Goal: Transaction & Acquisition: Purchase product/service

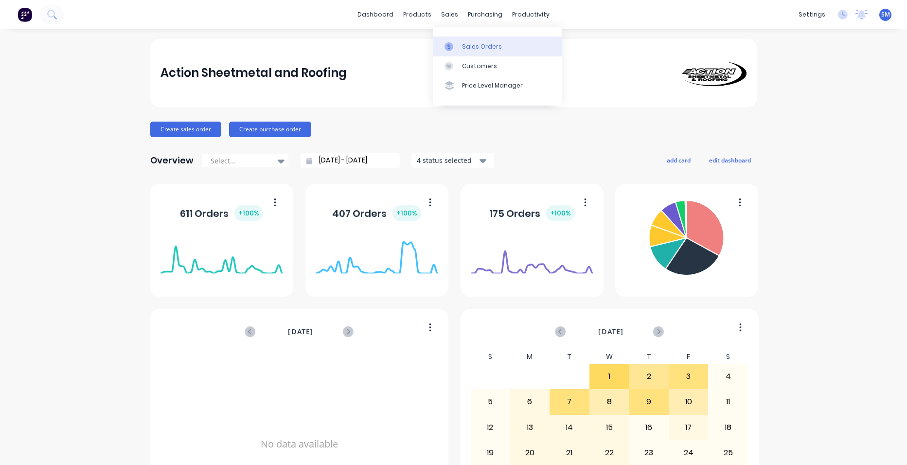
click at [459, 50] on link "Sales Orders" at bounding box center [497, 45] width 129 height 19
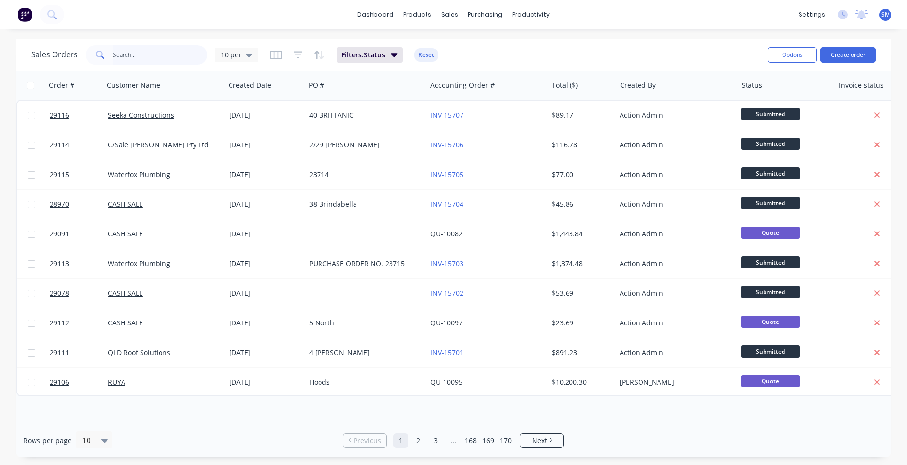
drag, startPoint x: 139, startPoint y: 58, endPoint x: 22, endPoint y: 35, distance: 119.1
click at [142, 57] on input "text" at bounding box center [160, 54] width 95 height 19
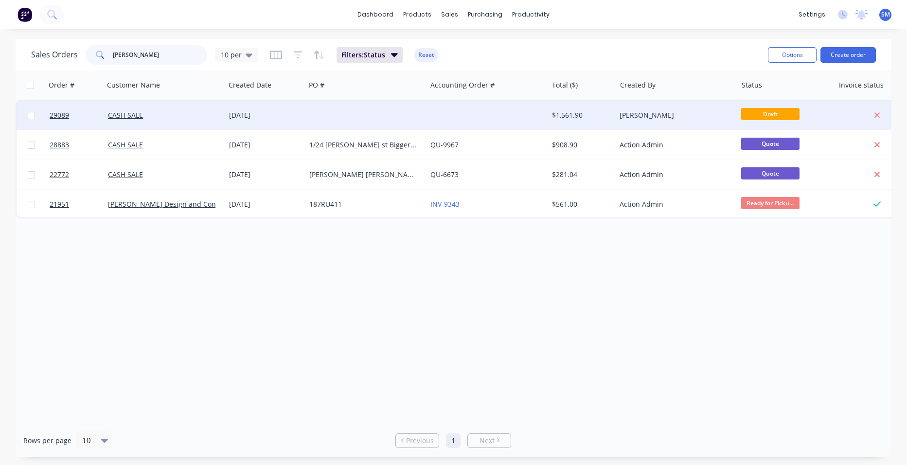
type input "[PERSON_NAME]"
click at [490, 122] on div at bounding box center [486, 115] width 121 height 29
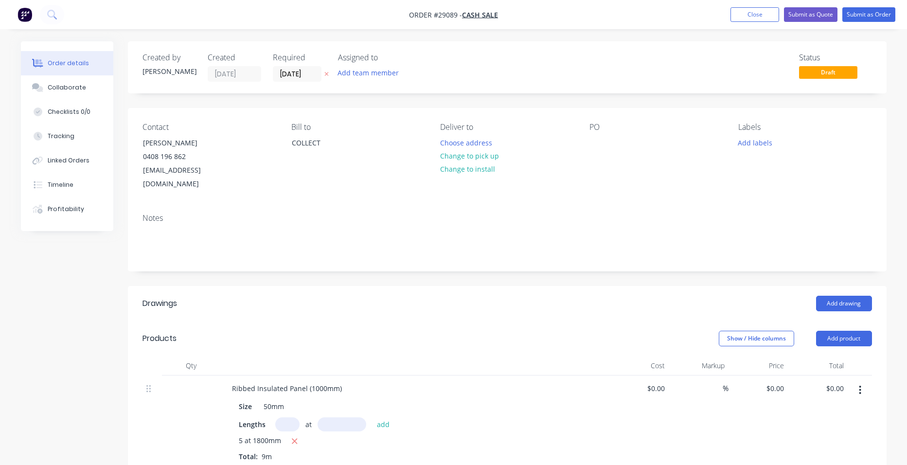
type input "$88.95"
type input "$800.55"
type input "$1.79"
type input "$53.70"
type input "$53.05"
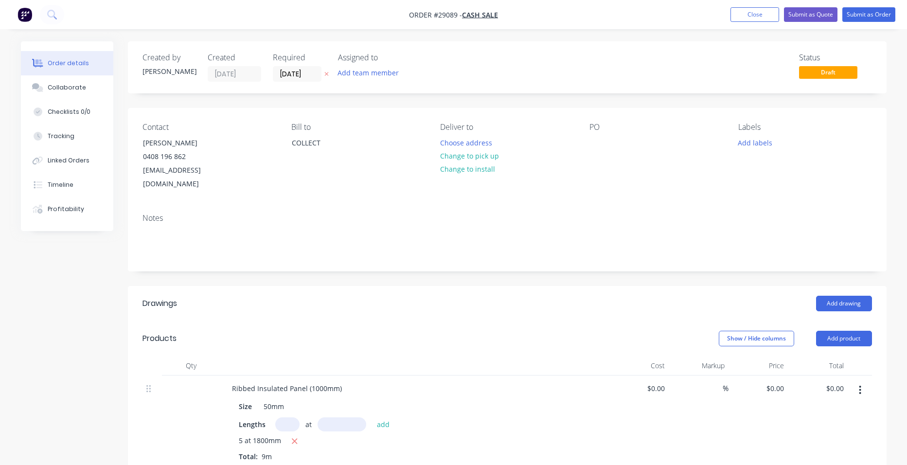
type input "$265.25"
type input "$7.70"
type input "$15.40"
type input "$7.00"
type input "$35.00"
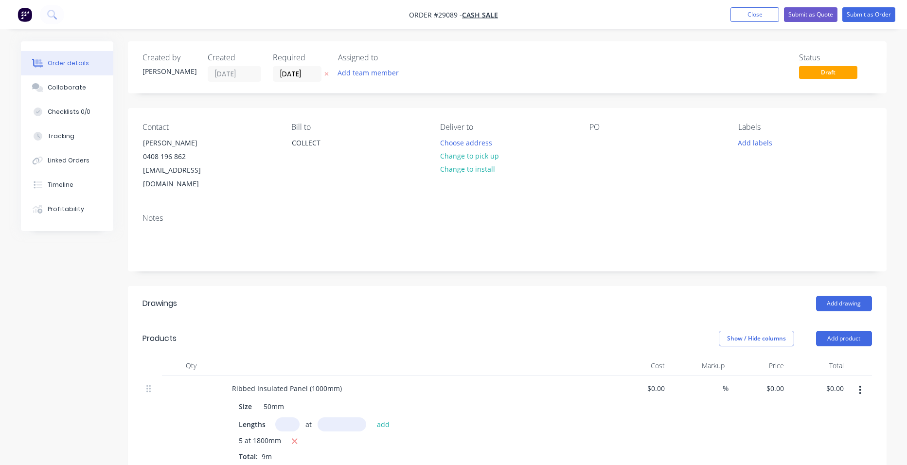
type input "$250.00"
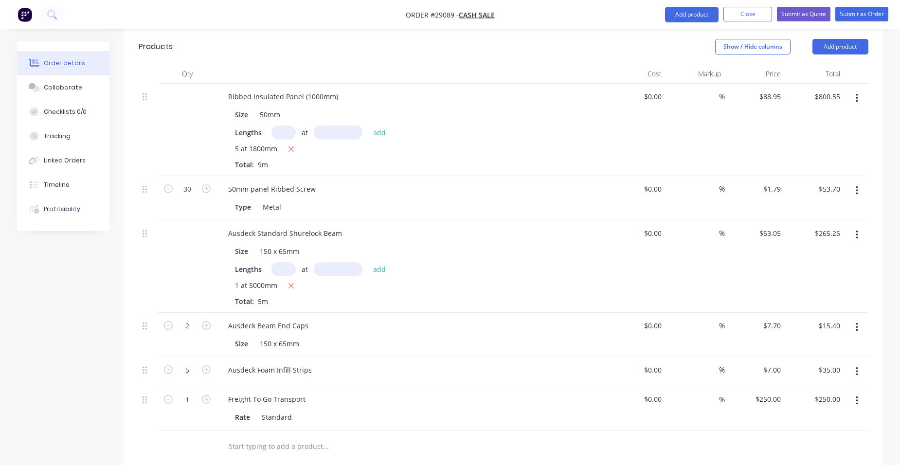
scroll to position [523, 0]
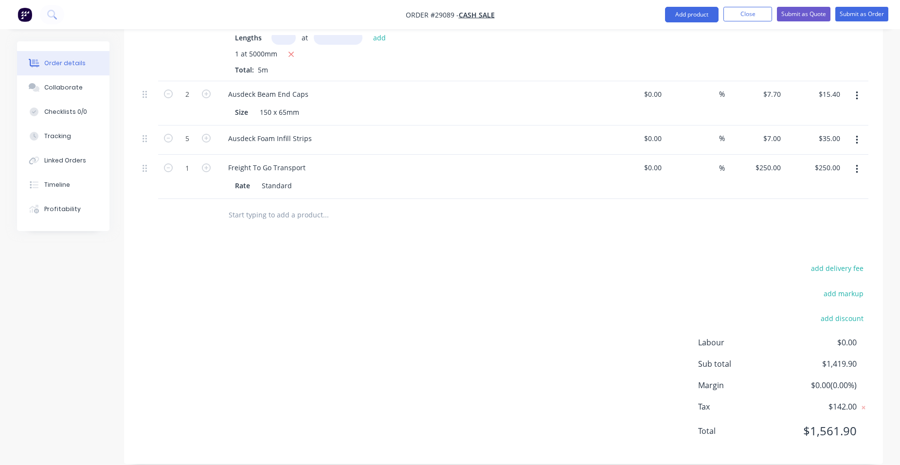
click at [687, 5] on nav "Order #29089 - CASH SALE Add product Close Submit as Quote Submit as Order" at bounding box center [450, 14] width 900 height 29
click at [686, 7] on nav "Order #29089 - CASH SALE Add product Close Submit as Quote Submit as Order" at bounding box center [450, 14] width 900 height 29
drag, startPoint x: 686, startPoint y: 7, endPoint x: 685, endPoint y: 13, distance: 6.5
click at [685, 13] on button "Add product" at bounding box center [691, 15] width 53 height 16
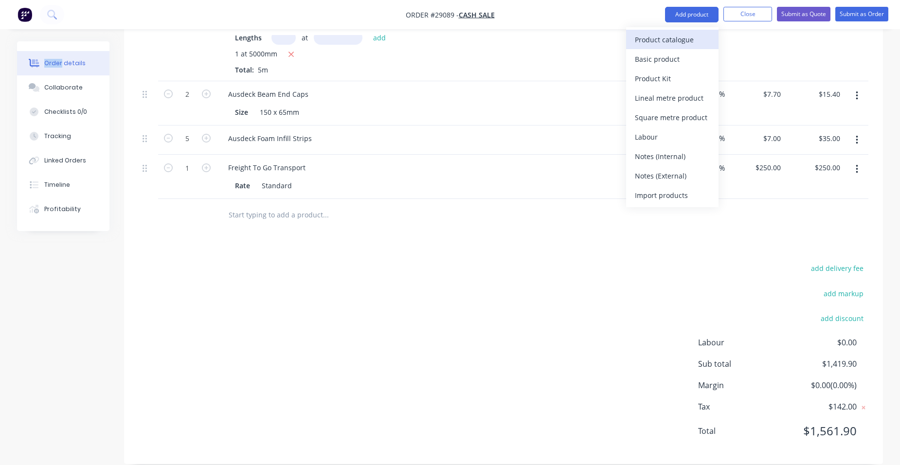
click at [668, 35] on div "Product catalogue" at bounding box center [672, 40] width 75 height 14
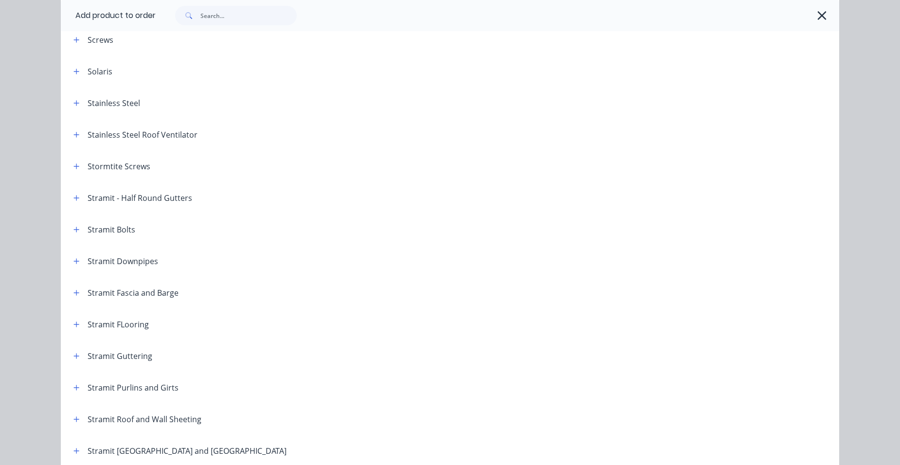
scroll to position [1612, 0]
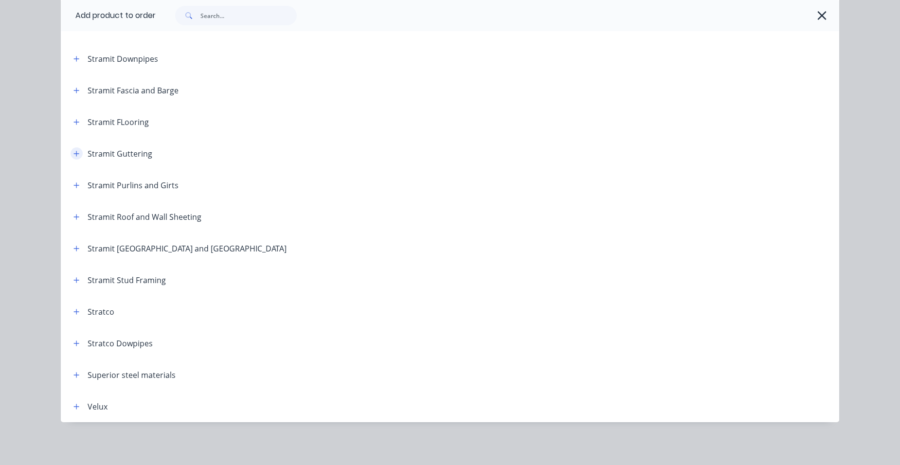
click at [77, 153] on button "button" at bounding box center [77, 153] width 12 height 12
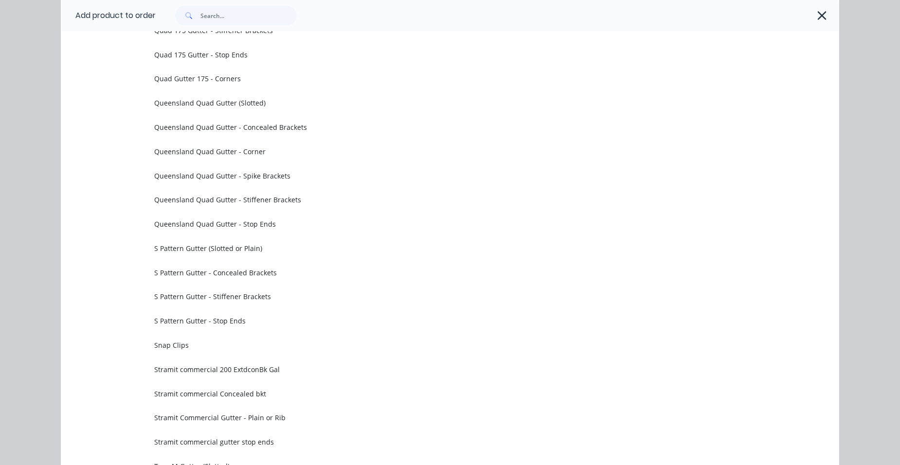
scroll to position [3120, 0]
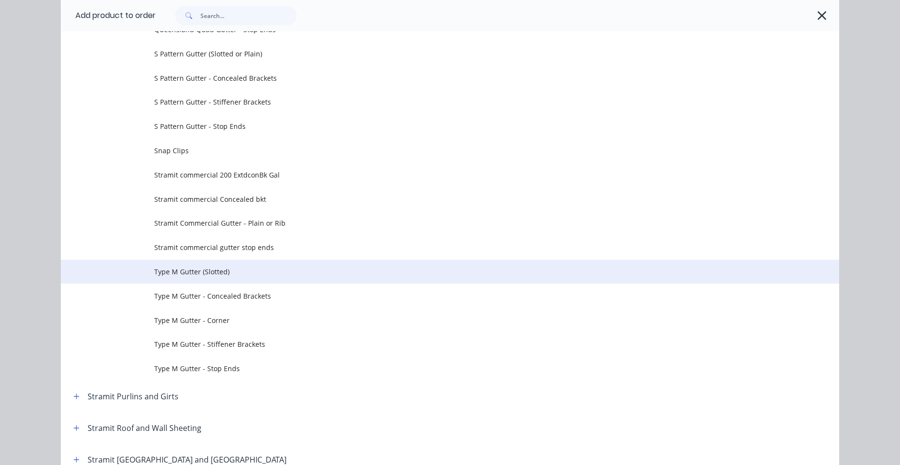
click at [208, 267] on span "Type M Gutter (Slotted)" at bounding box center [428, 271] width 548 height 10
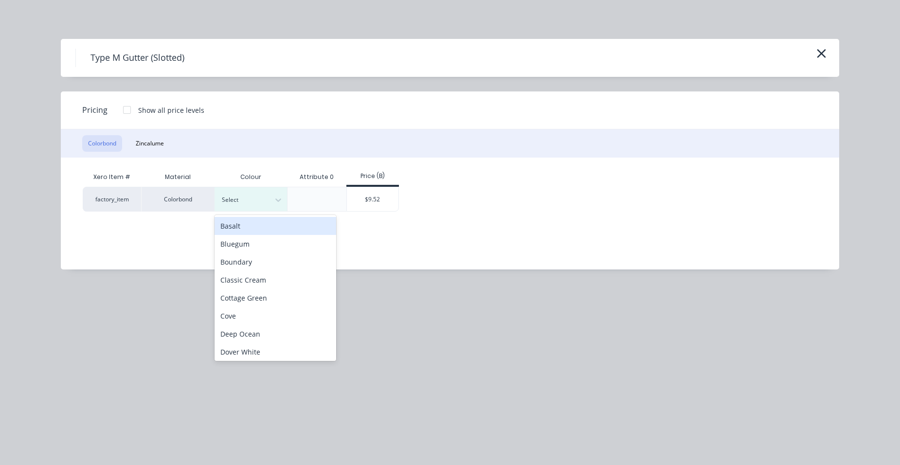
click at [240, 201] on div at bounding box center [244, 200] width 44 height 11
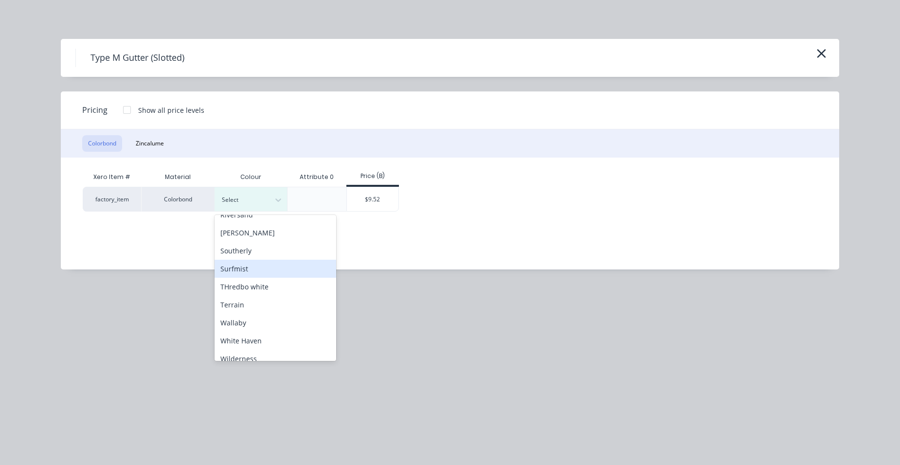
click at [252, 276] on div "Surfmist" at bounding box center [275, 269] width 122 height 18
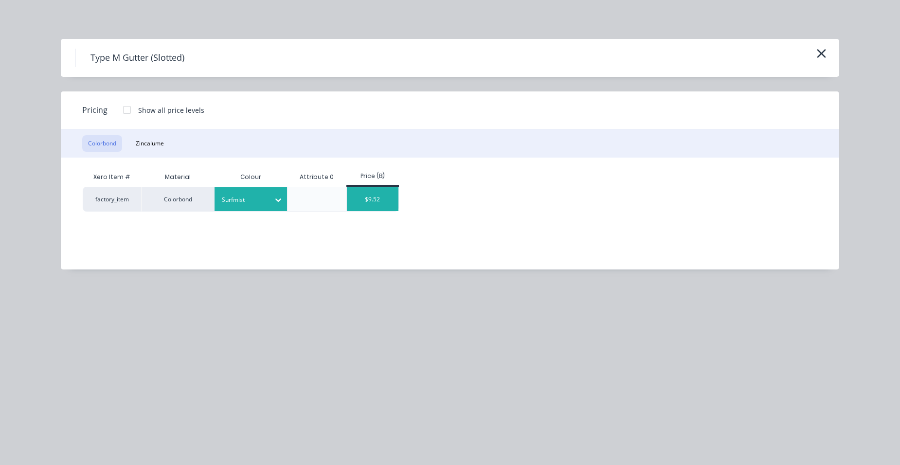
click at [354, 200] on div "$9.52" at bounding box center [373, 199] width 52 height 24
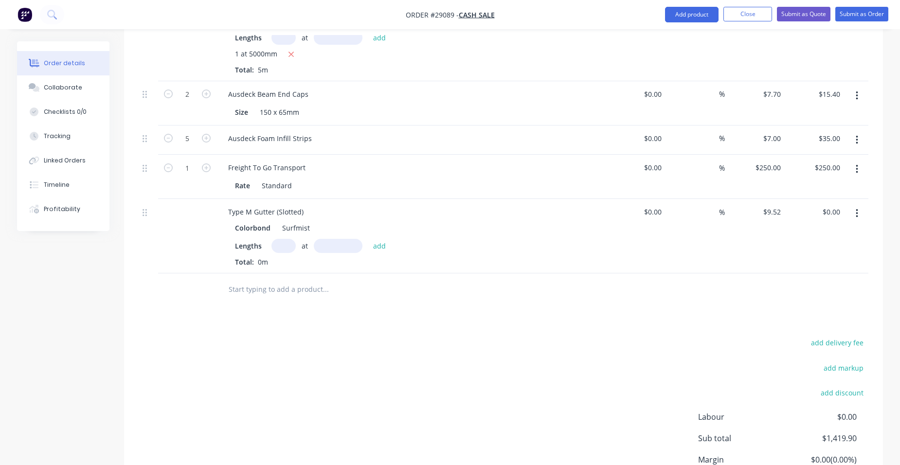
click at [281, 239] on input "text" at bounding box center [283, 246] width 24 height 14
type input "1"
type input "5100"
click at [368, 239] on button "add" at bounding box center [379, 245] width 23 height 13
type input "$48.55"
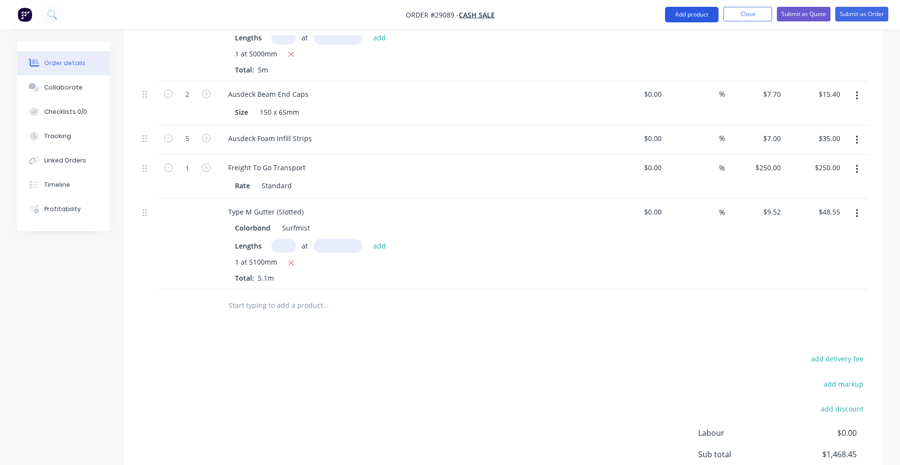
click at [691, 18] on button "Add product" at bounding box center [691, 15] width 53 height 16
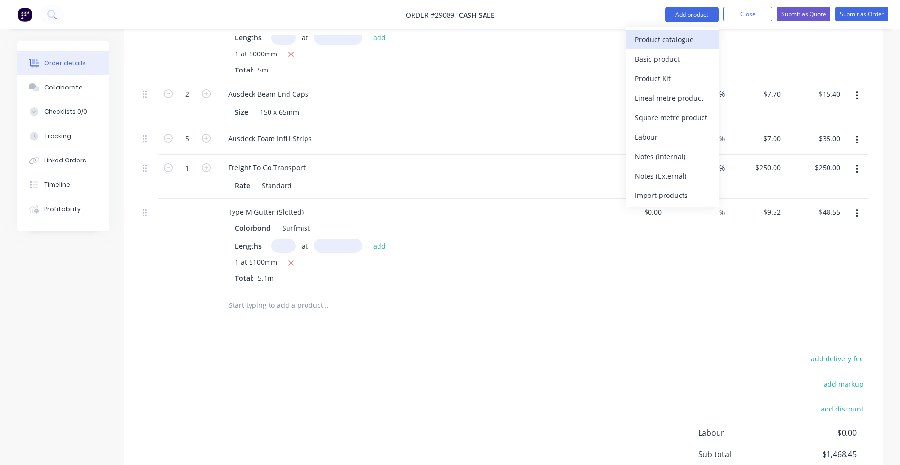
click at [674, 35] on div "Product catalogue" at bounding box center [672, 40] width 75 height 14
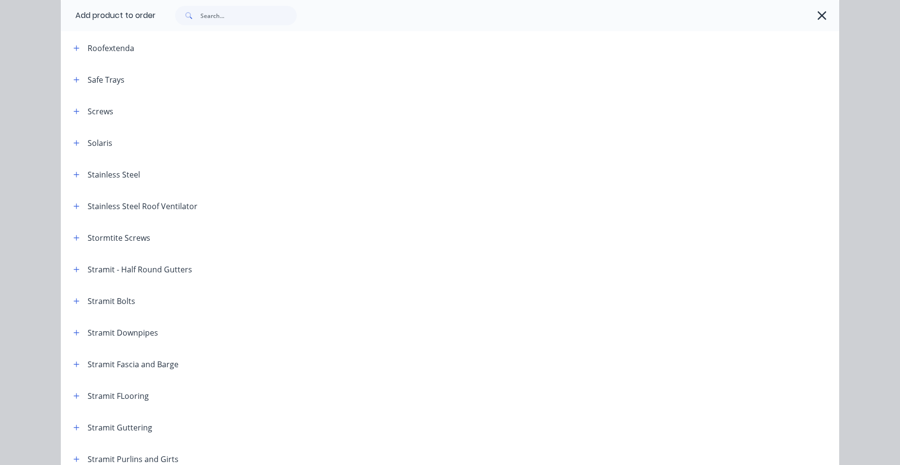
scroll to position [1459, 0]
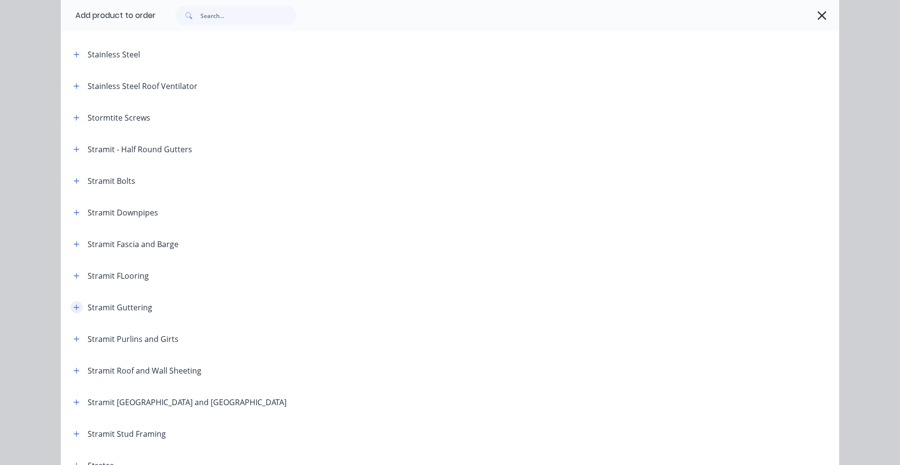
click at [71, 312] on button "button" at bounding box center [77, 307] width 12 height 12
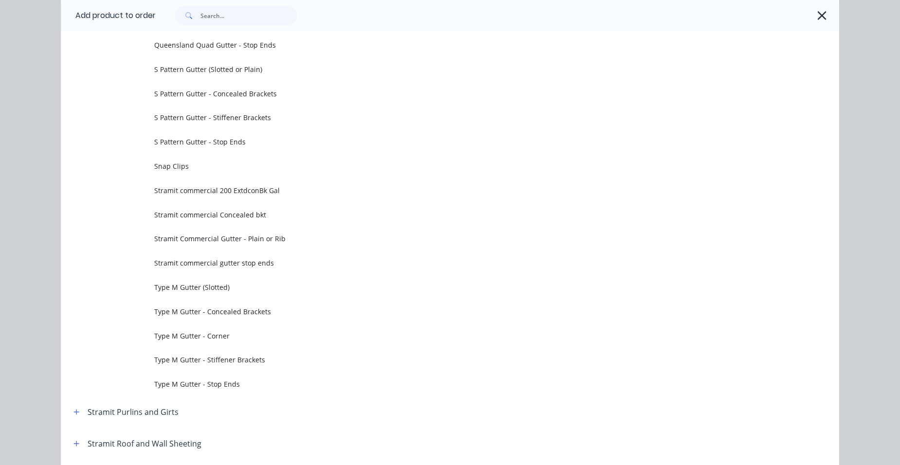
scroll to position [3161, 0]
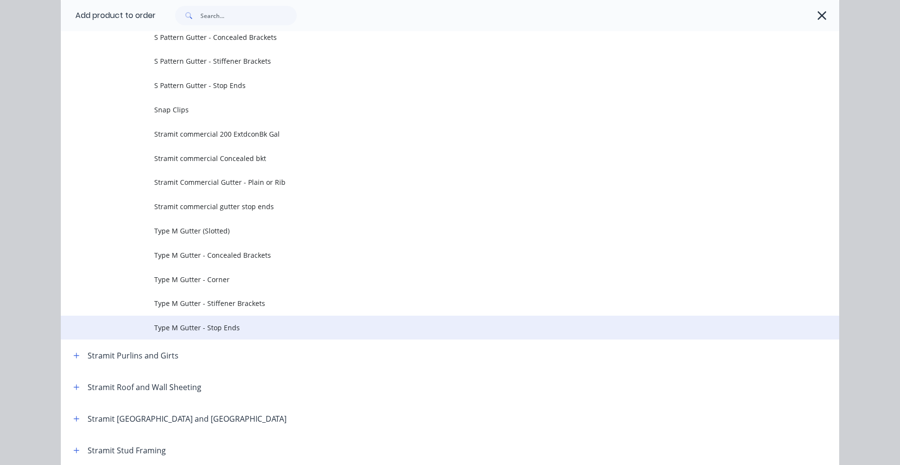
click at [194, 319] on td "Type M Gutter - Stop Ends" at bounding box center [496, 328] width 685 height 24
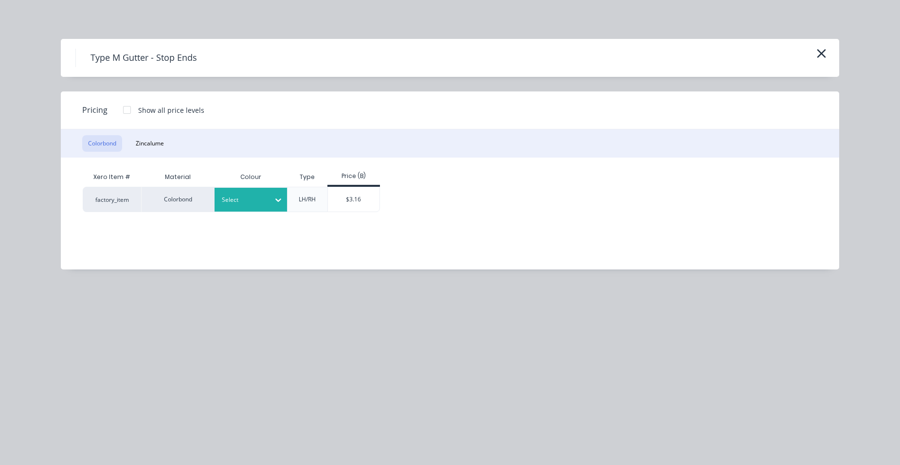
click at [244, 193] on div "Select" at bounding box center [250, 200] width 73 height 24
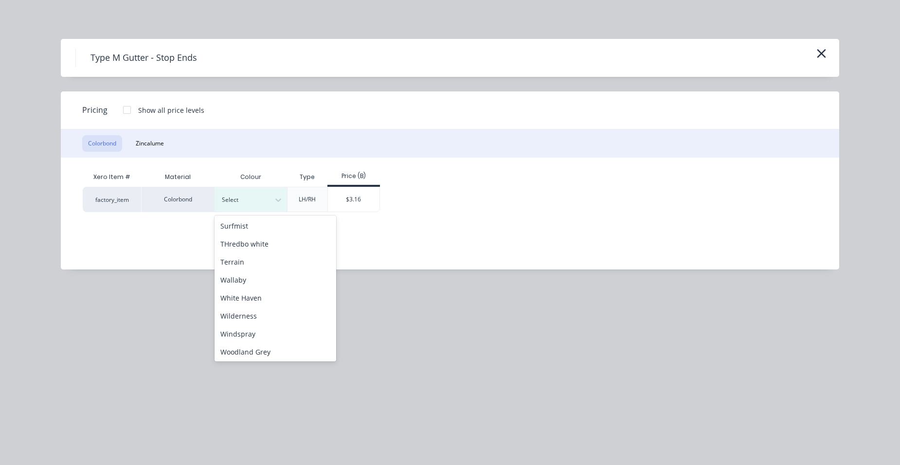
scroll to position [434, 0]
click at [245, 231] on div "Surfmist" at bounding box center [275, 224] width 122 height 18
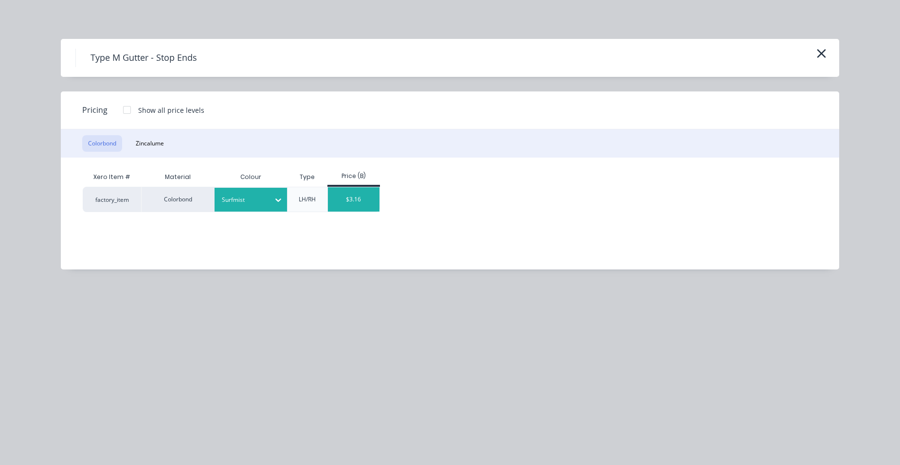
click at [337, 202] on div "$3.16" at bounding box center [354, 199] width 52 height 24
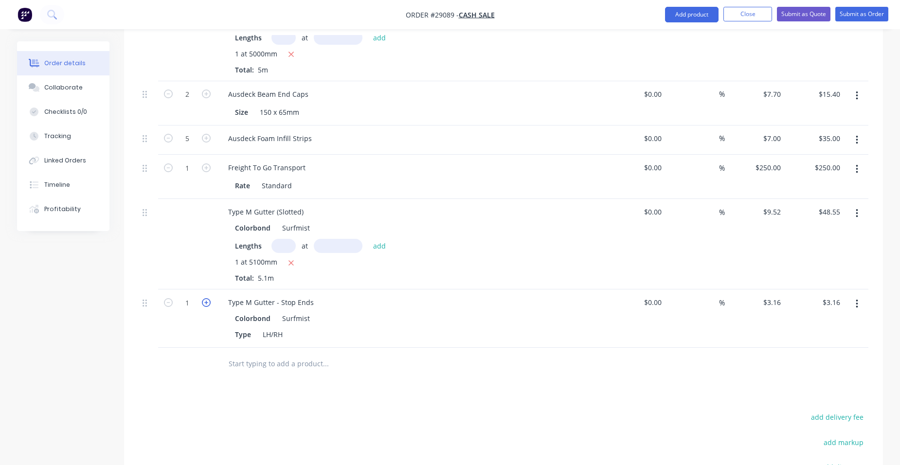
click at [203, 298] on icon "button" at bounding box center [206, 302] width 9 height 9
type input "2"
type input "$6.32"
click at [682, 11] on button "Add product" at bounding box center [691, 15] width 53 height 16
click at [662, 38] on div "Product catalogue" at bounding box center [672, 40] width 75 height 14
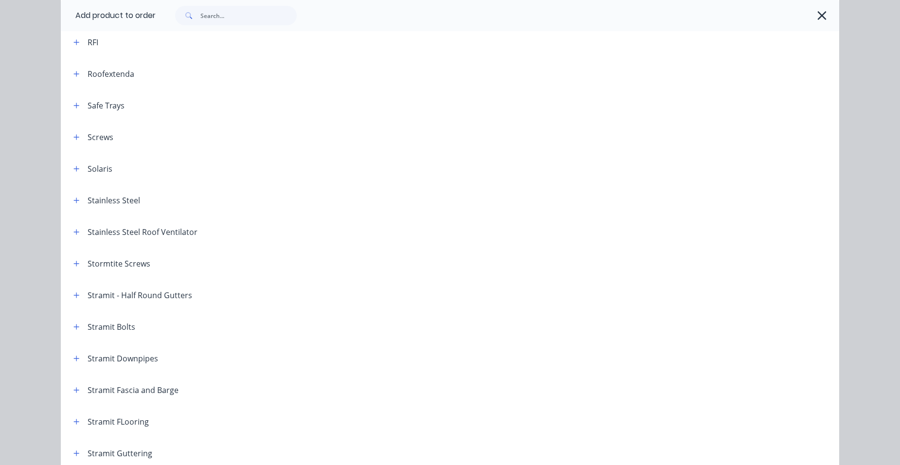
scroll to position [1605, 0]
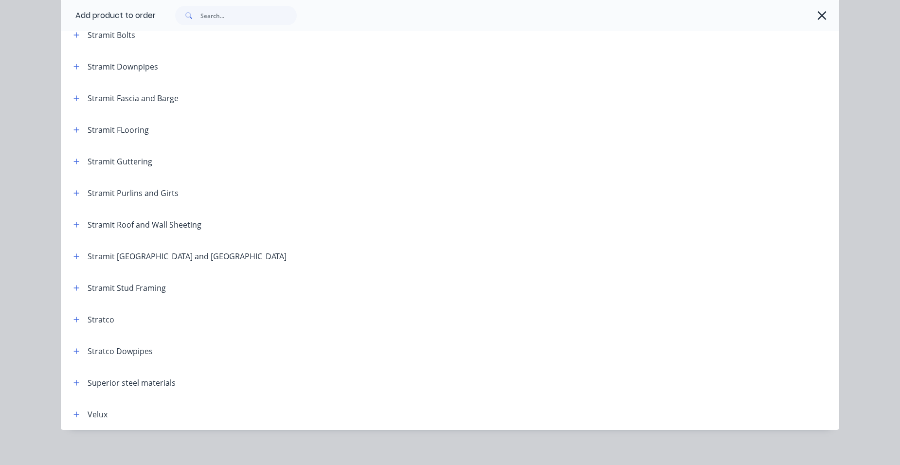
drag, startPoint x: 69, startPoint y: 163, endPoint x: 79, endPoint y: 165, distance: 9.9
click at [71, 163] on button "button" at bounding box center [77, 161] width 12 height 12
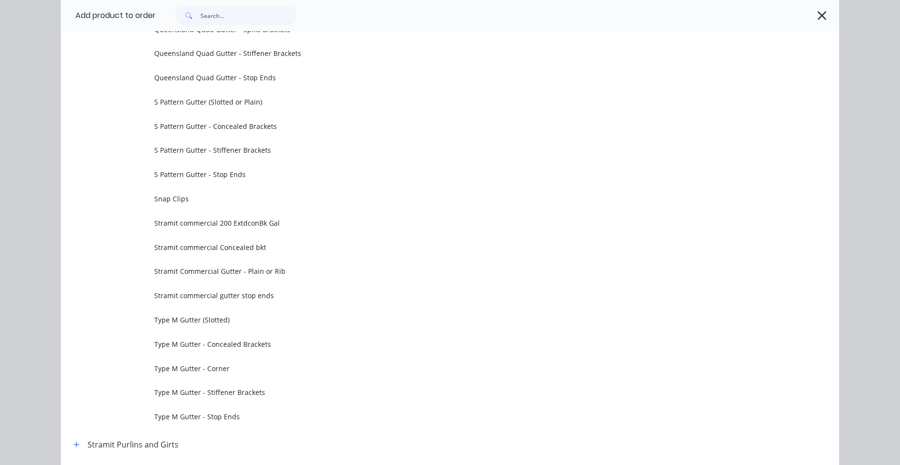
scroll to position [3161, 0]
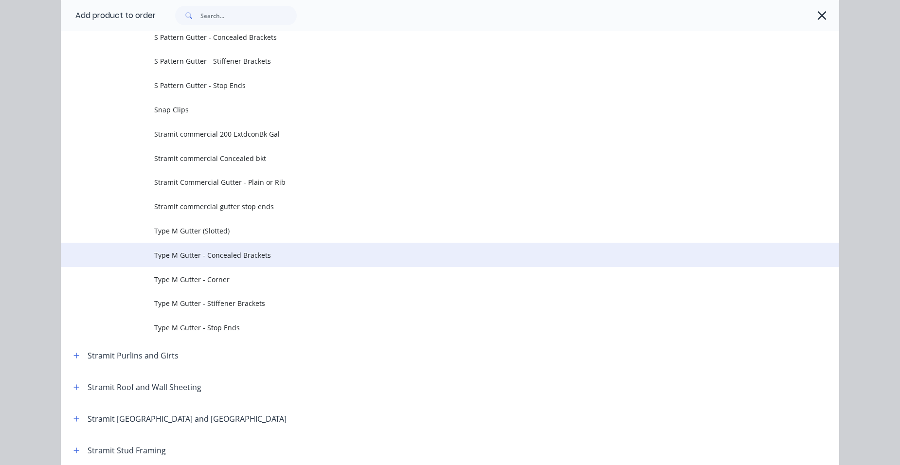
click at [263, 252] on span "Type M Gutter - Concealed Brackets" at bounding box center [428, 255] width 548 height 10
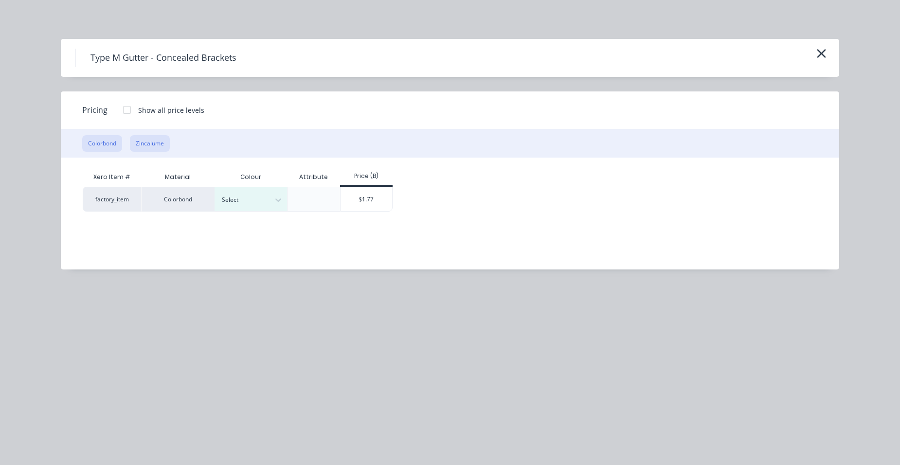
click at [154, 135] on button "Zincalume" at bounding box center [150, 143] width 40 height 17
click at [298, 197] on div "$1.50" at bounding box center [300, 198] width 52 height 23
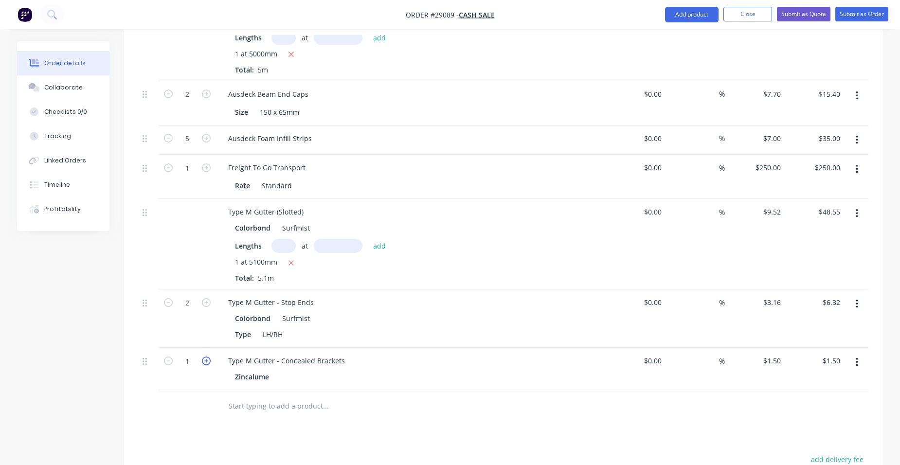
click at [205, 356] on icon "button" at bounding box center [206, 360] width 9 height 9
type input "2"
type input "$3.00"
click at [205, 356] on icon "button" at bounding box center [206, 360] width 9 height 9
type input "3"
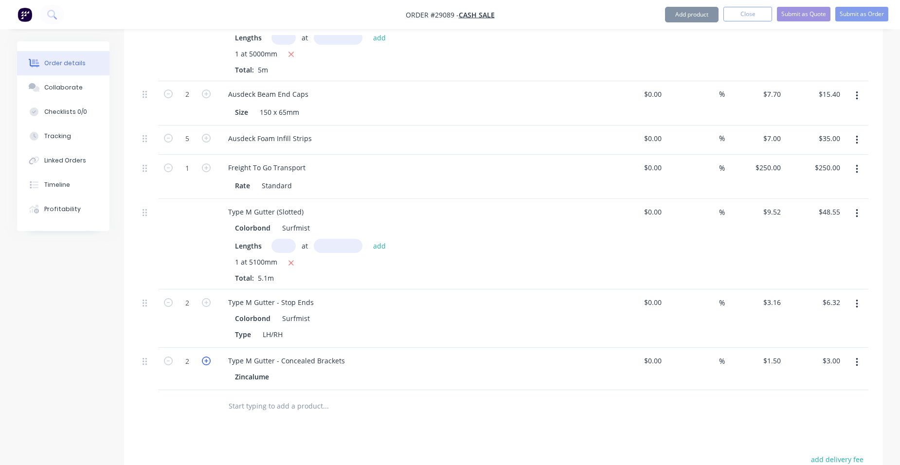
type input "$4.50"
click at [205, 356] on icon "button" at bounding box center [206, 360] width 9 height 9
type input "4"
type input "$6.00"
click at [205, 356] on icon "button" at bounding box center [206, 360] width 9 height 9
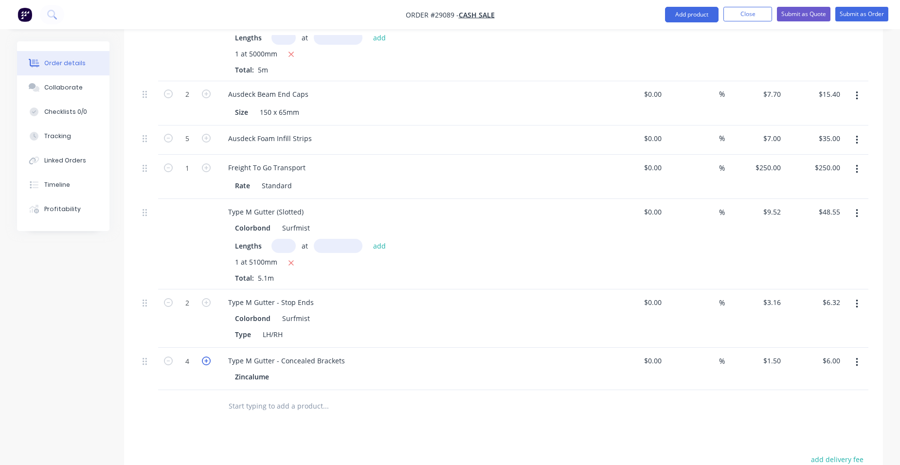
type input "5"
type input "$7.50"
click at [205, 356] on icon "button" at bounding box center [206, 360] width 9 height 9
type input "6"
type input "$9.00"
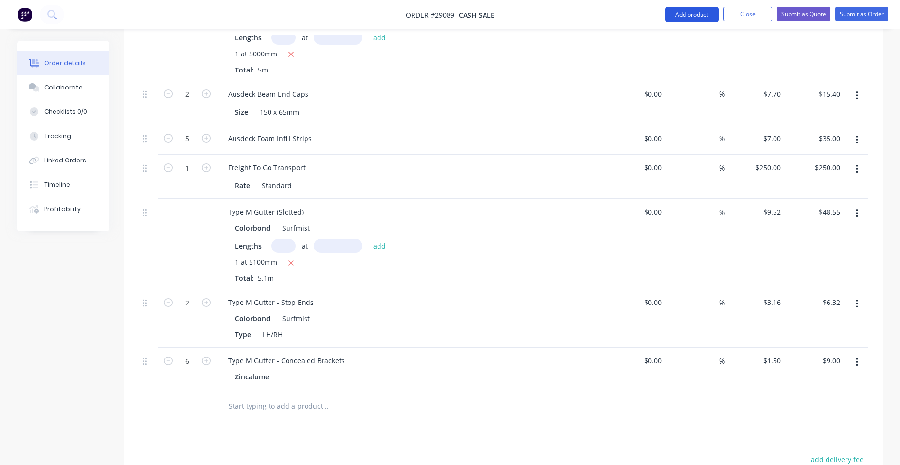
click at [702, 18] on button "Add product" at bounding box center [691, 15] width 53 height 16
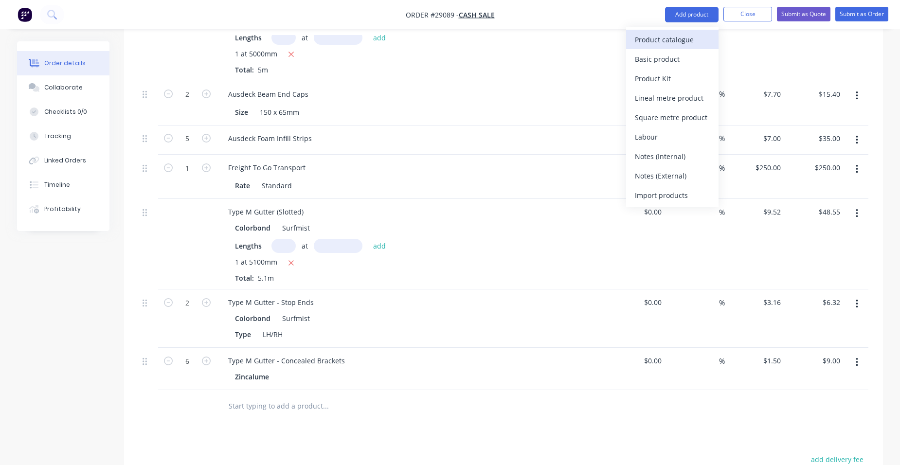
click at [684, 41] on div "Product catalogue" at bounding box center [672, 40] width 75 height 14
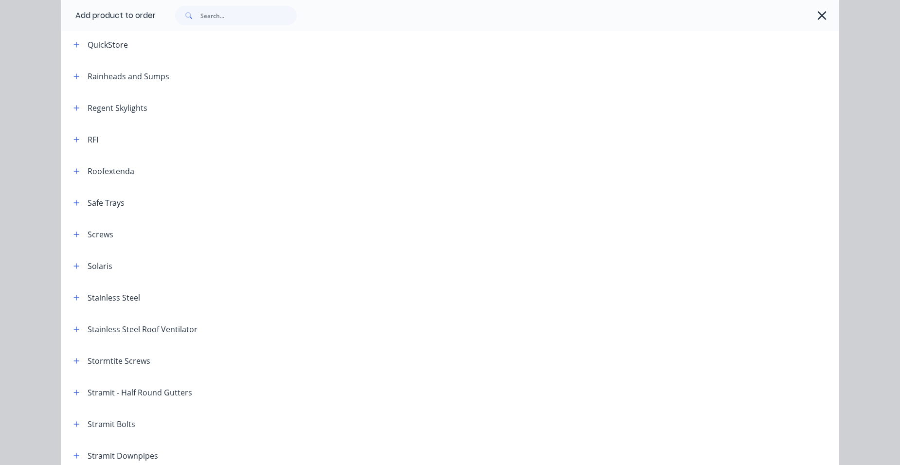
scroll to position [1410, 0]
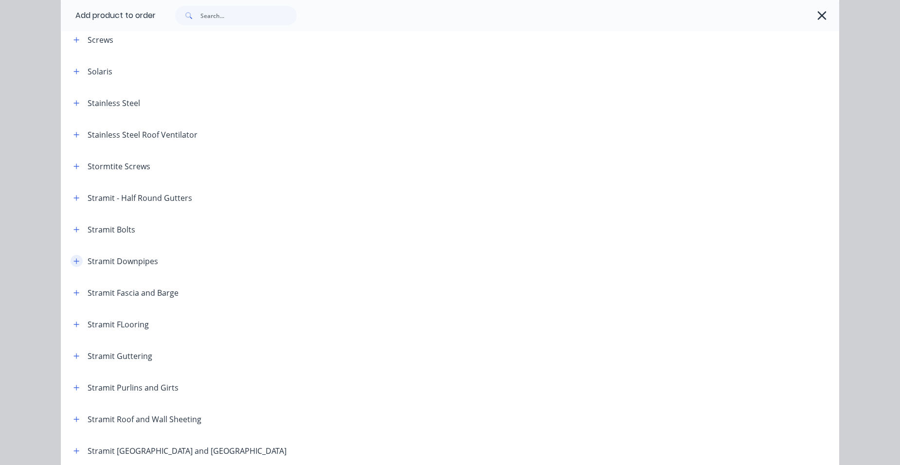
click at [75, 263] on icon "button" at bounding box center [76, 261] width 6 height 7
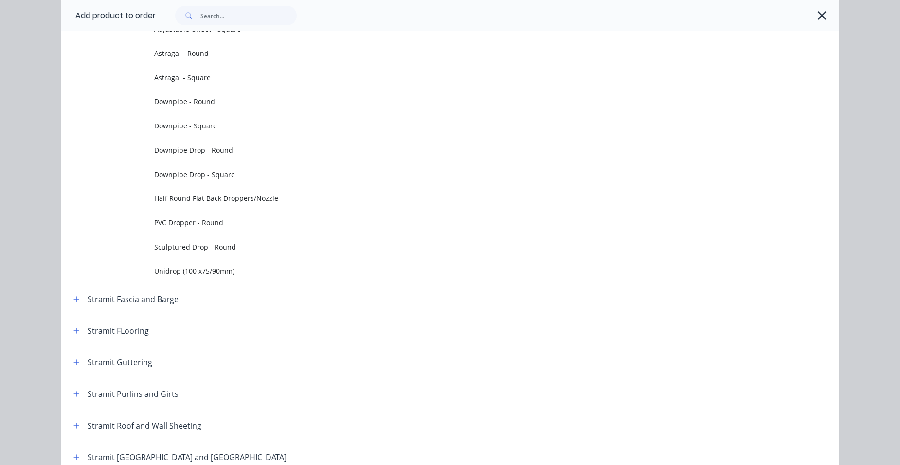
scroll to position [1684, 0]
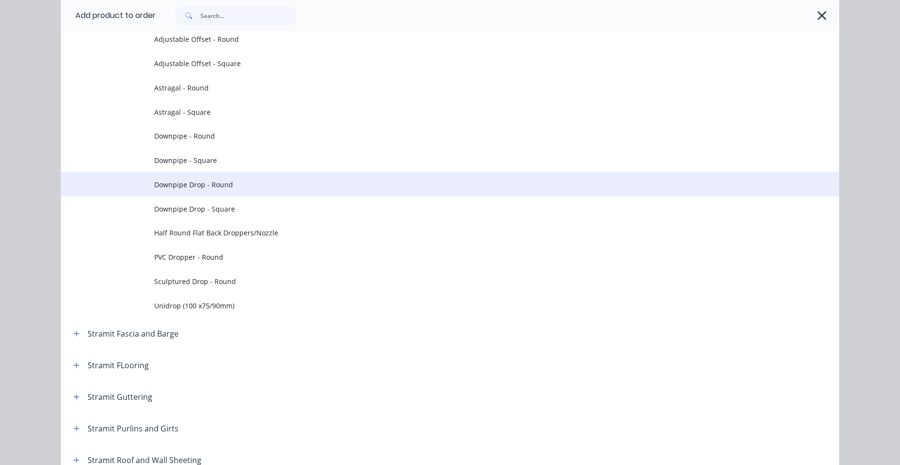
click at [235, 183] on span "Downpipe Drop - Round" at bounding box center [428, 184] width 548 height 10
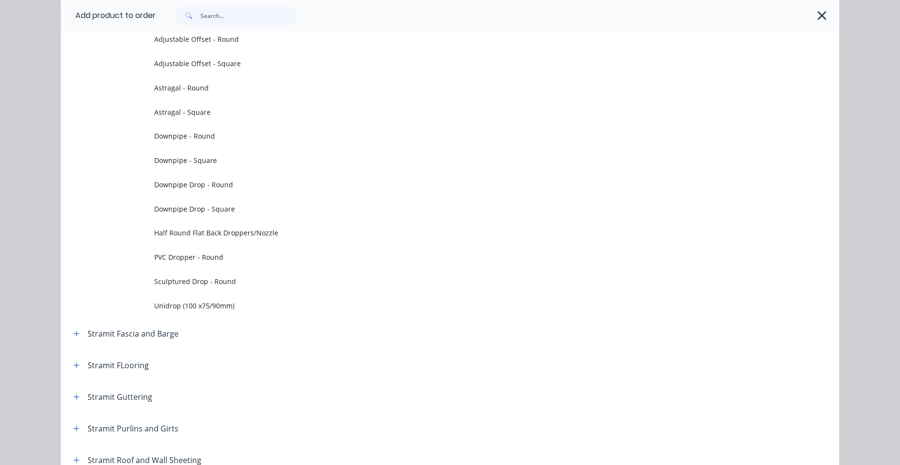
scroll to position [0, 0]
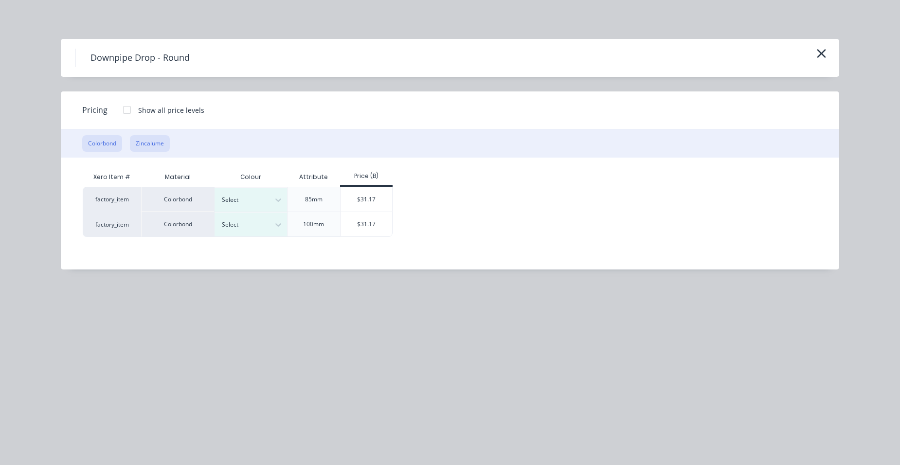
click at [139, 137] on button "Zincalume" at bounding box center [150, 143] width 40 height 17
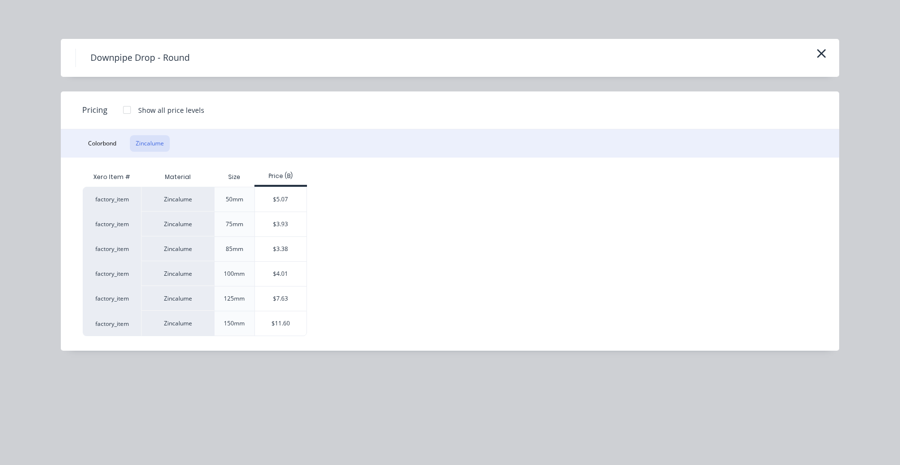
click at [281, 249] on div "$3.38" at bounding box center [281, 249] width 52 height 24
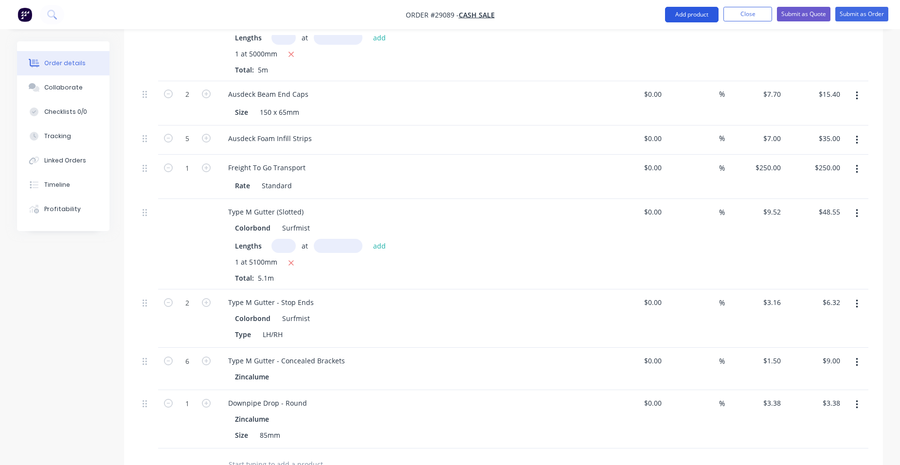
click at [688, 17] on button "Add product" at bounding box center [691, 15] width 53 height 16
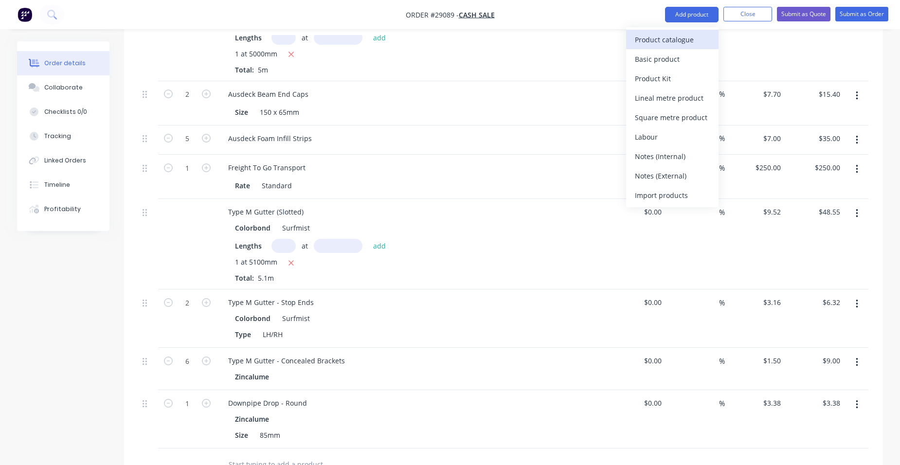
click at [674, 38] on div "Product catalogue" at bounding box center [672, 40] width 75 height 14
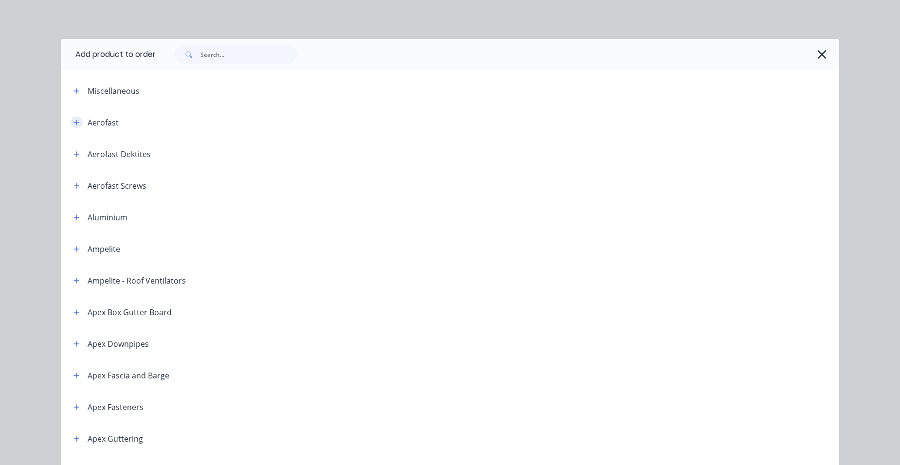
click at [74, 121] on icon "button" at bounding box center [76, 122] width 5 height 5
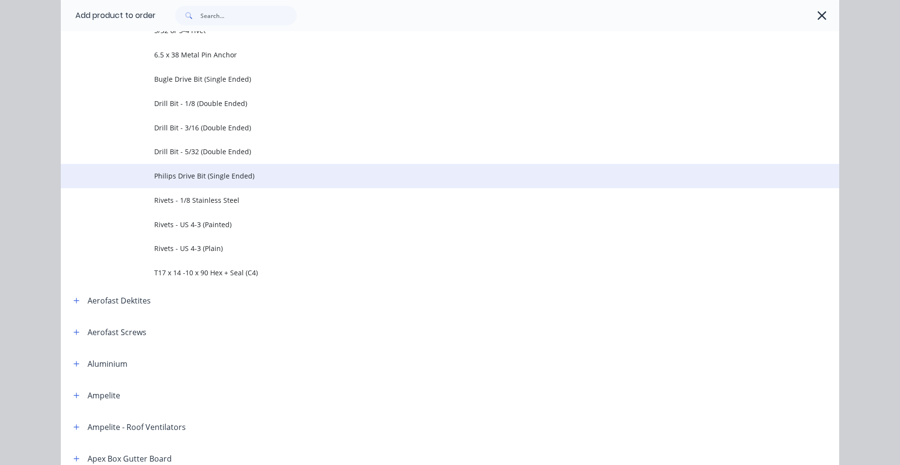
scroll to position [340, 0]
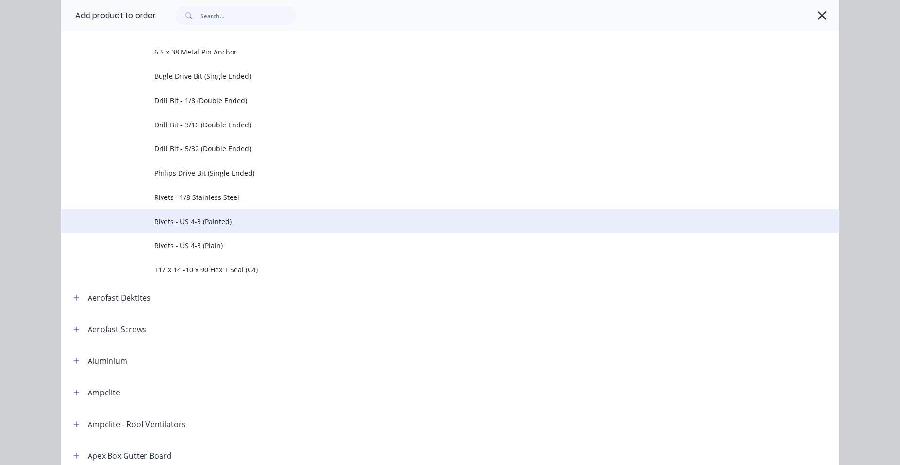
click at [197, 218] on span "Rivets - US 4-3 (Painted)" at bounding box center [428, 221] width 548 height 10
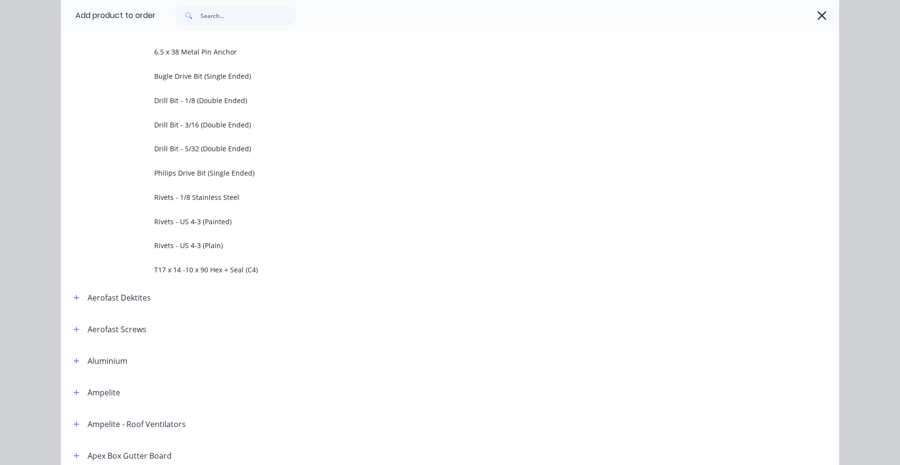
scroll to position [0, 0]
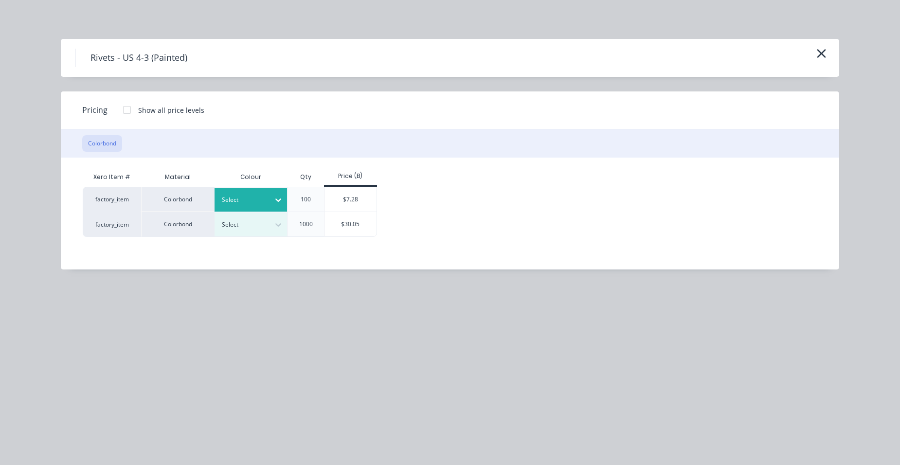
click at [216, 206] on div "Select" at bounding box center [250, 200] width 73 height 24
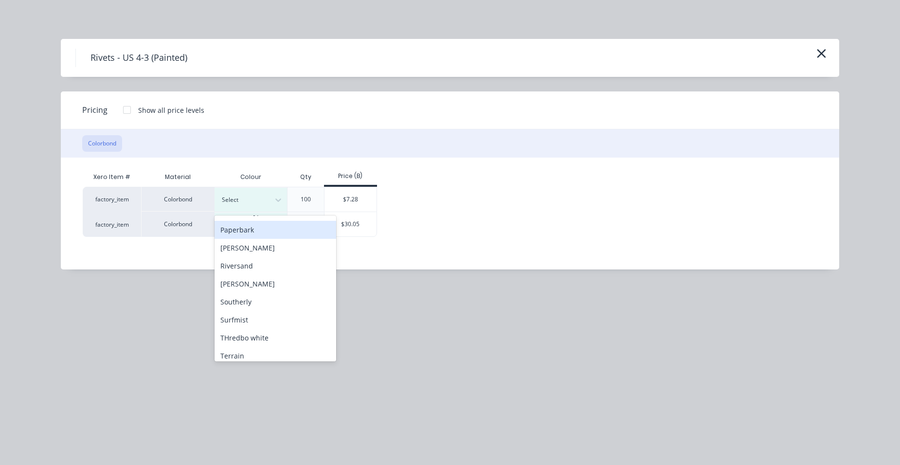
scroll to position [340, 0]
drag, startPoint x: 249, startPoint y: 314, endPoint x: 254, endPoint y: 295, distance: 19.0
click at [249, 314] on div "Surfmist" at bounding box center [275, 318] width 122 height 18
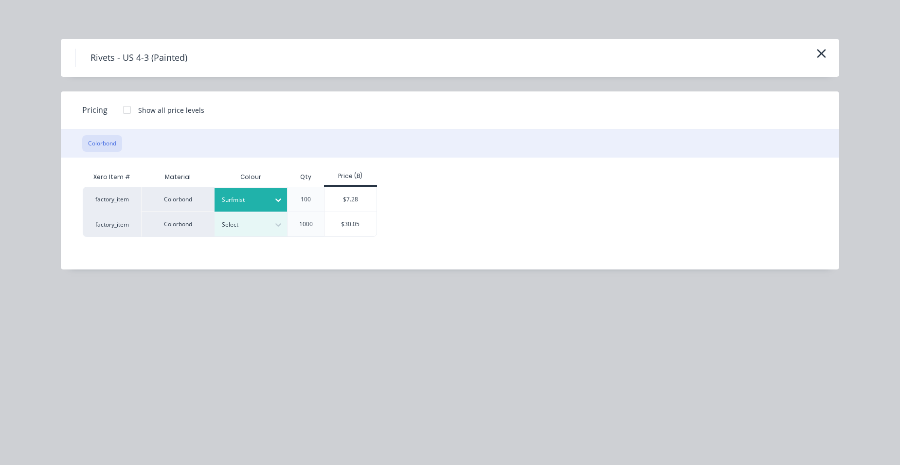
click at [337, 198] on div "$7.28" at bounding box center [350, 199] width 52 height 24
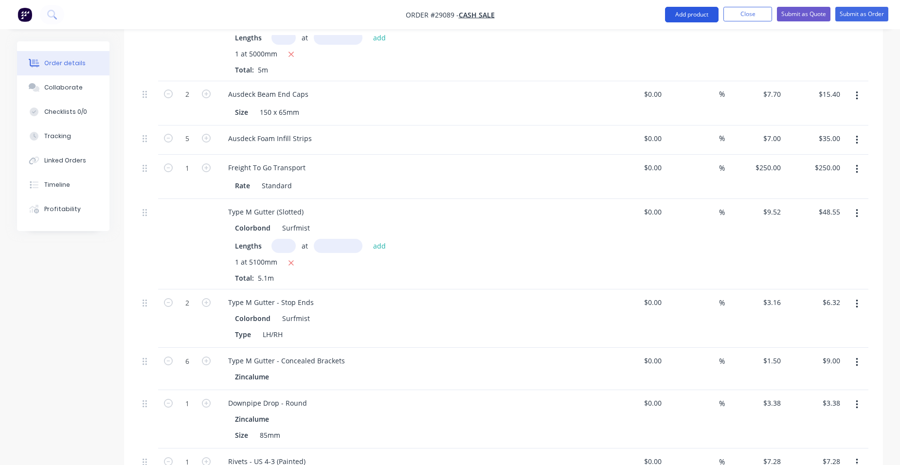
click at [684, 10] on button "Add product" at bounding box center [691, 15] width 53 height 16
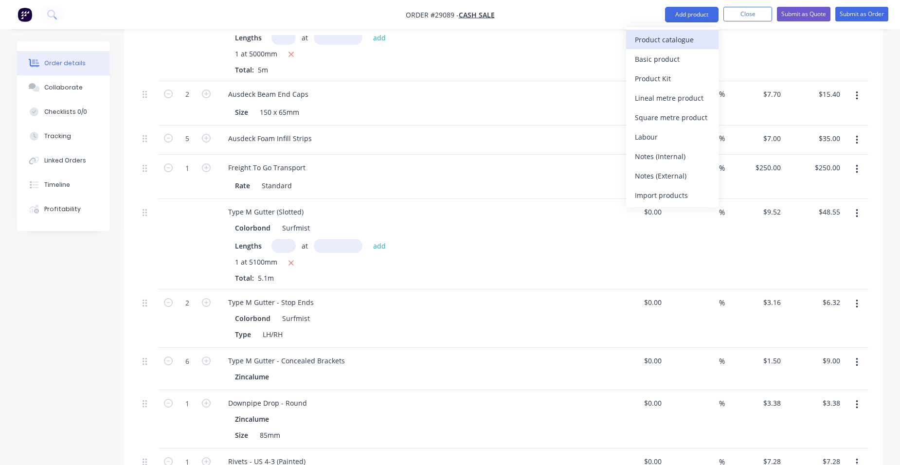
click at [670, 34] on div "Product catalogue" at bounding box center [672, 40] width 75 height 14
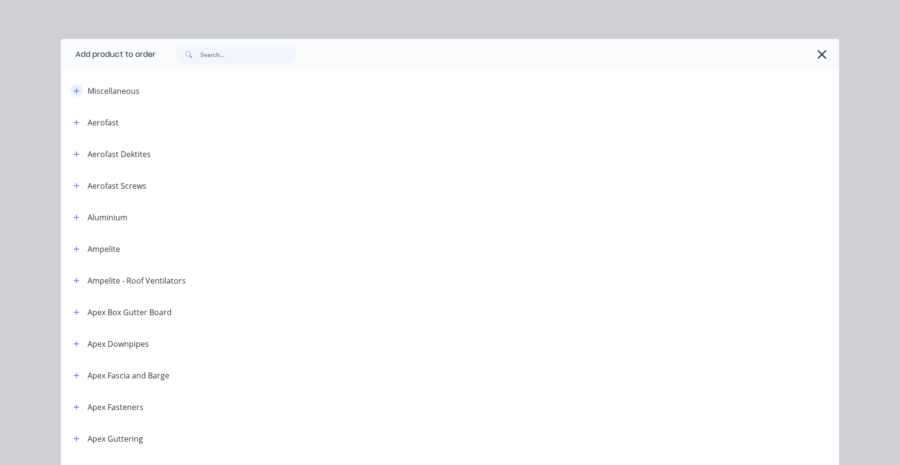
click at [73, 88] on icon "button" at bounding box center [76, 91] width 6 height 7
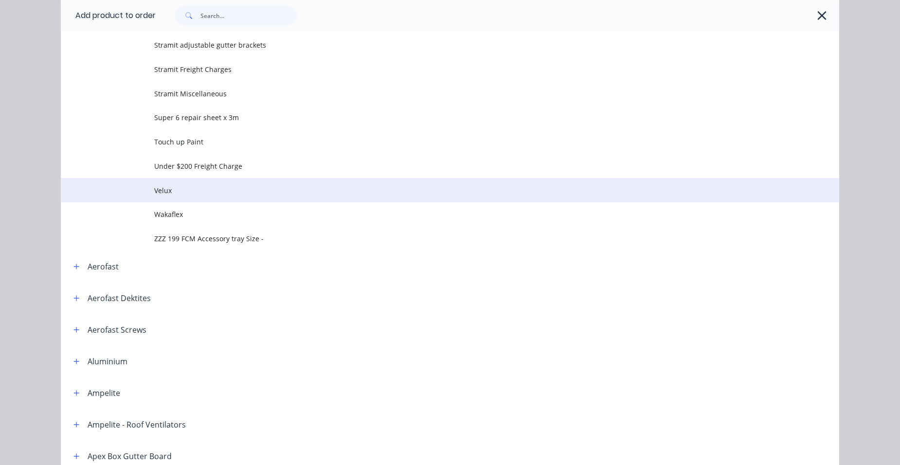
scroll to position [535, 0]
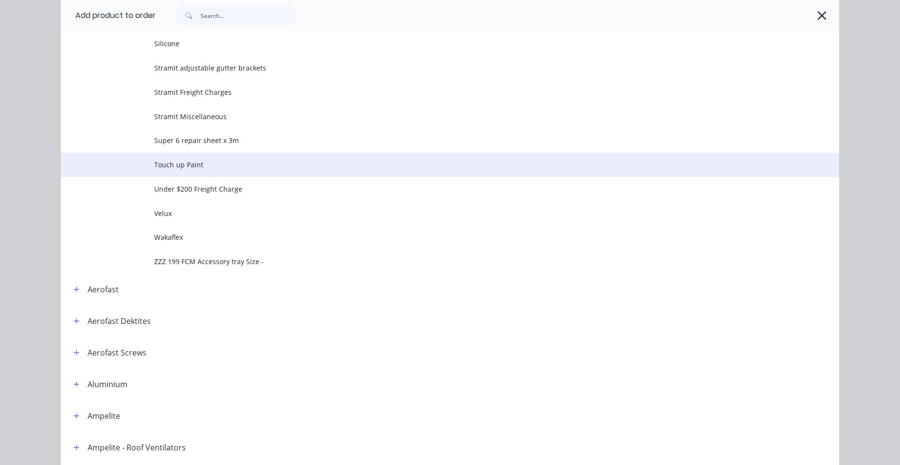
click at [189, 165] on span "Touch up Paint" at bounding box center [428, 164] width 548 height 10
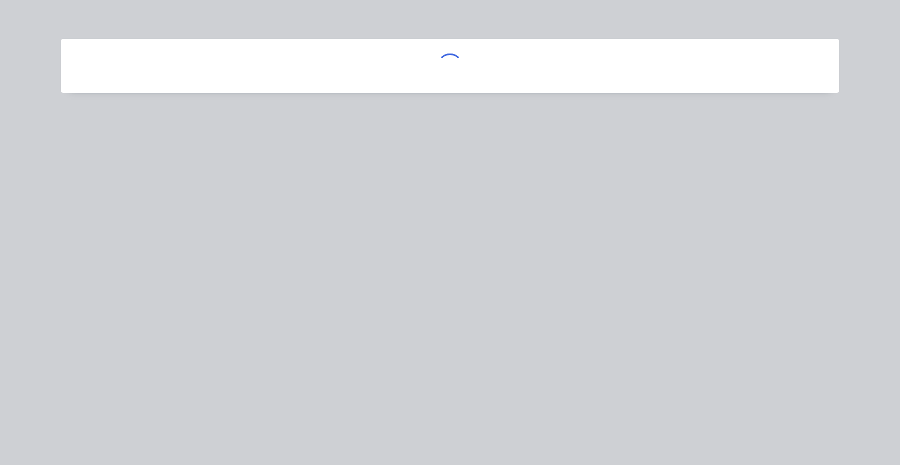
scroll to position [0, 0]
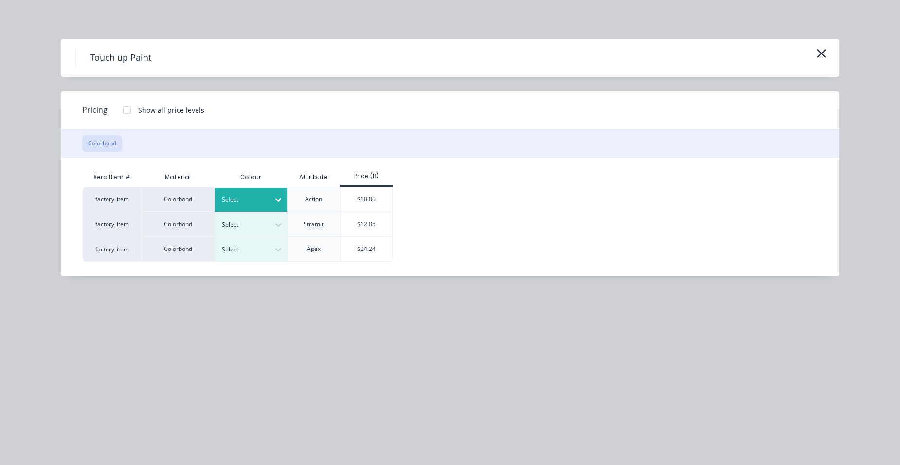
click at [225, 199] on div at bounding box center [244, 200] width 44 height 11
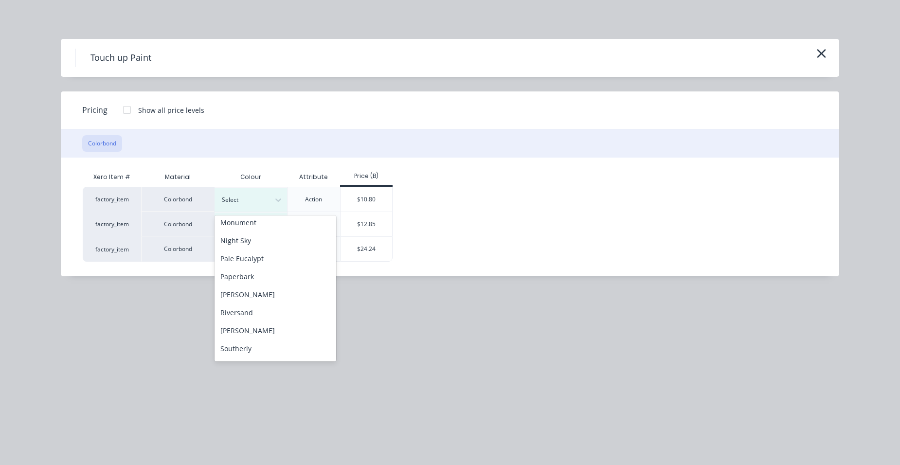
scroll to position [340, 0]
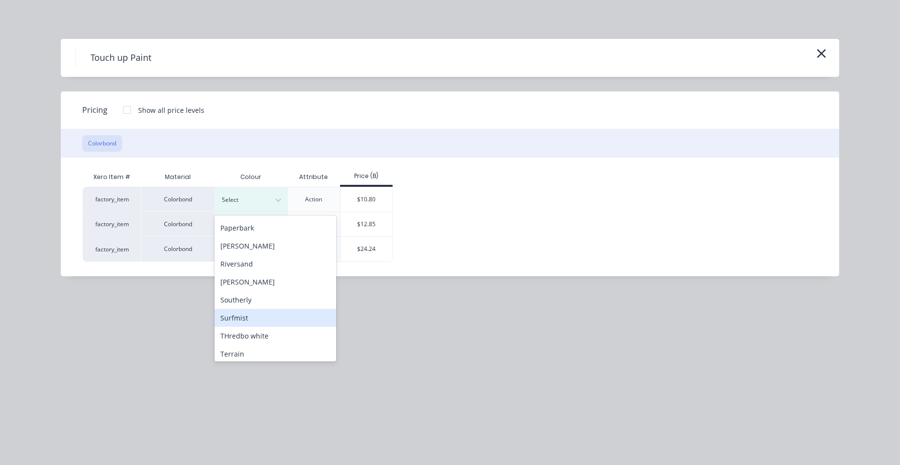
click at [242, 318] on div "Surfmist" at bounding box center [275, 318] width 122 height 18
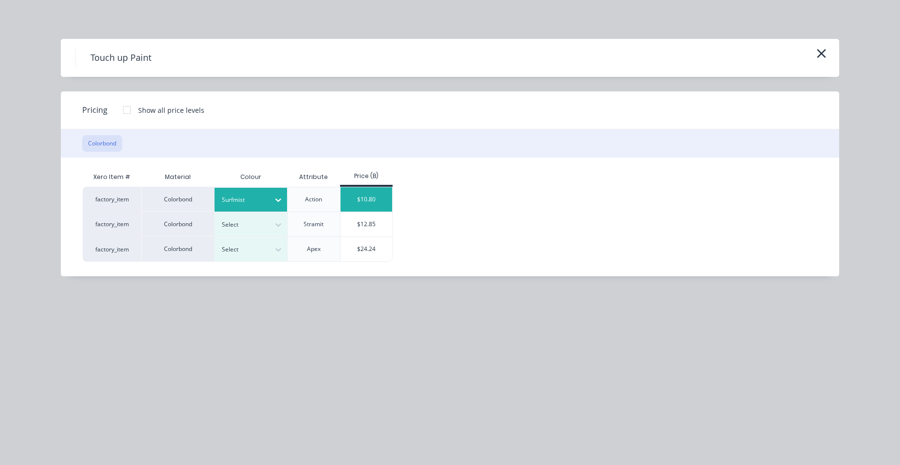
click at [344, 194] on div "$10.80" at bounding box center [366, 199] width 52 height 24
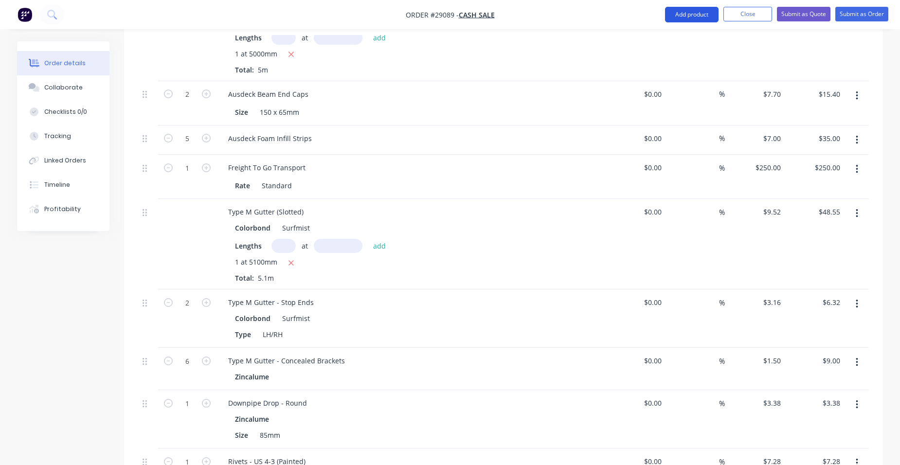
click at [710, 13] on button "Add product" at bounding box center [691, 15] width 53 height 16
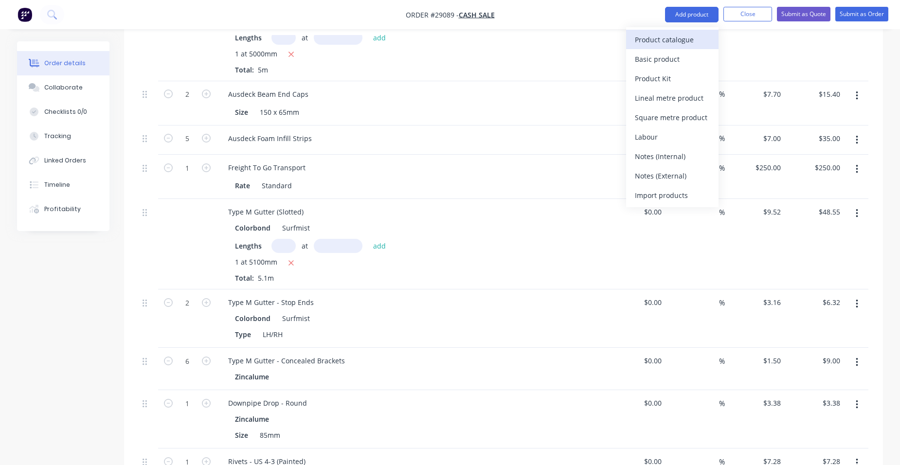
click at [682, 39] on div "Product catalogue" at bounding box center [672, 40] width 75 height 14
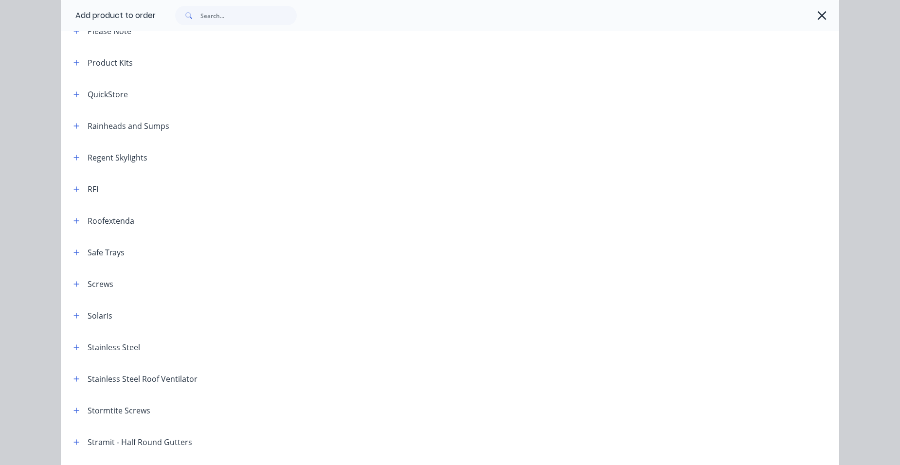
scroll to position [1167, 0]
click at [74, 280] on icon "button" at bounding box center [76, 283] width 6 height 7
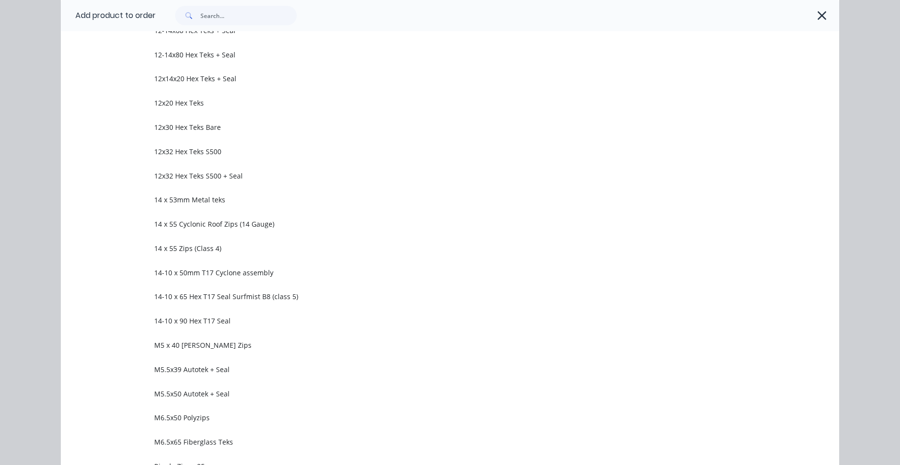
scroll to position [1605, 0]
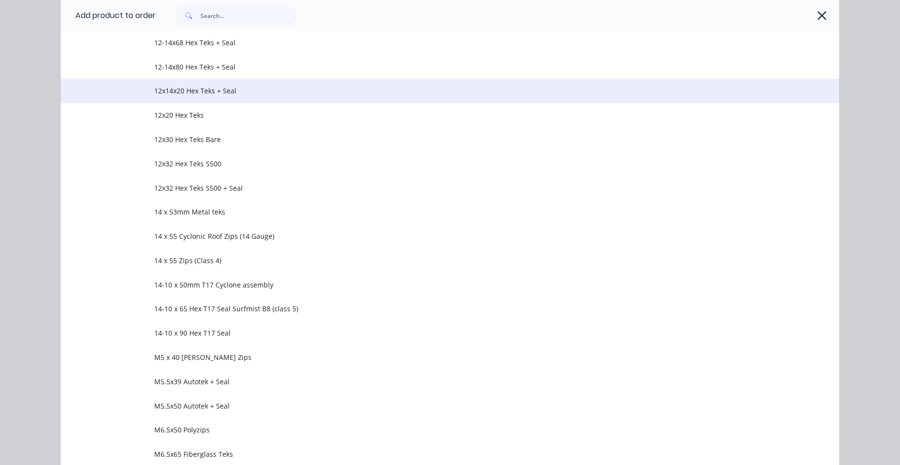
click at [230, 95] on span "12x14x20 Hex Teks + Seal" at bounding box center [428, 91] width 548 height 10
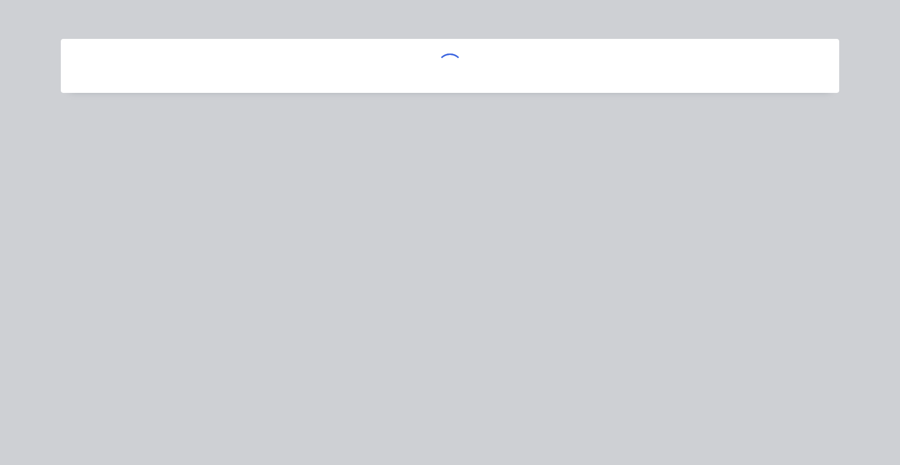
scroll to position [0, 0]
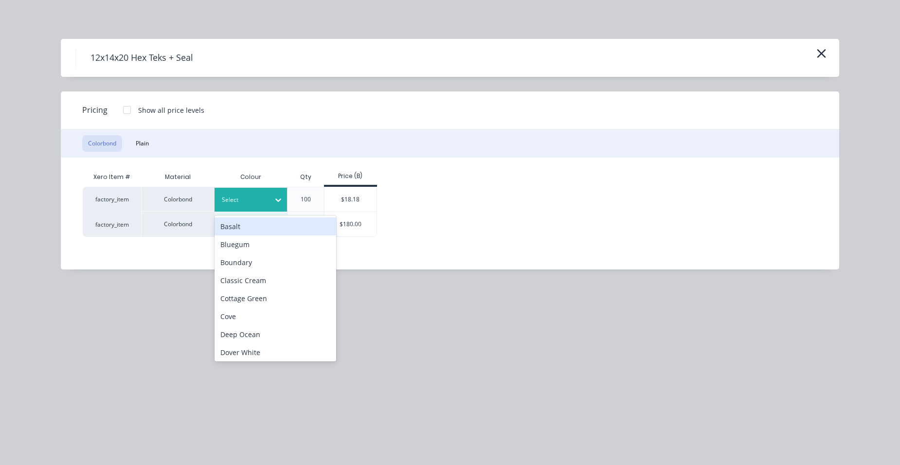
click at [224, 196] on div at bounding box center [244, 200] width 44 height 11
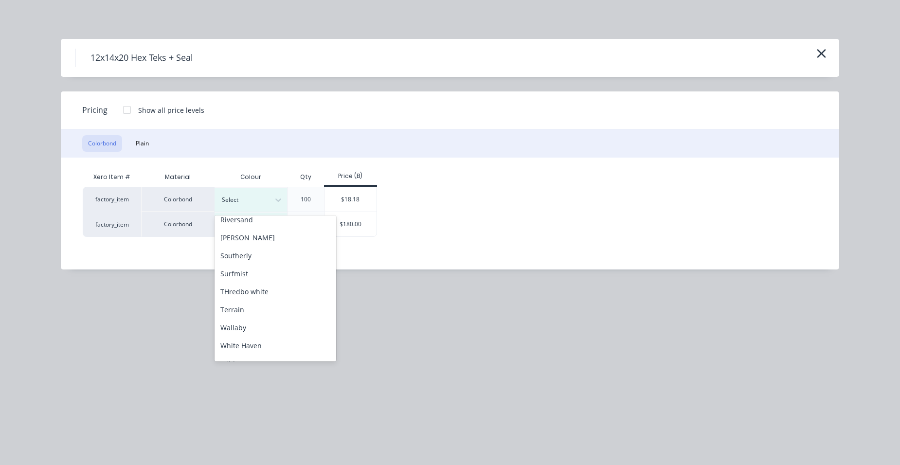
scroll to position [389, 0]
click at [247, 270] on div "Surfmist" at bounding box center [275, 269] width 122 height 18
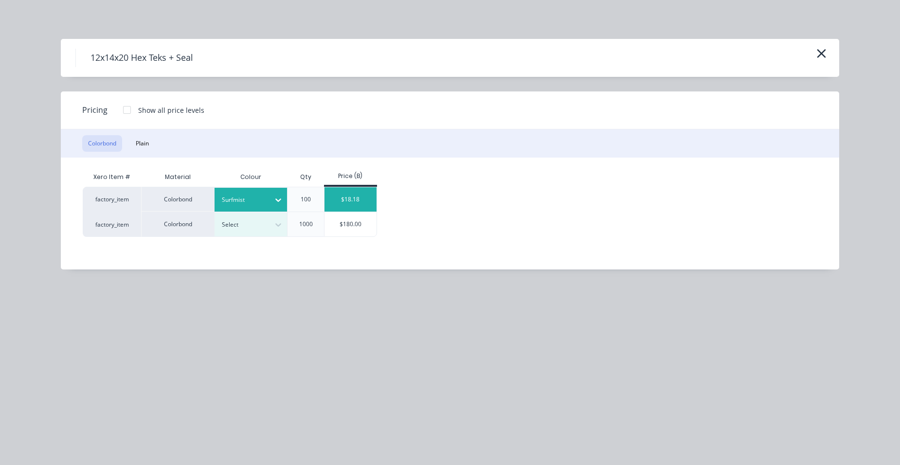
click at [340, 199] on div "$18.18" at bounding box center [350, 199] width 52 height 24
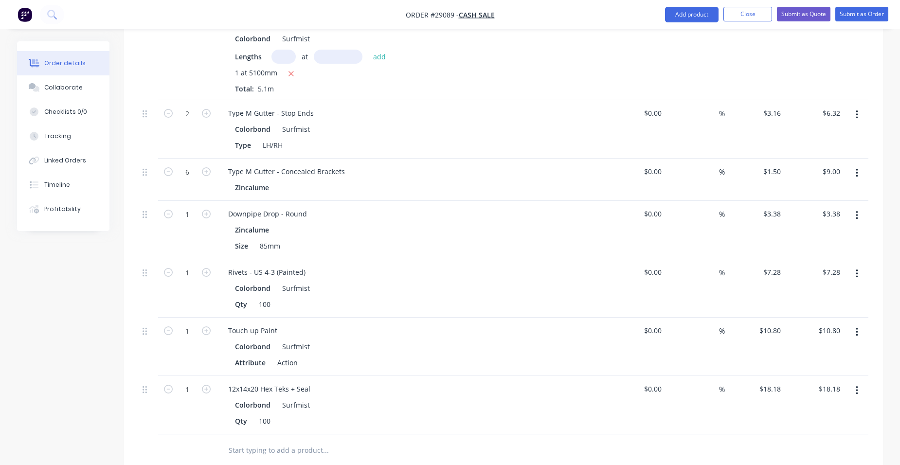
scroll to position [718, 0]
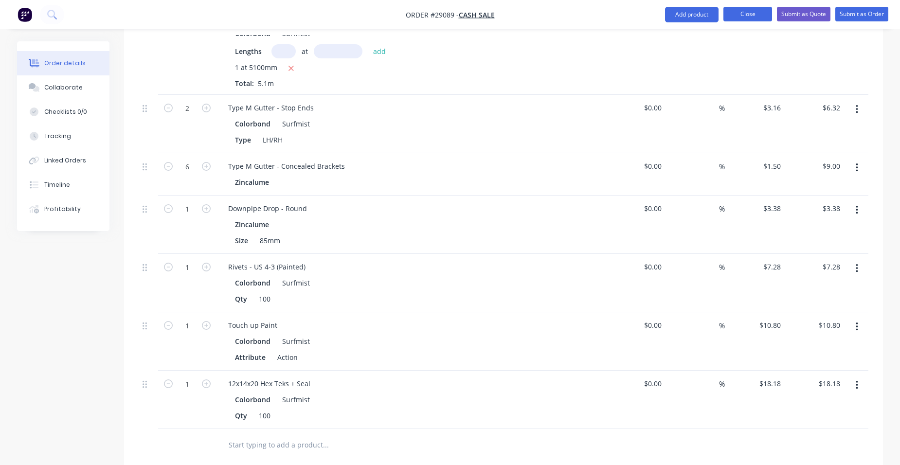
click at [753, 12] on button "Close" at bounding box center [747, 14] width 49 height 15
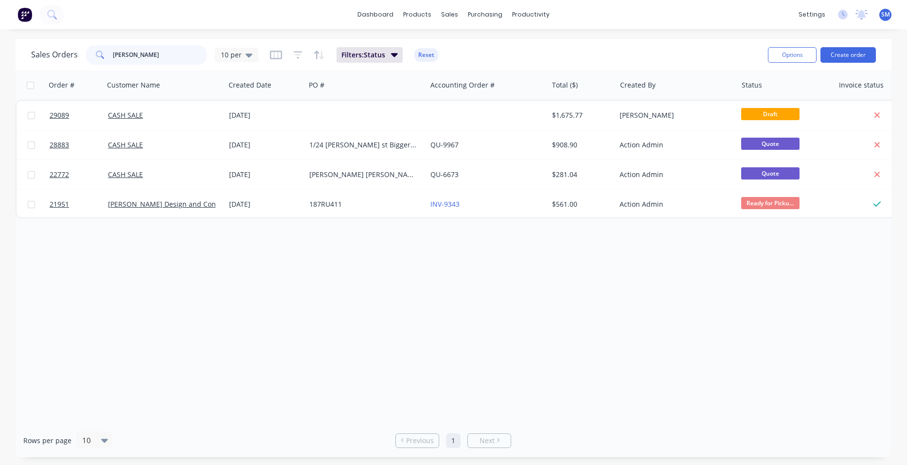
drag, startPoint x: 157, startPoint y: 54, endPoint x: 60, endPoint y: 54, distance: 96.3
click at [60, 54] on div "Sales Orders [PERSON_NAME] 10 per" at bounding box center [144, 54] width 227 height 19
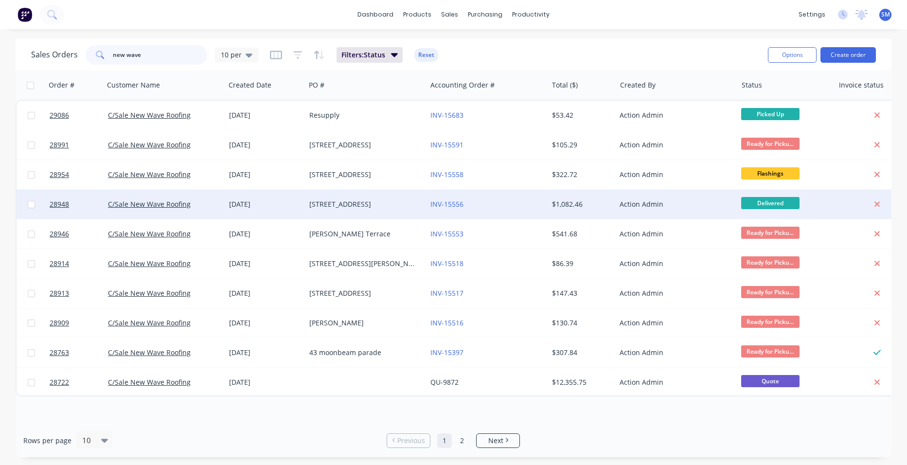
type input "new wave"
click at [490, 202] on div "INV-15556" at bounding box center [484, 204] width 108 height 10
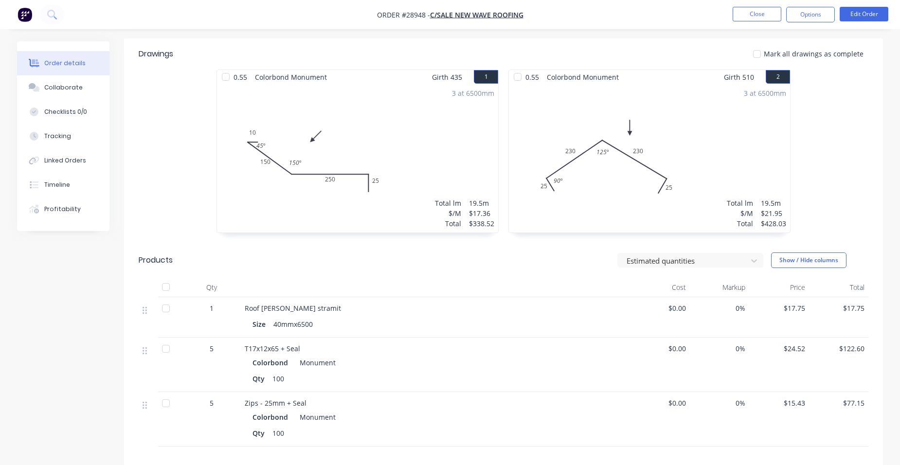
scroll to position [241, 0]
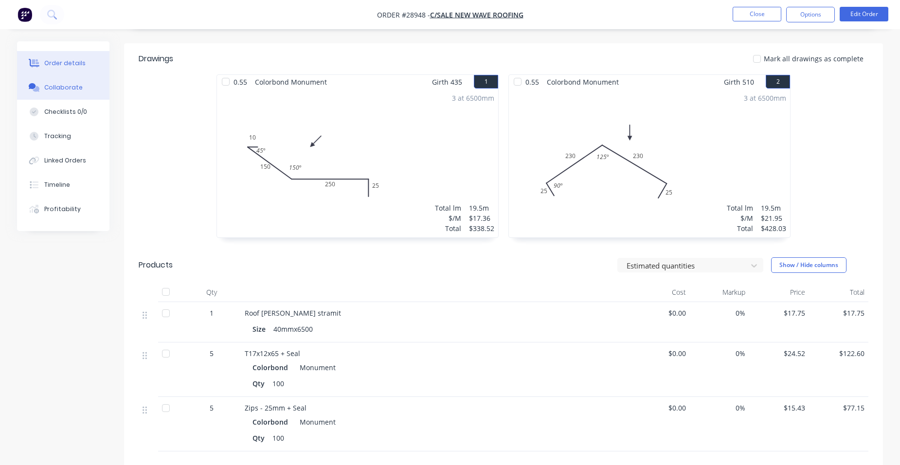
click at [87, 77] on button "Collaborate" at bounding box center [63, 87] width 92 height 24
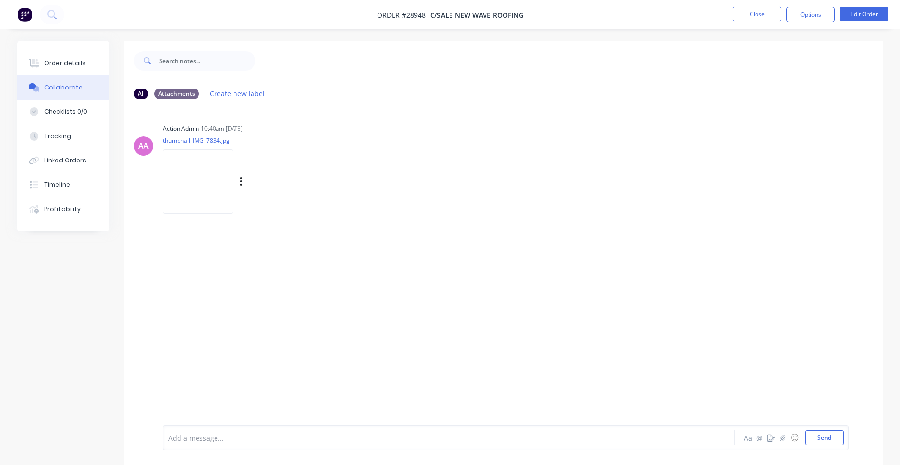
click at [189, 174] on img at bounding box center [198, 181] width 70 height 64
click at [65, 64] on div "Order details" at bounding box center [64, 63] width 41 height 9
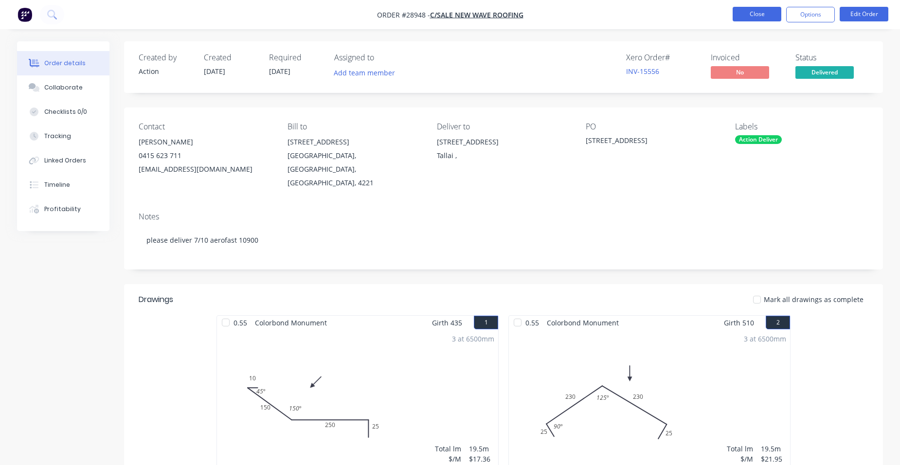
click at [734, 13] on button "Close" at bounding box center [756, 14] width 49 height 15
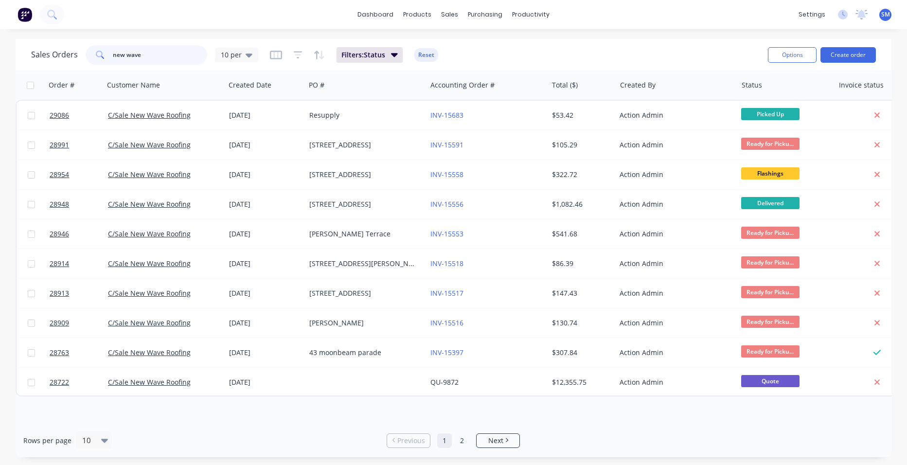
drag, startPoint x: 177, startPoint y: 57, endPoint x: 84, endPoint y: 48, distance: 92.9
click at [84, 48] on div "Sales Orders new wave 10 per" at bounding box center [144, 54] width 227 height 19
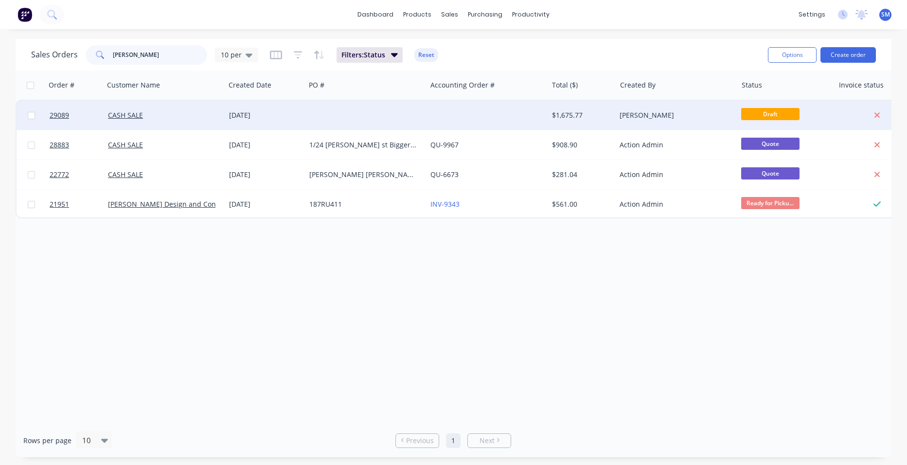
type input "[PERSON_NAME]"
click at [504, 117] on div at bounding box center [486, 115] width 121 height 29
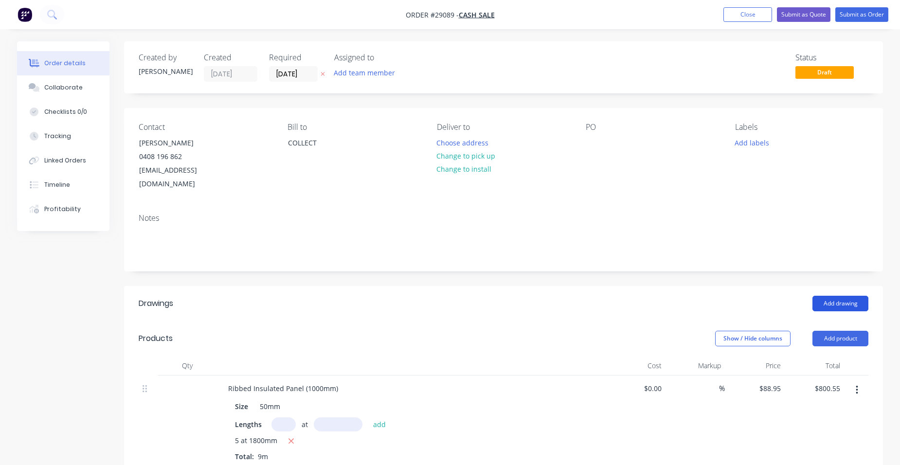
click at [850, 296] on button "Add drawing" at bounding box center [840, 304] width 56 height 16
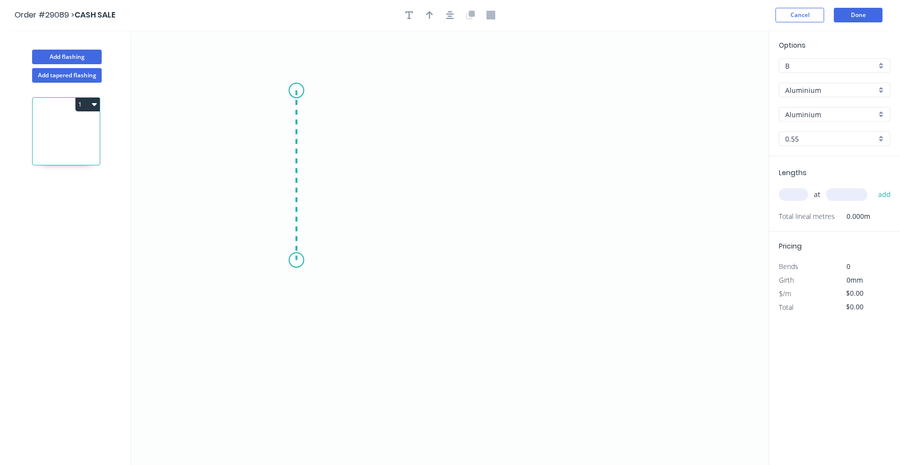
drag, startPoint x: 296, startPoint y: 90, endPoint x: 320, endPoint y: 262, distance: 173.3
click at [292, 260] on icon "0" at bounding box center [449, 247] width 637 height 435
click at [390, 285] on icon "0 ?" at bounding box center [449, 247] width 637 height 435
click at [408, 284] on icon "0 ? ? ? º" at bounding box center [449, 247] width 637 height 435
click at [301, 90] on circle at bounding box center [296, 90] width 15 height 15
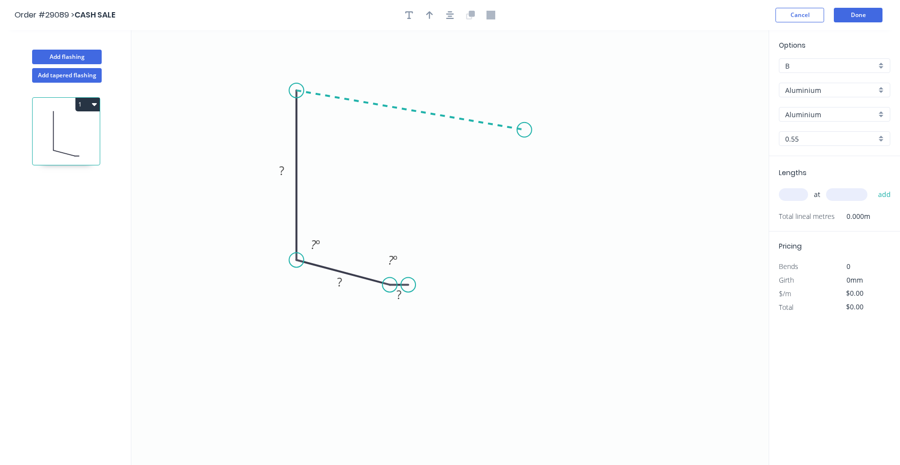
click at [524, 130] on icon "0 ? ? ? ? º ? º" at bounding box center [449, 247] width 637 height 435
click at [546, 147] on icon "0 ? ? ? ? ? º ? º ? º" at bounding box center [449, 247] width 637 height 435
click at [546, 147] on circle at bounding box center [545, 147] width 15 height 15
click at [549, 127] on rect at bounding box center [543, 124] width 19 height 14
click at [414, 89] on tspan "?" at bounding box center [412, 91] width 5 height 16
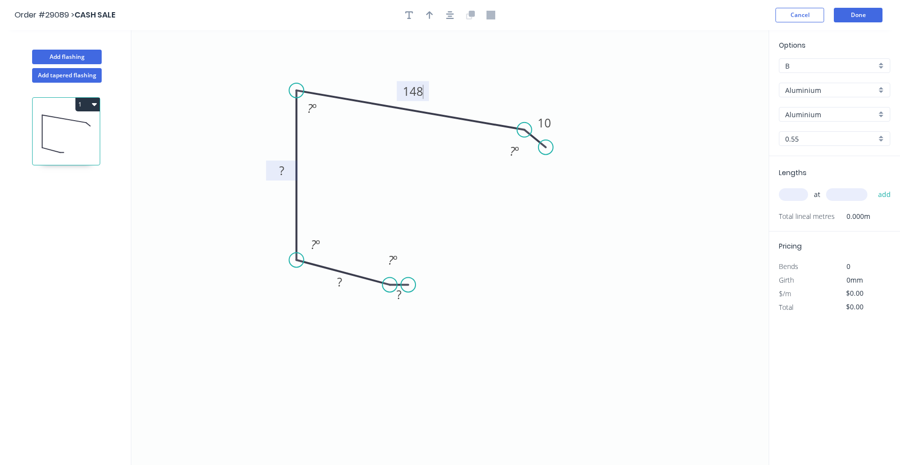
click at [283, 175] on tspan "?" at bounding box center [281, 170] width 5 height 16
drag, startPoint x: 341, startPoint y: 281, endPoint x: 336, endPoint y: 275, distance: 8.3
click at [341, 282] on tspan "?" at bounding box center [339, 282] width 5 height 16
click at [400, 293] on tspan "?" at bounding box center [398, 294] width 5 height 16
type input "$1.00"
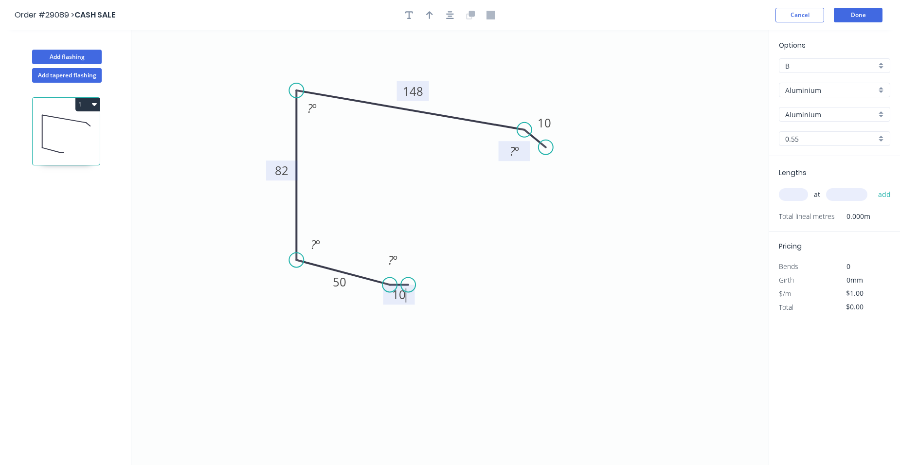
click at [515, 146] on tspan "º" at bounding box center [516, 151] width 4 height 16
click at [315, 107] on tspan "º" at bounding box center [314, 108] width 4 height 16
click at [323, 250] on rect at bounding box center [315, 245] width 19 height 14
click at [398, 255] on rect at bounding box center [392, 261] width 19 height 14
click at [880, 89] on div "Aluminium" at bounding box center [834, 90] width 111 height 15
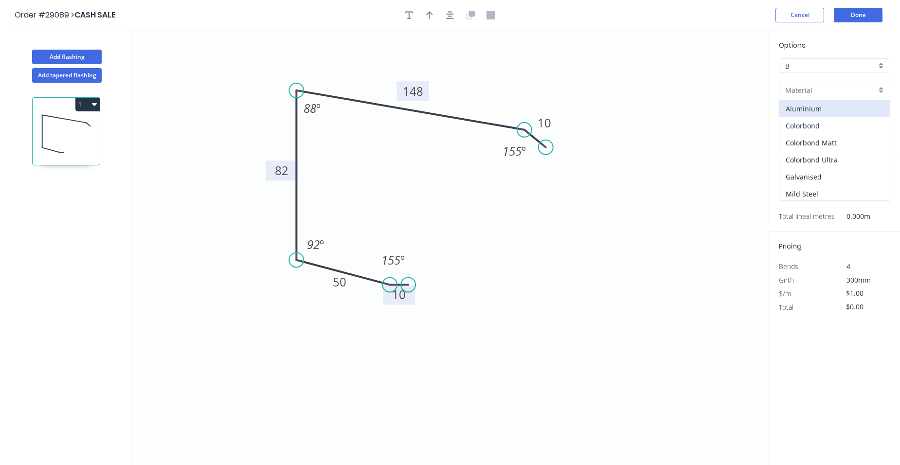
click at [848, 126] on div "Colorbond" at bounding box center [834, 125] width 110 height 17
type input "Colorbond"
type input "Basalt"
type input "$14.21"
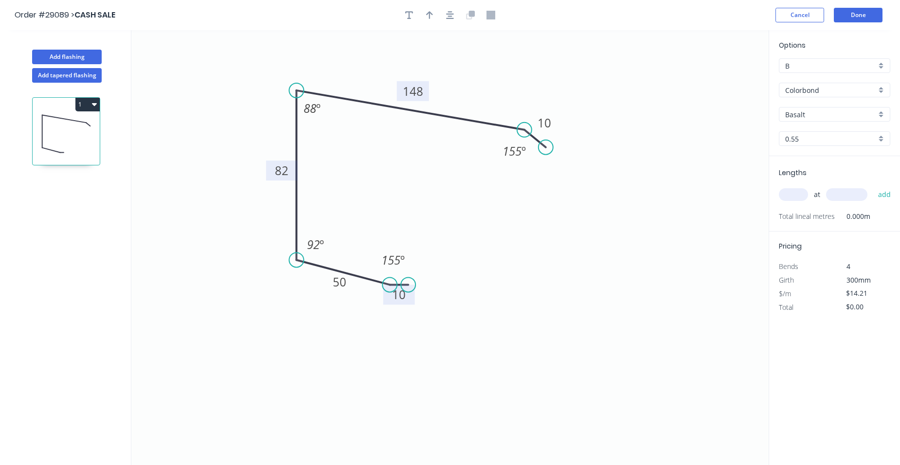
click at [878, 143] on div "0.55" at bounding box center [834, 138] width 111 height 15
drag, startPoint x: 829, startPoint y: 184, endPoint x: 860, endPoint y: 137, distance: 56.1
click at [834, 178] on div "0.55 1.0 1.2" at bounding box center [834, 174] width 111 height 52
click at [883, 111] on div "Basalt" at bounding box center [834, 114] width 111 height 15
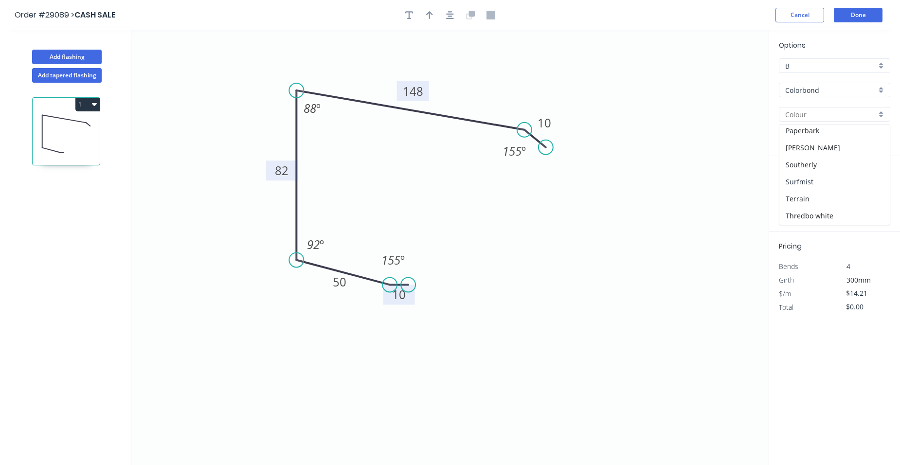
click at [819, 178] on div "Surfmist" at bounding box center [834, 181] width 110 height 17
type input "Surfmist"
click at [881, 136] on div at bounding box center [834, 138] width 111 height 15
click at [811, 184] on div "1.2" at bounding box center [834, 191] width 110 height 17
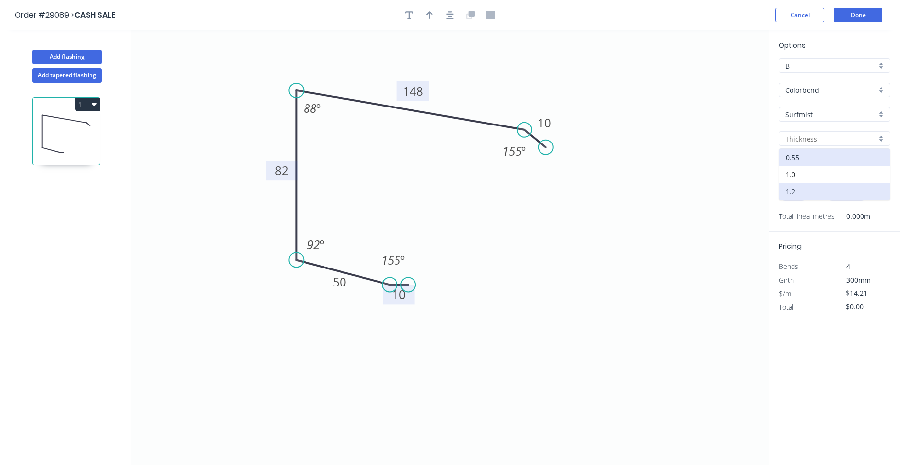
type input "1.2"
type input "$26.08"
click at [796, 197] on input "text" at bounding box center [793, 194] width 29 height 13
type input "1"
type input "5000"
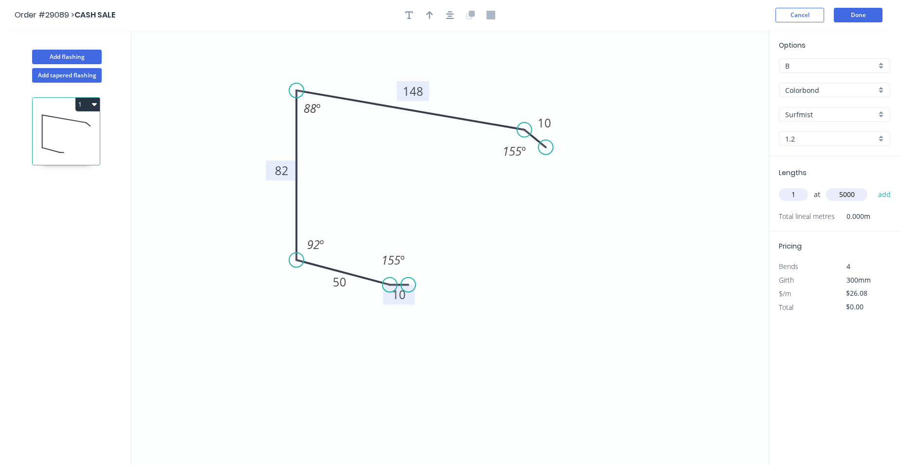
click at [873, 186] on button "add" at bounding box center [884, 194] width 23 height 17
type input "$130.40"
click at [53, 55] on button "Add flashing" at bounding box center [67, 57] width 70 height 15
type input "$0.00"
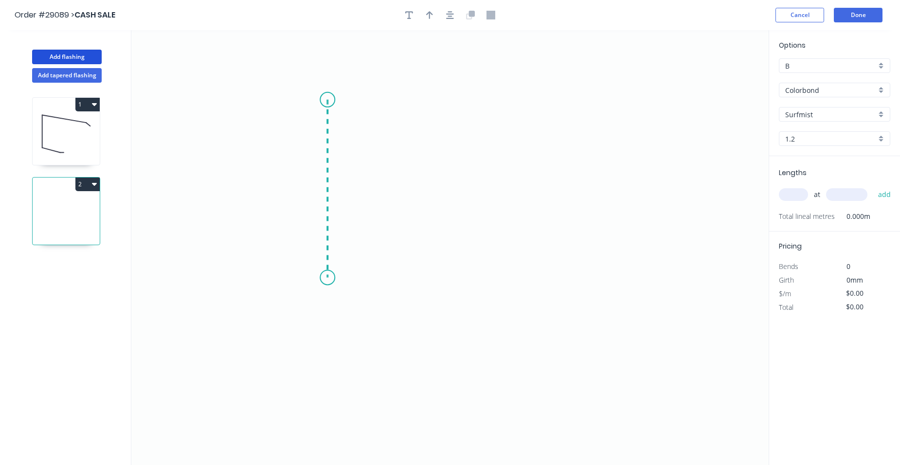
drag, startPoint x: 327, startPoint y: 100, endPoint x: 332, endPoint y: 278, distance: 178.0
click at [332, 278] on icon "0" at bounding box center [449, 247] width 637 height 435
click at [407, 277] on icon at bounding box center [366, 277] width 79 height 0
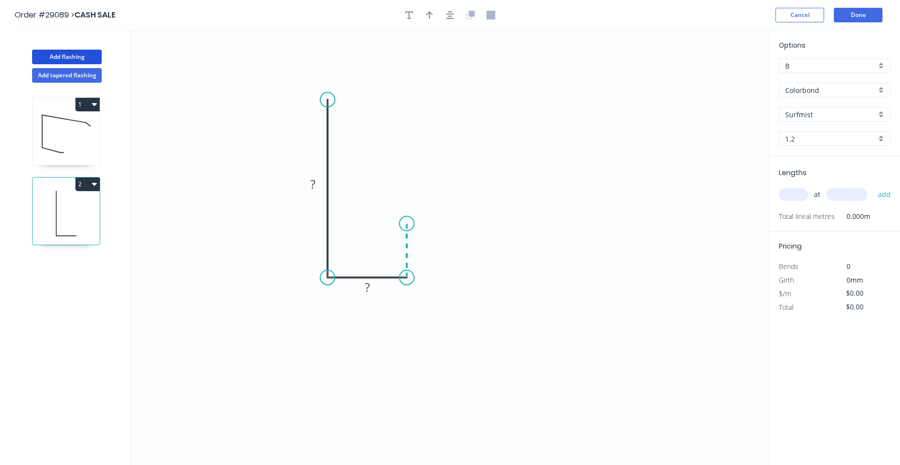
drag, startPoint x: 405, startPoint y: 224, endPoint x: 440, endPoint y: 210, distance: 38.0
click at [407, 224] on icon "0 ? ?" at bounding box center [449, 247] width 637 height 435
click at [483, 224] on icon "0 ? ? ?" at bounding box center [449, 247] width 637 height 435
click at [501, 217] on icon "0 ? ? ? ?" at bounding box center [449, 247] width 637 height 435
click at [332, 83] on circle at bounding box center [327, 86] width 15 height 15
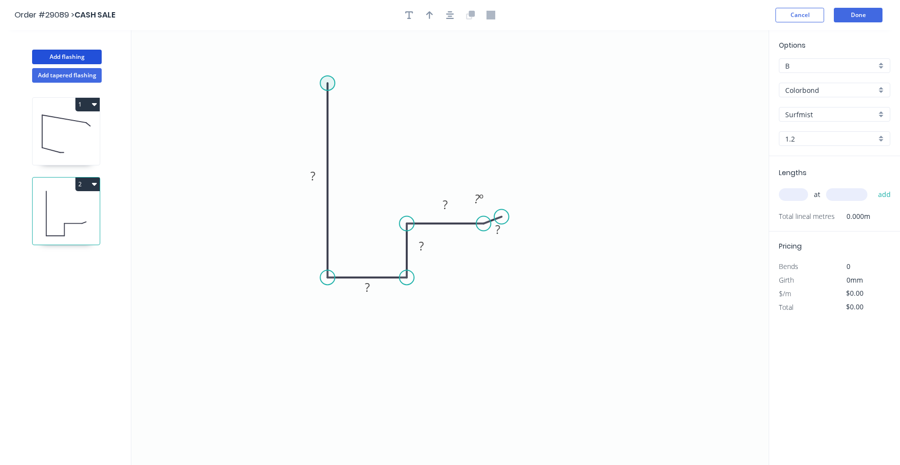
click at [332, 83] on circle at bounding box center [327, 83] width 15 height 15
click at [541, 79] on icon "0 ? ? ? ? ? ? º" at bounding box center [449, 247] width 637 height 435
click at [581, 127] on icon "0 ? ? ? ? ? ? ? º" at bounding box center [449, 247] width 637 height 435
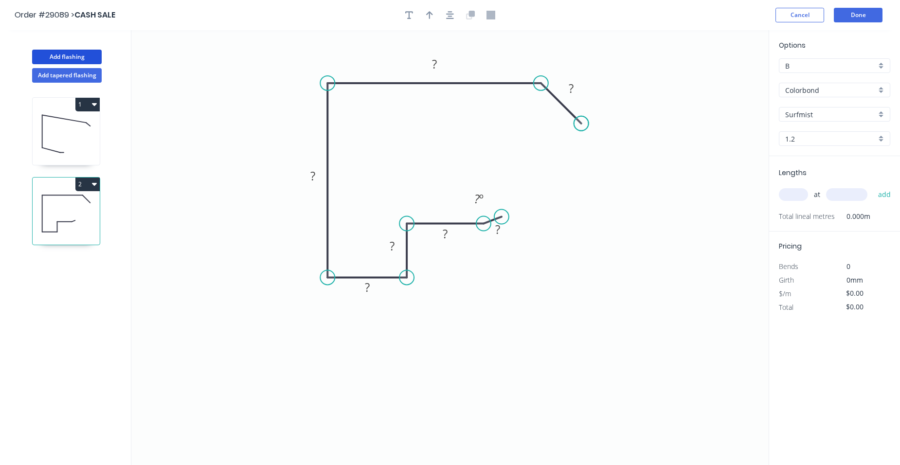
click at [581, 127] on circle at bounding box center [581, 123] width 15 height 15
click at [574, 88] on rect at bounding box center [570, 89] width 19 height 14
click at [439, 63] on rect at bounding box center [434, 65] width 19 height 14
click at [321, 174] on rect at bounding box center [312, 177] width 19 height 14
click at [436, 58] on tspan "250" at bounding box center [434, 64] width 20 height 16
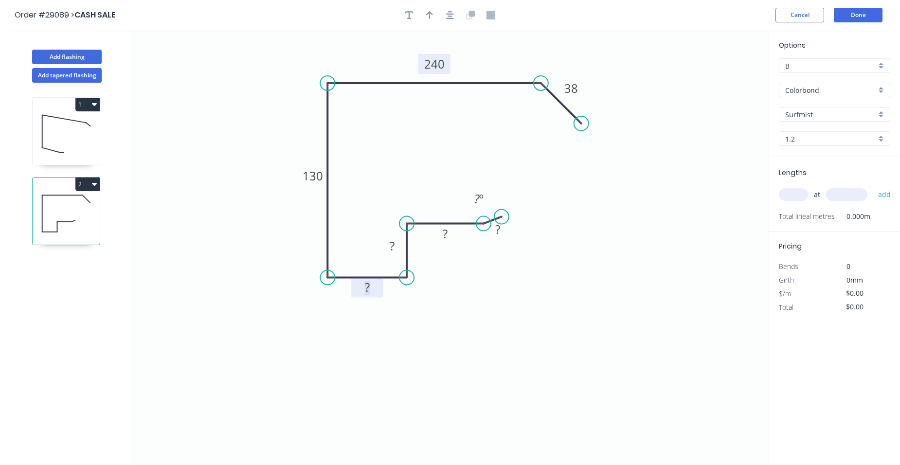
click at [372, 287] on rect at bounding box center [366, 288] width 19 height 14
click at [396, 246] on rect at bounding box center [391, 247] width 19 height 14
click at [444, 230] on tspan "?" at bounding box center [445, 234] width 5 height 16
click at [500, 226] on tspan "?" at bounding box center [497, 229] width 5 height 16
type input "$46.52"
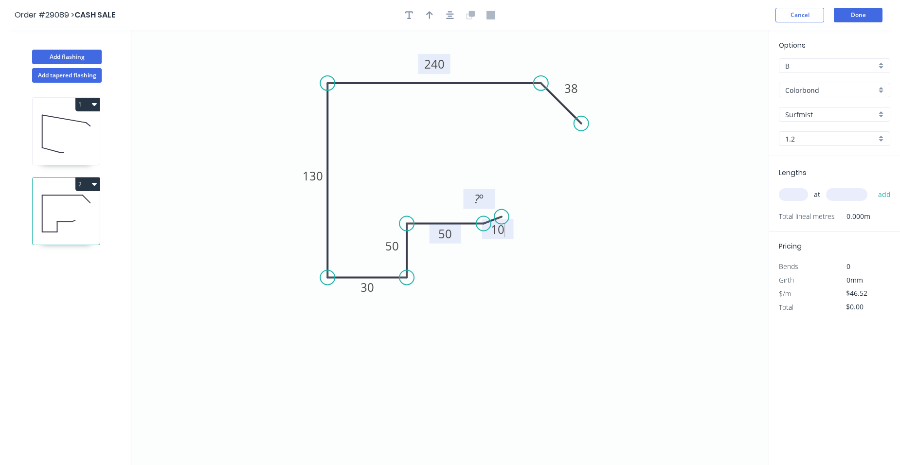
click at [480, 200] on tspan "º" at bounding box center [481, 199] width 4 height 16
drag, startPoint x: 581, startPoint y: 122, endPoint x: 580, endPoint y: 130, distance: 7.8
click at [580, 130] on circle at bounding box center [580, 122] width 15 height 15
click at [551, 122] on div "Show angle" at bounding box center [588, 121] width 98 height 20
drag, startPoint x: 544, startPoint y: 111, endPoint x: 534, endPoint y: 109, distance: 9.9
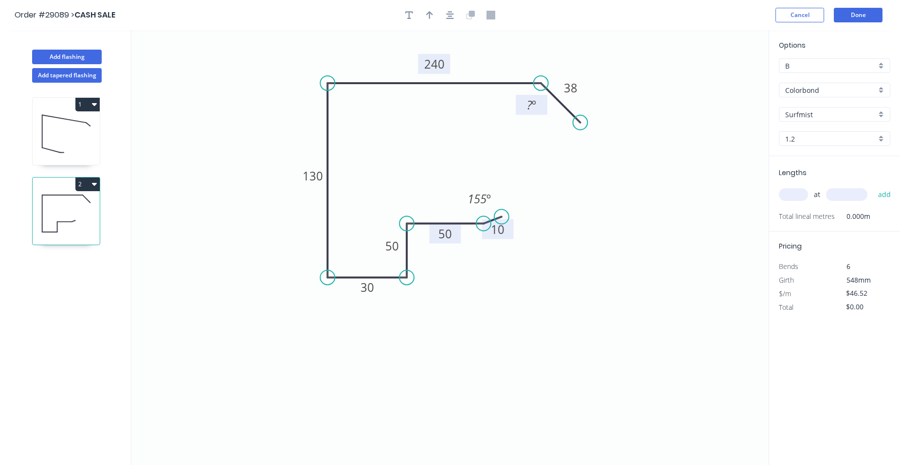
click at [544, 110] on rect at bounding box center [531, 105] width 32 height 20
click at [534, 109] on tspan "º" at bounding box center [533, 104] width 4 height 16
drag, startPoint x: 431, startPoint y: 16, endPoint x: 550, endPoint y: 46, distance: 122.9
click at [434, 19] on button "button" at bounding box center [429, 15] width 15 height 15
drag, startPoint x: 718, startPoint y: 76, endPoint x: 282, endPoint y: 113, distance: 438.2
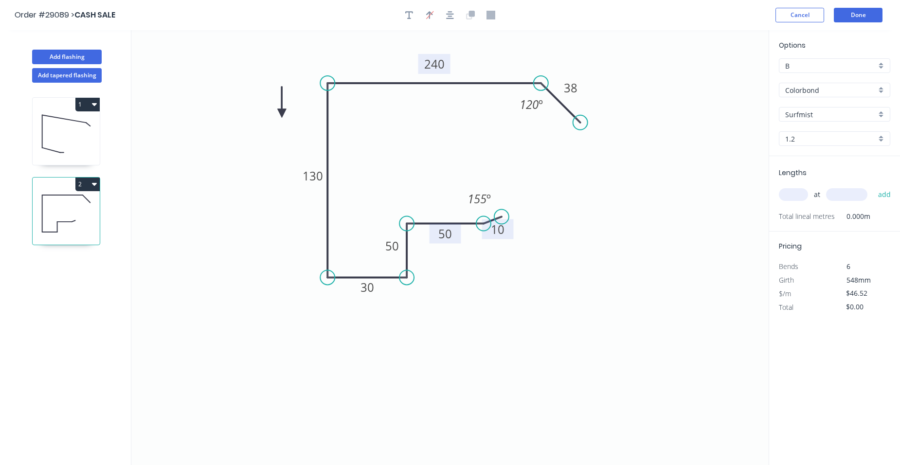
click at [282, 113] on icon at bounding box center [281, 102] width 9 height 31
click at [789, 196] on input "text" at bounding box center [793, 194] width 29 height 13
type input "1"
type input "2000"
click at [883, 196] on button "add" at bounding box center [884, 194] width 23 height 17
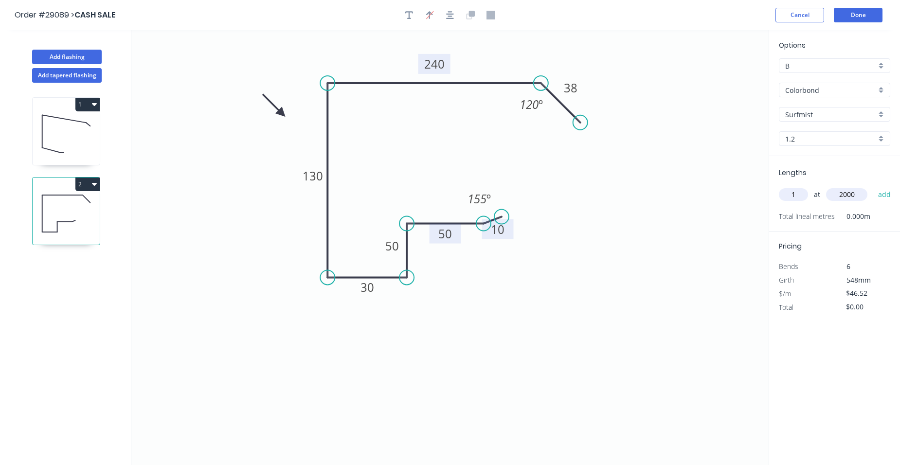
type input "$93.04"
click at [878, 139] on div "1.2" at bounding box center [834, 138] width 111 height 15
click at [839, 161] on div "0.55" at bounding box center [834, 157] width 110 height 17
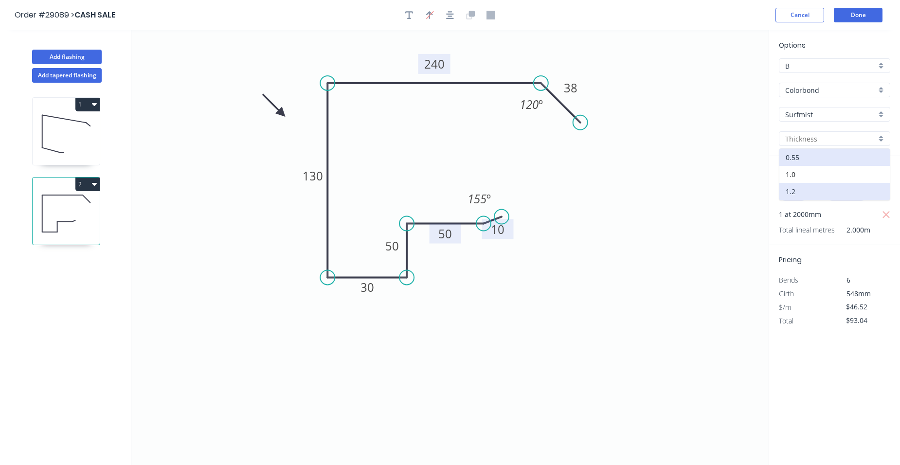
type input "0.55"
type input "$24.78"
click at [82, 180] on button "2" at bounding box center [87, 184] width 24 height 14
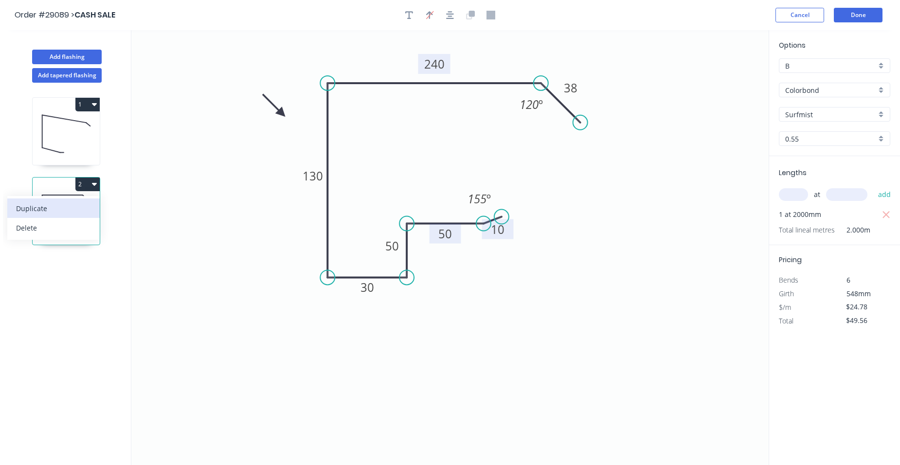
click at [56, 204] on div "Duplicate" at bounding box center [53, 208] width 75 height 14
type input "$0.00"
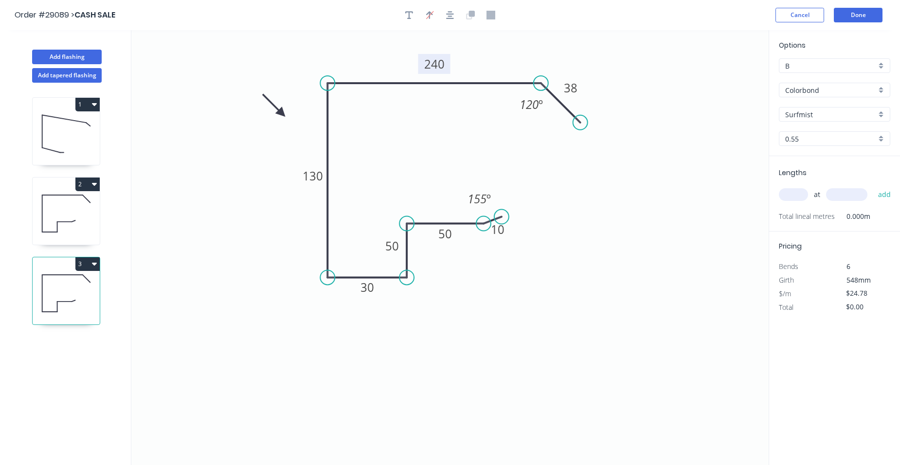
click at [437, 65] on tspan "240" at bounding box center [434, 64] width 20 height 16
click at [787, 195] on input "text" at bounding box center [793, 194] width 29 height 13
type input "$29.47"
type input "1"
type input "2000"
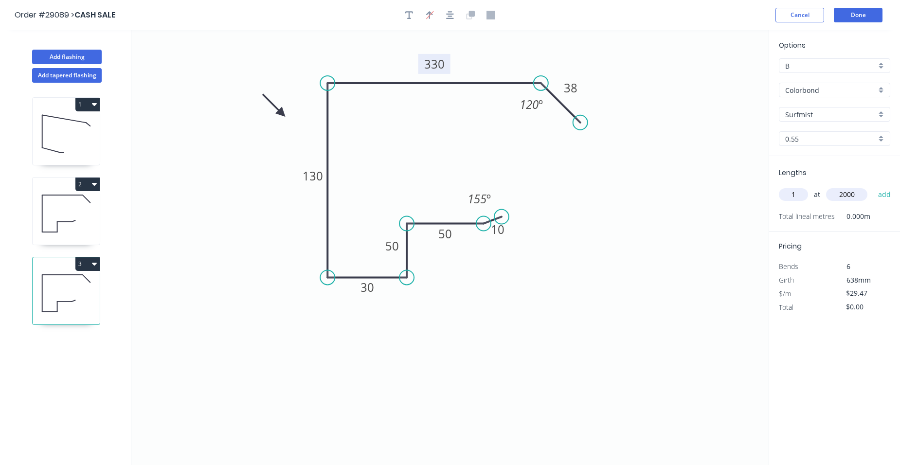
click at [873, 186] on button "add" at bounding box center [884, 194] width 23 height 17
type input "$58.94"
click at [63, 46] on div "Add flashing" at bounding box center [67, 49] width 128 height 29
click at [61, 52] on button "Add flashing" at bounding box center [67, 57] width 70 height 15
type input "$0.00"
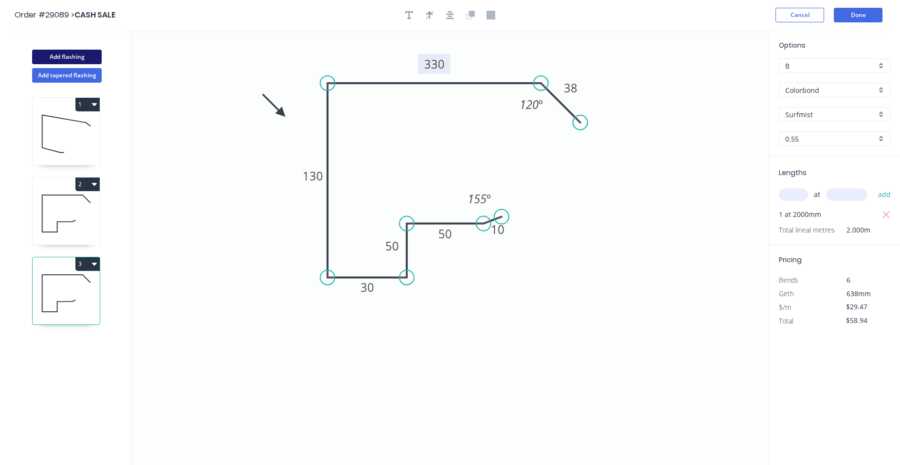
type input "$0.00"
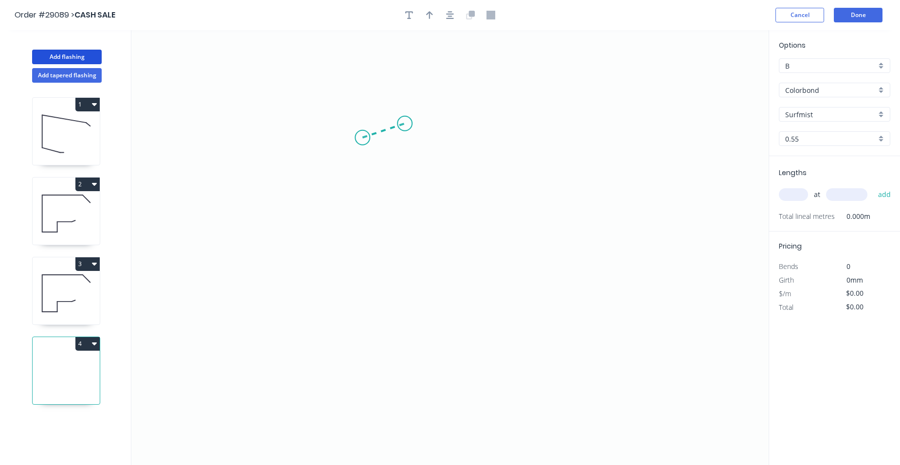
drag, startPoint x: 362, startPoint y: 138, endPoint x: 405, endPoint y: 124, distance: 44.6
click at [405, 124] on icon "0" at bounding box center [449, 247] width 637 height 435
drag, startPoint x: 420, startPoint y: 363, endPoint x: 455, endPoint y: 350, distance: 37.6
click at [424, 362] on icon "0 ?" at bounding box center [449, 247] width 637 height 435
click at [428, 361] on circle at bounding box center [424, 361] width 15 height 15
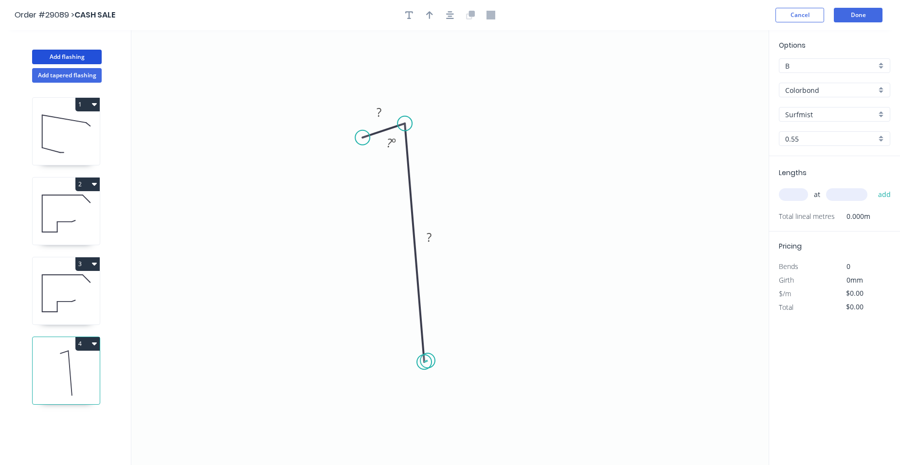
click at [427, 363] on circle at bounding box center [424, 361] width 15 height 15
drag, startPoint x: 424, startPoint y: 362, endPoint x: 416, endPoint y: 366, distance: 9.1
click at [416, 369] on icon "0 ? ? ? º" at bounding box center [449, 247] width 637 height 435
click at [416, 366] on icon "0 ? ? ? º" at bounding box center [449, 247] width 637 height 435
click at [411, 369] on circle at bounding box center [404, 368] width 15 height 15
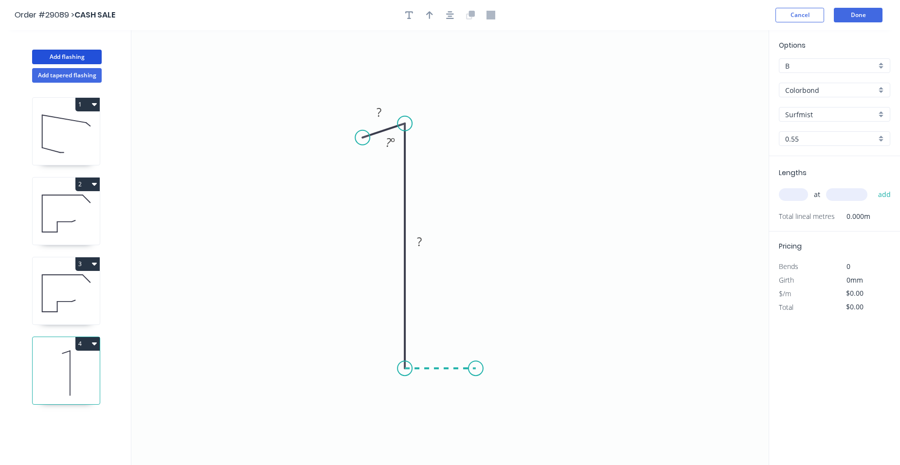
drag, startPoint x: 476, startPoint y: 369, endPoint x: 473, endPoint y: 348, distance: 20.6
click at [476, 369] on icon "0 ? ? ? º" at bounding box center [449, 247] width 637 height 435
drag, startPoint x: 478, startPoint y: 300, endPoint x: 539, endPoint y: 293, distance: 61.2
click at [479, 299] on icon "0 ? ? ? ? º" at bounding box center [449, 247] width 637 height 435
click at [564, 288] on icon "0 ? ? ? ? ? º" at bounding box center [449, 247] width 637 height 435
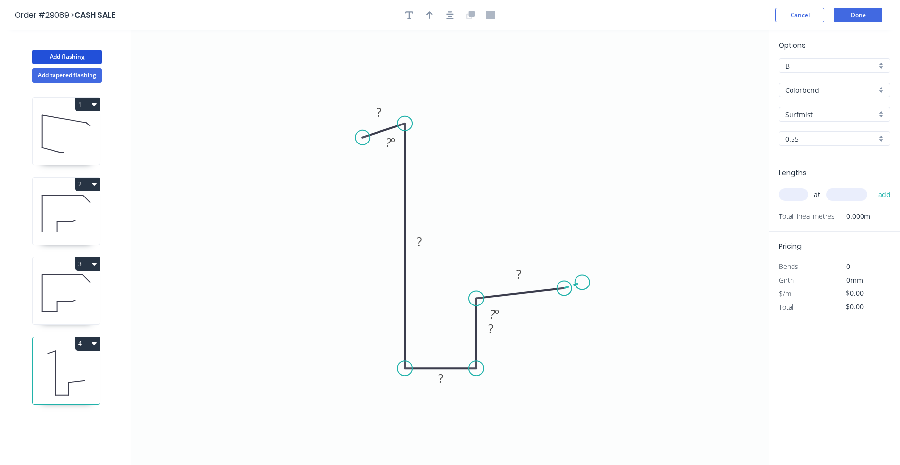
click at [582, 283] on icon "0 ? ? ? ? ? ? º ? º" at bounding box center [449, 247] width 637 height 435
click at [582, 283] on circle at bounding box center [582, 282] width 15 height 15
click at [579, 297] on tspan "?" at bounding box center [577, 294] width 5 height 16
click at [517, 275] on tspan "?" at bounding box center [518, 274] width 5 height 16
click at [496, 326] on rect at bounding box center [490, 329] width 19 height 14
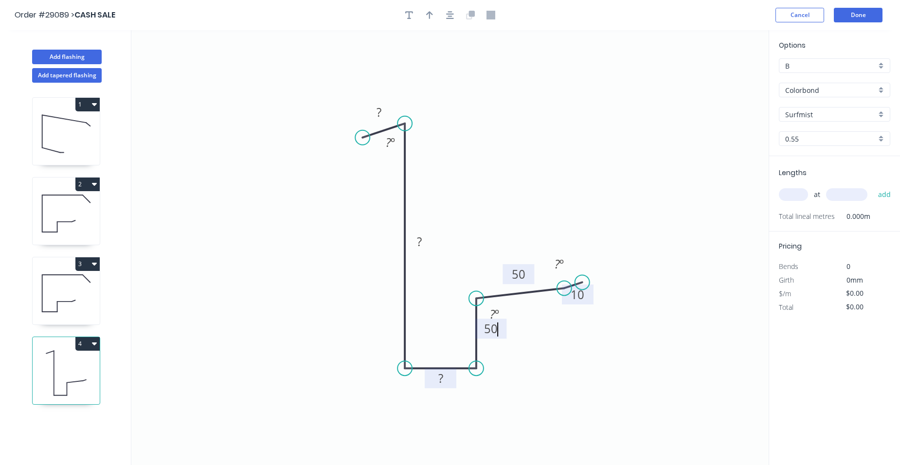
click at [443, 380] on tspan "?" at bounding box center [440, 378] width 5 height 16
click at [419, 240] on tspan "?" at bounding box center [419, 241] width 5 height 16
click at [385, 114] on rect at bounding box center [378, 113] width 19 height 14
type input "$14.86"
click at [397, 142] on rect at bounding box center [390, 143] width 19 height 14
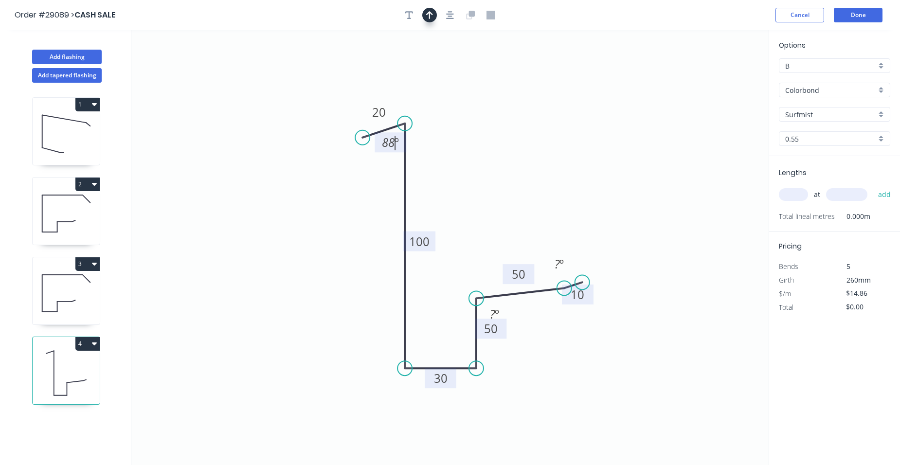
drag, startPoint x: 430, startPoint y: 20, endPoint x: 492, endPoint y: 63, distance: 75.5
click at [430, 21] on button "button" at bounding box center [429, 15] width 15 height 15
drag, startPoint x: 722, startPoint y: 77, endPoint x: 326, endPoint y: 275, distance: 442.5
click at [326, 275] on icon at bounding box center [325, 263] width 9 height 31
drag, startPoint x: 327, startPoint y: 273, endPoint x: 353, endPoint y: 272, distance: 25.8
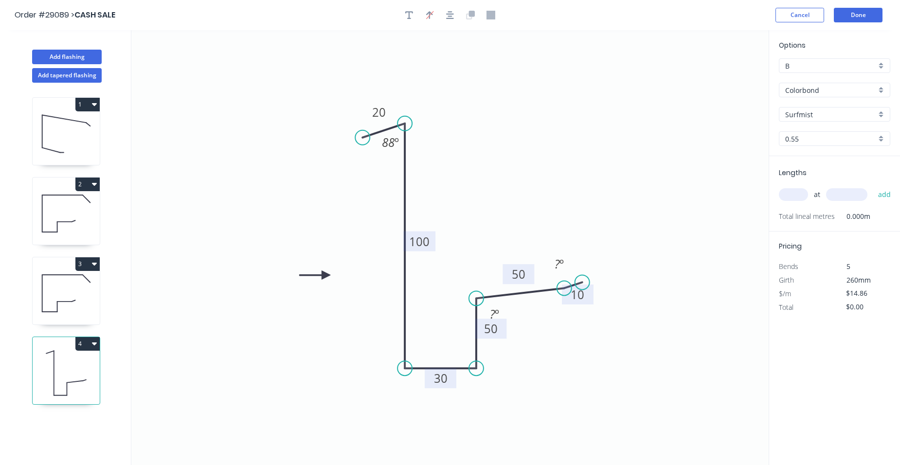
click at [353, 272] on icon "0 20 100 30 50 50 10 88 º ? º ? º" at bounding box center [449, 247] width 637 height 435
drag, startPoint x: 326, startPoint y: 275, endPoint x: 380, endPoint y: 271, distance: 54.6
click at [353, 273] on icon at bounding box center [336, 273] width 31 height 9
click at [558, 266] on tspan "?" at bounding box center [556, 264] width 5 height 16
click at [495, 313] on tspan "º" at bounding box center [497, 314] width 4 height 16
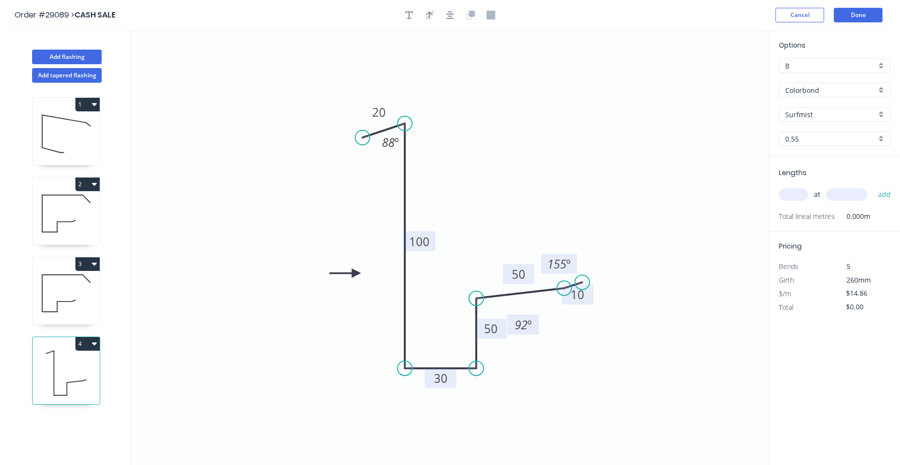
drag, startPoint x: 507, startPoint y: 314, endPoint x: 536, endPoint y: 325, distance: 30.6
click at [536, 325] on rect at bounding box center [523, 325] width 32 height 20
click at [793, 189] on input "text" at bounding box center [793, 194] width 29 height 13
type input "1"
type input "5200"
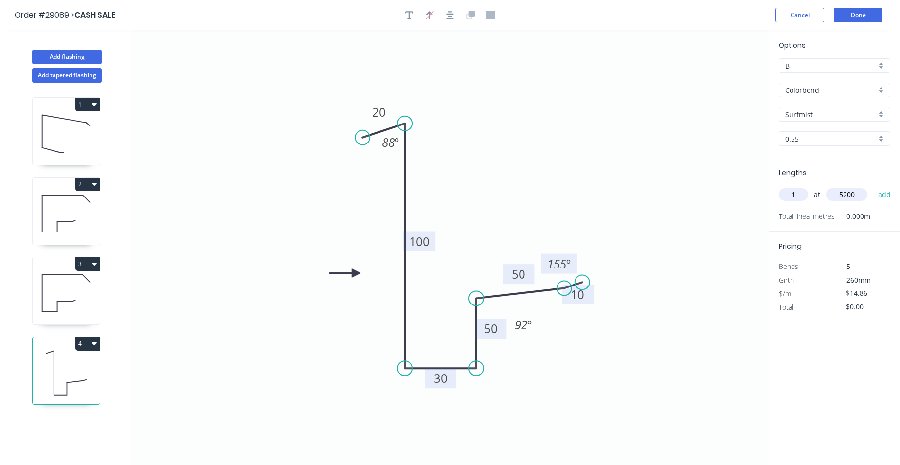
click at [873, 186] on button "add" at bounding box center [884, 194] width 23 height 17
type input "$77.27"
click at [855, 15] on button "Done" at bounding box center [857, 15] width 49 height 15
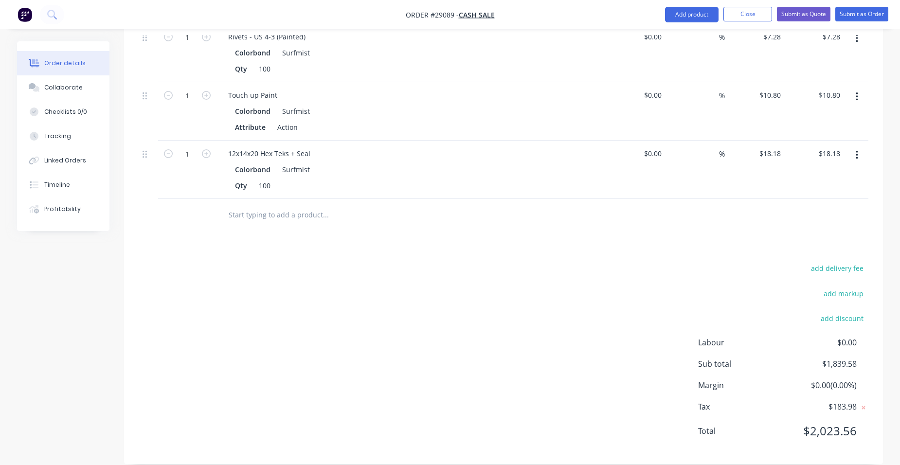
drag, startPoint x: 839, startPoint y: 257, endPoint x: 207, endPoint y: 165, distance: 638.9
click at [839, 262] on button "add delivery fee" at bounding box center [836, 268] width 63 height 13
type input "100"
click input "submit" at bounding box center [0, 0] width 0 height 0
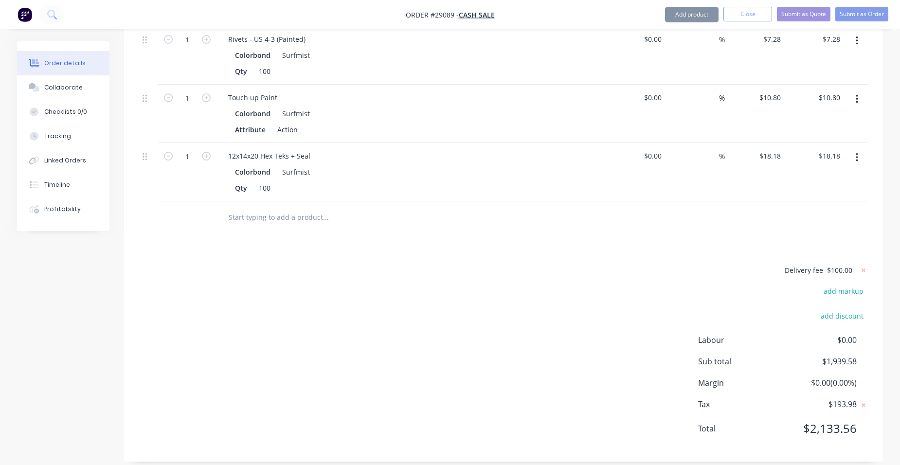
scroll to position [1289, 0]
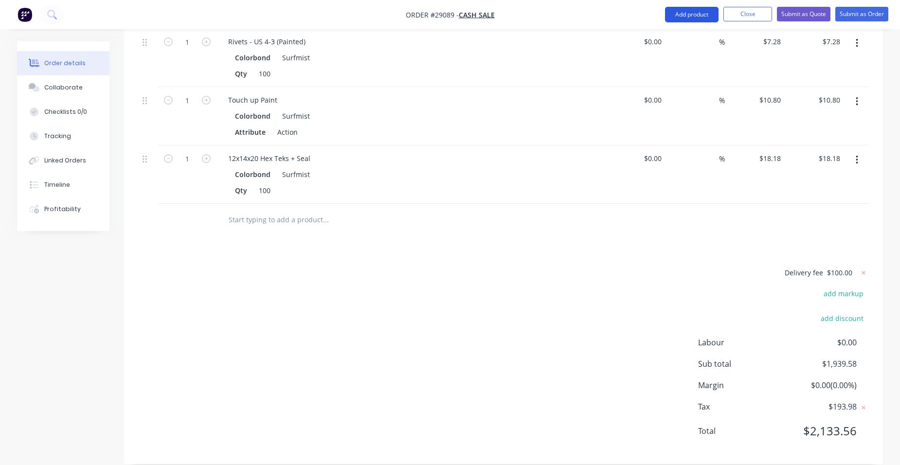
click at [690, 18] on button "Add product" at bounding box center [691, 15] width 53 height 16
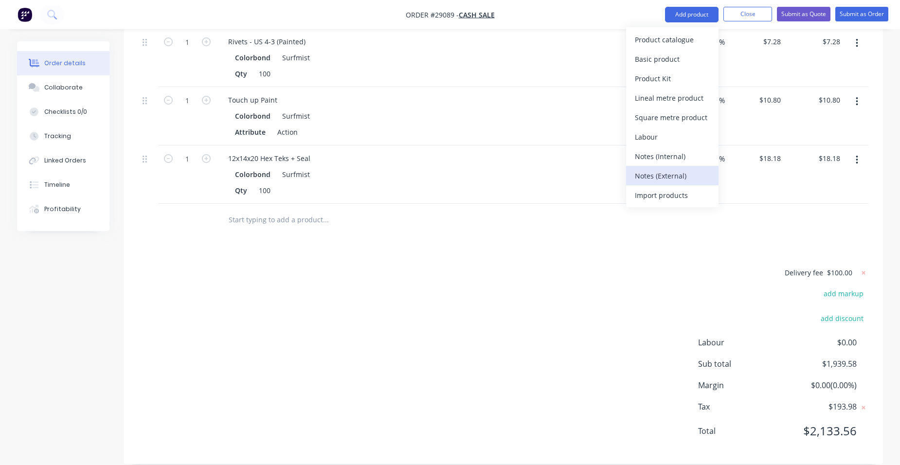
click at [677, 182] on div "Notes (External)" at bounding box center [672, 176] width 75 height 14
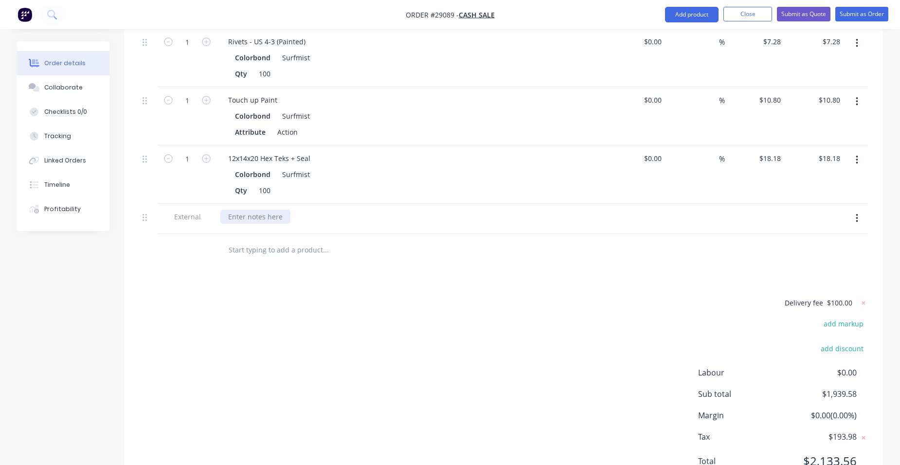
drag, startPoint x: 283, startPoint y: 203, endPoint x: 310, endPoint y: 207, distance: 26.6
click at [284, 210] on div at bounding box center [255, 217] width 70 height 14
click at [800, 15] on button "Submit as Quote" at bounding box center [803, 14] width 53 height 15
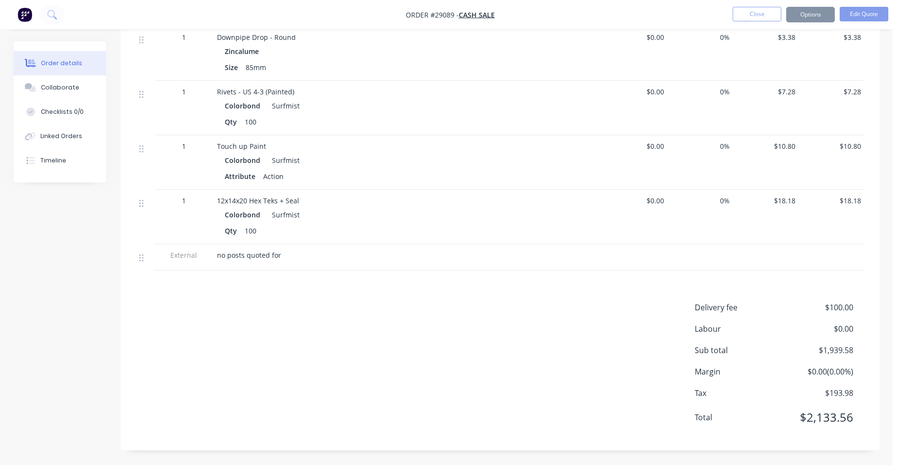
scroll to position [0, 0]
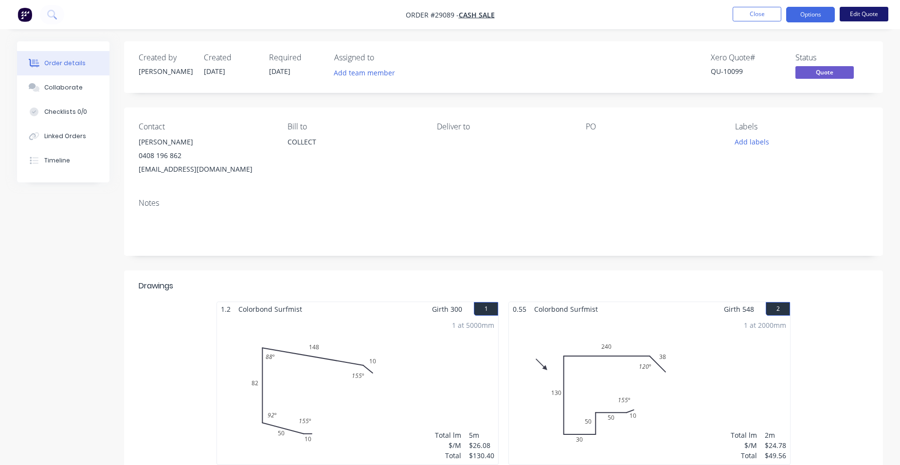
click at [862, 14] on button "Edit Quote" at bounding box center [863, 14] width 49 height 15
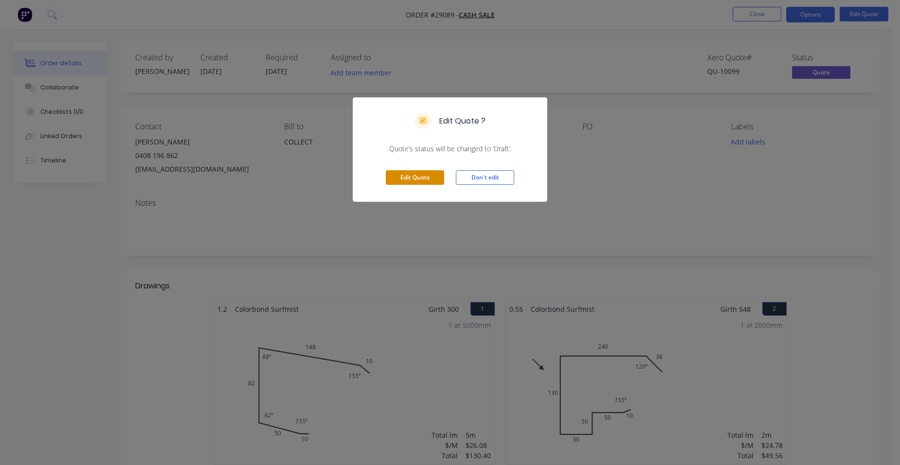
click at [426, 177] on button "Edit Quote" at bounding box center [415, 177] width 58 height 15
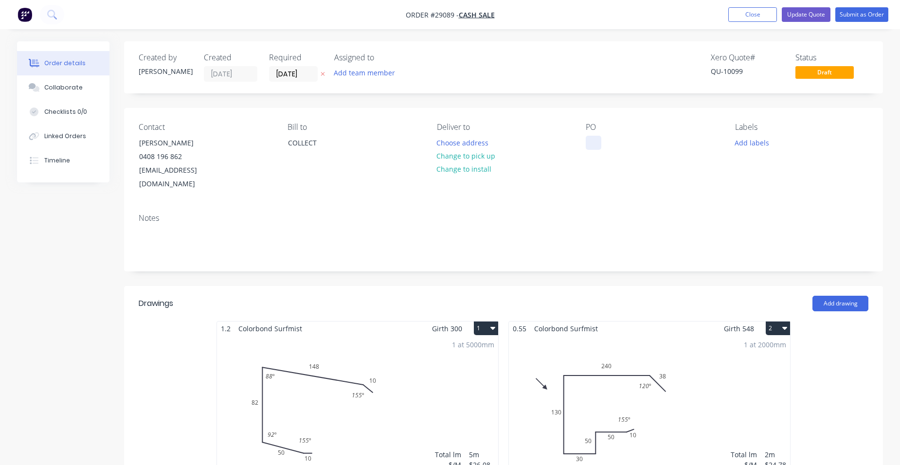
click at [588, 142] on div at bounding box center [593, 143] width 16 height 14
click at [469, 148] on button "Choose address" at bounding box center [462, 142] width 62 height 13
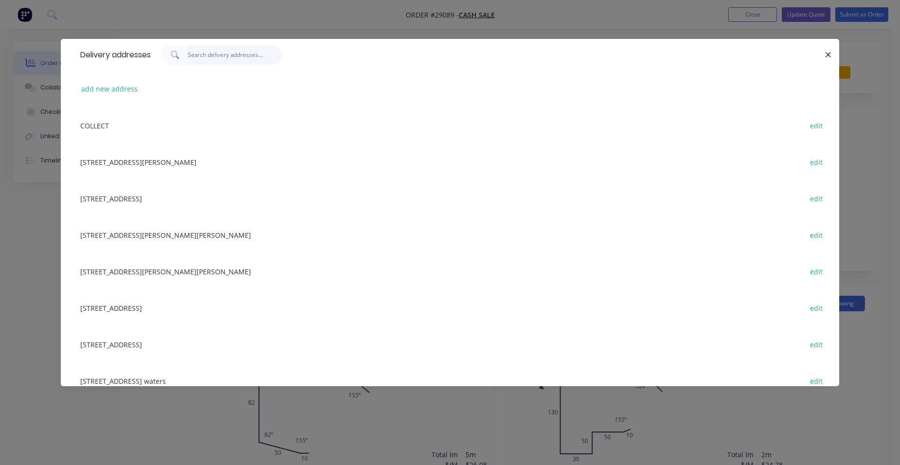
click at [203, 61] on input "text" at bounding box center [235, 54] width 95 height 19
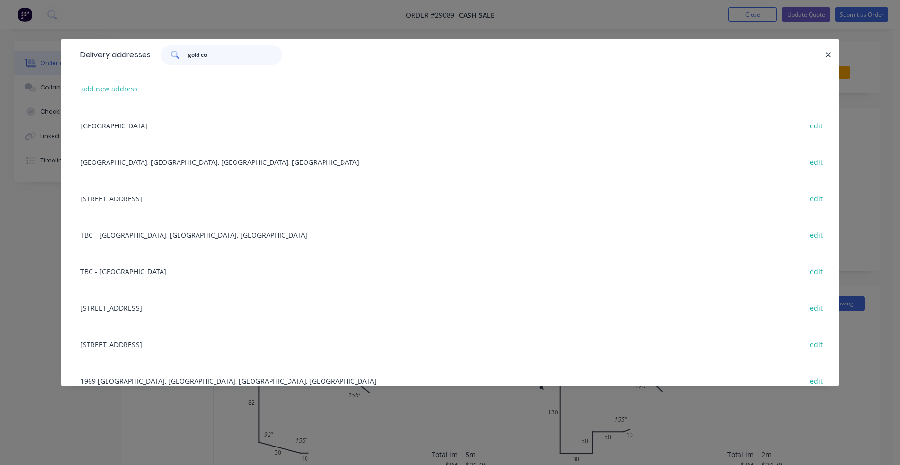
type input "gold co"
click at [124, 235] on div "TBC - [GEOGRAPHIC_DATA], [GEOGRAPHIC_DATA], [GEOGRAPHIC_DATA] edit" at bounding box center [449, 234] width 749 height 36
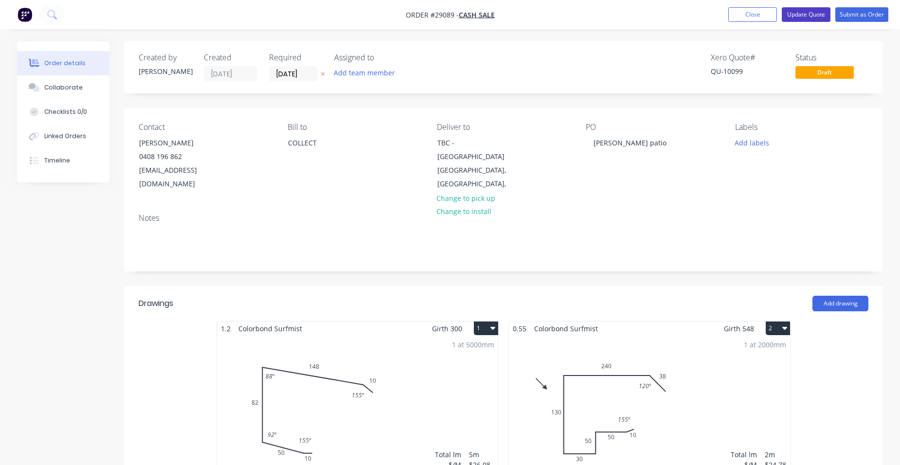
click at [815, 16] on button "Update Quote" at bounding box center [805, 14] width 49 height 15
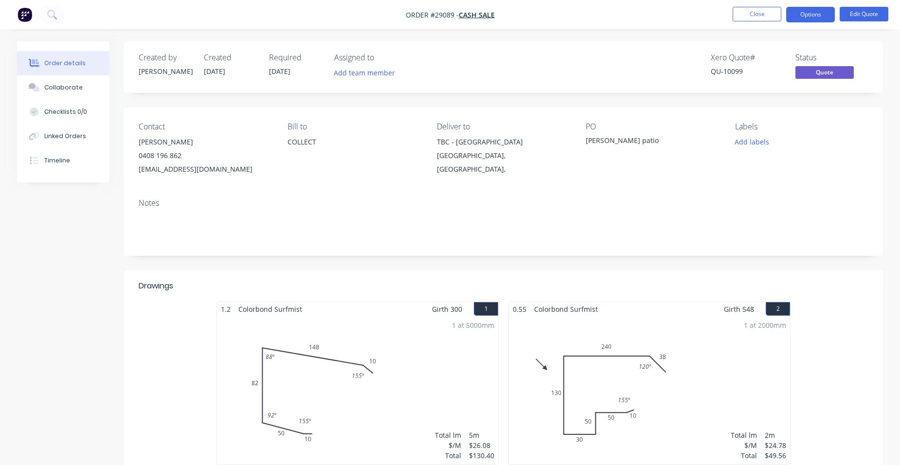
click at [815, 16] on button "Options" at bounding box center [810, 15] width 49 height 16
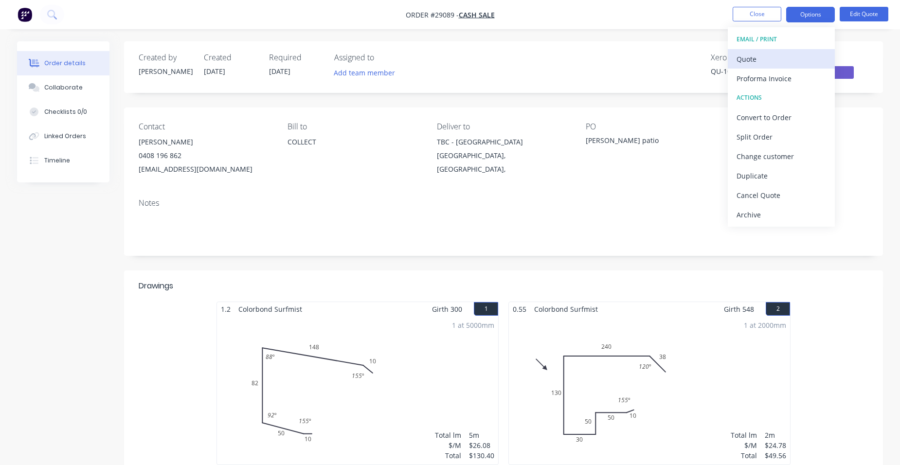
click at [787, 49] on button "Quote" at bounding box center [780, 58] width 107 height 19
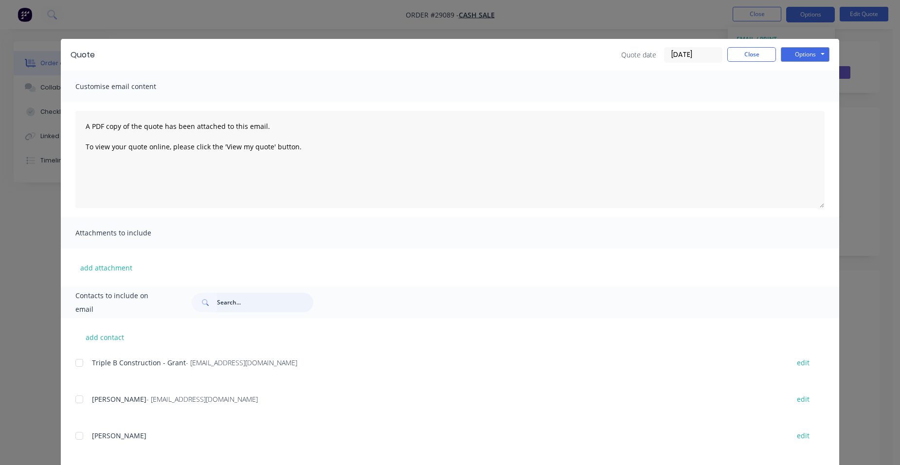
click at [230, 298] on input "text" at bounding box center [265, 302] width 96 height 19
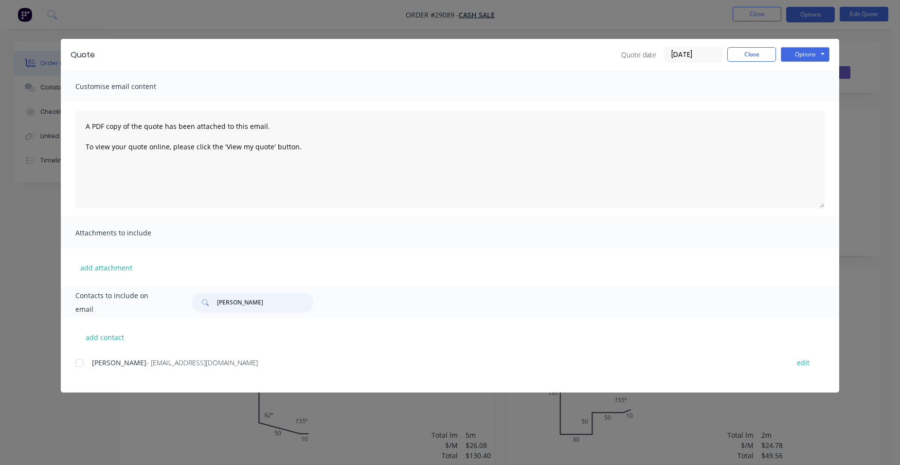
click at [80, 362] on div at bounding box center [79, 362] width 19 height 19
type input "[PERSON_NAME]"
click at [797, 56] on button "Options" at bounding box center [804, 54] width 49 height 15
click at [796, 104] on button "Email" at bounding box center [811, 104] width 62 height 16
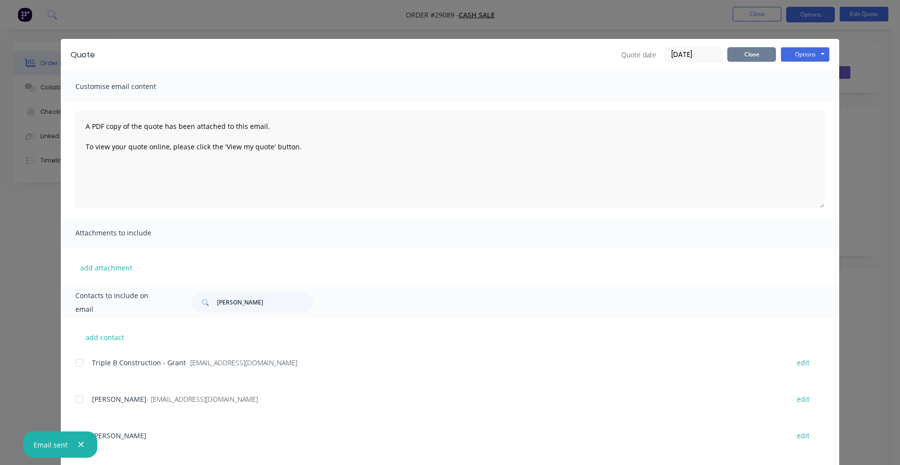
click at [756, 54] on button "Close" at bounding box center [751, 54] width 49 height 15
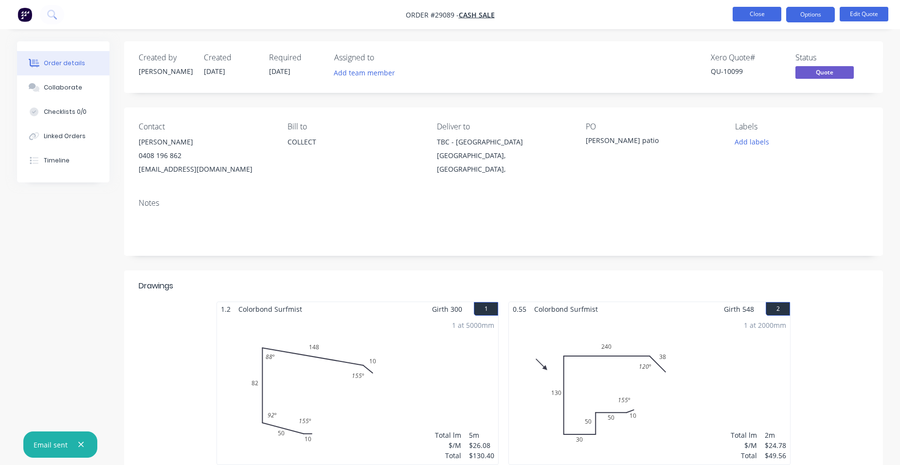
click at [751, 15] on button "Close" at bounding box center [756, 14] width 49 height 15
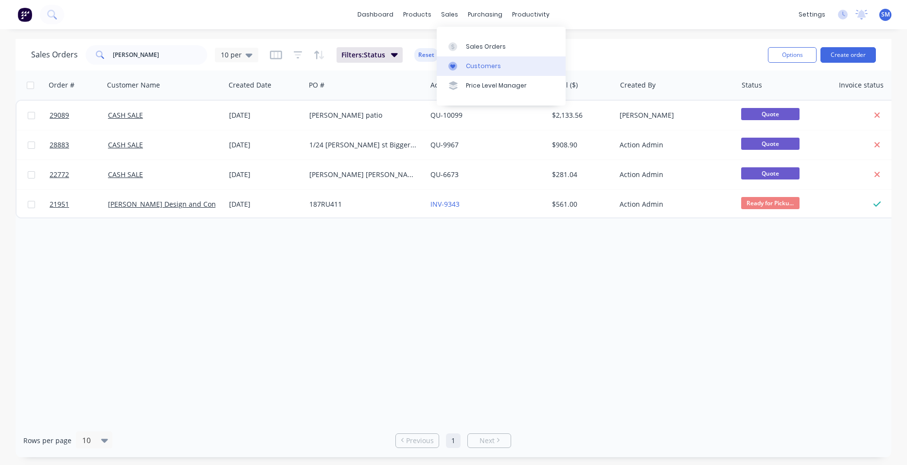
click at [491, 66] on div "Customers" at bounding box center [483, 66] width 35 height 9
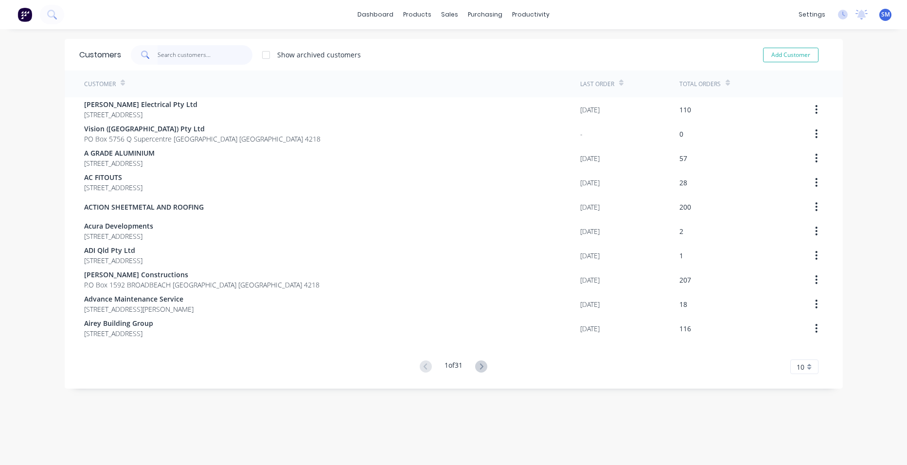
click at [175, 57] on input "text" at bounding box center [205, 54] width 95 height 19
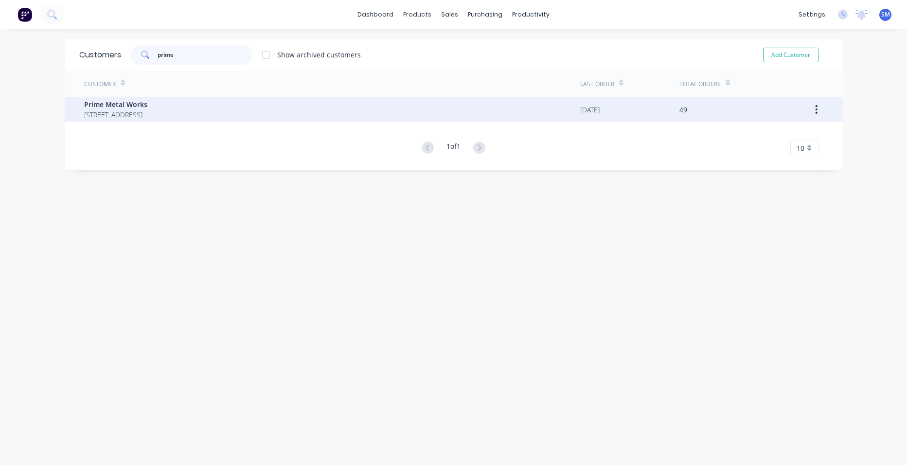
type input "prime"
click at [129, 108] on span "Prime Metal Works" at bounding box center [115, 104] width 63 height 10
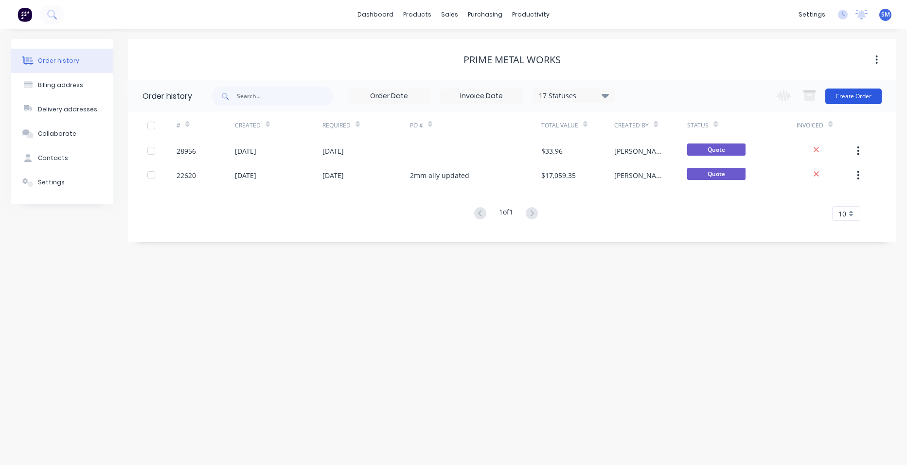
click at [836, 95] on button "Create Order" at bounding box center [853, 97] width 56 height 16
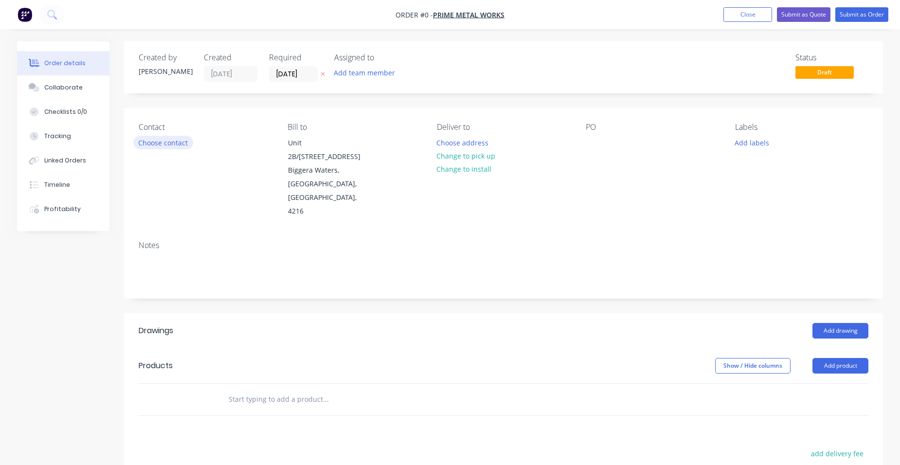
click at [171, 140] on button "Choose contact" at bounding box center [163, 142] width 60 height 13
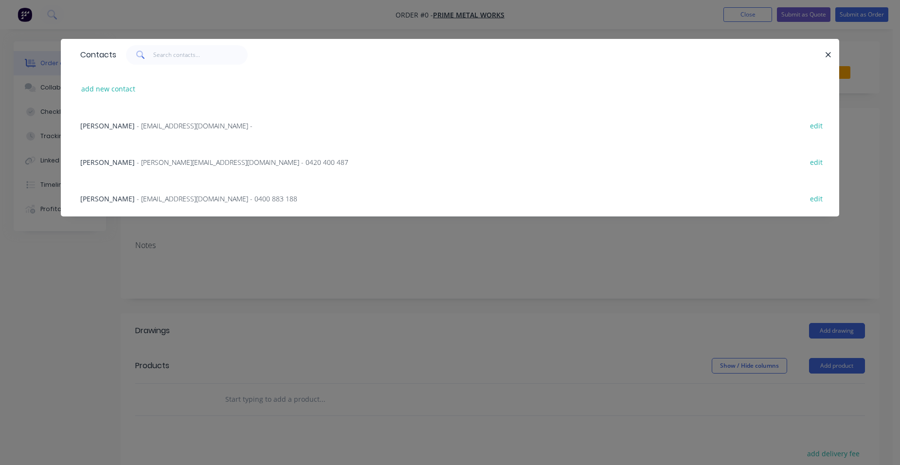
click at [145, 193] on div "[PERSON_NAME] - [PERSON_NAME][EMAIL_ADDRESS][DOMAIN_NAME] - 0400 883 188 edit" at bounding box center [449, 198] width 749 height 36
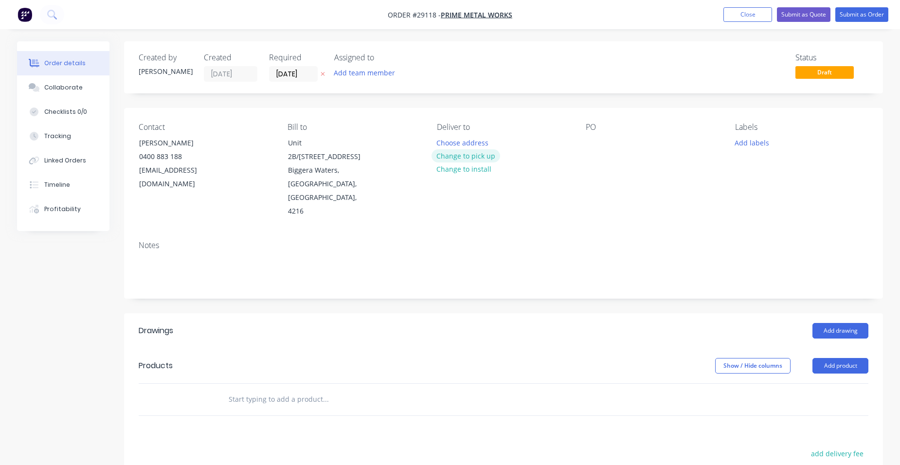
click at [474, 158] on button "Change to pick up" at bounding box center [465, 155] width 69 height 13
click at [858, 323] on button "Add drawing" at bounding box center [840, 331] width 56 height 16
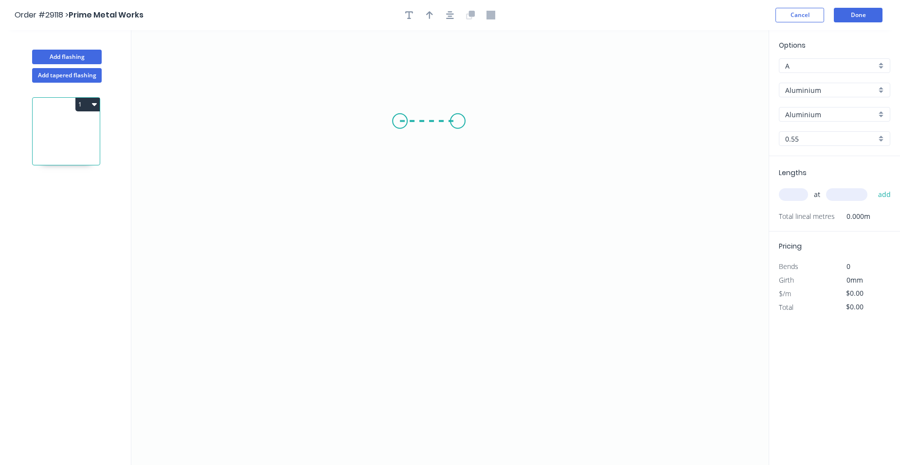
drag, startPoint x: 400, startPoint y: 121, endPoint x: 460, endPoint y: 150, distance: 67.0
click at [460, 122] on icon "0" at bounding box center [449, 247] width 637 height 435
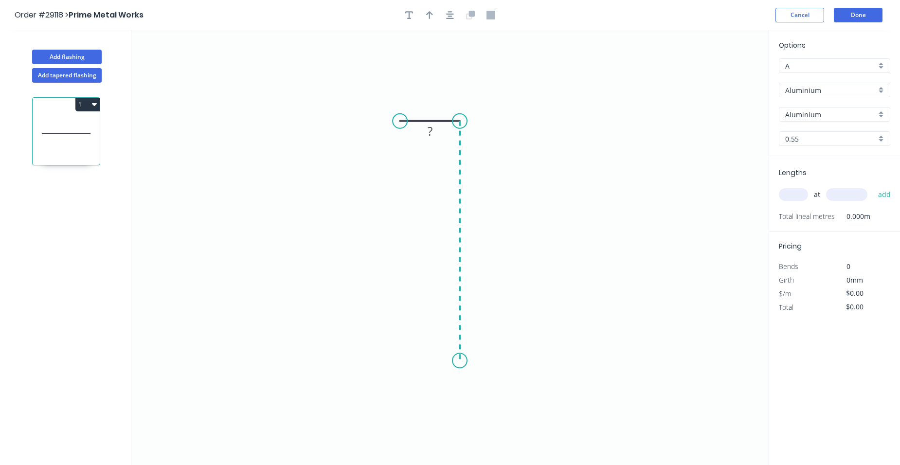
drag, startPoint x: 463, startPoint y: 361, endPoint x: 471, endPoint y: 359, distance: 8.5
click at [463, 361] on icon "0 ?" at bounding box center [449, 247] width 637 height 435
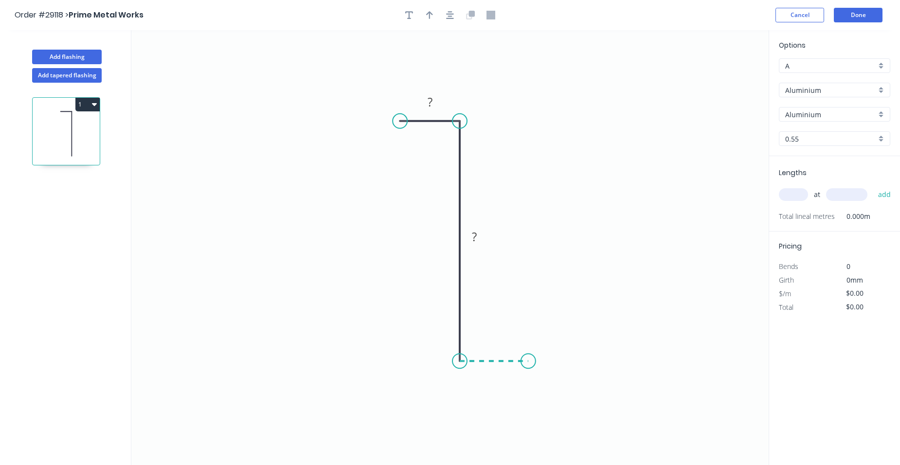
click at [528, 362] on icon "0 ? ?" at bounding box center [449, 247] width 637 height 435
click at [499, 374] on rect at bounding box center [493, 372] width 19 height 14
click at [437, 102] on rect at bounding box center [429, 103] width 19 height 14
click at [874, 87] on input "Aluminium" at bounding box center [830, 90] width 91 height 10
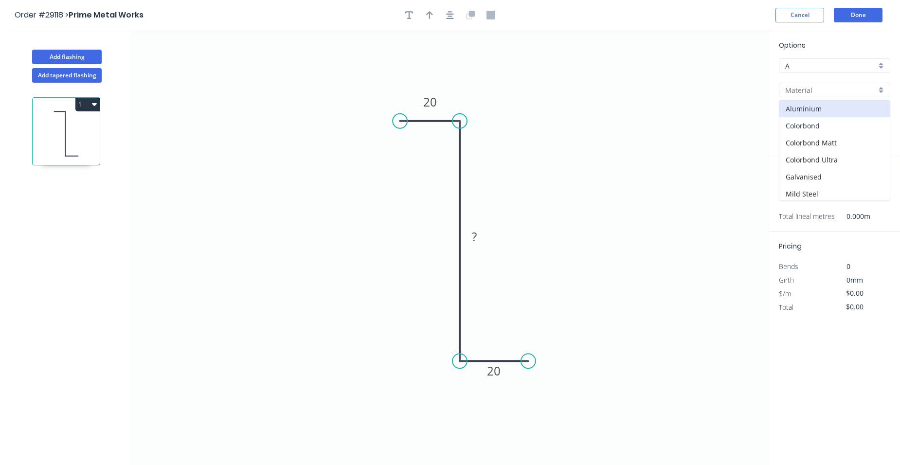
click at [848, 123] on div "Colorbond" at bounding box center [834, 125] width 110 height 17
type input "Colorbond"
type input "Basalt"
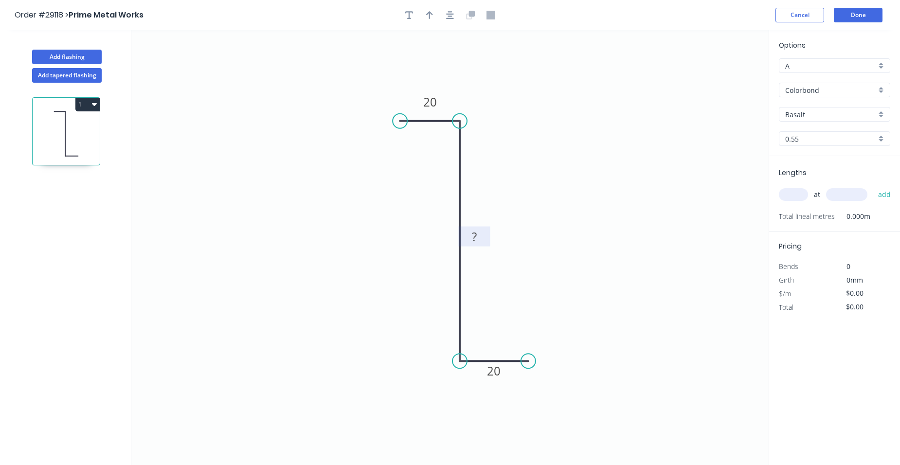
click at [480, 236] on rect at bounding box center [473, 237] width 19 height 14
drag, startPoint x: 527, startPoint y: 365, endPoint x: 653, endPoint y: 372, distance: 125.7
click at [653, 372] on icon "0 20 ? 20" at bounding box center [449, 247] width 637 height 435
click at [563, 376] on rect at bounding box center [555, 372] width 19 height 14
drag, startPoint x: 650, startPoint y: 363, endPoint x: 644, endPoint y: 387, distance: 25.1
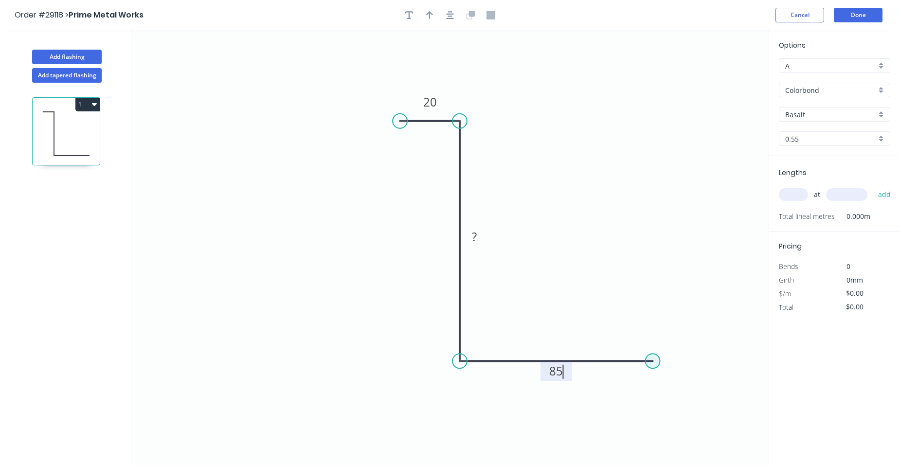
click at [650, 365] on circle at bounding box center [652, 361] width 15 height 15
click at [655, 361] on circle at bounding box center [652, 361] width 15 height 15
click at [655, 413] on icon "0 20 ? 85" at bounding box center [449, 247] width 637 height 435
click at [655, 413] on circle at bounding box center [652, 412] width 15 height 15
click at [670, 381] on rect at bounding box center [666, 383] width 19 height 14
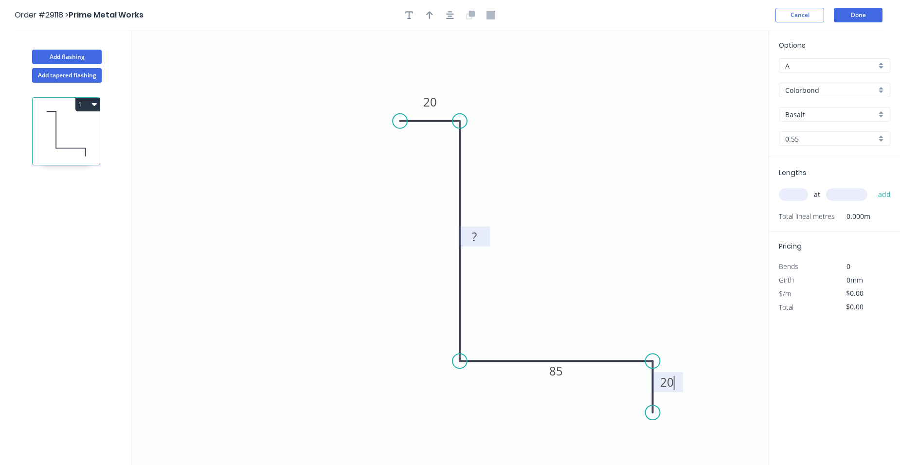
click at [479, 234] on rect at bounding box center [473, 237] width 19 height 14
click at [426, 14] on icon "button" at bounding box center [429, 15] width 7 height 9
type input "$13.04"
drag, startPoint x: 716, startPoint y: 79, endPoint x: 661, endPoint y: 107, distance: 61.8
click at [661, 111] on icon "0 20 162 85 20" at bounding box center [449, 247] width 637 height 435
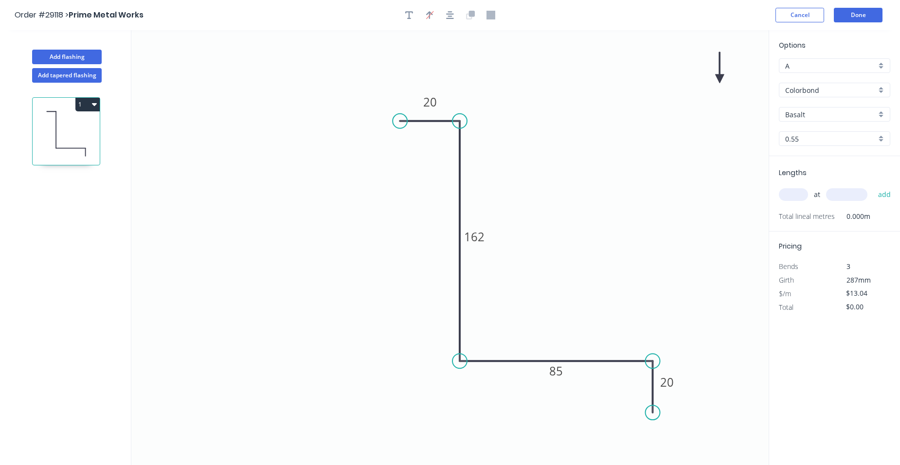
drag, startPoint x: 715, startPoint y: 77, endPoint x: 472, endPoint y: 172, distance: 261.0
click at [361, 196] on icon "0 20 162 85 20" at bounding box center [449, 247] width 637 height 435
drag, startPoint x: 721, startPoint y: 74, endPoint x: 337, endPoint y: 230, distance: 413.4
click at [337, 230] on icon at bounding box center [337, 218] width 9 height 31
click at [410, 18] on icon "button" at bounding box center [409, 15] width 8 height 8
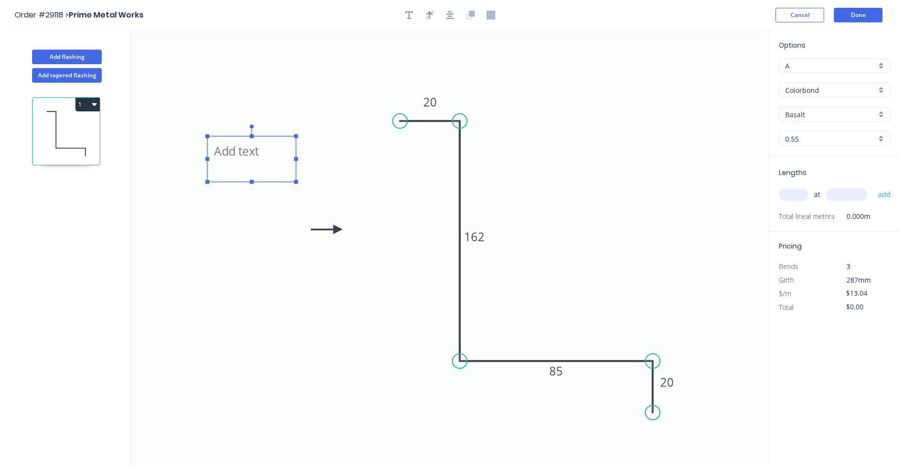
drag, startPoint x: 179, startPoint y: 86, endPoint x: 305, endPoint y: 191, distance: 164.0
click at [239, 173] on textarea at bounding box center [251, 159] width 79 height 36
type textarea "number each one"
click at [797, 199] on input "text" at bounding box center [793, 194] width 29 height 13
type input "1"
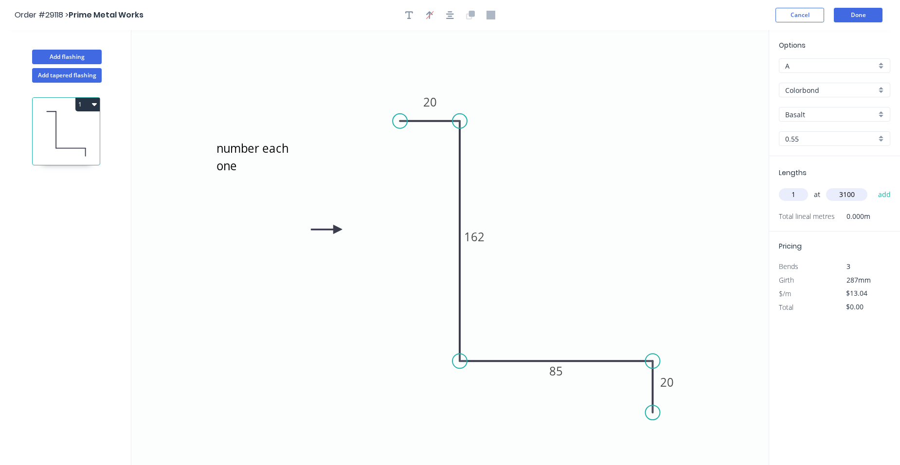
type input "3100"
click at [873, 186] on button "add" at bounding box center [884, 194] width 23 height 17
type input "$40.42"
type input "1"
type input "1500"
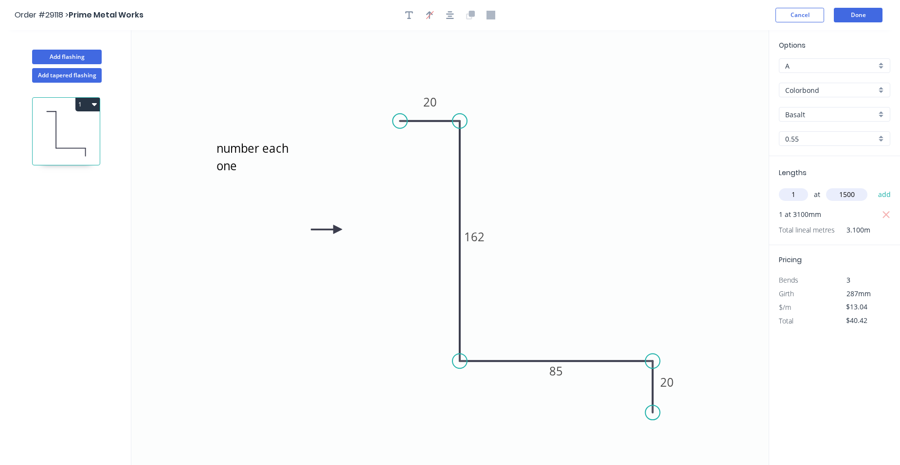
click at [873, 186] on button "add" at bounding box center [884, 194] width 23 height 17
type input "$59.98"
type input "1"
type input "2600"
click at [873, 186] on button "add" at bounding box center [884, 194] width 23 height 17
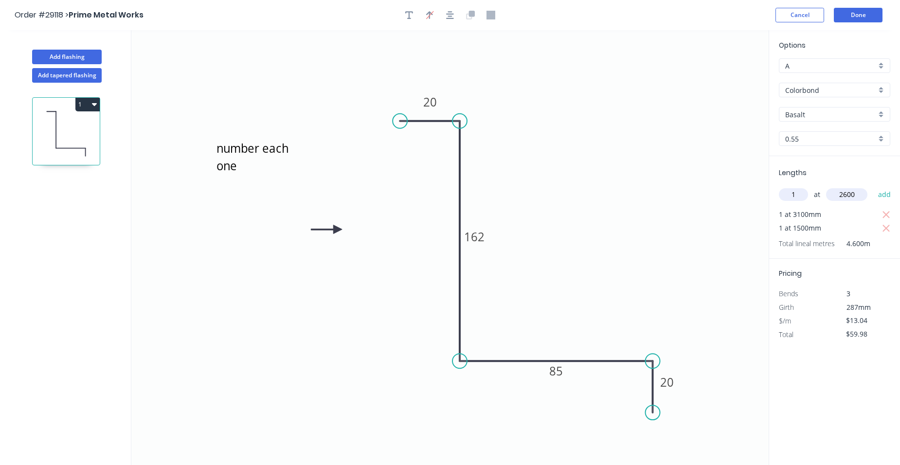
type input "$93.89"
type input "1"
type input "2600"
click at [873, 186] on button "add" at bounding box center [884, 194] width 23 height 17
type input "$127.79"
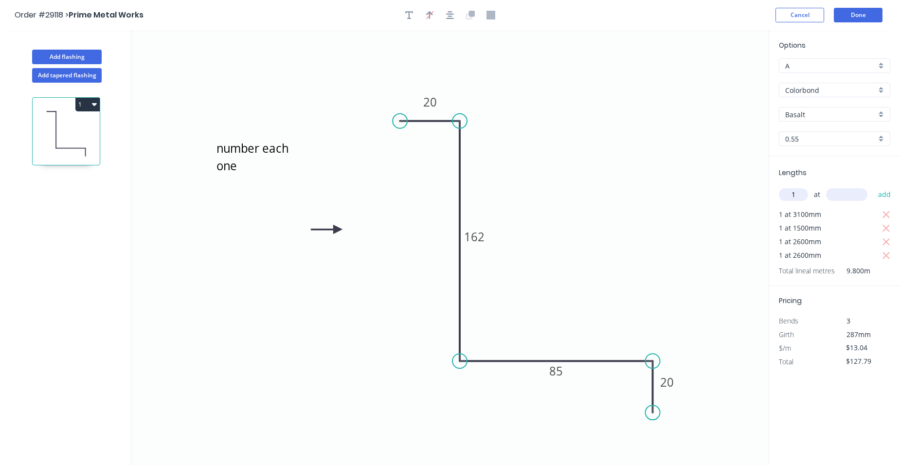
type input "1"
type input "1600"
click at [873, 186] on button "add" at bounding box center [884, 194] width 23 height 17
type input "$148.66"
type input "1"
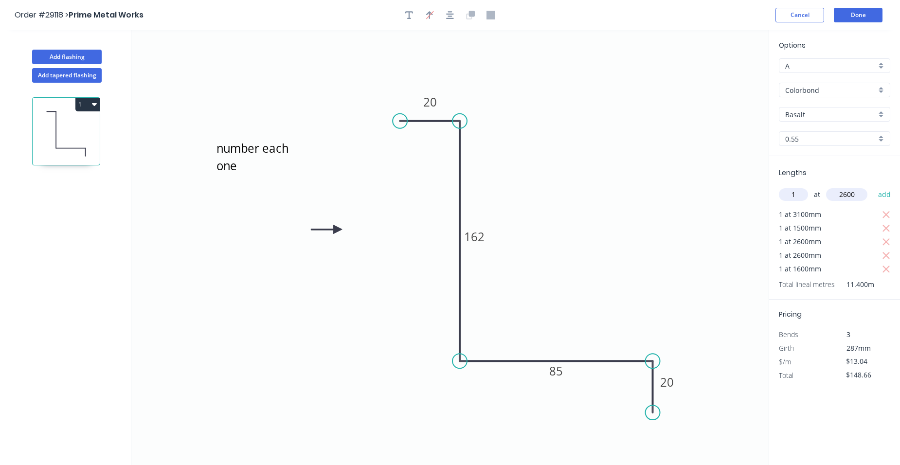
type input "2600"
click at [873, 186] on button "add" at bounding box center [884, 194] width 23 height 17
type input "$182.56"
type input "2"
type input "1500"
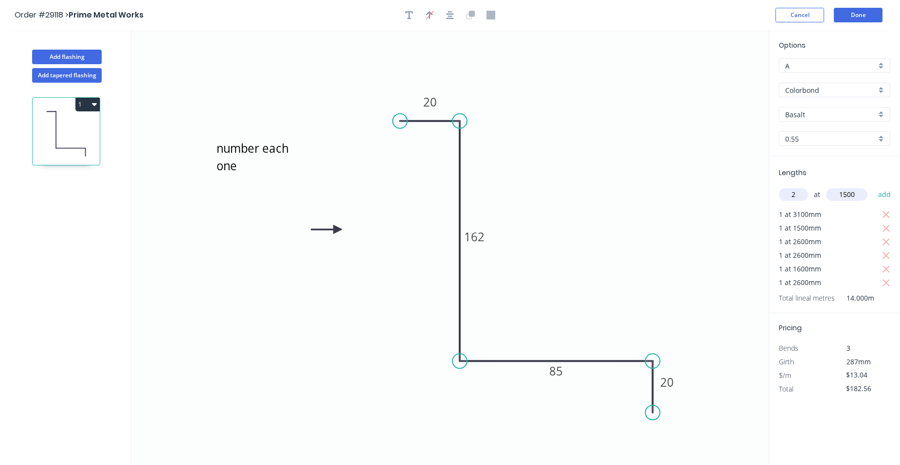
click at [873, 186] on button "add" at bounding box center [884, 194] width 23 height 17
type input "$221.68"
type input "2"
type input "2600"
click at [873, 186] on button "add" at bounding box center [884, 194] width 23 height 17
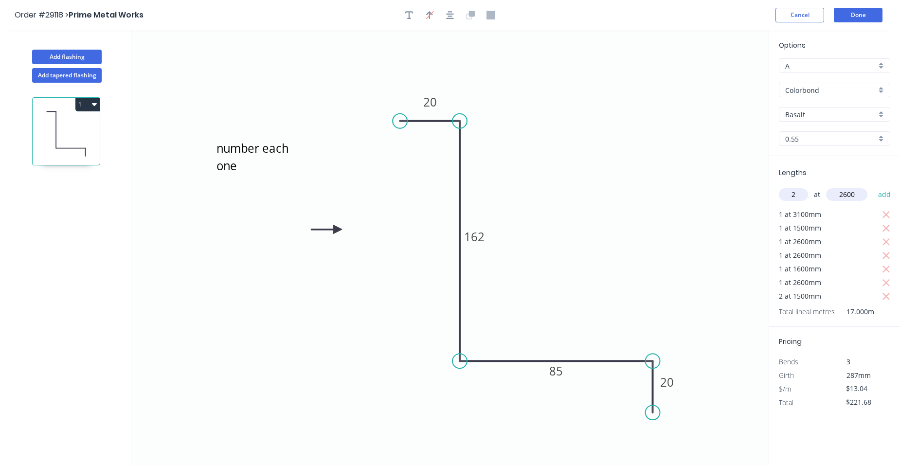
type input "$289.49"
type input "1"
type input "3200"
click at [873, 186] on button "add" at bounding box center [884, 194] width 23 height 17
type input "$331.22"
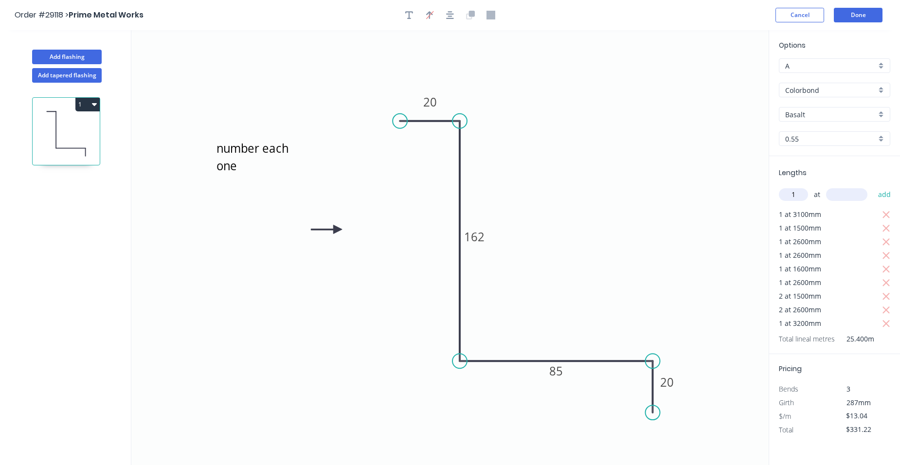
type input "1"
type input "1000"
click at [873, 186] on button "add" at bounding box center [884, 194] width 23 height 17
type input "$344.26"
type input "1"
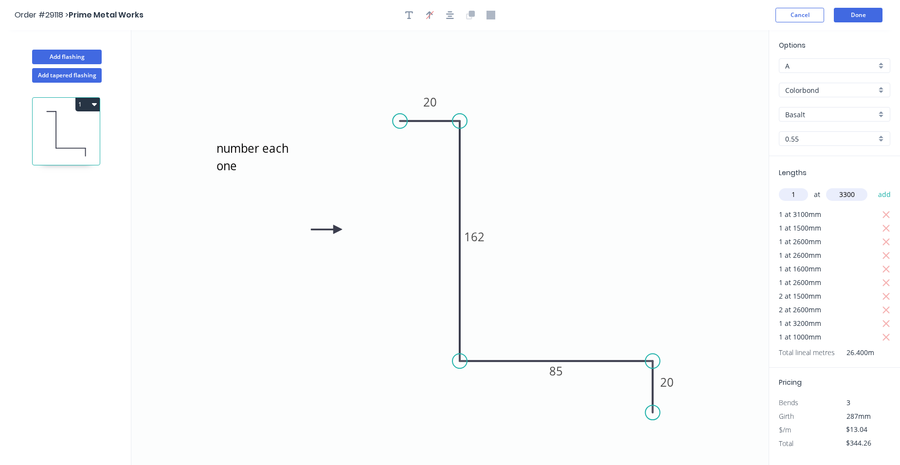
type input "3300"
click at [873, 186] on button "add" at bounding box center [884, 194] width 23 height 17
type input "$387.29"
click at [785, 194] on input "text" at bounding box center [793, 194] width 29 height 13
type input "2"
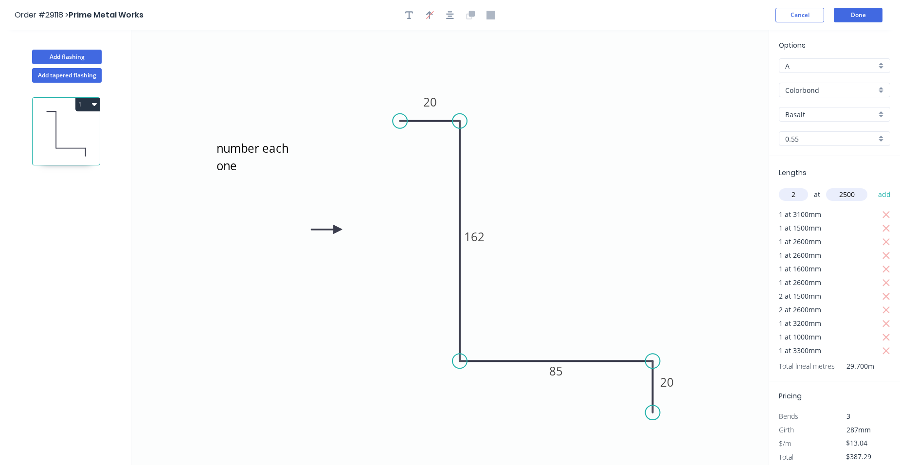
type input "2500"
click at [873, 186] on button "add" at bounding box center [884, 194] width 23 height 17
type input "$452.49"
type input "2"
type input "1100"
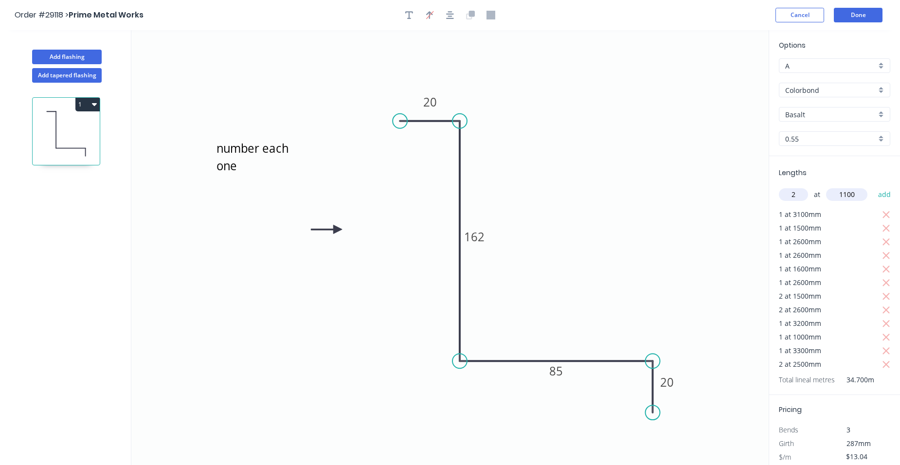
click at [873, 186] on button "add" at bounding box center [884, 194] width 23 height 17
type input "$481.18"
type input "3"
type input "2500"
click at [873, 186] on button "add" at bounding box center [884, 194] width 23 height 17
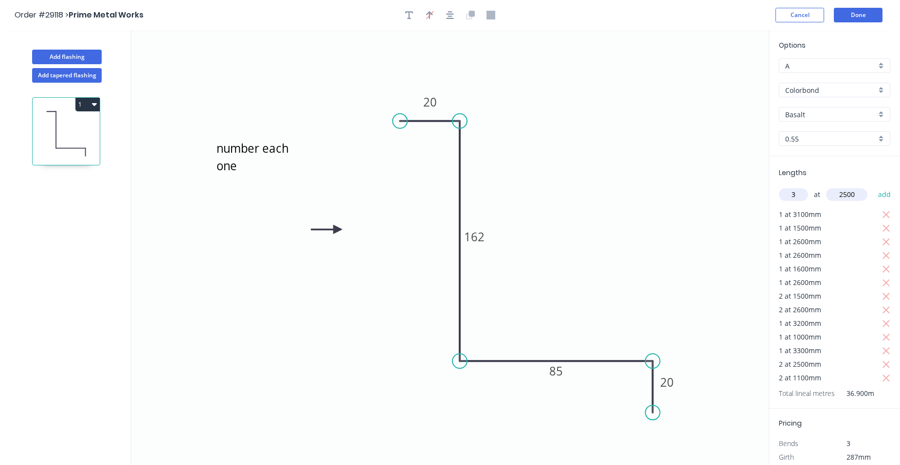
type input "$578.98"
type input "1"
type input "500"
click at [873, 186] on button "add" at bounding box center [884, 194] width 23 height 17
type input "$592.02"
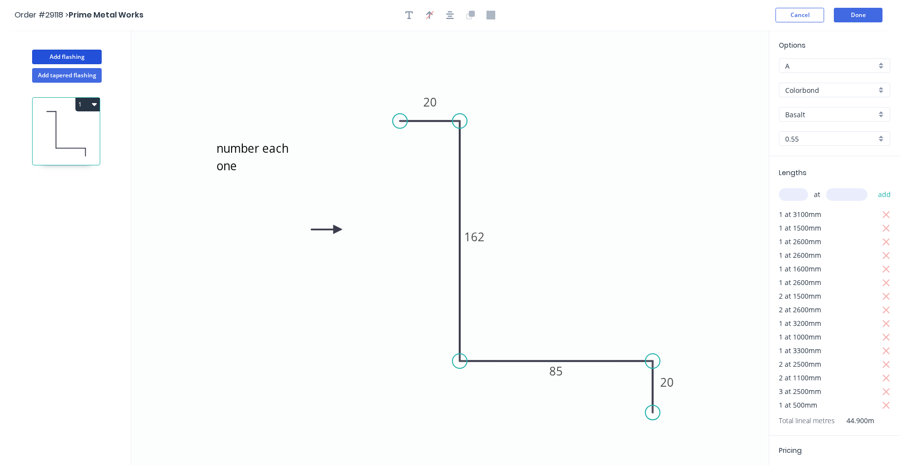
drag, startPoint x: 90, startPoint y: 55, endPoint x: 104, endPoint y: 62, distance: 15.2
click at [90, 55] on button "Add flashing" at bounding box center [67, 57] width 70 height 15
type input "$0.00"
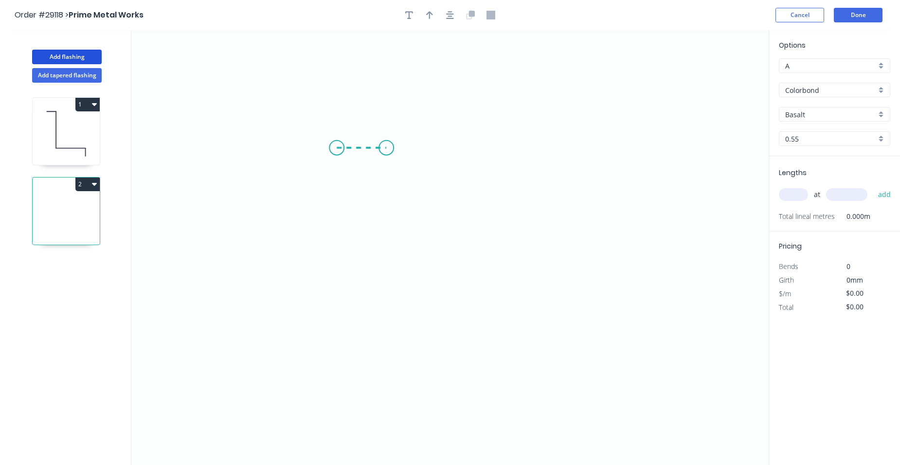
drag, startPoint x: 337, startPoint y: 148, endPoint x: 386, endPoint y: 147, distance: 49.6
click at [386, 147] on icon "0" at bounding box center [449, 247] width 637 height 435
drag, startPoint x: 393, startPoint y: 340, endPoint x: 412, endPoint y: 343, distance: 19.7
click at [394, 342] on icon "0 ?" at bounding box center [449, 247] width 637 height 435
click at [549, 344] on icon "0 ? ?" at bounding box center [449, 247] width 637 height 435
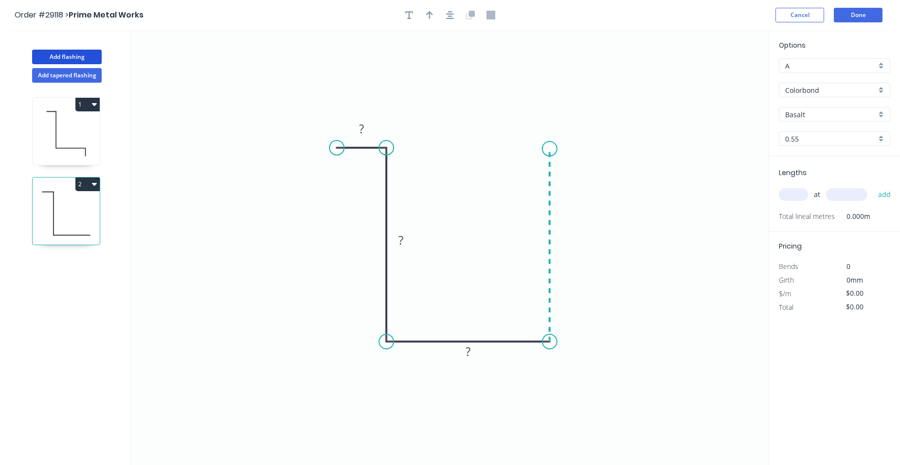
click at [553, 149] on icon "0 ? ? ?" at bounding box center [449, 247] width 637 height 435
click at [611, 147] on icon "0 ? ? ? ?" at bounding box center [449, 247] width 637 height 435
click at [611, 147] on circle at bounding box center [610, 149] width 15 height 15
click at [364, 128] on tspan "?" at bounding box center [361, 129] width 5 height 16
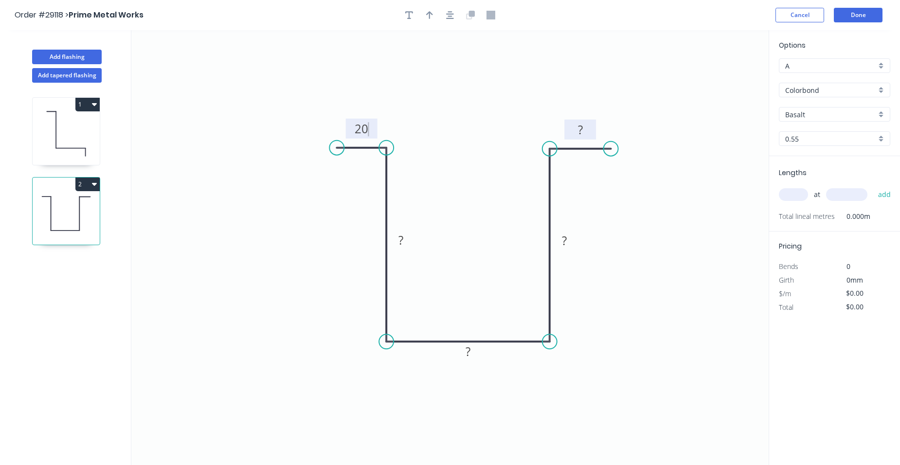
click at [584, 132] on rect at bounding box center [579, 131] width 19 height 14
drag, startPoint x: 468, startPoint y: 348, endPoint x: 481, endPoint y: 340, distance: 15.5
click at [474, 347] on g "?" at bounding box center [467, 351] width 19 height 16
click at [402, 245] on tspan "?" at bounding box center [400, 240] width 5 height 16
click at [572, 239] on rect at bounding box center [563, 241] width 19 height 14
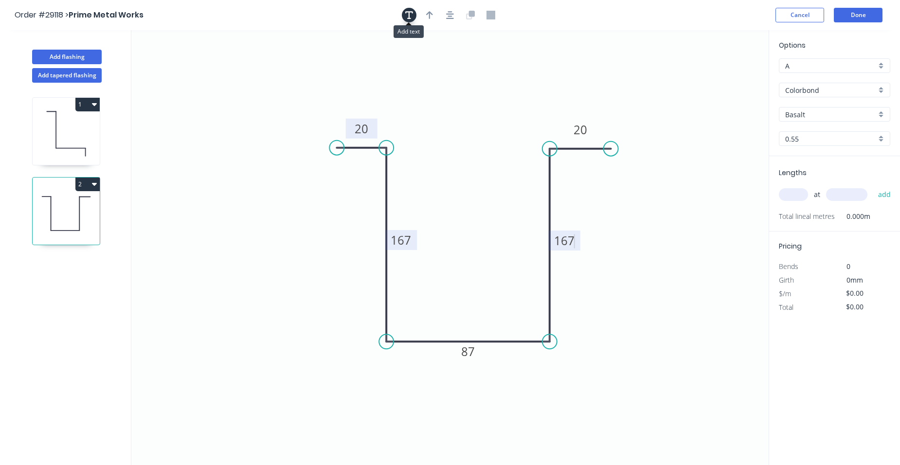
click at [405, 14] on icon "button" at bounding box center [409, 15] width 8 height 9
type input "$19.71"
drag, startPoint x: 162, startPoint y: 68, endPoint x: 758, endPoint y: 229, distance: 617.4
click at [222, 206] on textarea at bounding box center [251, 206] width 79 height 36
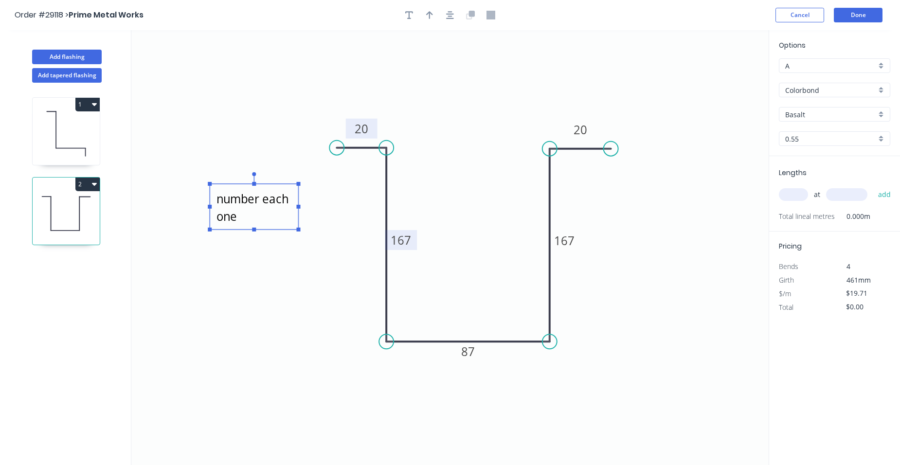
type textarea "number each one"
click at [791, 194] on input "text" at bounding box center [793, 194] width 29 height 13
type input "3"
type input "2200"
click at [873, 186] on button "add" at bounding box center [884, 194] width 23 height 17
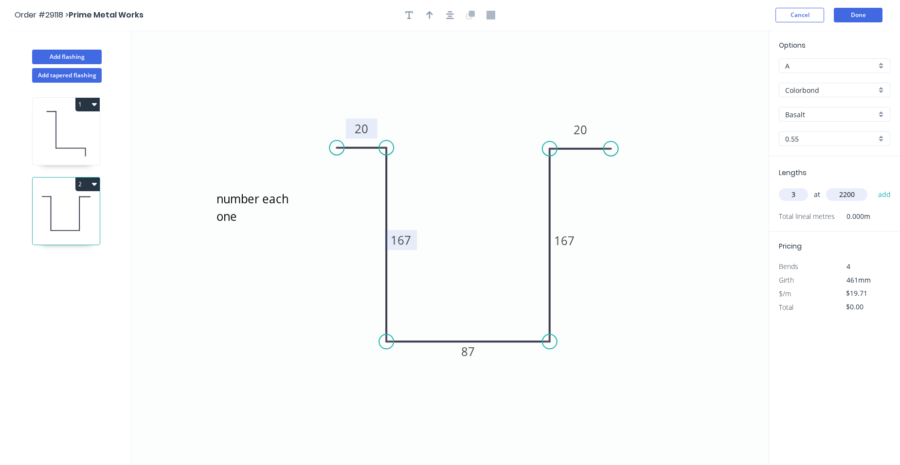
type input "$130.09"
type input "1"
type input "4100"
click at [873, 186] on button "add" at bounding box center [884, 194] width 23 height 17
type input "$210.90"
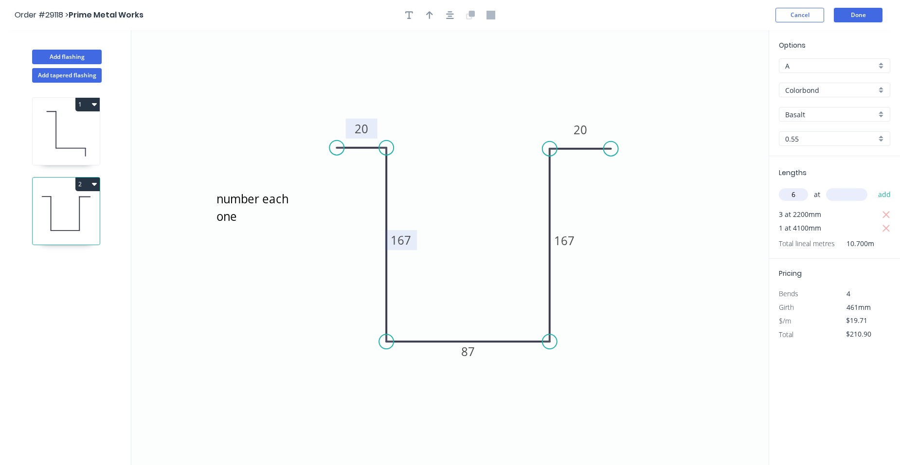
type input "6"
type input "1500"
click at [873, 186] on button "add" at bounding box center [884, 194] width 23 height 17
type input "$388.29"
type input "2"
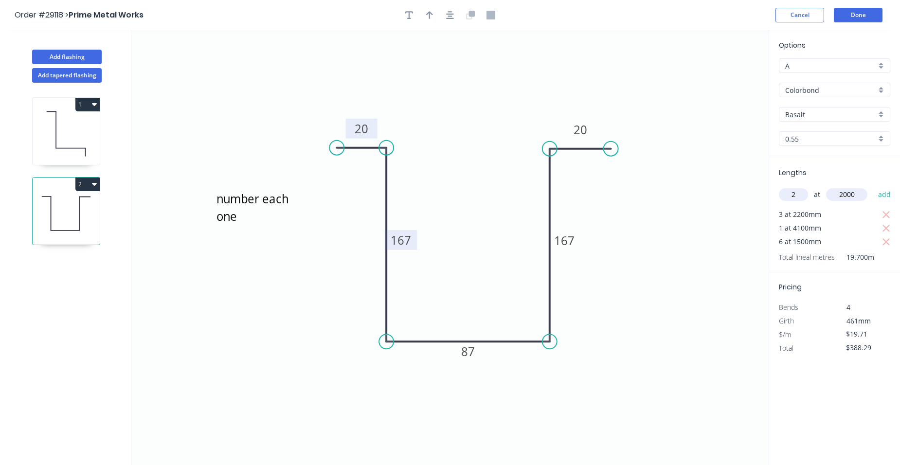
type input "2000"
click at [873, 186] on button "add" at bounding box center [884, 194] width 23 height 17
type input "$467.13"
click at [432, 15] on icon "button" at bounding box center [429, 15] width 7 height 8
drag, startPoint x: 719, startPoint y: 80, endPoint x: 623, endPoint y: 219, distance: 168.6
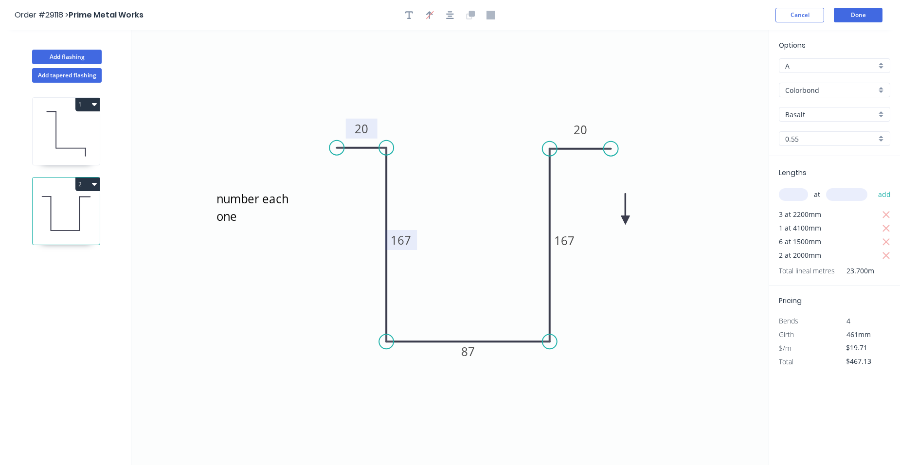
click at [624, 220] on icon at bounding box center [625, 209] width 9 height 31
click at [623, 219] on icon at bounding box center [624, 209] width 9 height 31
click at [623, 219] on icon at bounding box center [635, 220] width 31 height 9
click at [69, 56] on button "Add flashing" at bounding box center [67, 57] width 70 height 15
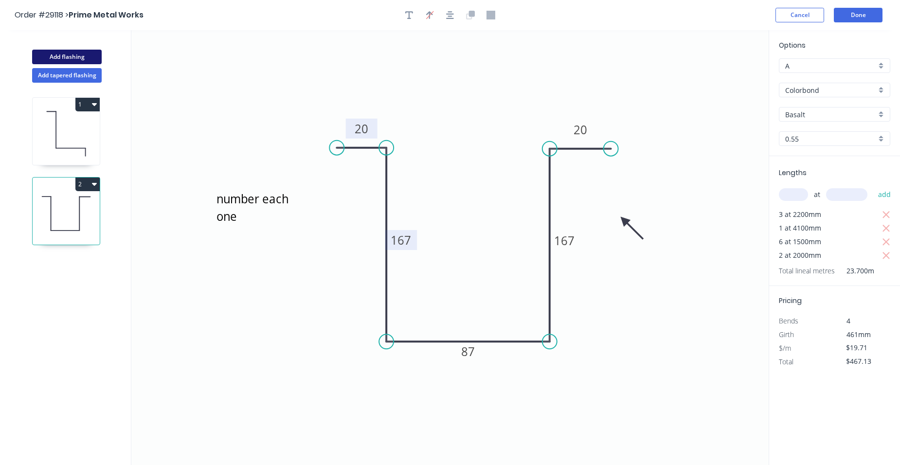
type input "$0.00"
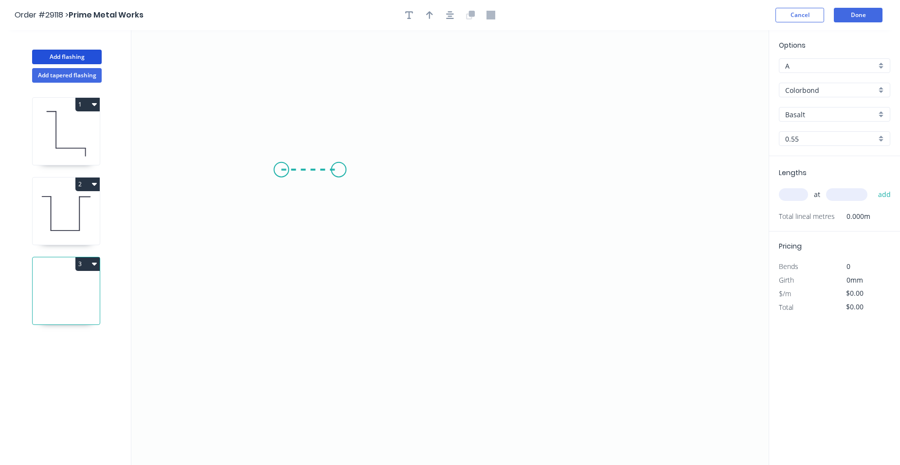
drag, startPoint x: 281, startPoint y: 170, endPoint x: 338, endPoint y: 170, distance: 57.4
click at [338, 170] on icon "0" at bounding box center [449, 247] width 637 height 435
click at [338, 357] on icon "0 ?" at bounding box center [449, 247] width 637 height 435
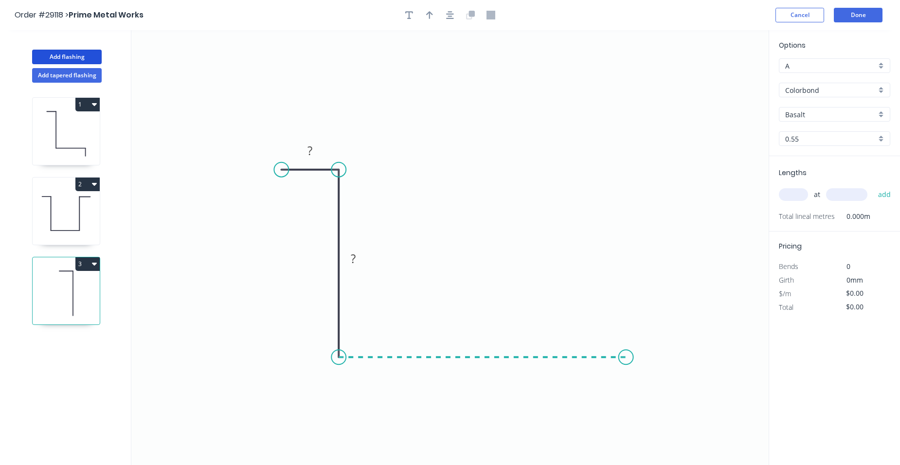
click at [626, 340] on icon "0 ? ?" at bounding box center [449, 247] width 637 height 435
click at [623, 166] on icon "0 ? ? ?" at bounding box center [449, 247] width 637 height 435
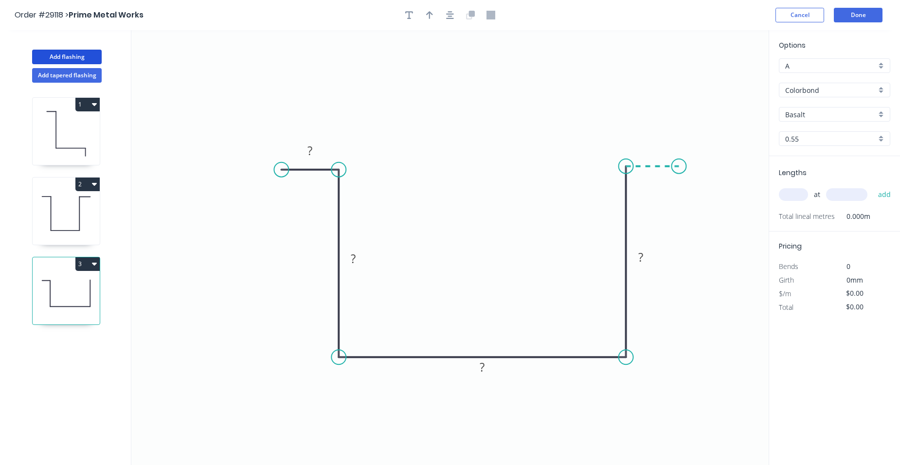
click at [679, 165] on icon "0 ? ? ? ?" at bounding box center [449, 247] width 637 height 435
click at [660, 144] on rect at bounding box center [651, 148] width 19 height 14
click at [643, 260] on rect at bounding box center [640, 258] width 19 height 14
click at [486, 367] on rect at bounding box center [481, 368] width 19 height 14
click at [356, 257] on rect at bounding box center [352, 259] width 19 height 14
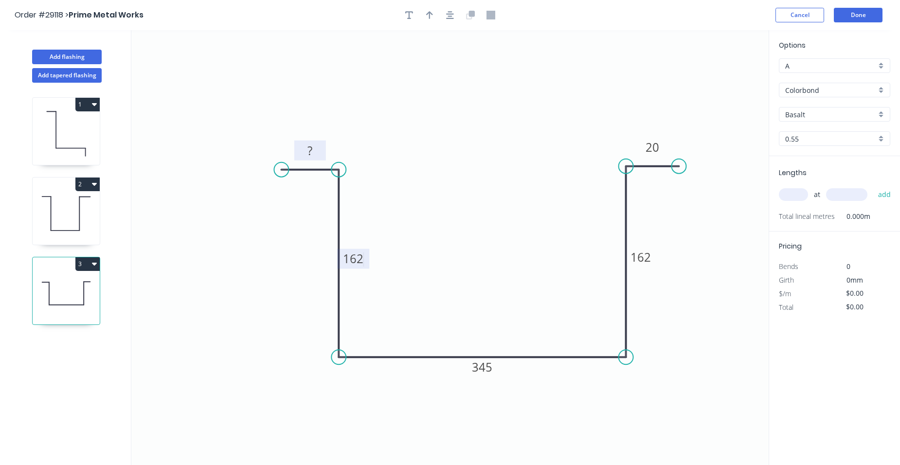
click at [313, 150] on rect at bounding box center [309, 151] width 19 height 14
click at [431, 16] on icon "button" at bounding box center [429, 15] width 7 height 9
type input "$27.09"
drag, startPoint x: 721, startPoint y: 79, endPoint x: 288, endPoint y: 262, distance: 470.0
click at [288, 262] on icon at bounding box center [288, 250] width 9 height 31
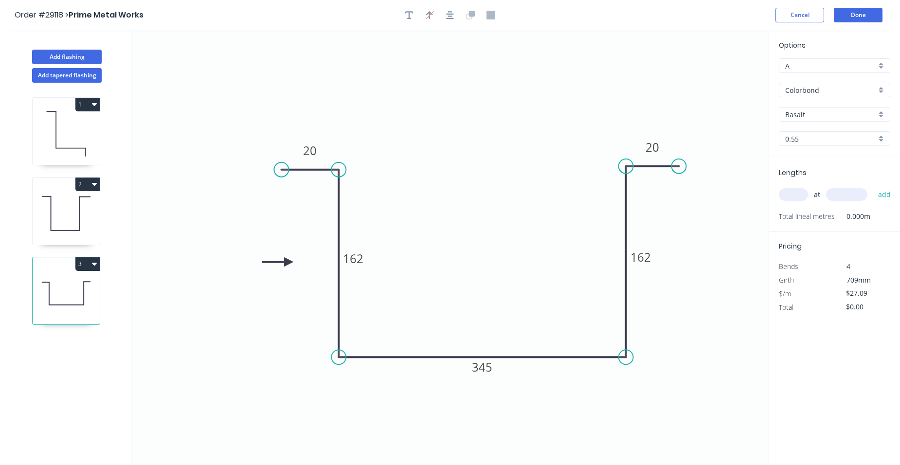
click at [804, 199] on input "text" at bounding box center [793, 194] width 29 height 13
type input "8"
type input "800"
click at [873, 186] on button "add" at bounding box center [884, 194] width 23 height 17
type input "$216.72"
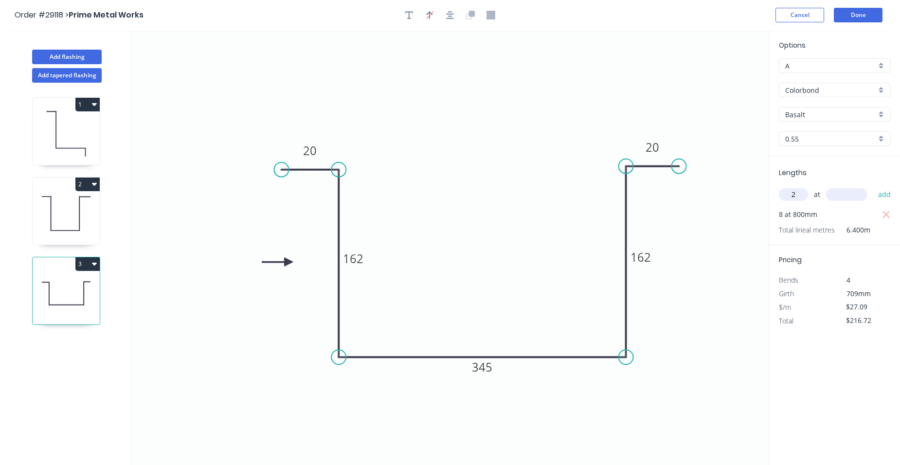
type input "2"
type input "600"
click at [873, 186] on button "add" at bounding box center [884, 194] width 23 height 17
type input "$270.90"
click at [852, 11] on button "Done" at bounding box center [857, 15] width 49 height 15
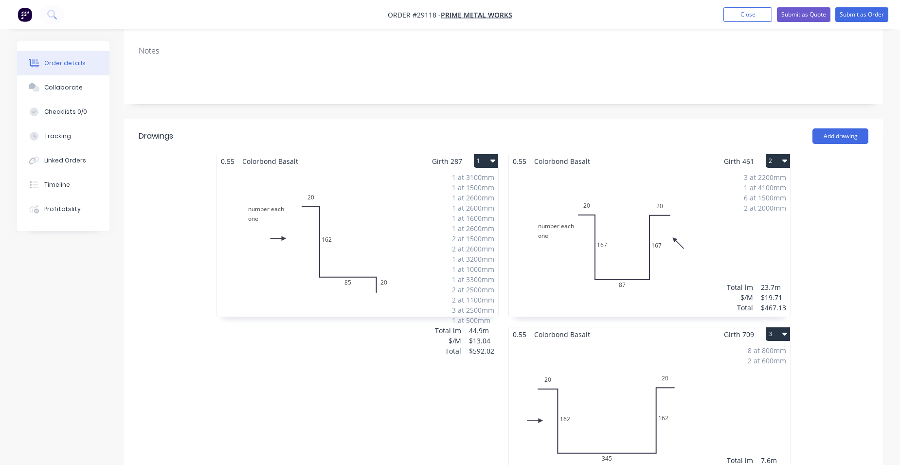
scroll to position [389, 0]
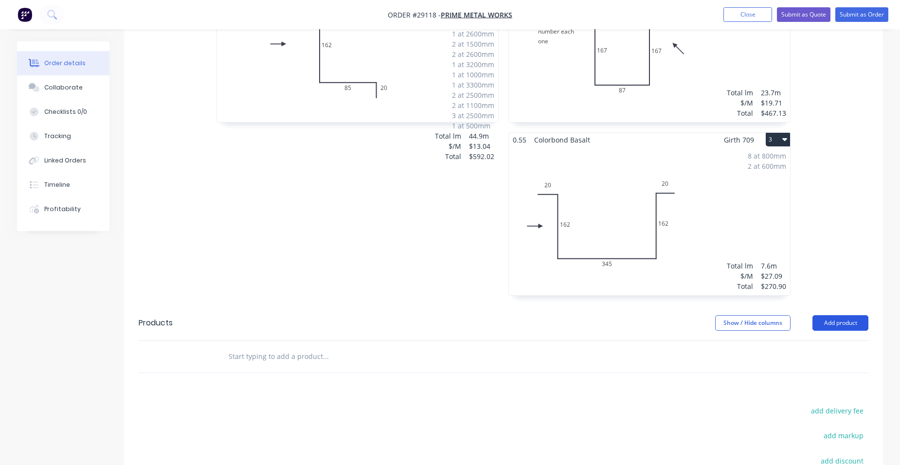
click at [832, 315] on button "Add product" at bounding box center [840, 323] width 56 height 16
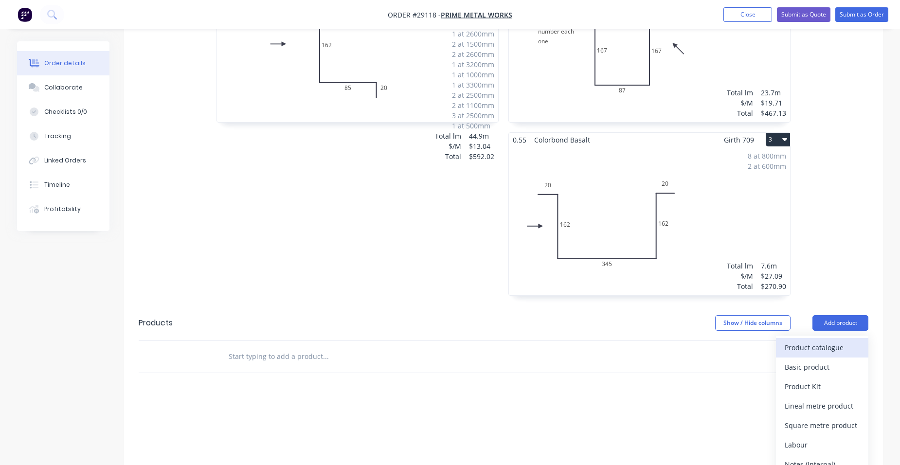
click at [820, 340] on div "Product catalogue" at bounding box center [821, 347] width 75 height 14
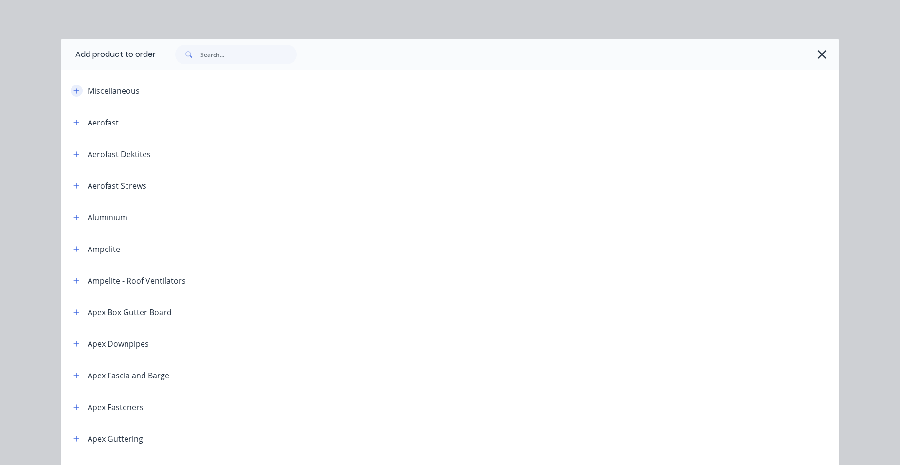
click at [76, 93] on icon "button" at bounding box center [76, 91] width 6 height 7
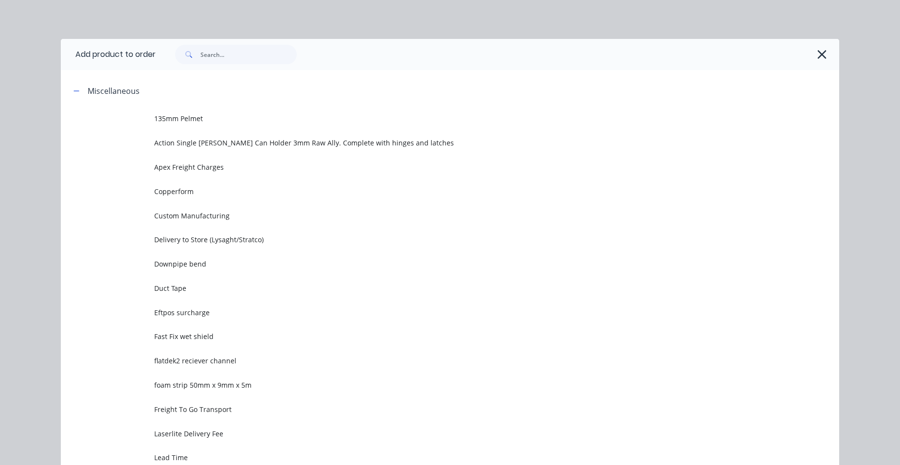
drag, startPoint x: 229, startPoint y: 221, endPoint x: 230, endPoint y: 227, distance: 5.9
click at [230, 220] on td "Custom Manufacturing" at bounding box center [496, 215] width 685 height 24
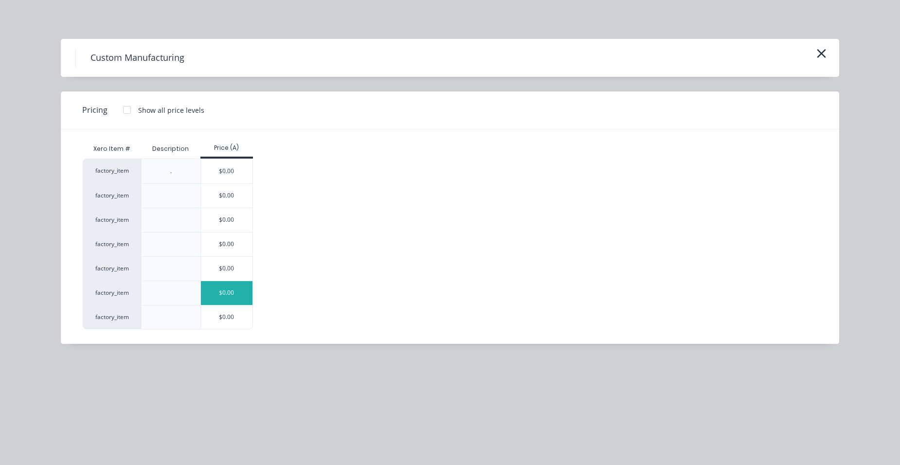
click at [209, 291] on div "$0.00" at bounding box center [227, 293] width 52 height 24
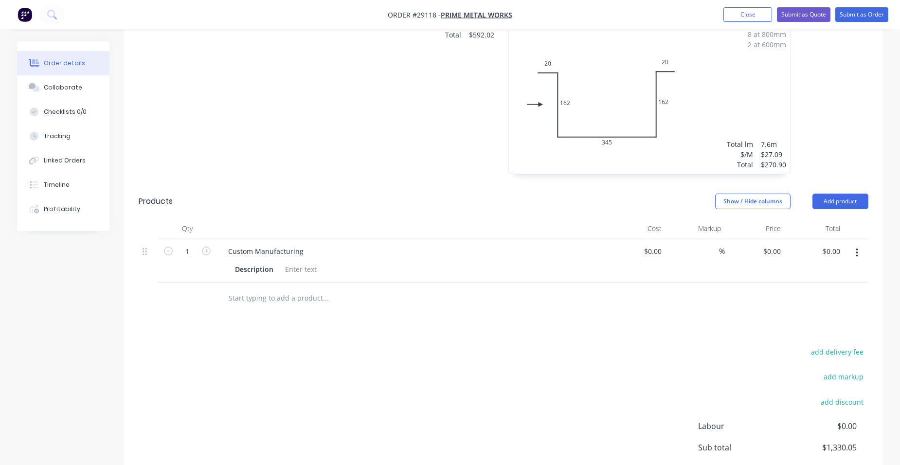
scroll to position [535, 0]
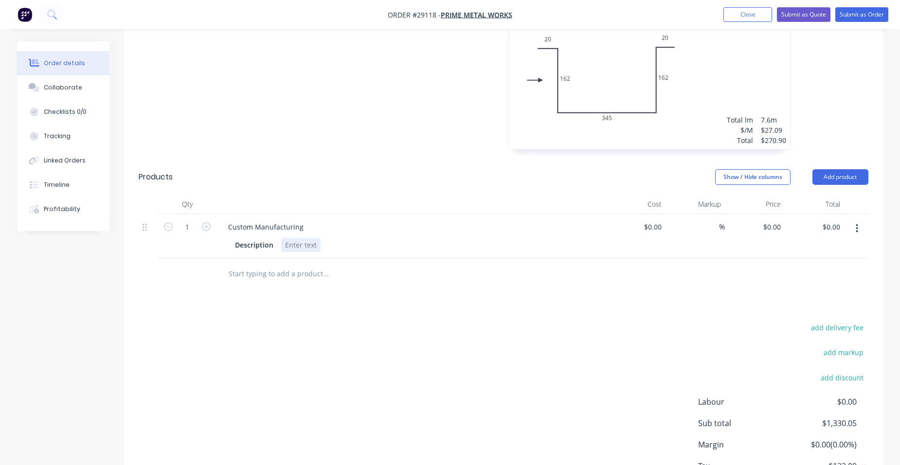
drag, startPoint x: 309, startPoint y: 219, endPoint x: 454, endPoint y: 253, distance: 148.4
click at [309, 238] on div at bounding box center [300, 245] width 39 height 14
drag, startPoint x: 186, startPoint y: 201, endPoint x: 195, endPoint y: 191, distance: 14.5
click at [186, 220] on input "1" at bounding box center [187, 227] width 25 height 15
type input "12"
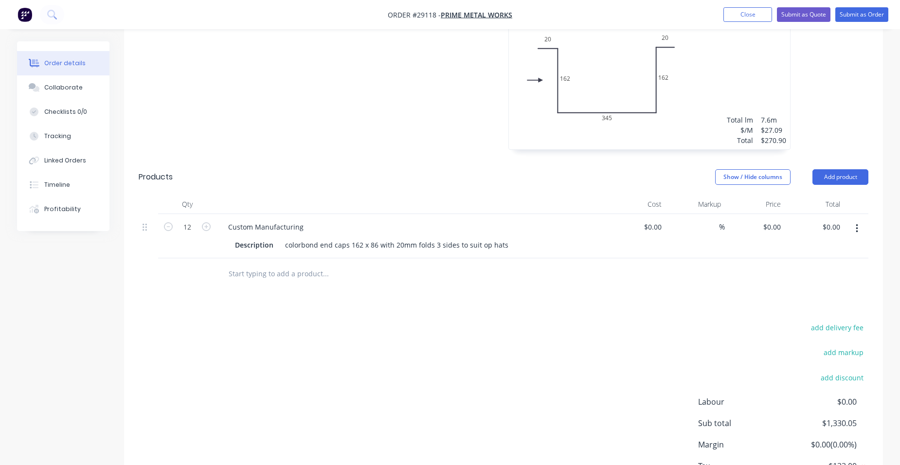
click at [407, 264] on input "text" at bounding box center [325, 273] width 195 height 19
click at [861, 220] on button "button" at bounding box center [856, 229] width 23 height 18
click at [831, 266] on div "Duplicate" at bounding box center [821, 273] width 75 height 14
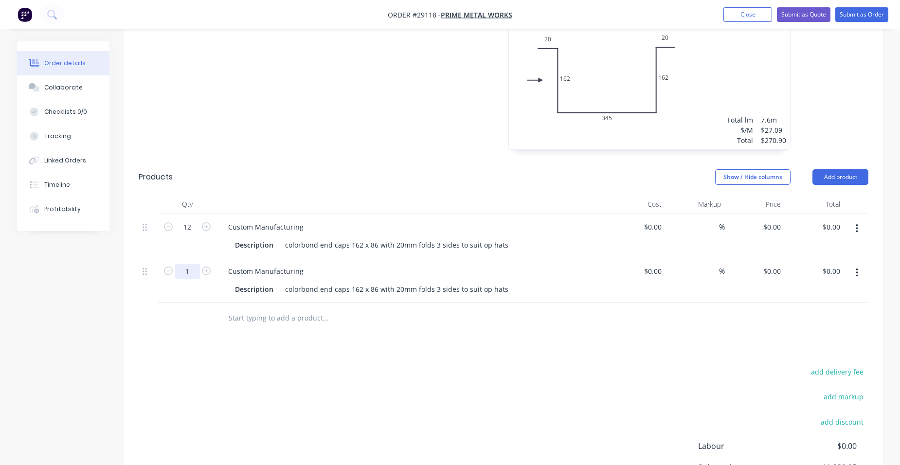
click at [194, 264] on input "1" at bounding box center [187, 271] width 25 height 15
type input "6"
click at [530, 311] on div "Drawings Add drawing 0.55 Colorbond Basalt Girth 287 1 number each one 20 162 8…" at bounding box center [503, 172] width 759 height 789
click at [362, 282] on div "colorbond end caps 162 x 86 with 20mm folds 3 sides to suit op hats" at bounding box center [396, 289] width 231 height 14
click at [373, 282] on div "colorbond end caps 344 x 86 with 20mm folds 3 sides to suit op hats" at bounding box center [396, 289] width 231 height 14
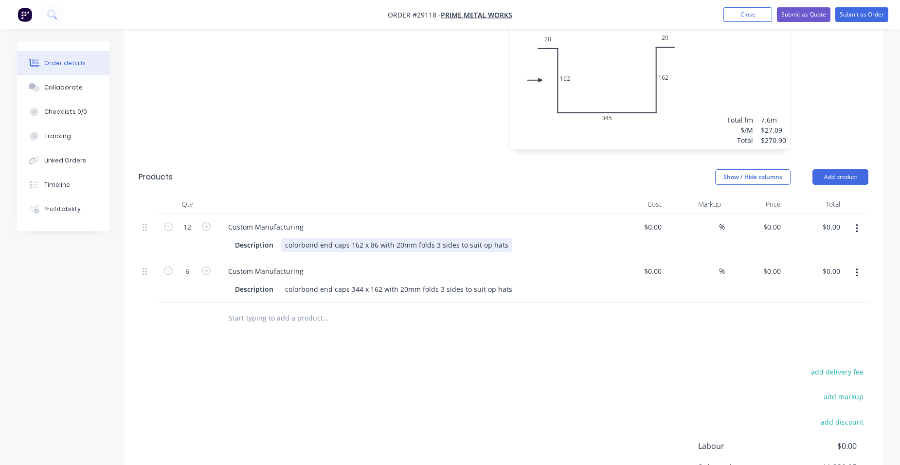
drag, startPoint x: 502, startPoint y: 218, endPoint x: 524, endPoint y: 227, distance: 23.3
click at [505, 238] on div "colorbond end caps 162 x 86 with 20mm folds 3 sides to suit op hats" at bounding box center [396, 245] width 231 height 14
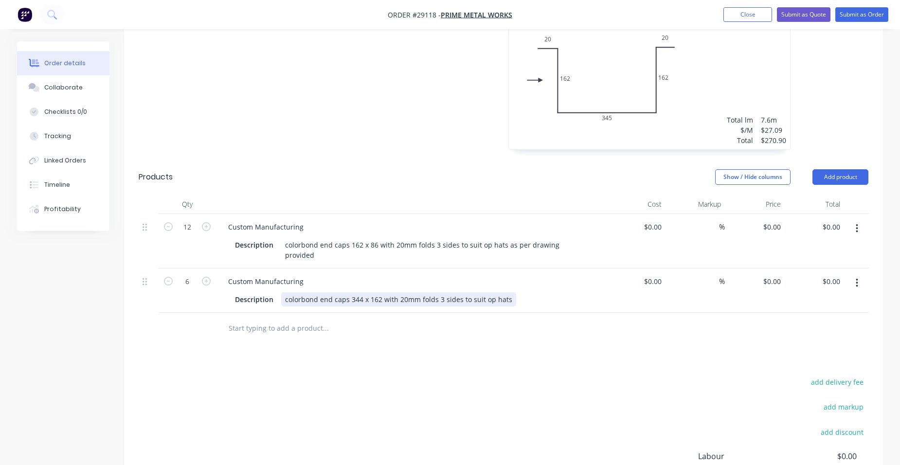
click at [510, 292] on div "Description colorbond end caps 344 x 162 with 20mm folds 3 sides to suit op hats" at bounding box center [409, 299] width 356 height 14
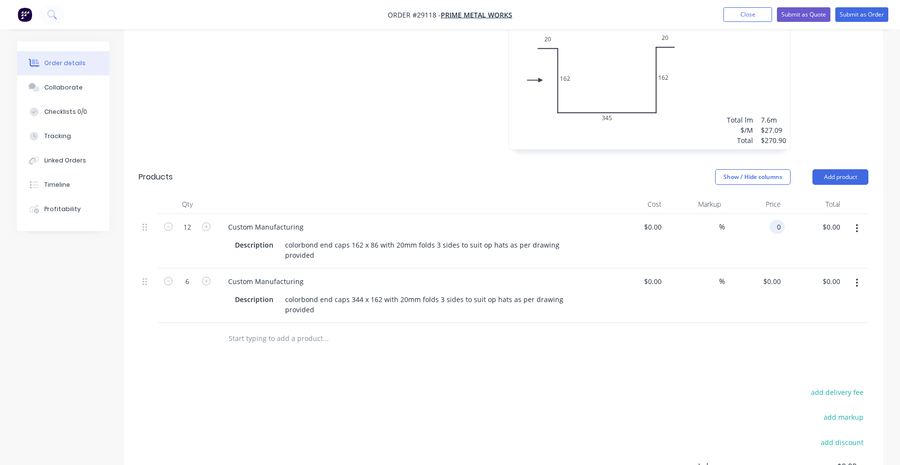
click at [778, 220] on input "0" at bounding box center [778, 227] width 11 height 14
type input "$8.00"
type input "$96.00"
click at [607, 195] on div "Cost" at bounding box center [635, 204] width 60 height 19
click at [782, 274] on input "0" at bounding box center [778, 281] width 11 height 14
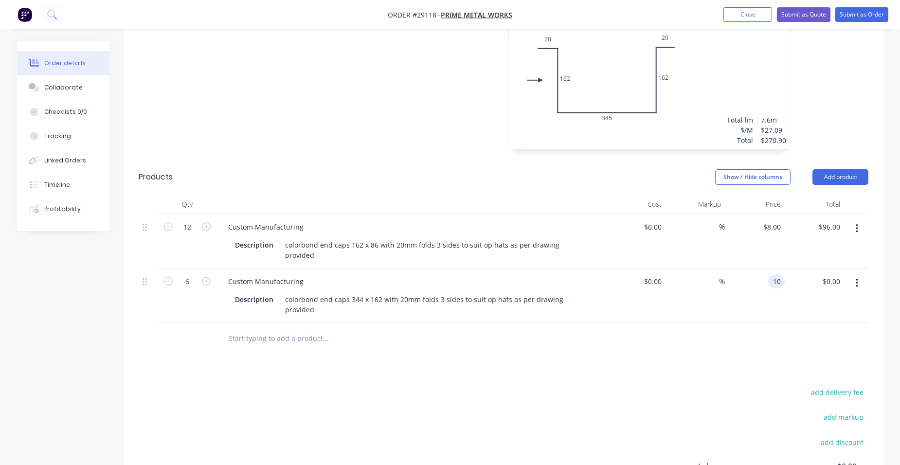
type input "$10.00"
type input "$60.00"
drag, startPoint x: 748, startPoint y: 248, endPoint x: 735, endPoint y: 249, distance: 13.2
click at [748, 268] on div "$10.00 10" at bounding box center [755, 295] width 60 height 54
click at [833, 169] on button "Add product" at bounding box center [840, 177] width 56 height 16
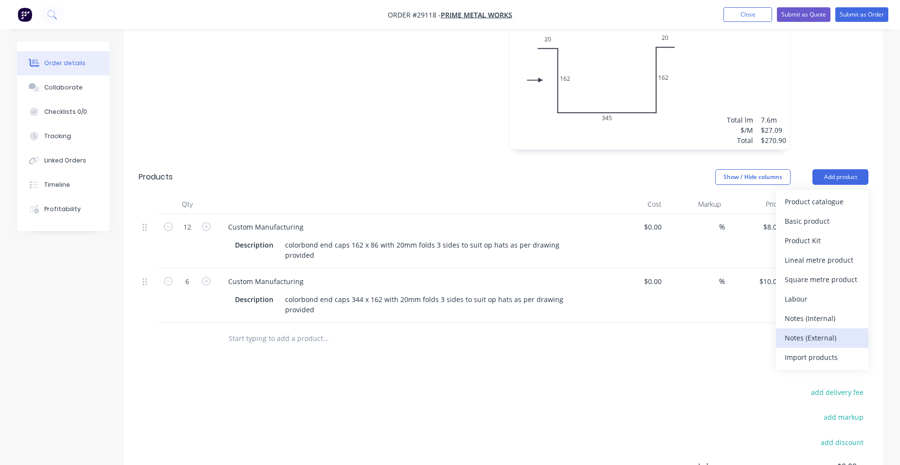
click at [844, 331] on div "Notes (External)" at bounding box center [821, 338] width 75 height 14
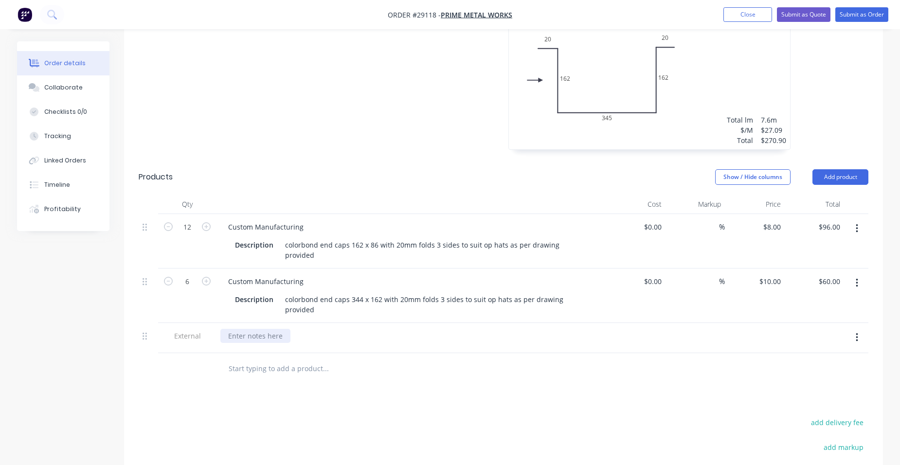
drag, startPoint x: 275, startPoint y: 296, endPoint x: 48, endPoint y: 239, distance: 234.1
click at [275, 329] on div at bounding box center [255, 336] width 70 height 14
click at [817, 13] on button "Submit as Quote" at bounding box center [803, 14] width 53 height 15
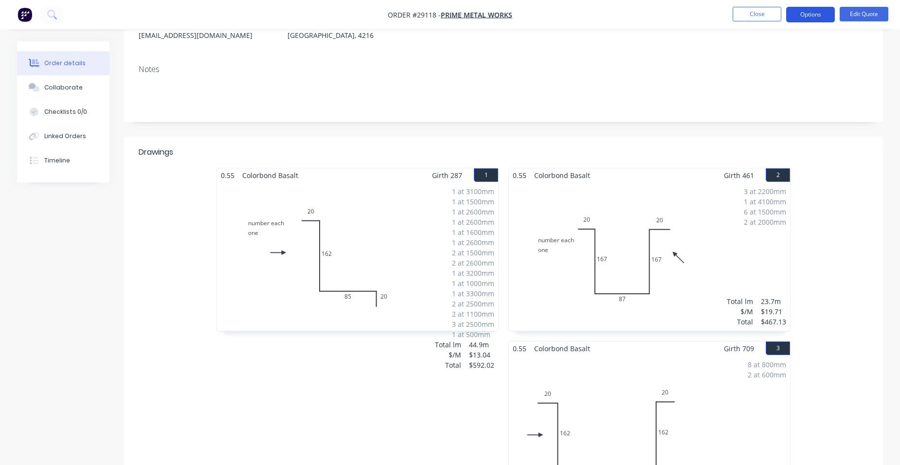
scroll to position [146, 0]
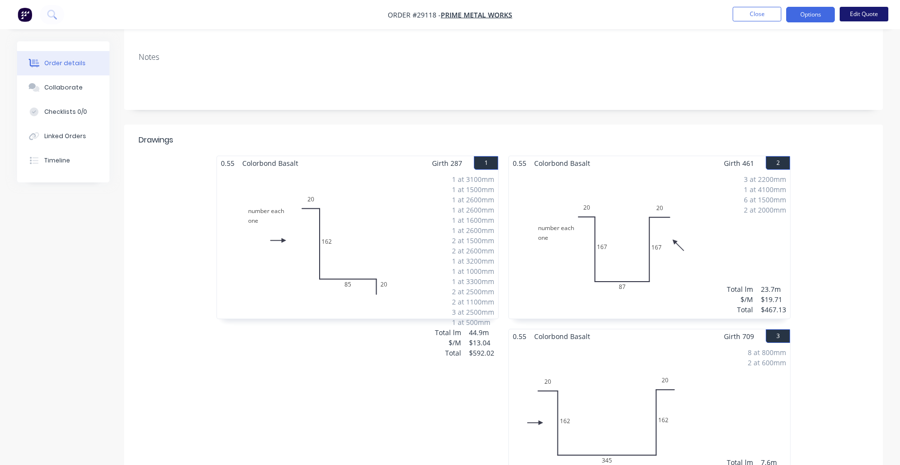
click at [856, 14] on button "Edit Quote" at bounding box center [863, 14] width 49 height 15
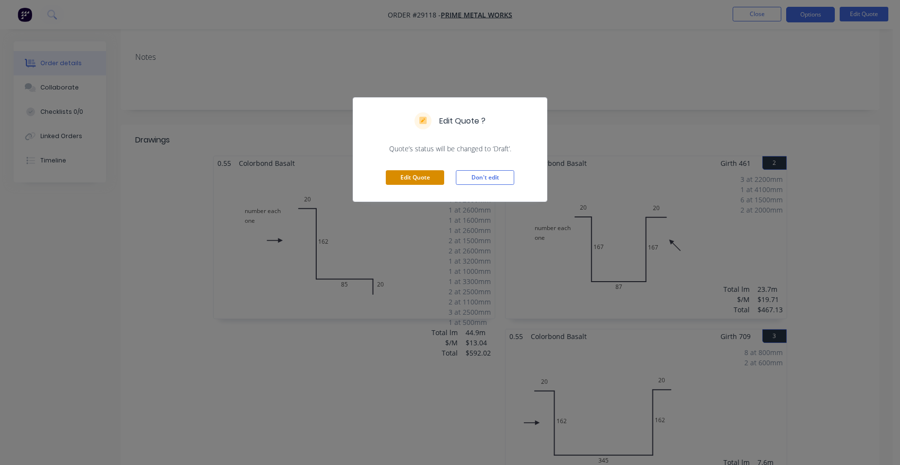
click at [405, 177] on button "Edit Quote" at bounding box center [415, 177] width 58 height 15
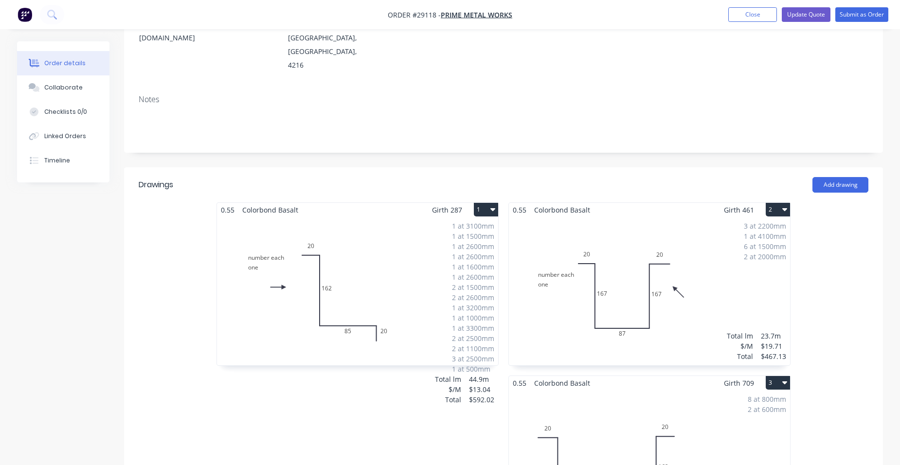
click at [671, 258] on div "3 at 2200mm 1 at 4100mm 6 at 1500mm 2 at 2000mm Total lm $/M Total 23.7m $19.71…" at bounding box center [649, 291] width 281 height 148
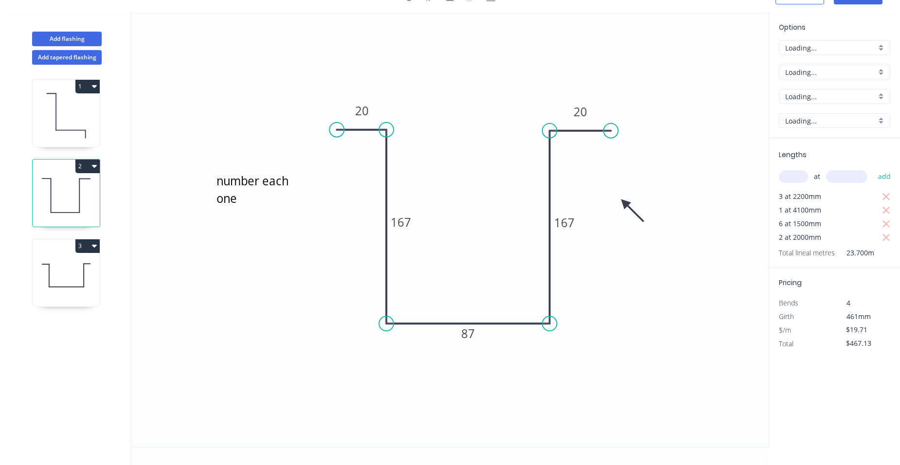
scroll to position [18, 0]
click at [567, 226] on tspan "167" at bounding box center [564, 222] width 20 height 16
click at [408, 227] on tspan "167" at bounding box center [400, 222] width 20 height 16
click at [577, 271] on icon "number each one 20 162 87 162 20" at bounding box center [449, 229] width 637 height 435
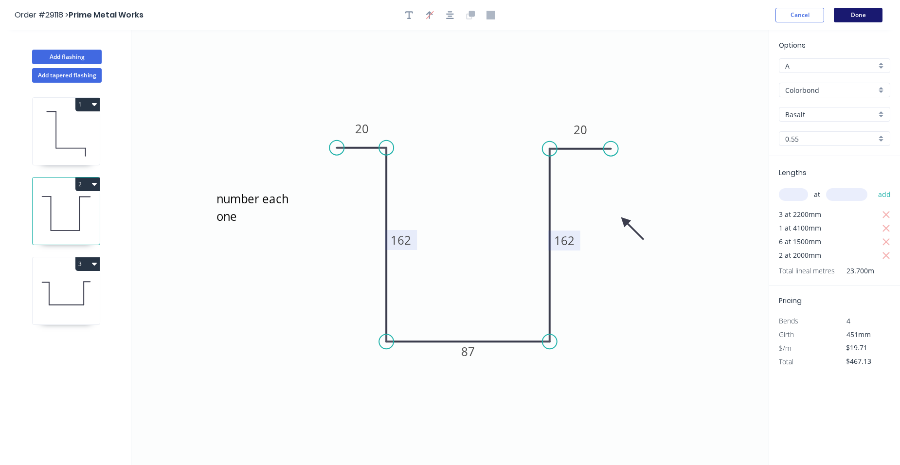
click at [860, 14] on button "Done" at bounding box center [857, 15] width 49 height 15
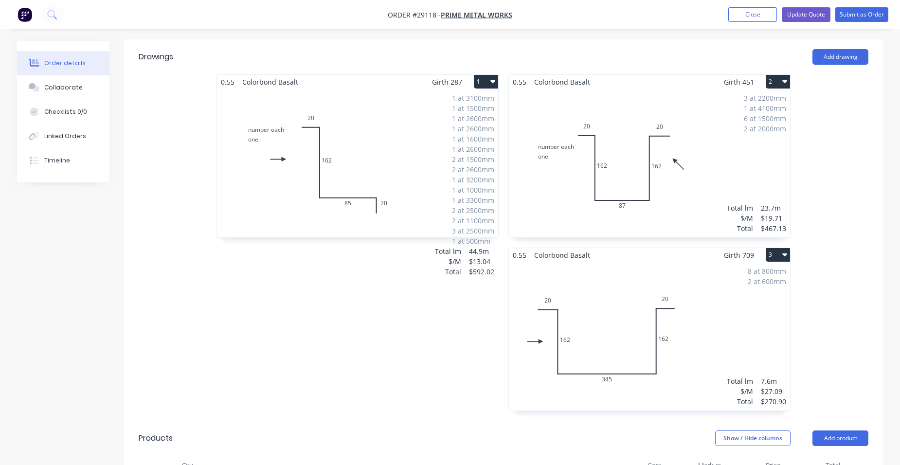
scroll to position [195, 0]
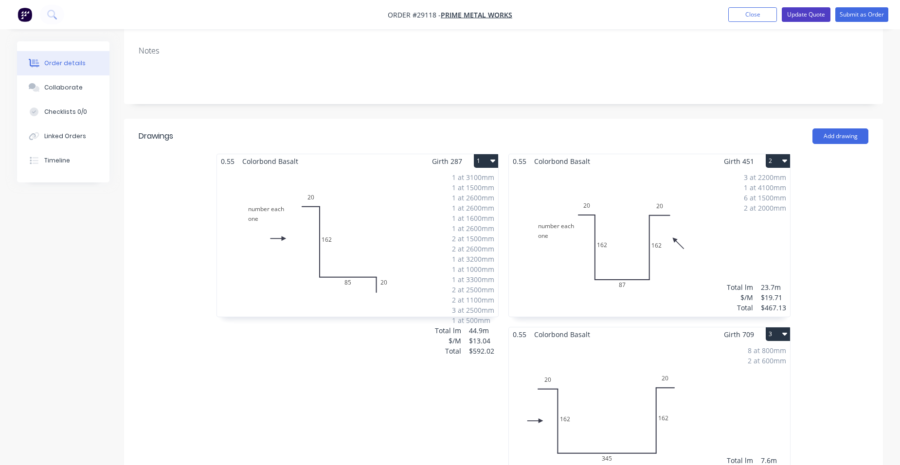
click at [812, 14] on button "Update Quote" at bounding box center [805, 14] width 49 height 15
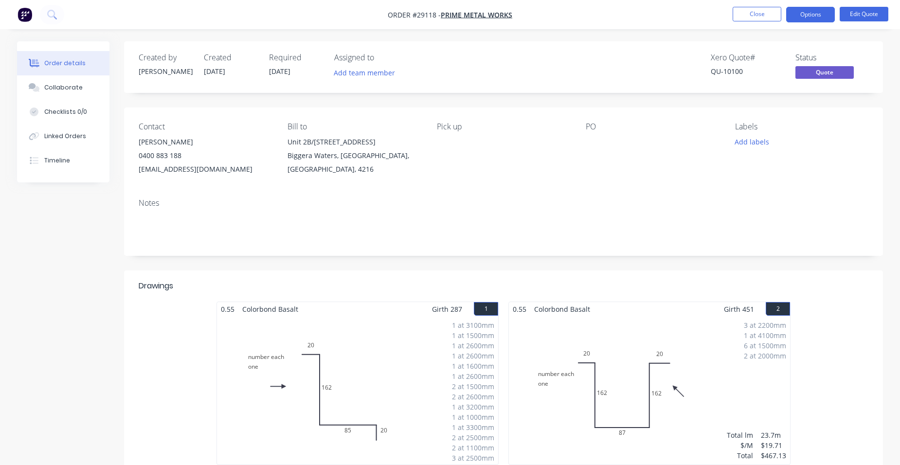
click at [812, 14] on button "Options" at bounding box center [810, 15] width 49 height 16
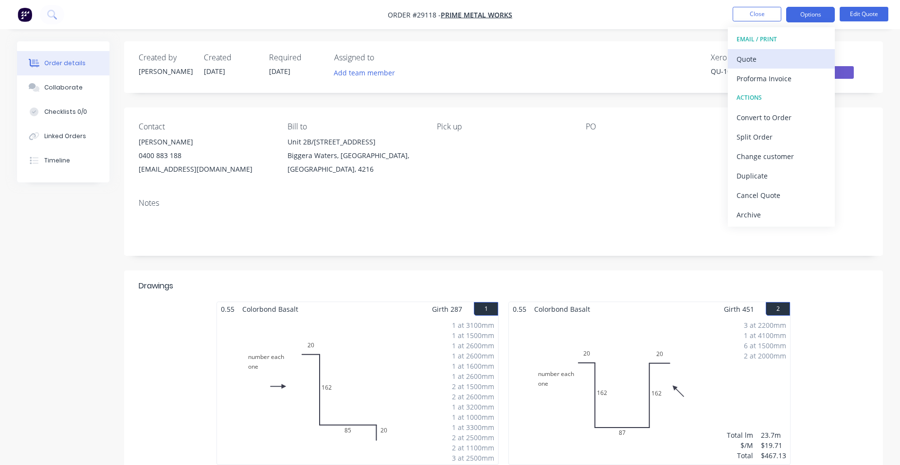
click at [776, 53] on div "Quote" at bounding box center [780, 59] width 89 height 14
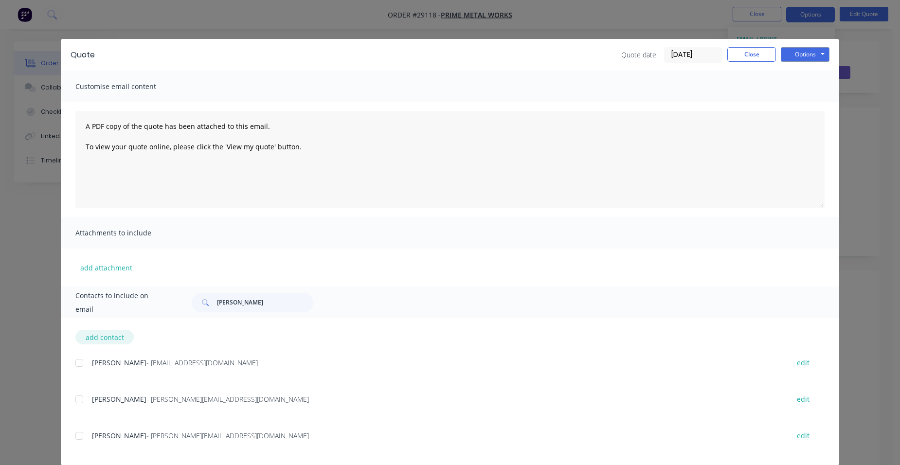
scroll to position [14, 0]
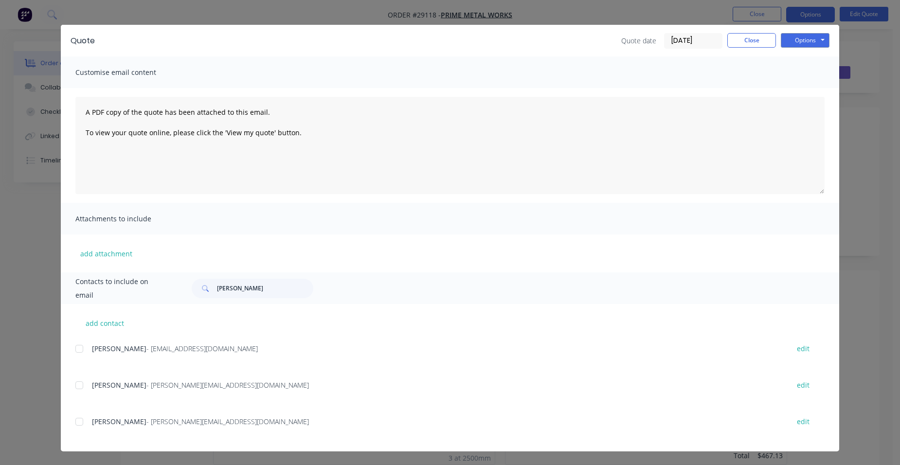
click at [71, 418] on div "add contact [PERSON_NAME] - [EMAIL_ADDRESS][DOMAIN_NAME] edit Nathan - [EMAIL_A…" at bounding box center [450, 377] width 778 height 147
click at [76, 420] on div at bounding box center [79, 421] width 19 height 19
click at [804, 41] on button "Options" at bounding box center [804, 40] width 49 height 15
click at [795, 90] on button "Email" at bounding box center [811, 90] width 62 height 16
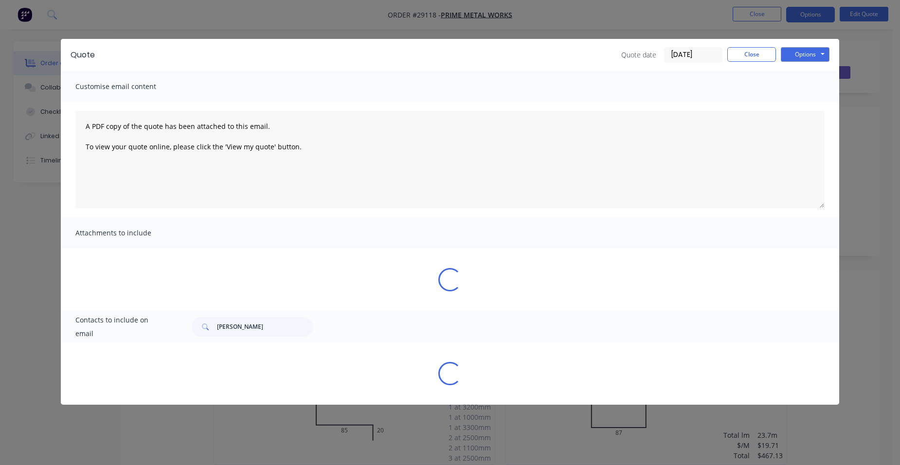
scroll to position [0, 0]
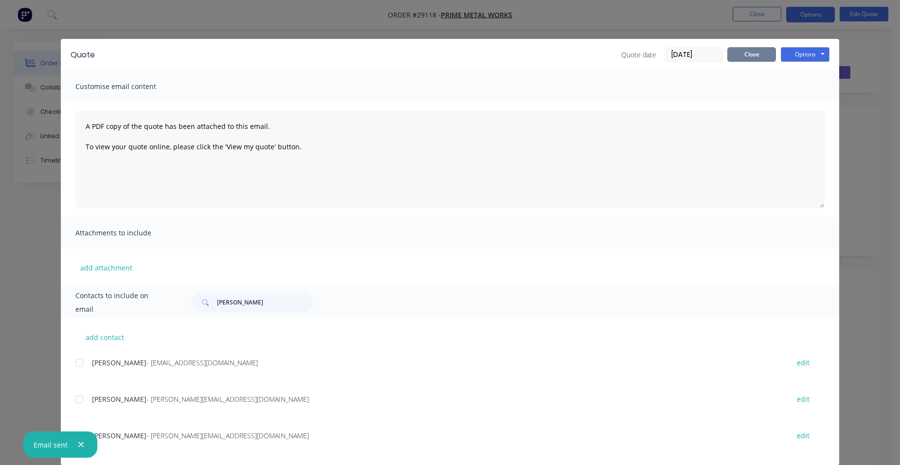
click at [758, 53] on button "Close" at bounding box center [751, 54] width 49 height 15
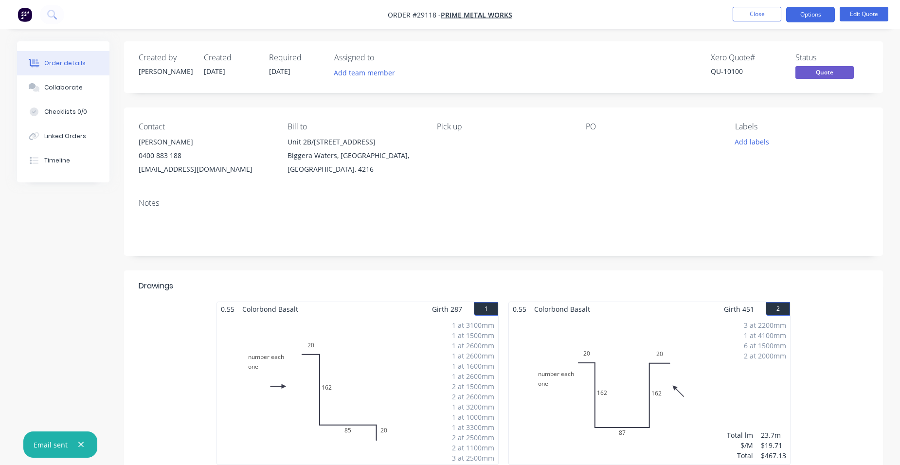
drag, startPoint x: 64, startPoint y: 89, endPoint x: 188, endPoint y: 120, distance: 127.8
click at [64, 89] on div "Collaborate" at bounding box center [63, 87] width 38 height 9
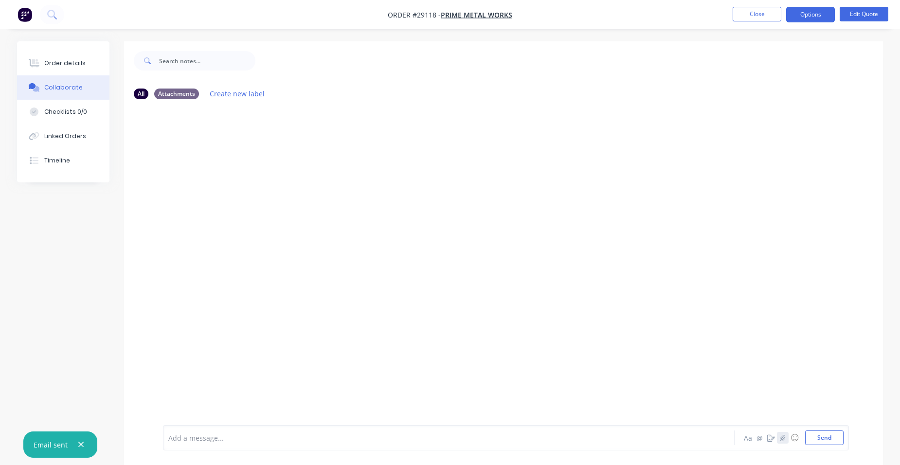
click at [782, 435] on icon "button" at bounding box center [782, 437] width 6 height 7
click at [828, 443] on button "Send" at bounding box center [824, 437] width 38 height 15
click at [77, 56] on button "Order details" at bounding box center [63, 63] width 92 height 24
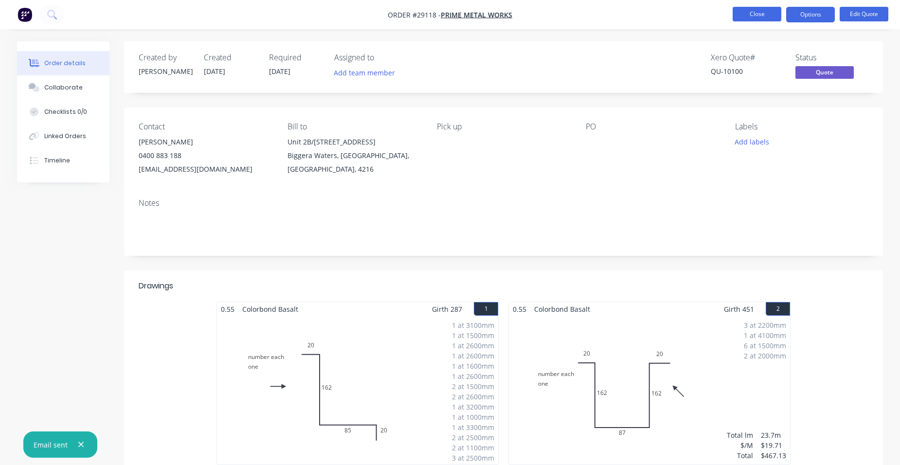
click at [771, 16] on button "Close" at bounding box center [756, 14] width 49 height 15
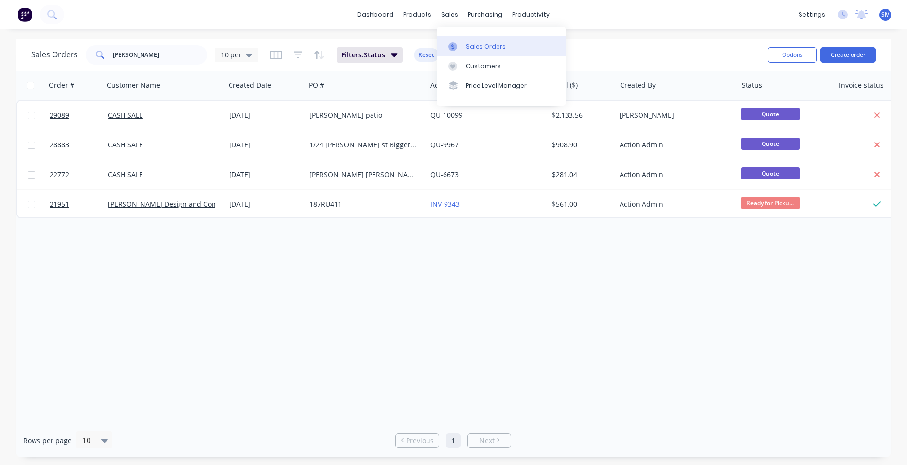
click at [462, 53] on link "Sales Orders" at bounding box center [501, 45] width 129 height 19
drag, startPoint x: 110, startPoint y: 56, endPoint x: 71, endPoint y: 54, distance: 39.0
click at [71, 54] on div "Sales Orders [PERSON_NAME] 10 per" at bounding box center [144, 54] width 227 height 19
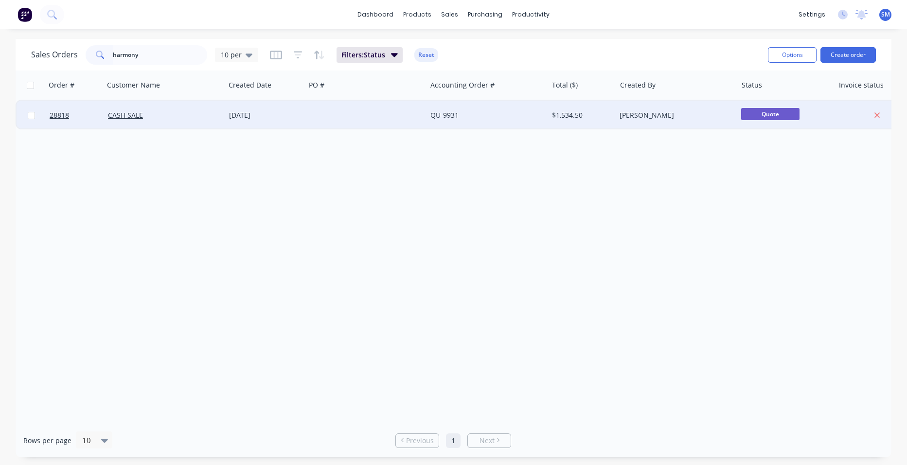
click at [395, 112] on div at bounding box center [365, 115] width 121 height 29
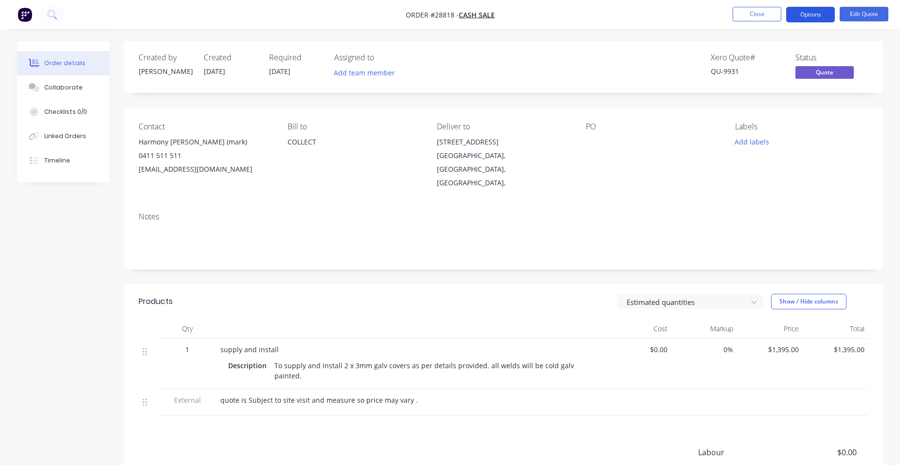
click at [816, 14] on button "Options" at bounding box center [810, 15] width 49 height 16
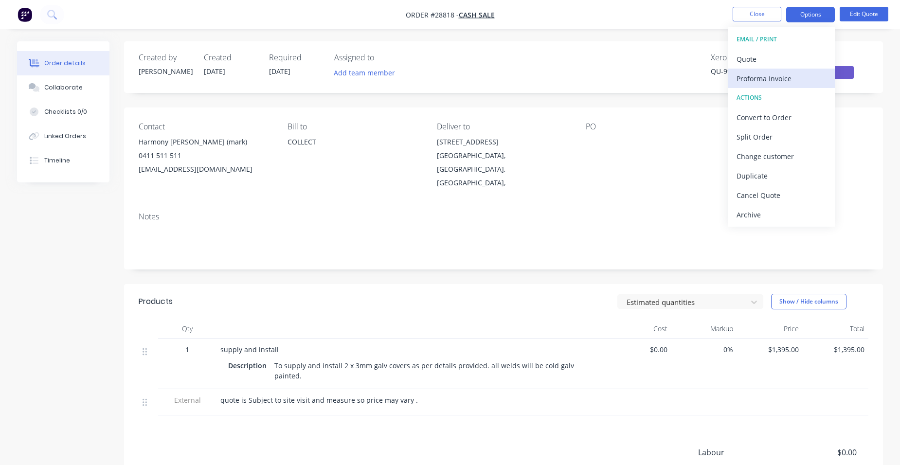
click at [788, 74] on div "Proforma Invoice" at bounding box center [780, 78] width 89 height 14
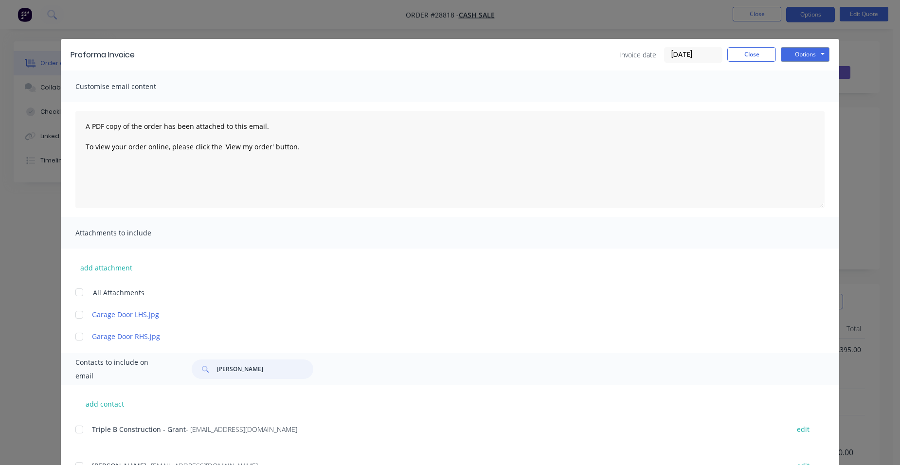
drag, startPoint x: 252, startPoint y: 370, endPoint x: 208, endPoint y: 288, distance: 92.7
click at [176, 353] on div "Contacts to include on email [PERSON_NAME]" at bounding box center [450, 369] width 778 height 32
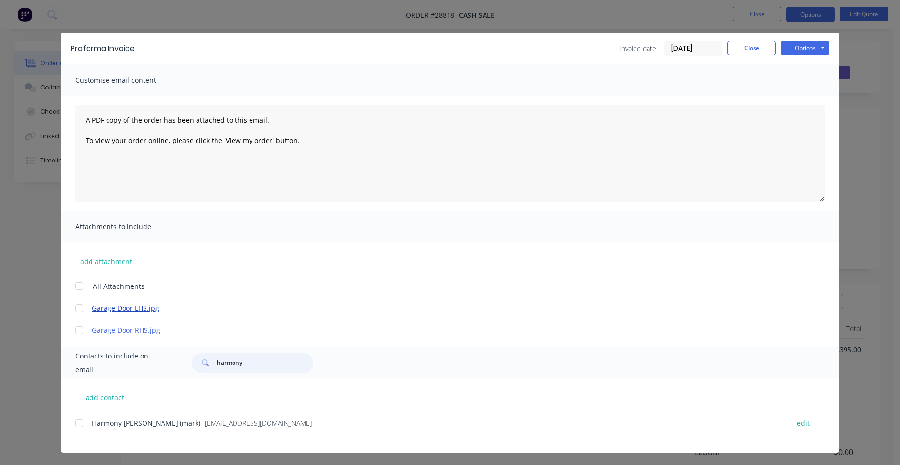
scroll to position [8, 0]
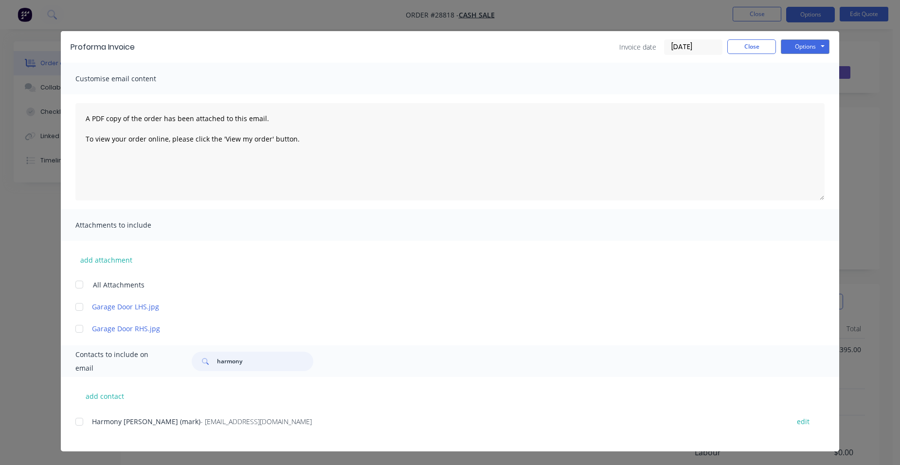
drag, startPoint x: 77, startPoint y: 421, endPoint x: 97, endPoint y: 421, distance: 19.9
click at [78, 421] on div at bounding box center [79, 421] width 19 height 19
drag, startPoint x: 798, startPoint y: 47, endPoint x: 797, endPoint y: 55, distance: 7.9
click at [798, 48] on button "Options" at bounding box center [804, 46] width 49 height 15
click at [798, 94] on button "Email" at bounding box center [811, 96] width 62 height 16
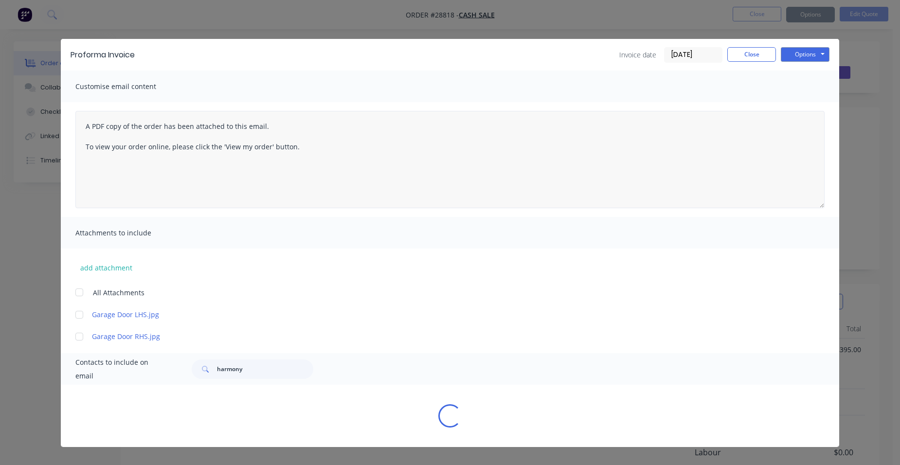
scroll to position [0, 0]
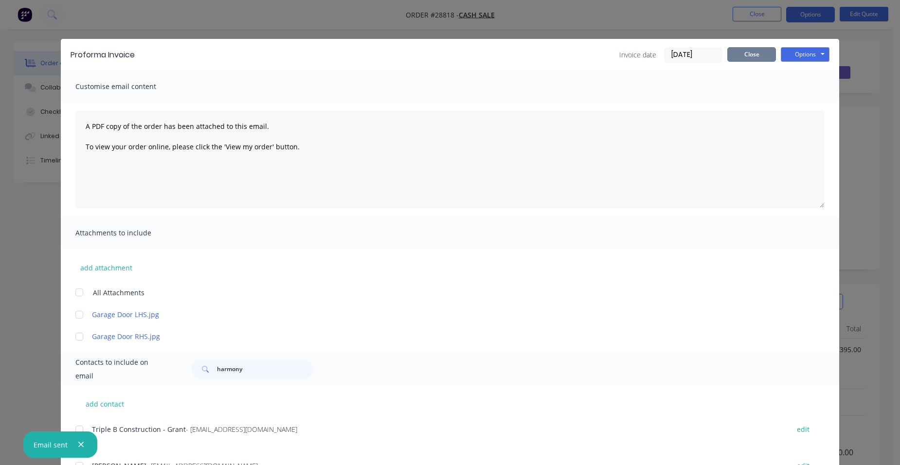
drag, startPoint x: 735, startPoint y: 60, endPoint x: 726, endPoint y: 54, distance: 11.1
click at [737, 57] on button "Close" at bounding box center [751, 54] width 49 height 15
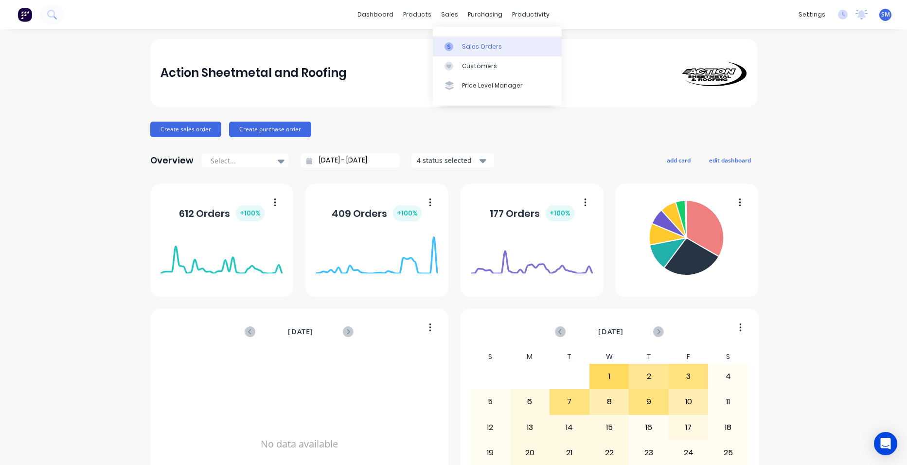
click at [462, 52] on link "Sales Orders" at bounding box center [497, 45] width 129 height 19
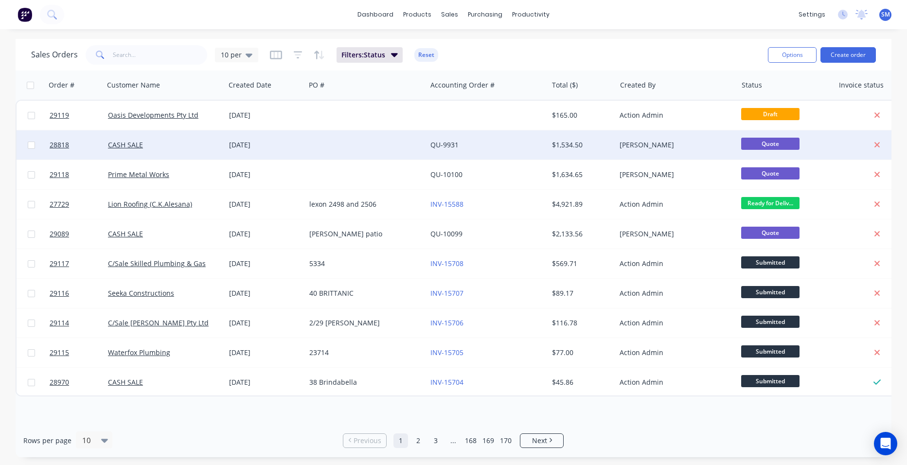
click at [472, 142] on div "QU-9931" at bounding box center [484, 145] width 108 height 10
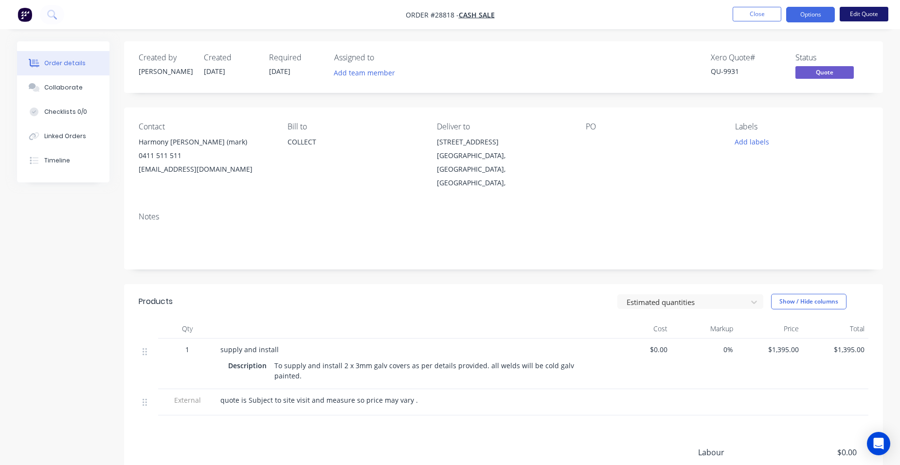
click at [861, 17] on button "Edit Quote" at bounding box center [863, 14] width 49 height 15
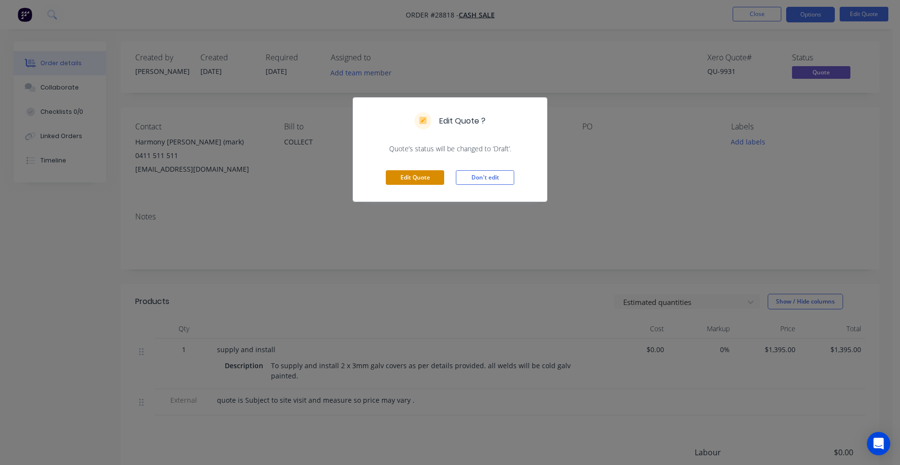
click at [439, 175] on button "Edit Quote" at bounding box center [415, 177] width 58 height 15
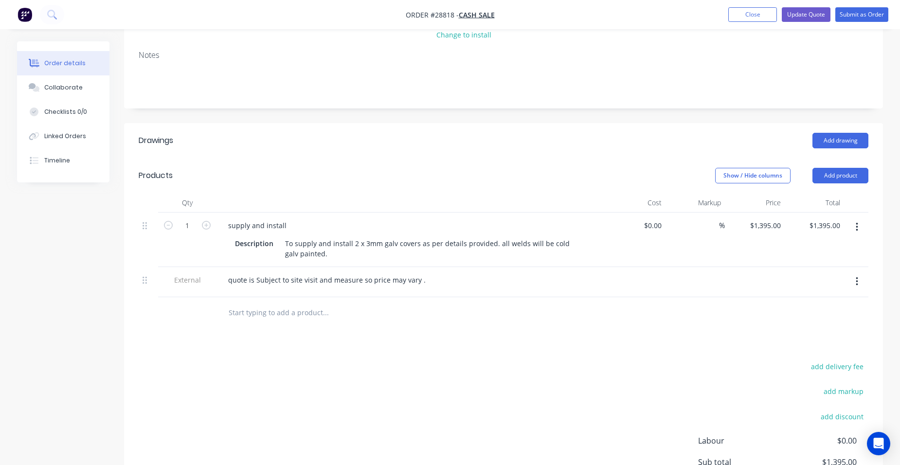
scroll to position [195, 0]
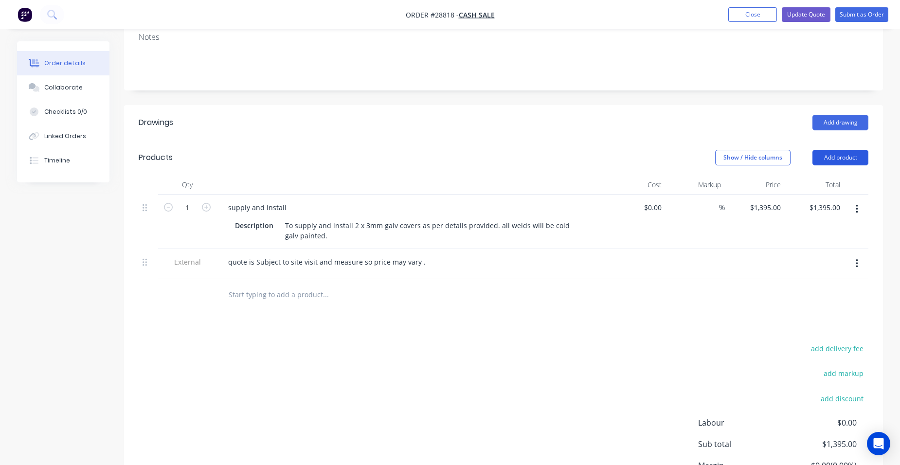
click at [830, 150] on button "Add product" at bounding box center [840, 158] width 56 height 16
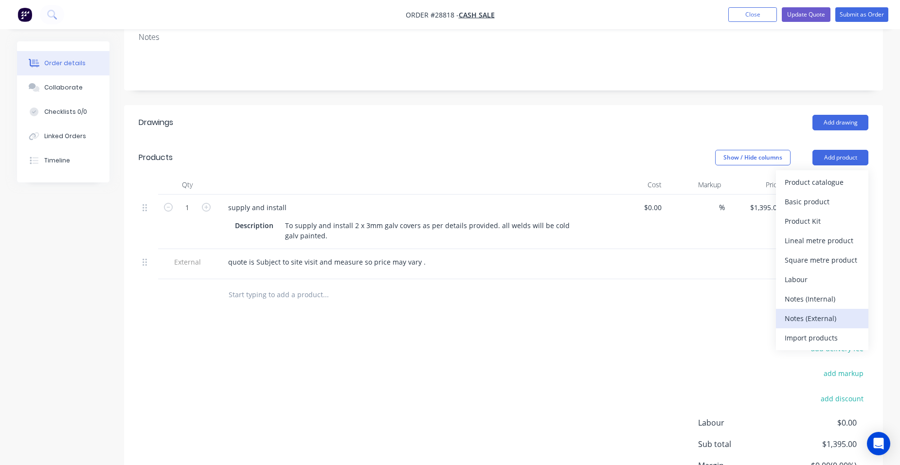
click at [844, 309] on button "Notes (External)" at bounding box center [822, 318] width 92 height 19
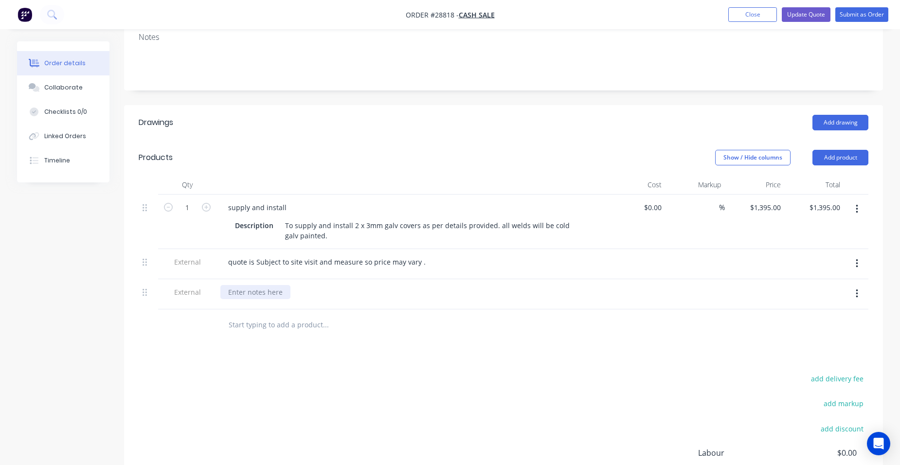
click at [244, 285] on div at bounding box center [255, 292] width 70 height 14
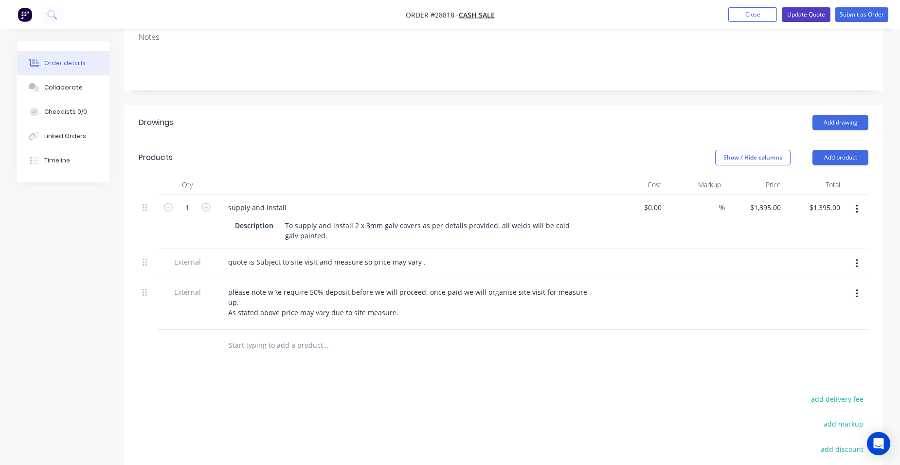
click at [804, 15] on button "Update Quote" at bounding box center [805, 14] width 49 height 15
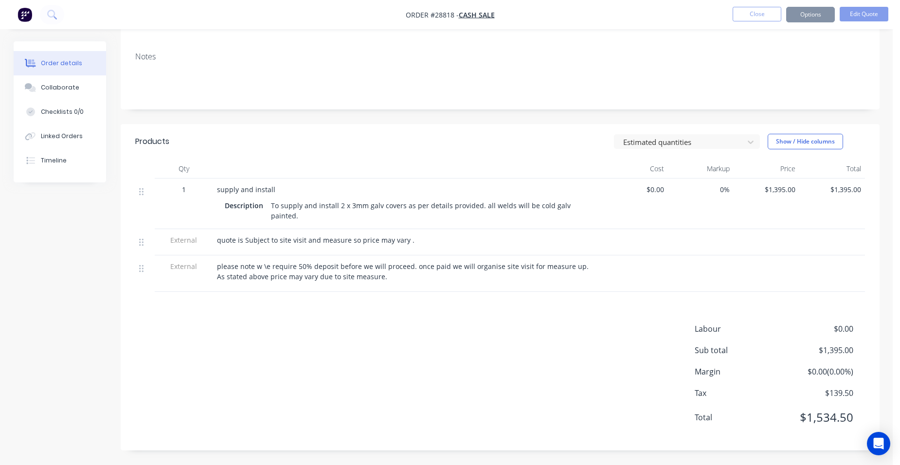
scroll to position [0, 0]
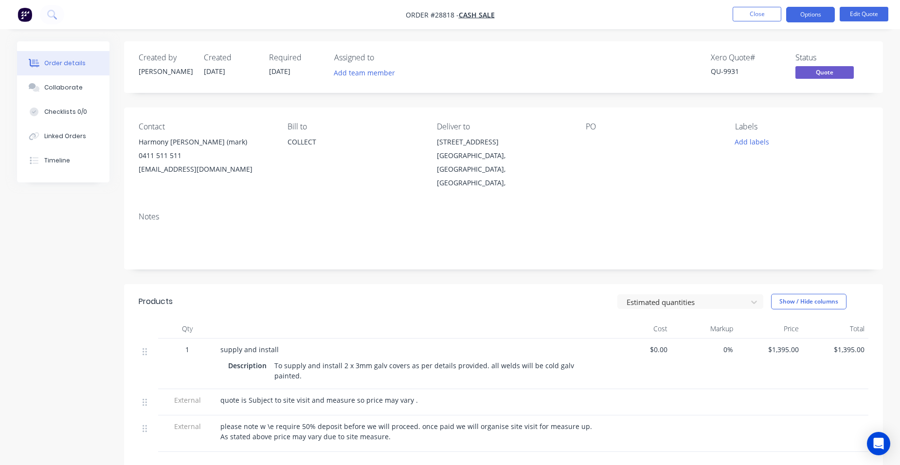
click at [804, 15] on button "Options" at bounding box center [810, 15] width 49 height 16
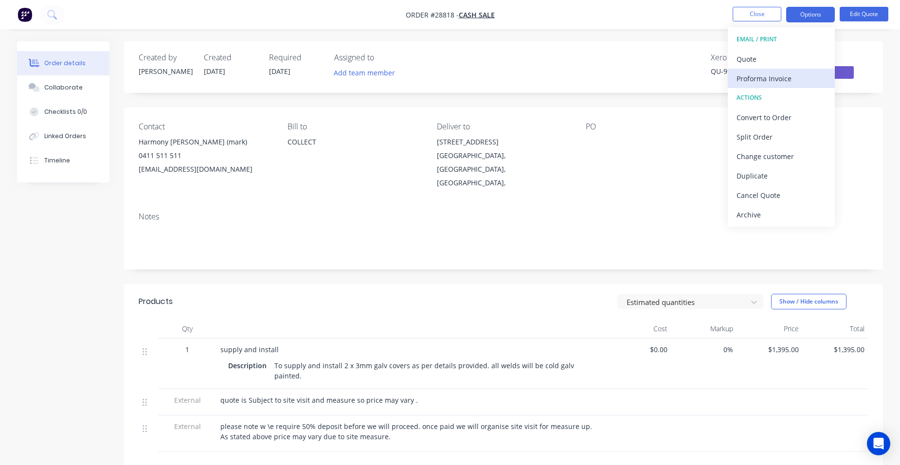
click at [788, 80] on div "Proforma Invoice" at bounding box center [780, 78] width 89 height 14
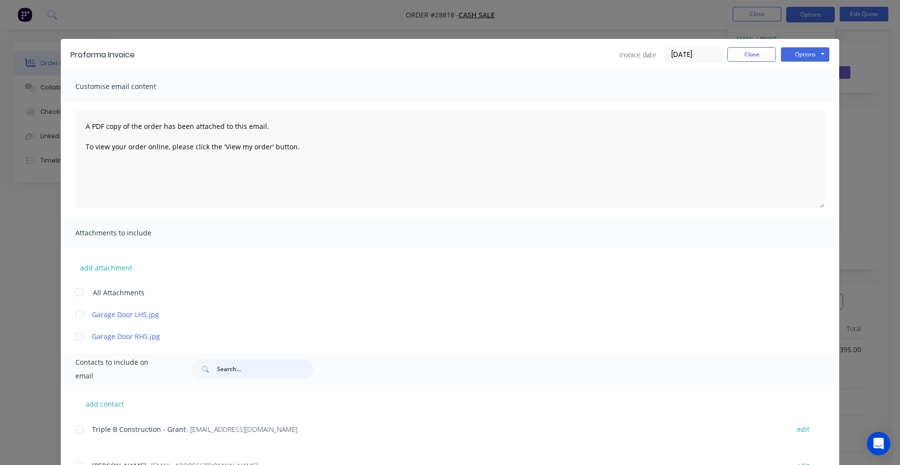
click at [231, 367] on input "text" at bounding box center [265, 368] width 96 height 19
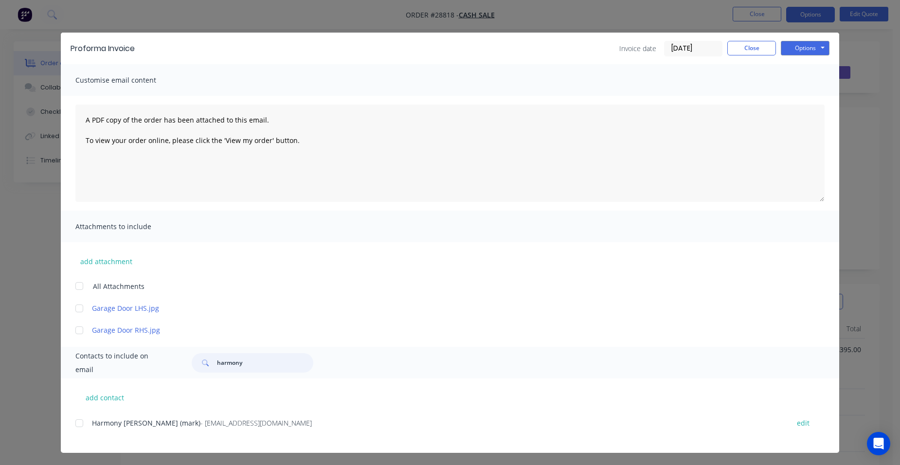
scroll to position [8, 0]
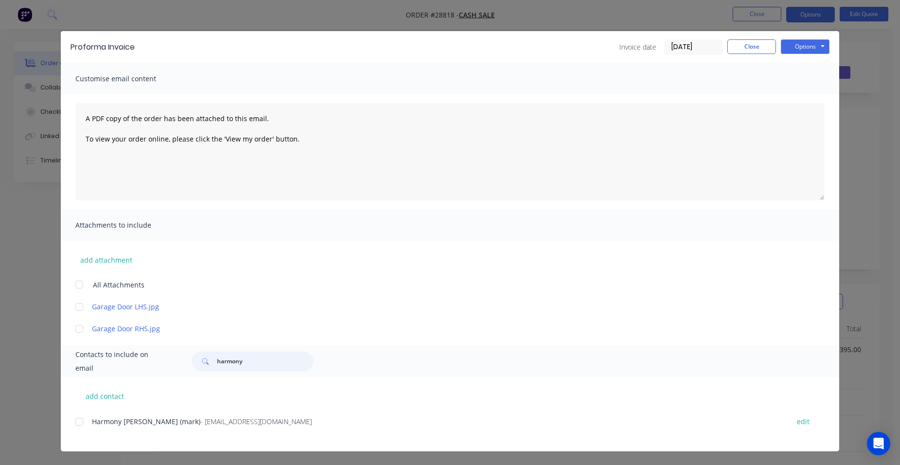
click at [75, 417] on div at bounding box center [79, 421] width 19 height 19
type input "harmony"
click at [812, 49] on button "Options" at bounding box center [804, 46] width 49 height 15
click at [809, 96] on button "Email" at bounding box center [811, 96] width 62 height 16
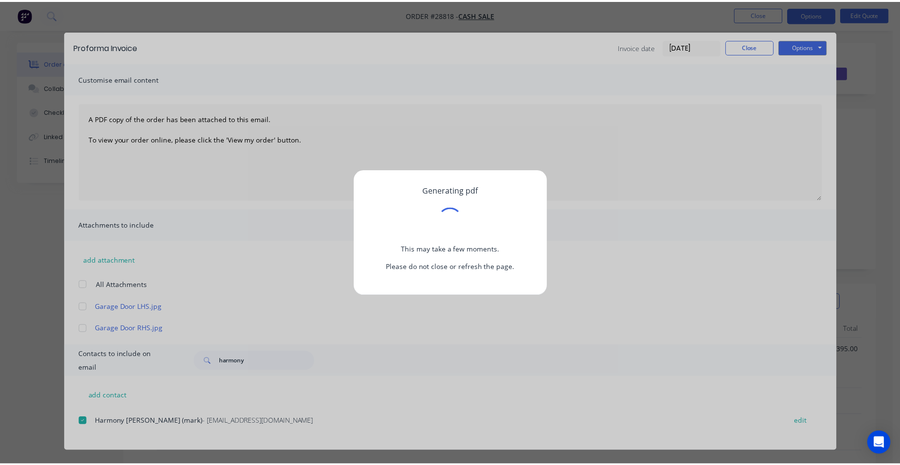
scroll to position [0, 0]
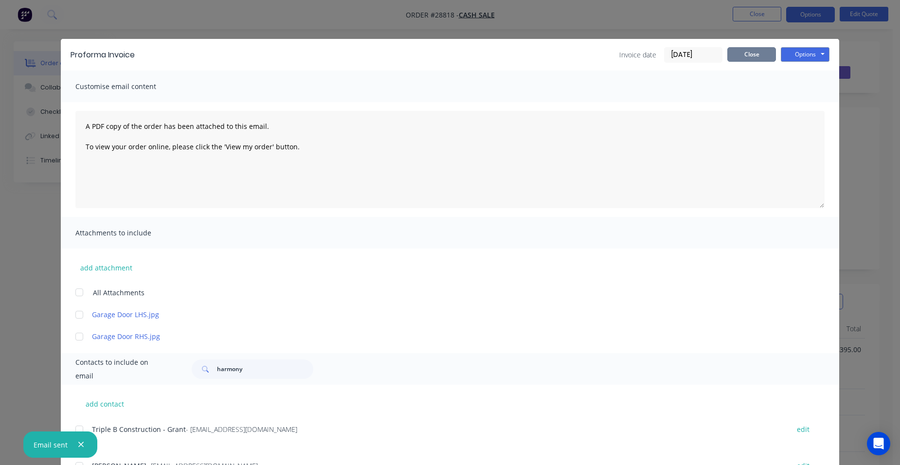
click at [737, 59] on button "Close" at bounding box center [751, 54] width 49 height 15
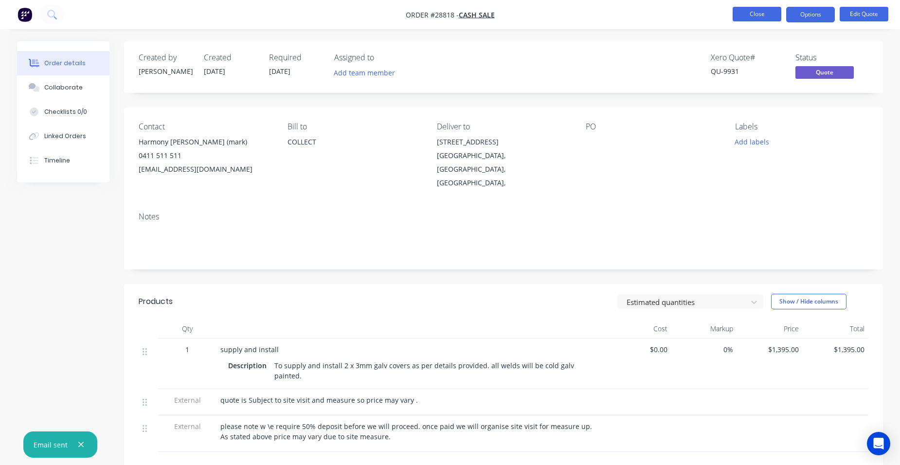
click at [772, 15] on button "Close" at bounding box center [756, 14] width 49 height 15
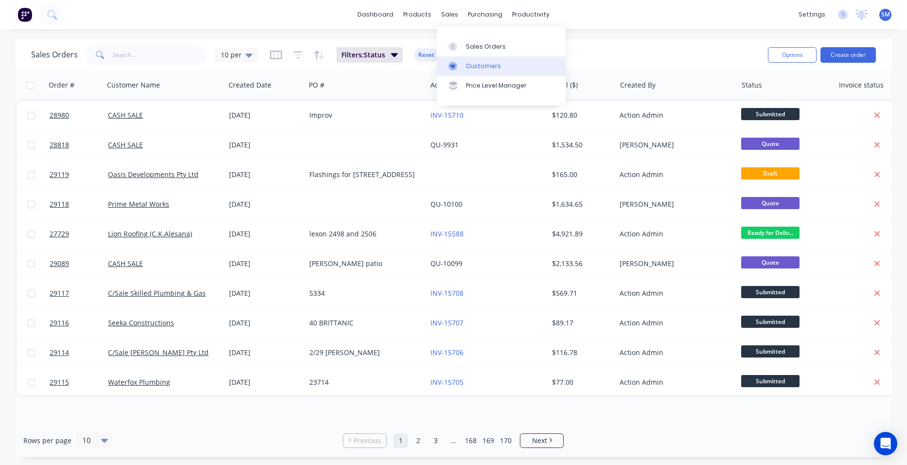
click at [478, 63] on div "Customers" at bounding box center [483, 66] width 35 height 9
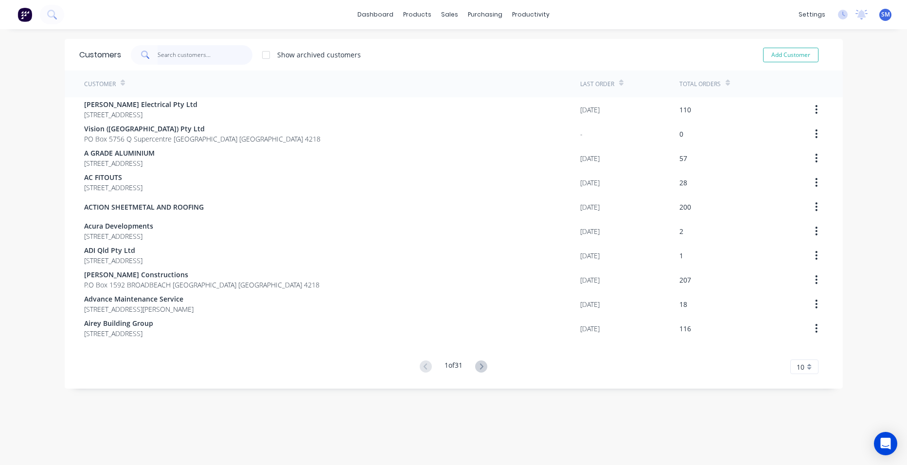
click at [194, 58] on input "text" at bounding box center [205, 54] width 95 height 19
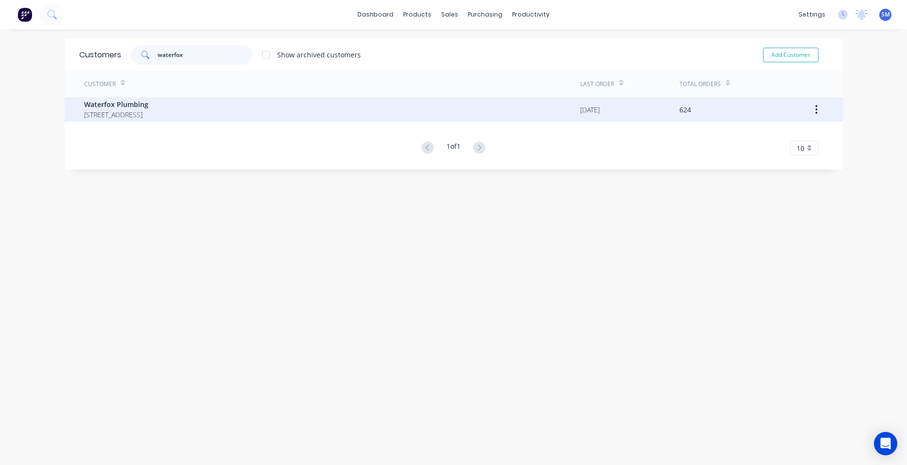
type input "waterfox"
click at [123, 111] on span "P.O Box 699 PARADISE POINT Queensland Australia 4216" at bounding box center [116, 114] width 64 height 10
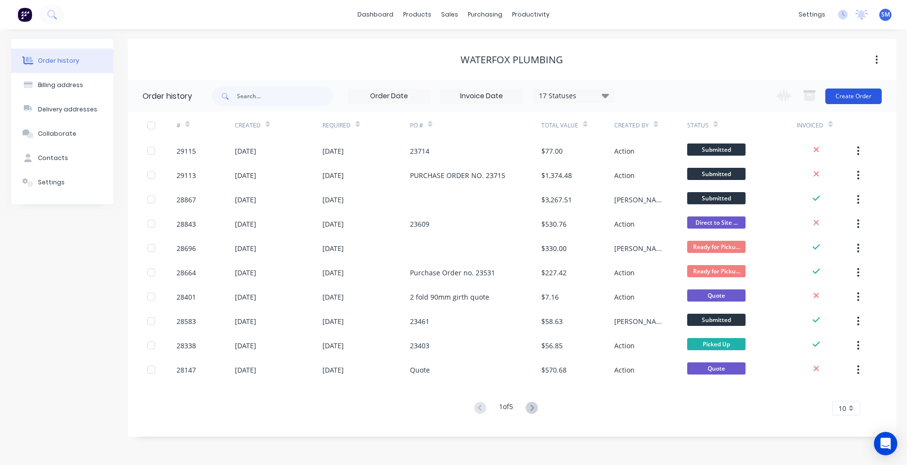
click at [848, 91] on button "Create Order" at bounding box center [853, 97] width 56 height 16
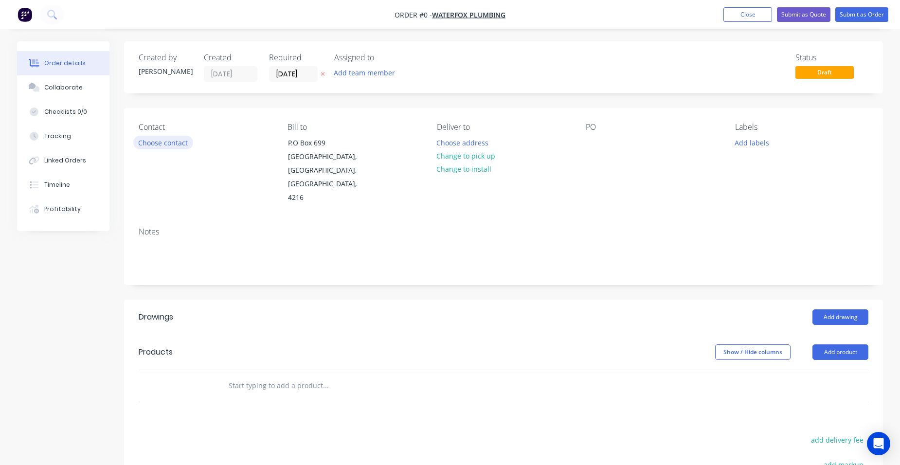
click at [155, 142] on button "Choose contact" at bounding box center [163, 142] width 60 height 13
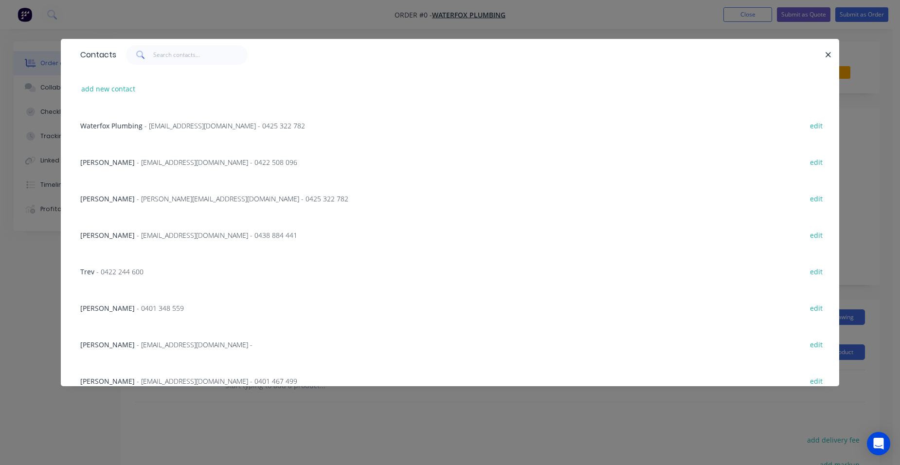
click at [188, 123] on span "- info@waterfox.me - 0425 322 782" at bounding box center [224, 125] width 160 height 9
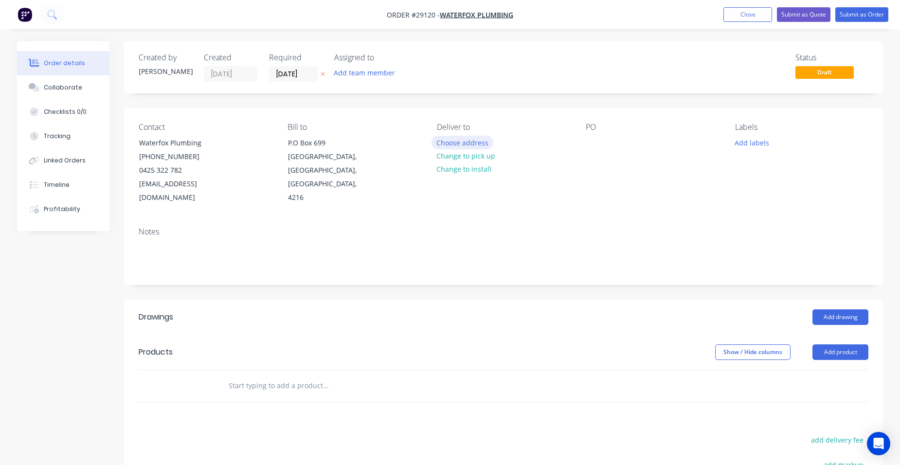
click at [468, 142] on button "Choose address" at bounding box center [462, 142] width 62 height 13
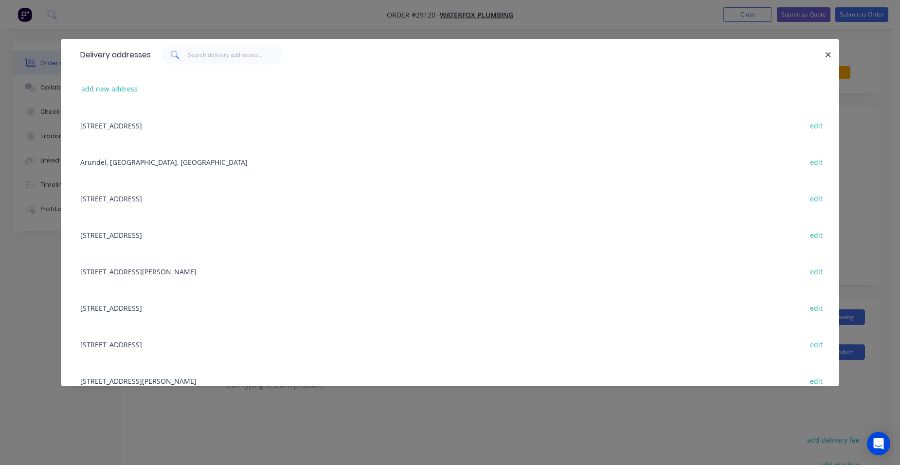
click at [156, 201] on div "71 Upton street, Bundall, Queensland, Australia edit" at bounding box center [449, 198] width 749 height 36
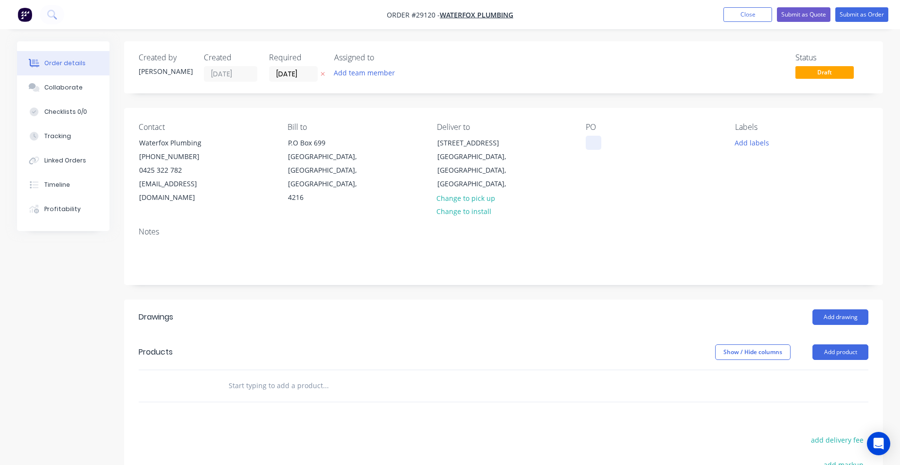
click at [588, 138] on div at bounding box center [593, 143] width 16 height 14
click at [601, 161] on div "PO 23716" at bounding box center [651, 164] width 133 height 82
drag, startPoint x: 846, startPoint y: 332, endPoint x: 839, endPoint y: 338, distance: 9.3
click at [846, 344] on button "Add product" at bounding box center [840, 352] width 56 height 16
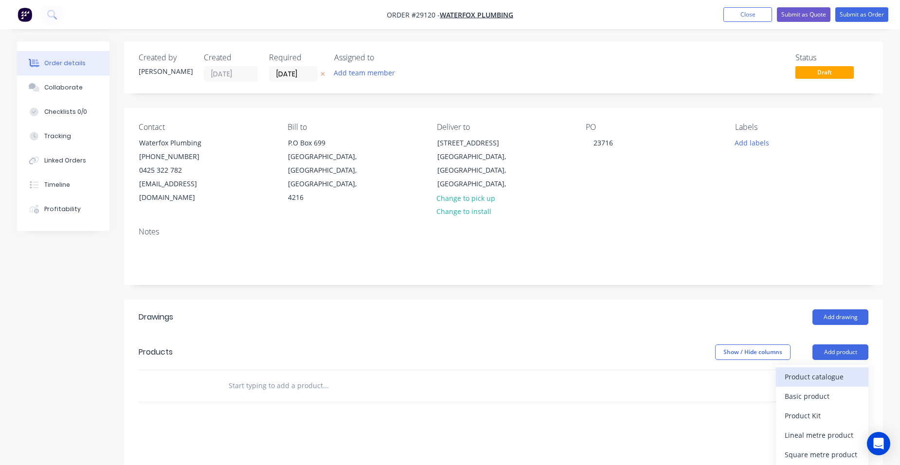
drag, startPoint x: 825, startPoint y: 357, endPoint x: 819, endPoint y: 359, distance: 6.2
click at [819, 370] on div "Product catalogue" at bounding box center [821, 377] width 75 height 14
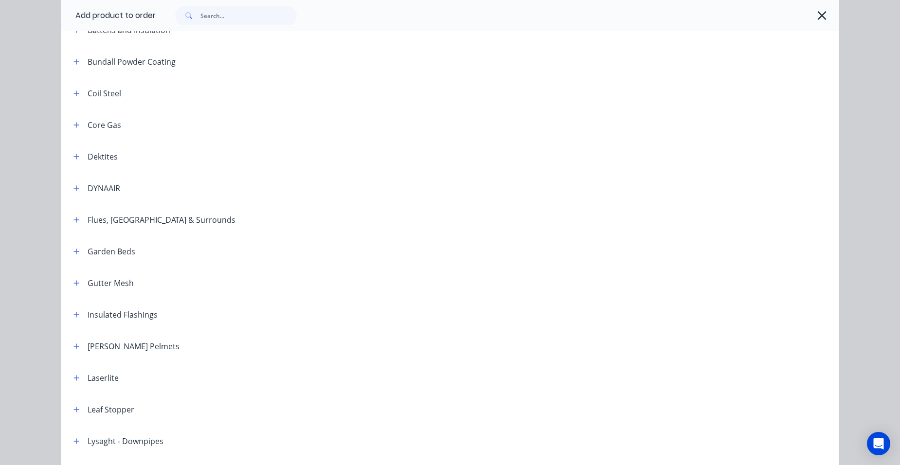
scroll to position [486, 0]
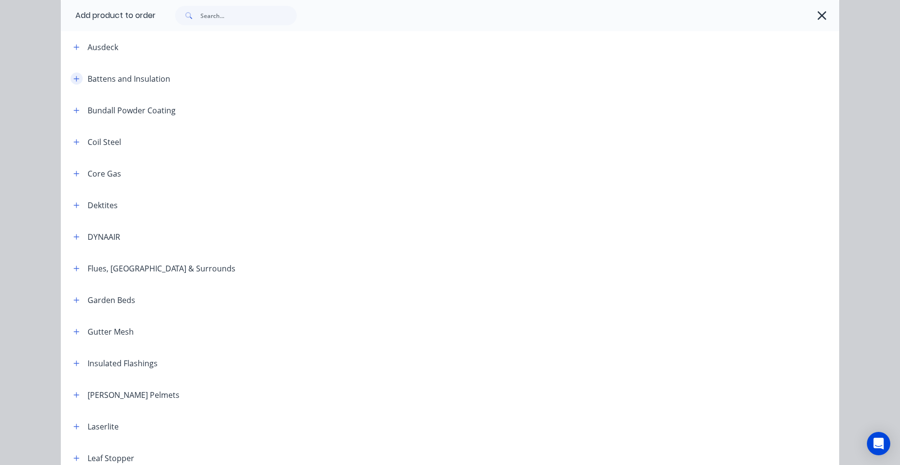
click at [73, 82] on icon "button" at bounding box center [76, 78] width 6 height 7
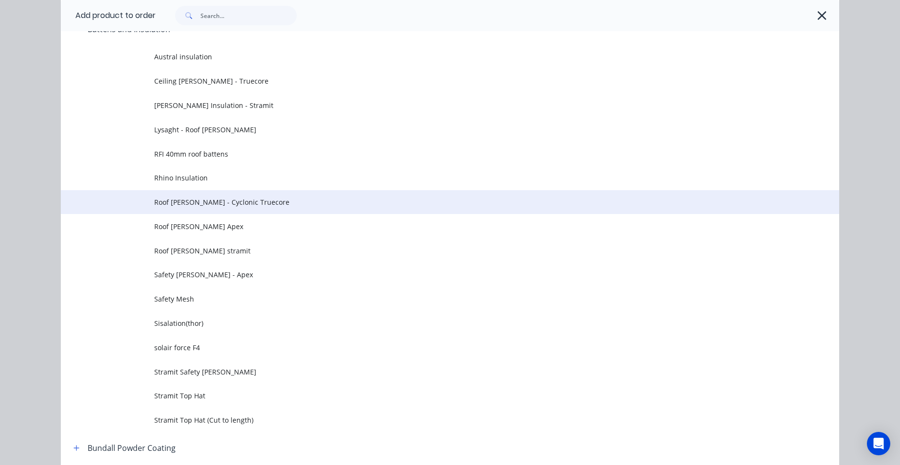
scroll to position [632, 0]
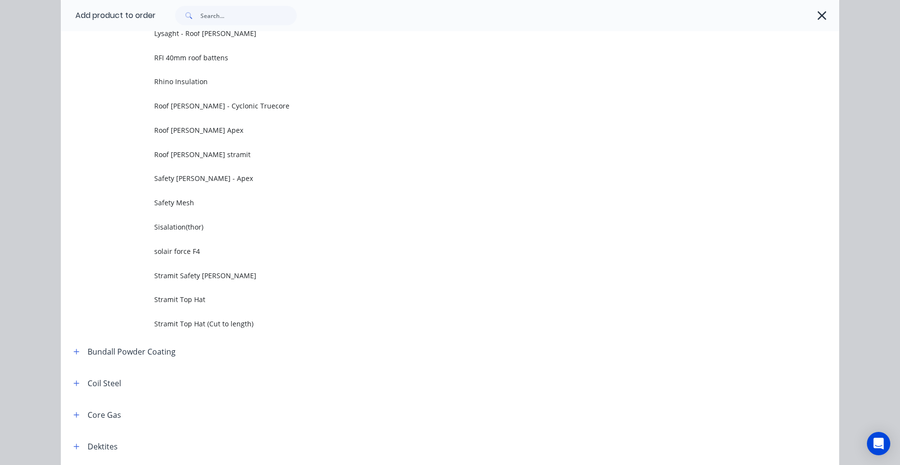
click at [239, 251] on span "solair force F4" at bounding box center [428, 251] width 548 height 10
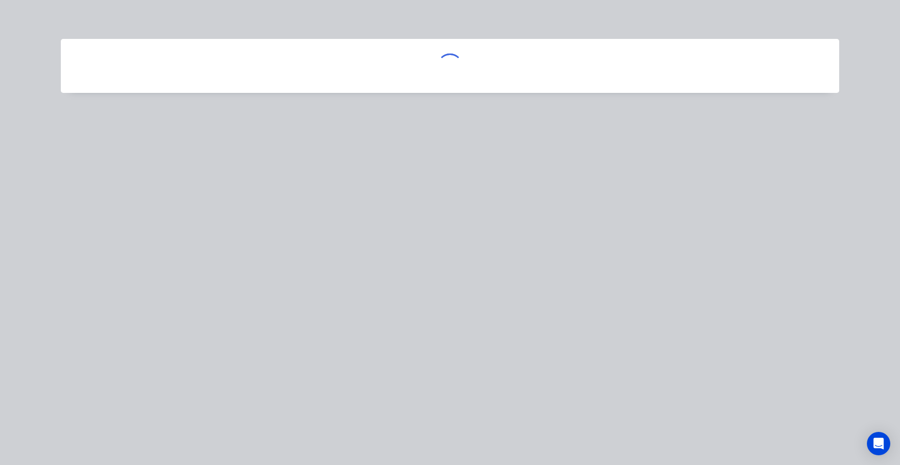
scroll to position [0, 0]
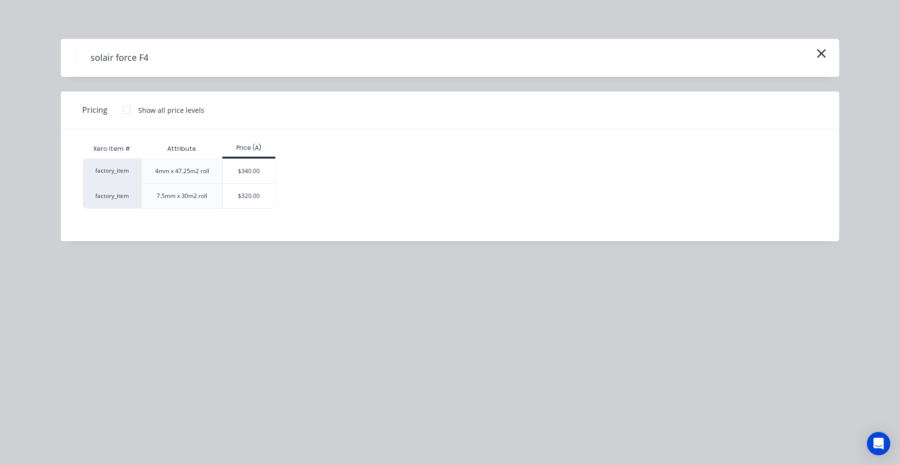
click at [266, 161] on div "$340.00" at bounding box center [249, 171] width 52 height 24
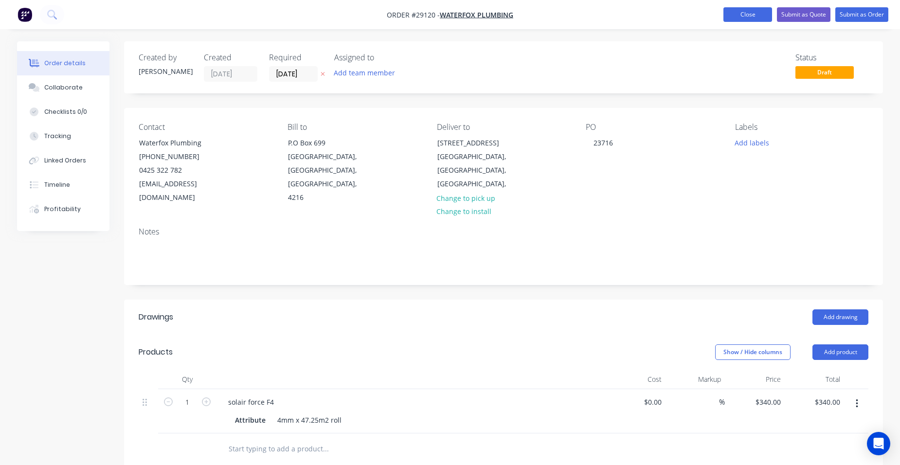
click at [741, 18] on button "Close" at bounding box center [747, 14] width 49 height 15
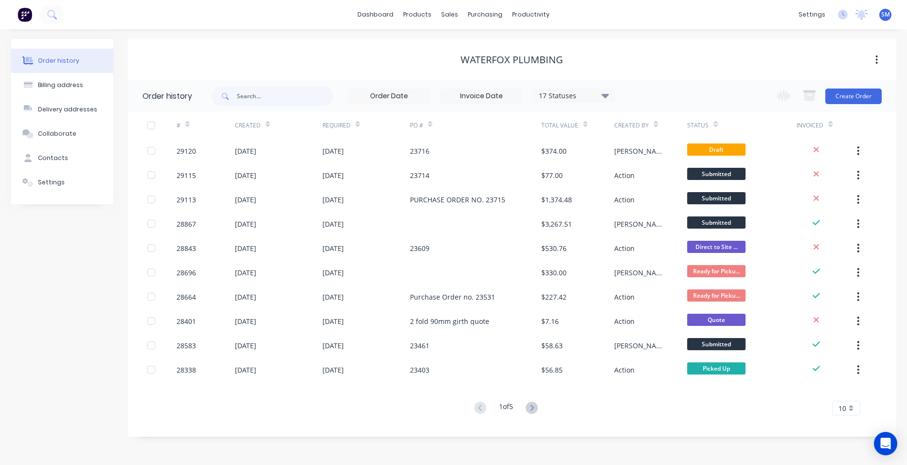
click at [541, 406] on button at bounding box center [532, 408] width 18 height 14
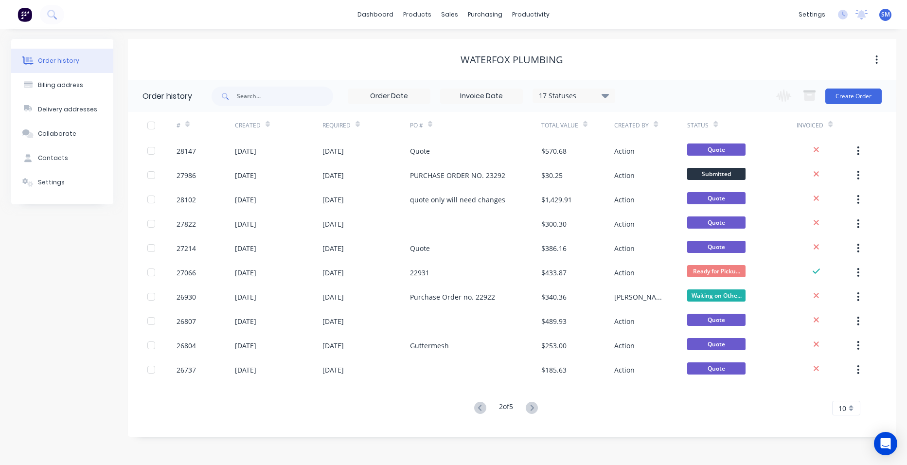
click at [597, 91] on div "17 Statuses" at bounding box center [574, 95] width 82 height 11
click at [639, 209] on div "All" at bounding box center [594, 212] width 122 height 19
click at [656, 65] on div "Waterfox Plumbing" at bounding box center [512, 60] width 768 height 12
click at [609, 93] on div "17 Statuses" at bounding box center [574, 95] width 82 height 11
click at [654, 208] on label at bounding box center [654, 208] width 0 height 0
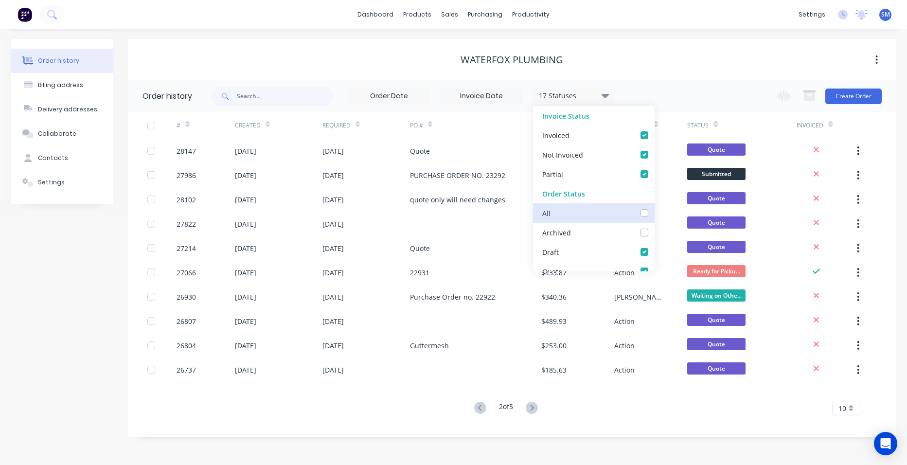
click at [654, 213] on input "checkbox" at bounding box center [658, 212] width 8 height 9
checkbox input "true"
click at [624, 35] on div "Order history Billing address Delivery addresses Collaborate Contacts Settings …" at bounding box center [453, 247] width 907 height 436
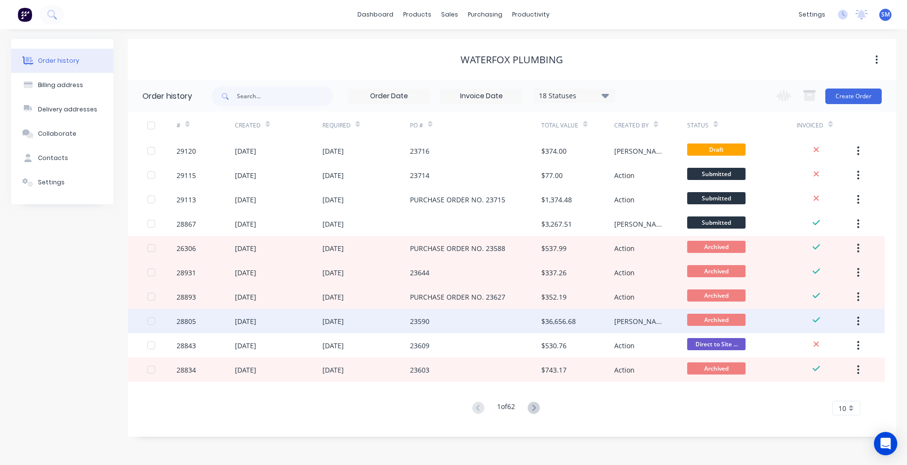
click at [470, 321] on div "23590" at bounding box center [475, 321] width 131 height 24
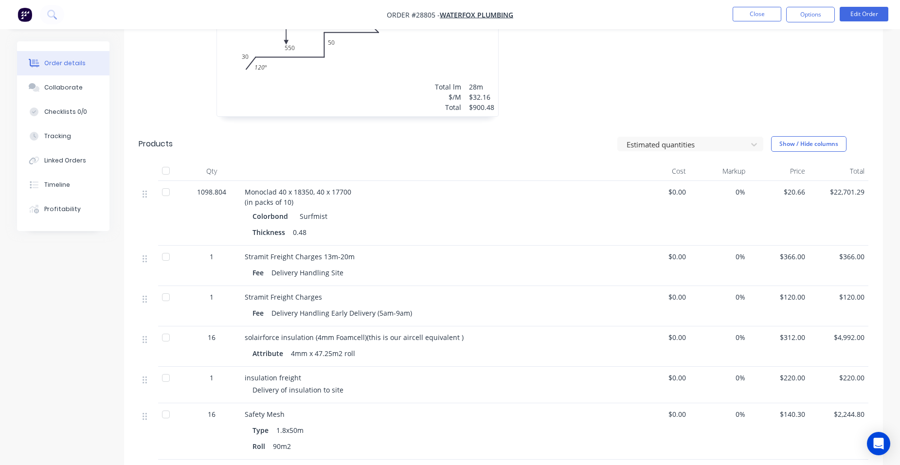
scroll to position [724, 0]
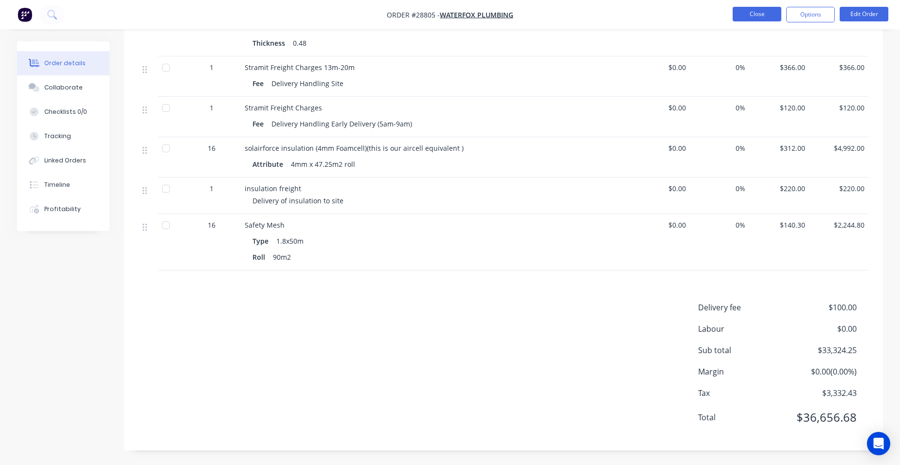
click at [749, 14] on button "Close" at bounding box center [756, 14] width 49 height 15
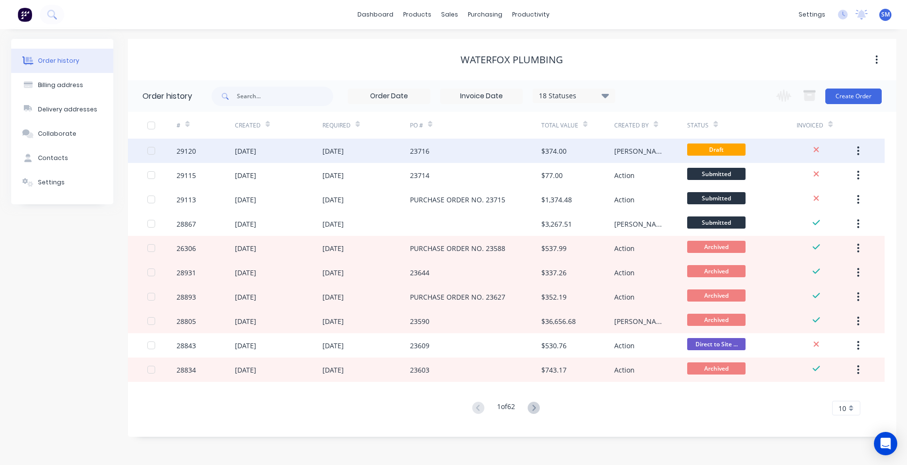
click at [493, 145] on div "23716" at bounding box center [475, 151] width 131 height 24
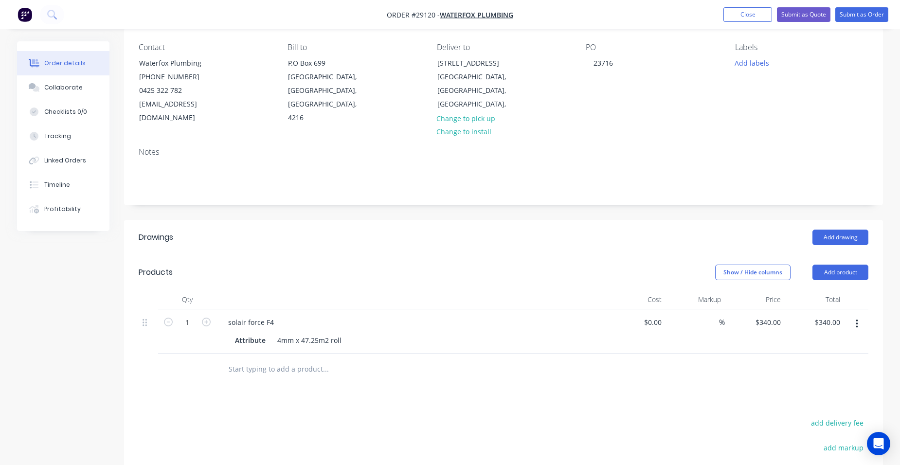
scroll to position [195, 0]
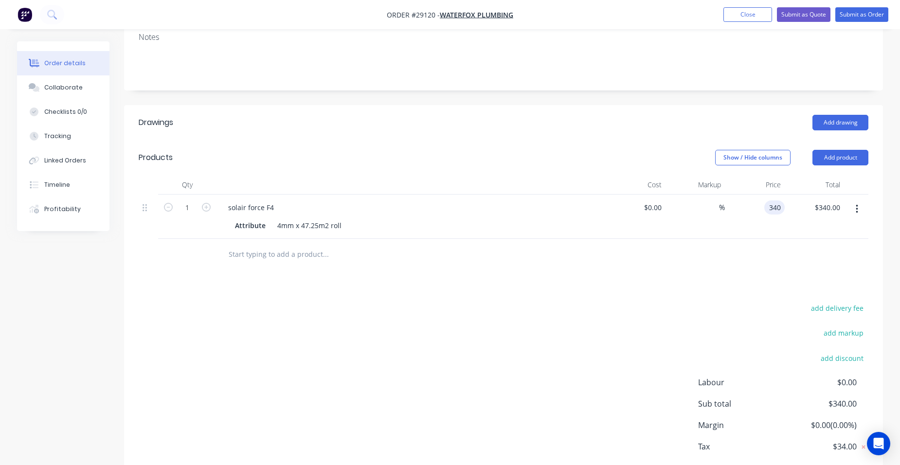
click at [776, 200] on input "340" at bounding box center [776, 207] width 17 height 14
type input "$312.00"
click at [741, 199] on div "$312.00 312" at bounding box center [755, 217] width 60 height 44
click at [208, 203] on icon "button" at bounding box center [206, 207] width 9 height 9
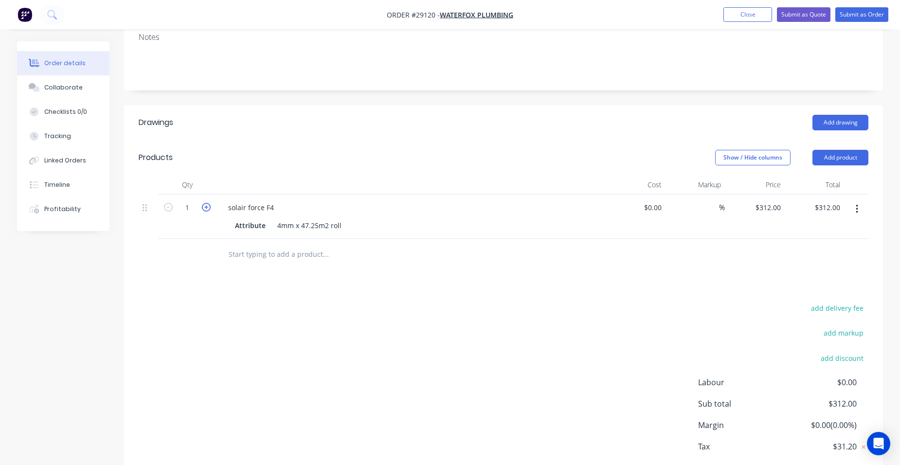
type input "2"
type input "$624.00"
click at [208, 203] on icon "button" at bounding box center [206, 207] width 9 height 9
type input "3"
type input "$936.00"
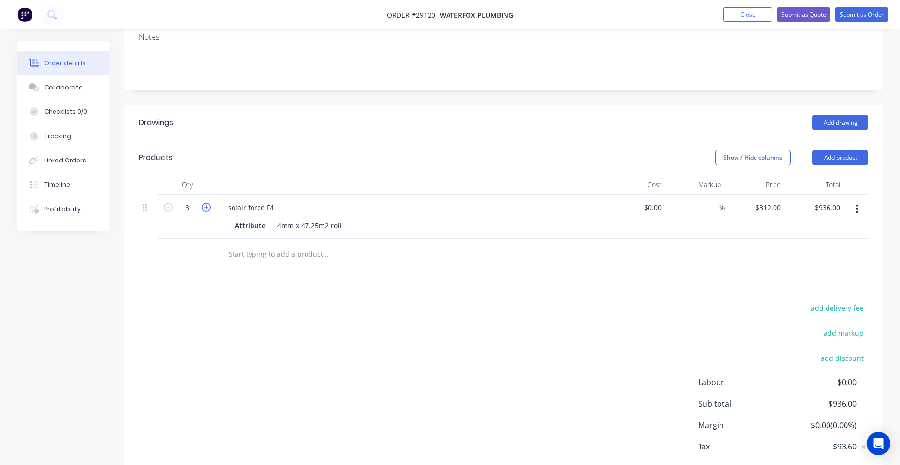
click at [208, 203] on icon "button" at bounding box center [206, 207] width 9 height 9
type input "4"
type input "$1,248.00"
click at [857, 301] on button "add delivery fee" at bounding box center [836, 307] width 63 height 13
type input "40"
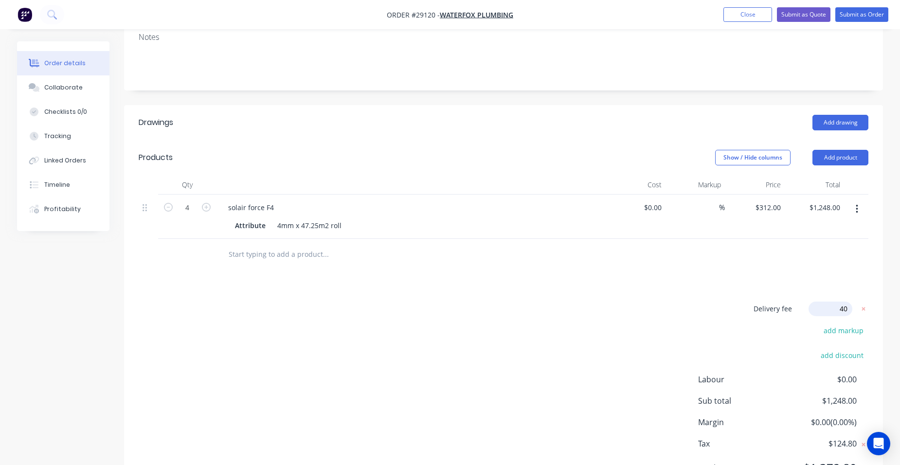
click at [837, 261] on div "Drawings Add drawing Products Show / Hide columns Add product Qty Cost Markup P…" at bounding box center [503, 303] width 759 height 396
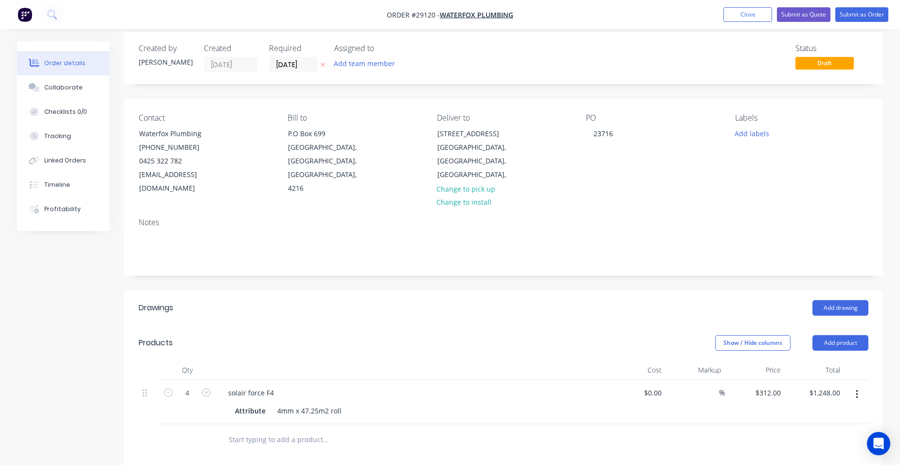
scroll to position [0, 0]
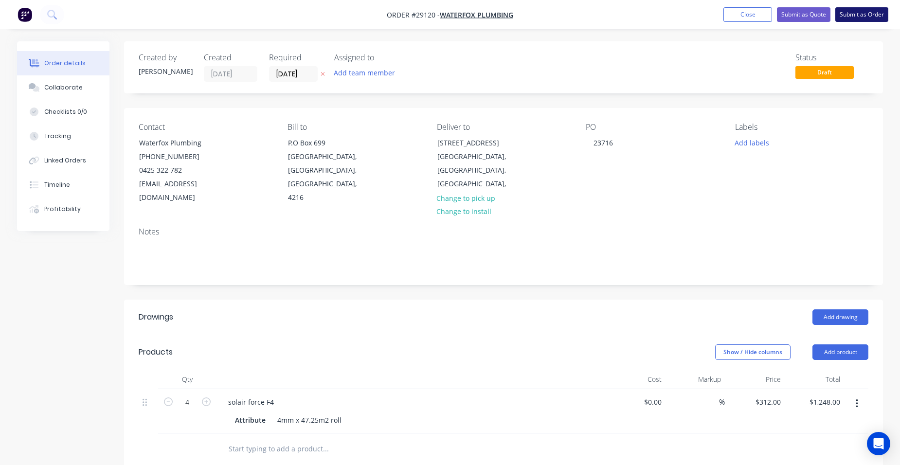
click at [872, 11] on button "Submit as Order" at bounding box center [861, 14] width 53 height 15
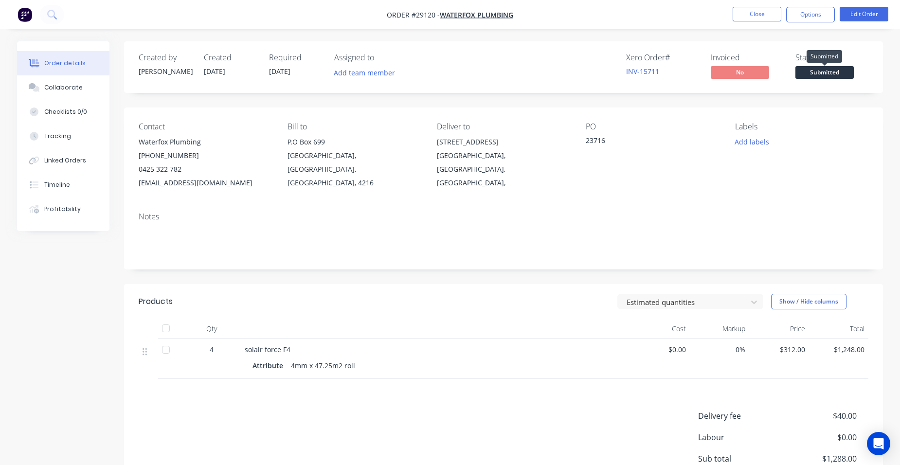
click at [827, 72] on span "Submitted" at bounding box center [824, 72] width 58 height 12
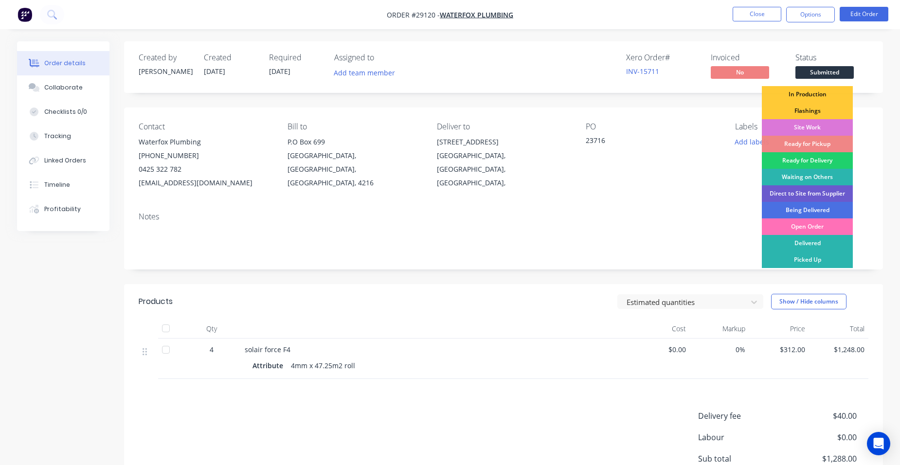
click at [839, 192] on div "Direct to Site from Supplier" at bounding box center [807, 193] width 91 height 17
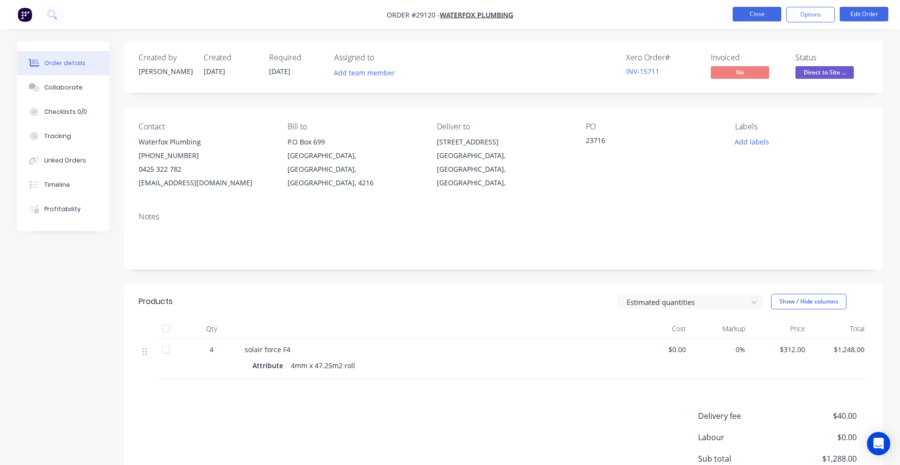
click at [743, 12] on button "Close" at bounding box center [756, 14] width 49 height 15
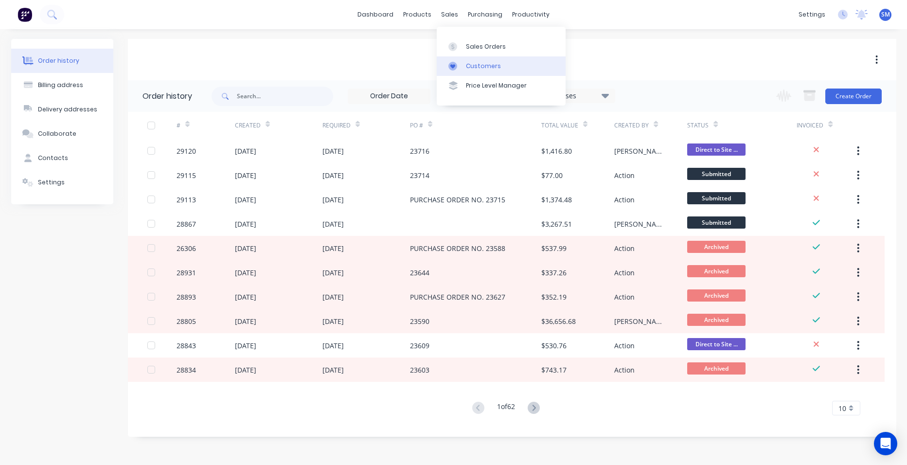
click at [462, 63] on div at bounding box center [455, 66] width 15 height 9
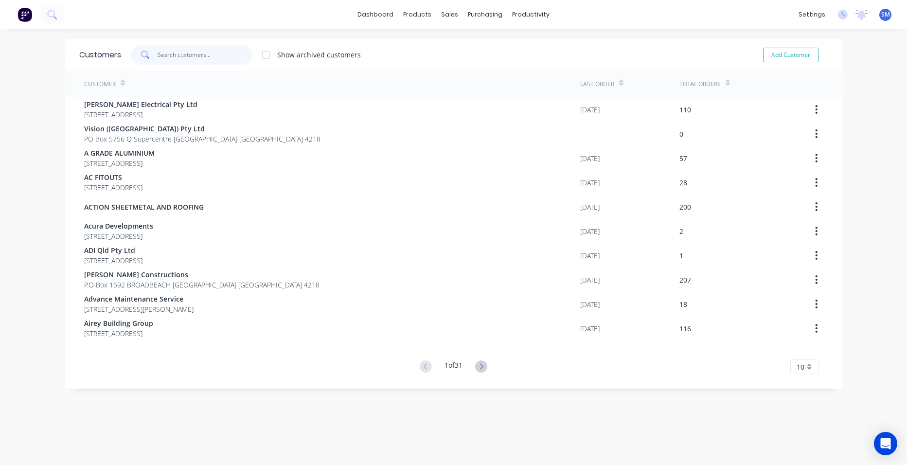
drag, startPoint x: 194, startPoint y: 61, endPoint x: 906, endPoint y: 7, distance: 714.5
click at [906, 7] on html "dashboard products sales purchasing productivity dashboard products Product Cat…" at bounding box center [453, 232] width 907 height 465
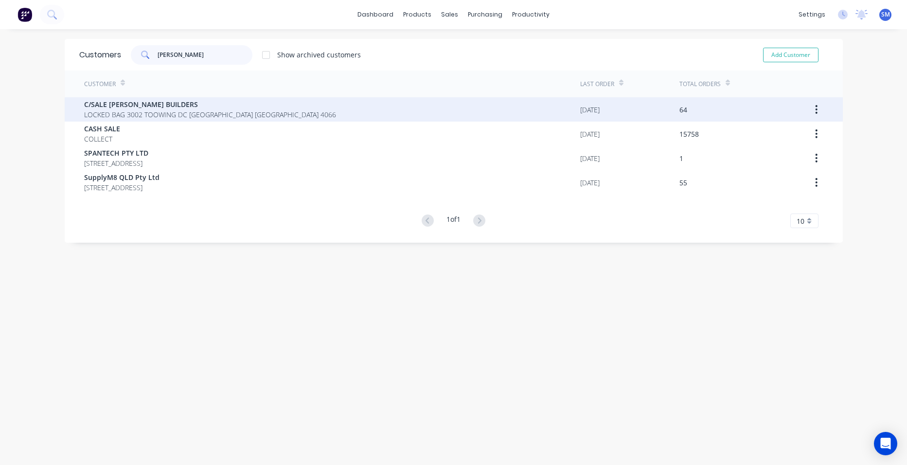
type input "hutchin"
click at [192, 112] on span "LOCKED BAG 3002 TOOWING DC Queensland Australia 4066" at bounding box center [210, 114] width 252 height 10
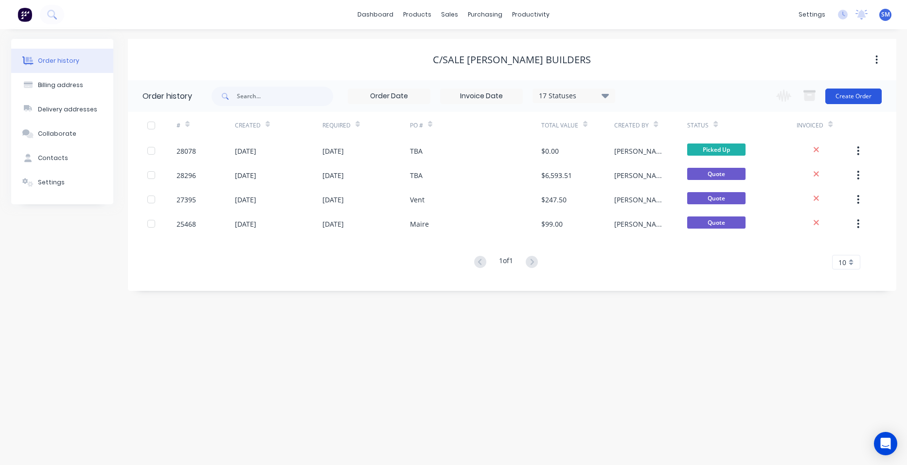
click at [842, 94] on button "Create Order" at bounding box center [853, 97] width 56 height 16
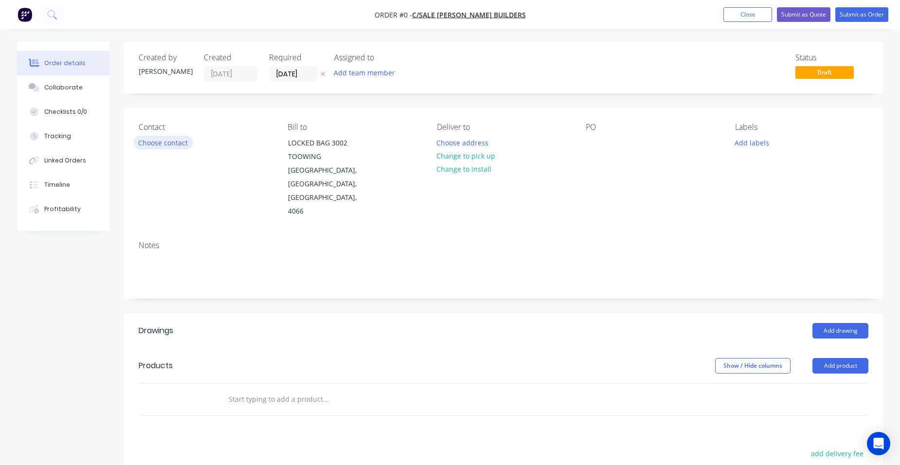
click at [167, 137] on button "Choose contact" at bounding box center [163, 142] width 60 height 13
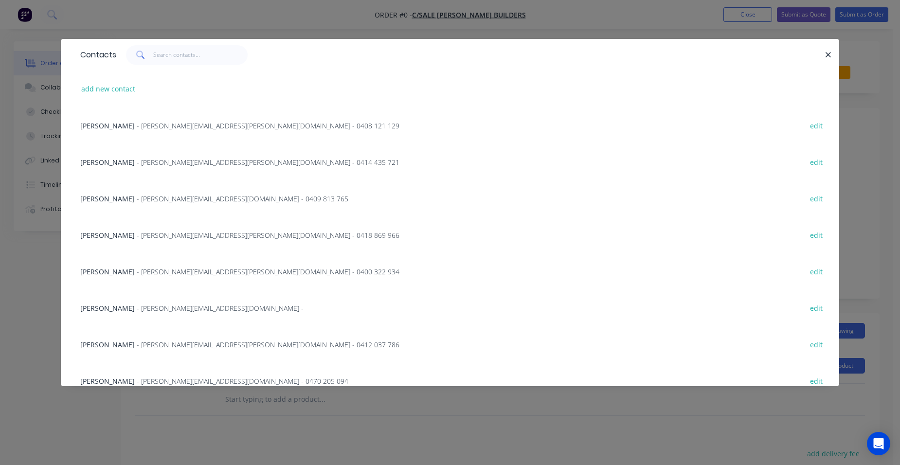
click at [172, 234] on span "- luke.hayes@hutchinsonbuilders.com.au - 0418 869 966" at bounding box center [268, 234] width 263 height 9
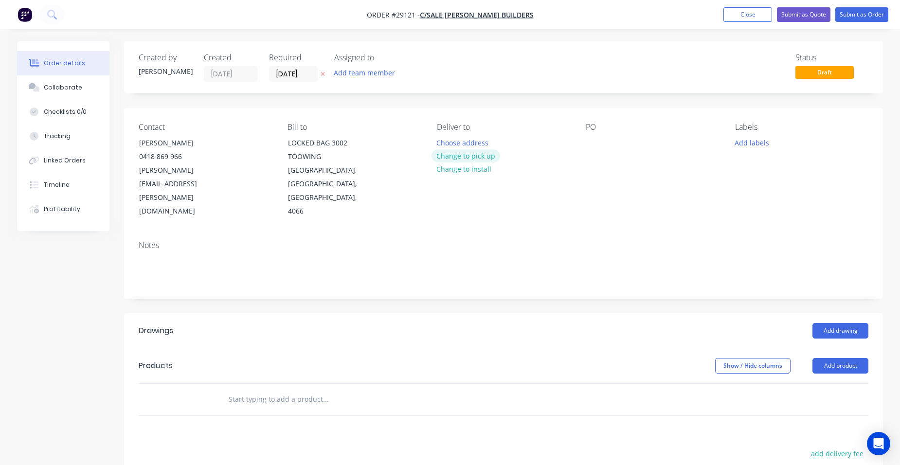
click at [468, 154] on button "Change to pick up" at bounding box center [465, 155] width 69 height 13
click at [844, 358] on button "Add product" at bounding box center [840, 366] width 56 height 16
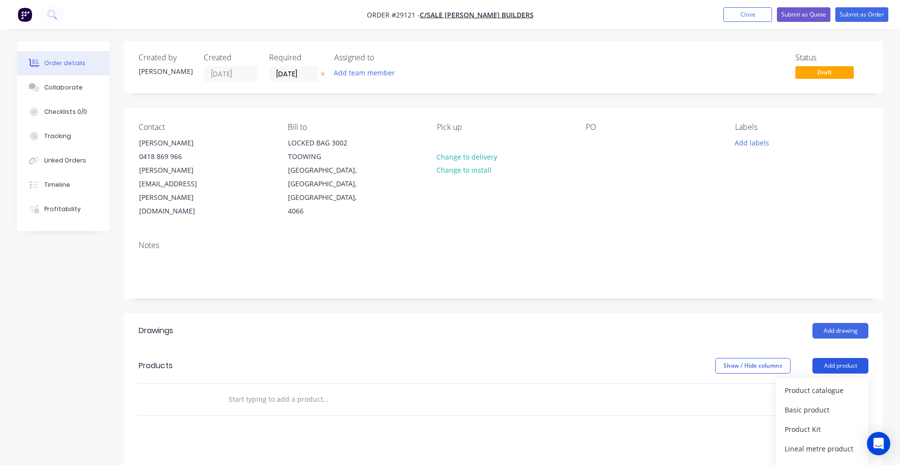
click at [807, 383] on div "Product catalogue" at bounding box center [821, 390] width 75 height 14
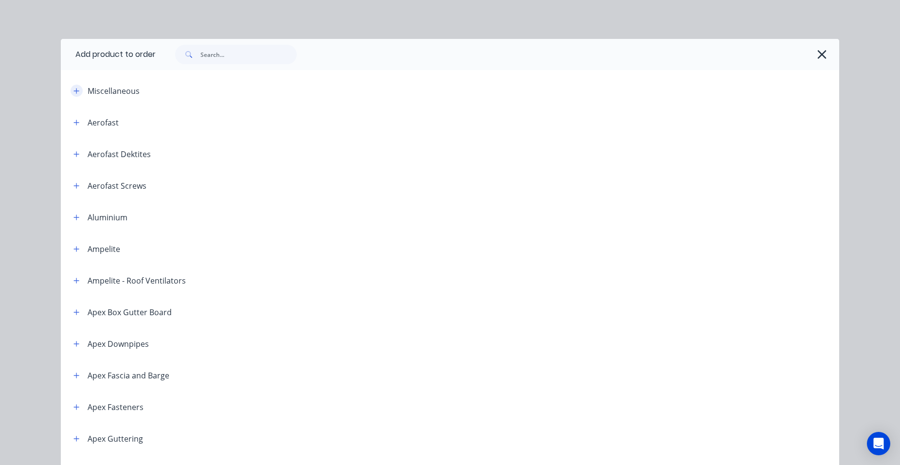
click at [74, 88] on icon "button" at bounding box center [76, 91] width 6 height 7
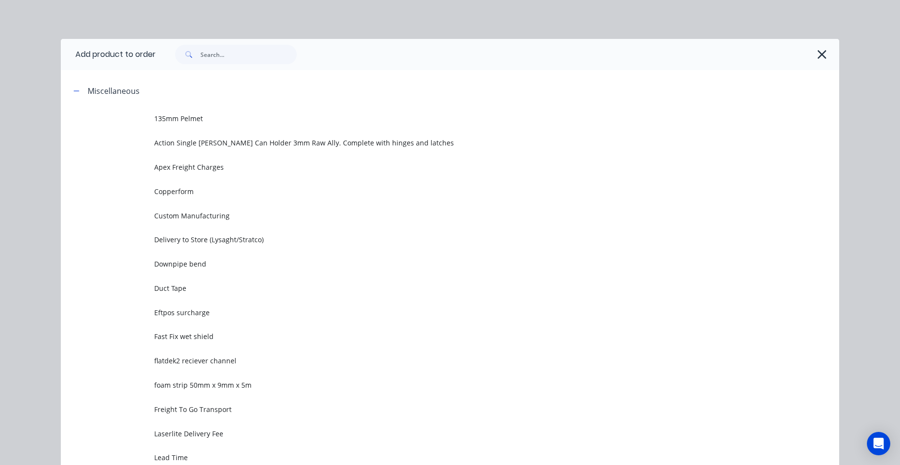
click at [189, 215] on span "Custom Manufacturing" at bounding box center [428, 216] width 548 height 10
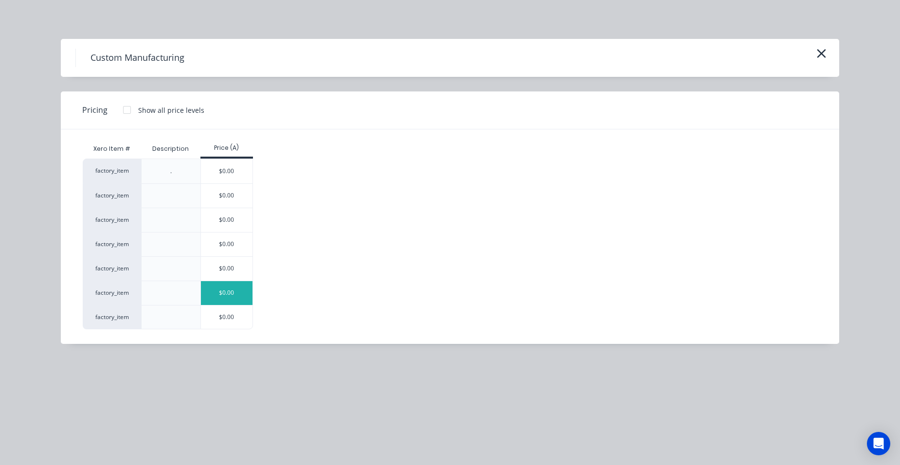
click at [223, 287] on div "$0.00" at bounding box center [227, 293] width 52 height 24
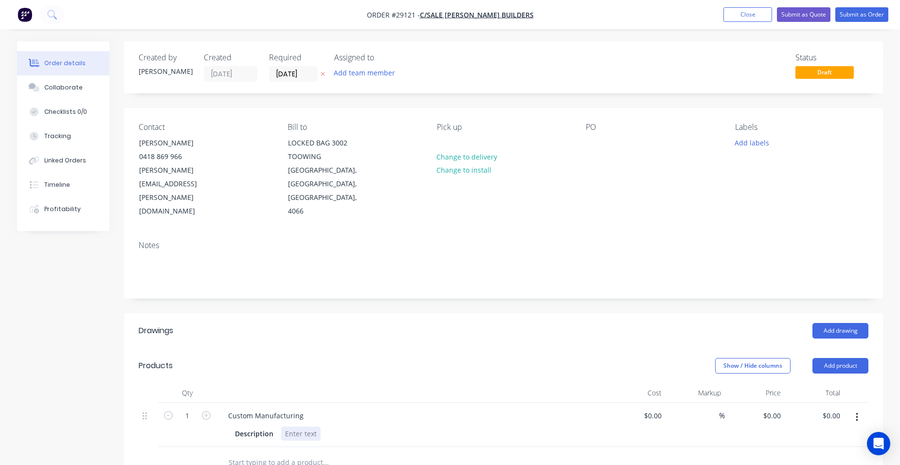
click at [287, 426] on div at bounding box center [300, 433] width 39 height 14
click at [205, 411] on icon "button" at bounding box center [206, 415] width 9 height 9
type input "2"
click at [297, 79] on input "[DATE]" at bounding box center [293, 74] width 48 height 15
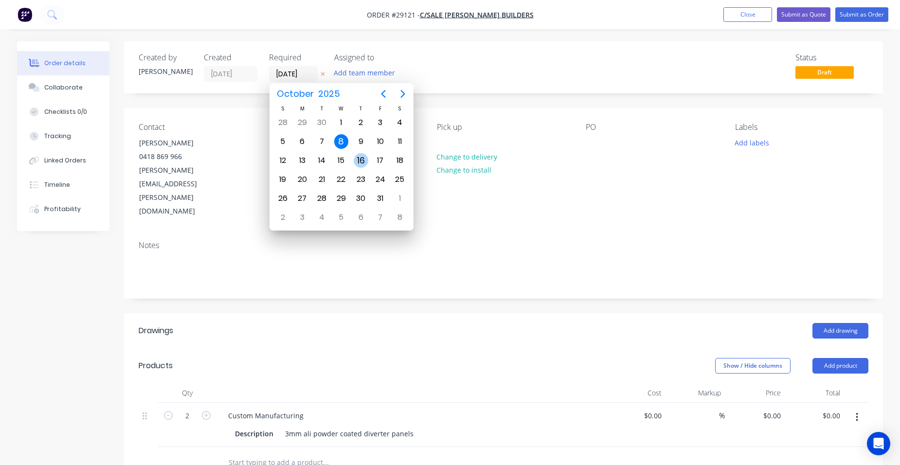
click at [353, 154] on div "16" at bounding box center [360, 160] width 19 height 18
type input "16/10/25"
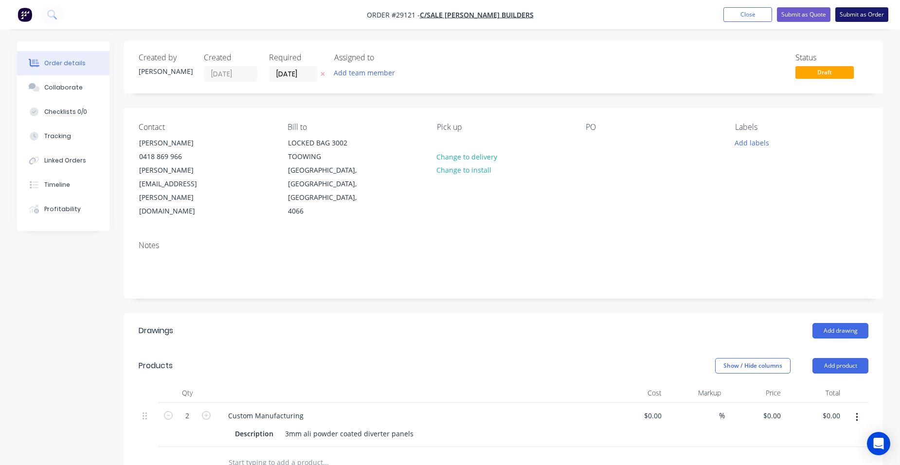
click at [870, 10] on button "Submit as Order" at bounding box center [861, 14] width 53 height 15
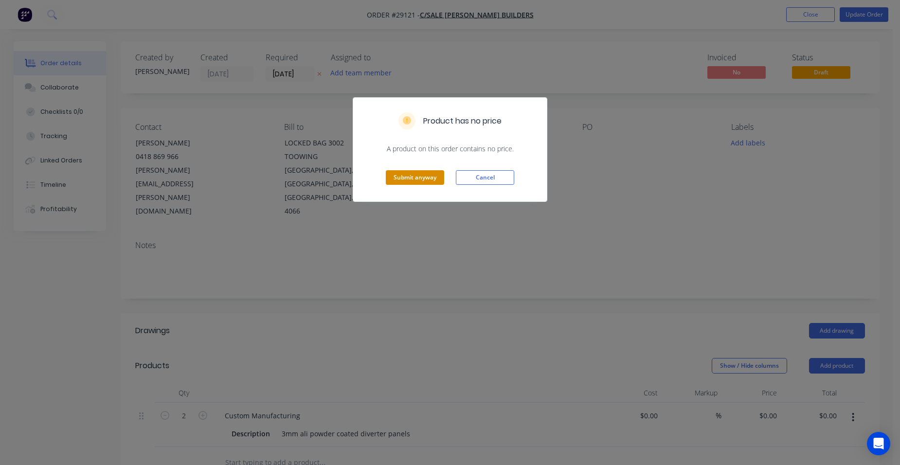
click at [403, 175] on button "Submit anyway" at bounding box center [415, 177] width 58 height 15
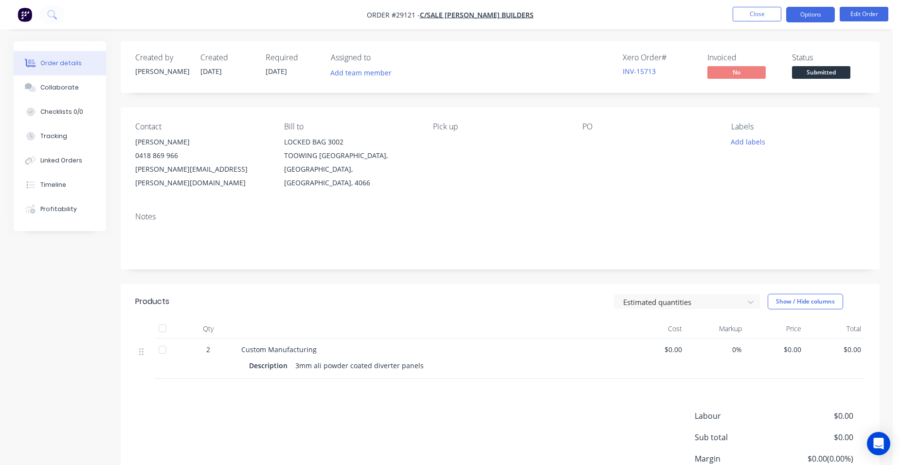
click at [804, 12] on button "Options" at bounding box center [810, 15] width 49 height 16
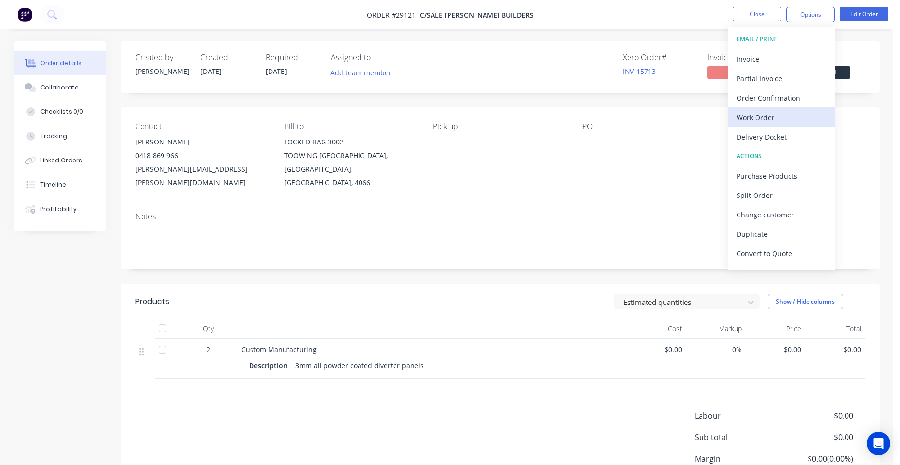
click at [760, 125] on button "Work Order" at bounding box center [780, 116] width 107 height 19
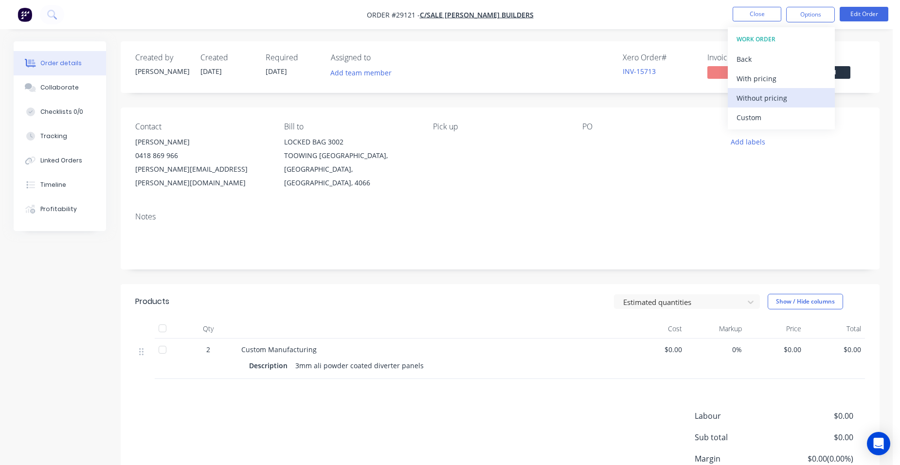
click at [790, 105] on button "Without pricing" at bounding box center [780, 97] width 107 height 19
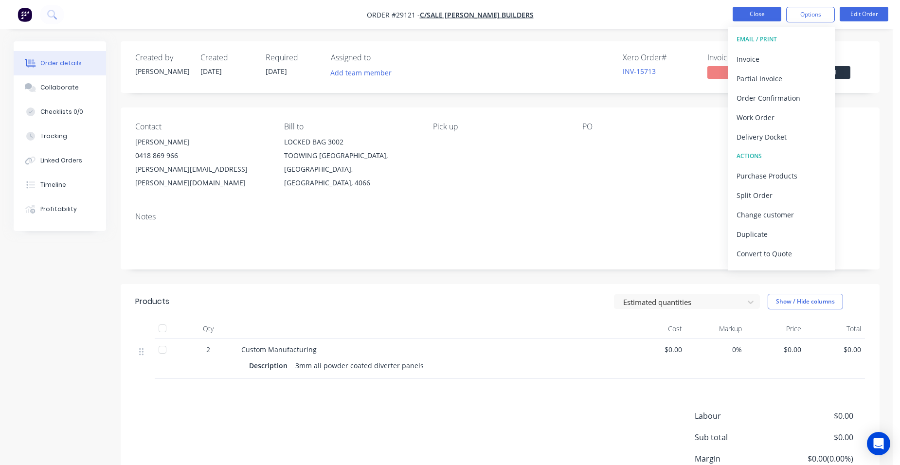
click at [756, 10] on button "Close" at bounding box center [756, 14] width 49 height 15
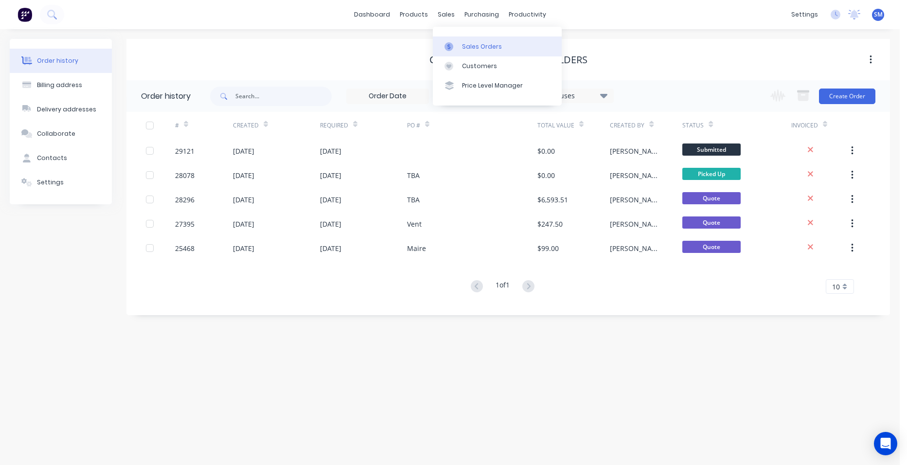
click at [470, 43] on div "Sales Orders" at bounding box center [482, 46] width 40 height 9
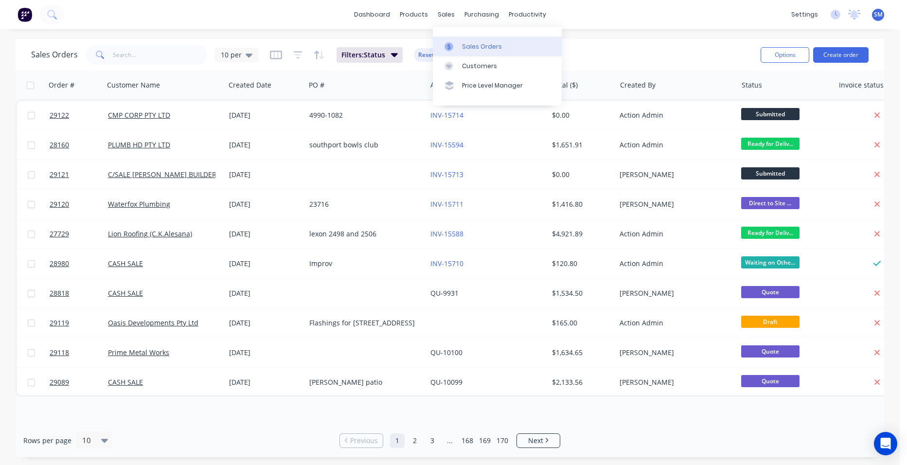
click at [466, 40] on link "Sales Orders" at bounding box center [497, 45] width 129 height 19
click at [482, 41] on link "Sales Orders" at bounding box center [497, 45] width 129 height 19
click at [468, 65] on div "Customers" at bounding box center [479, 66] width 35 height 9
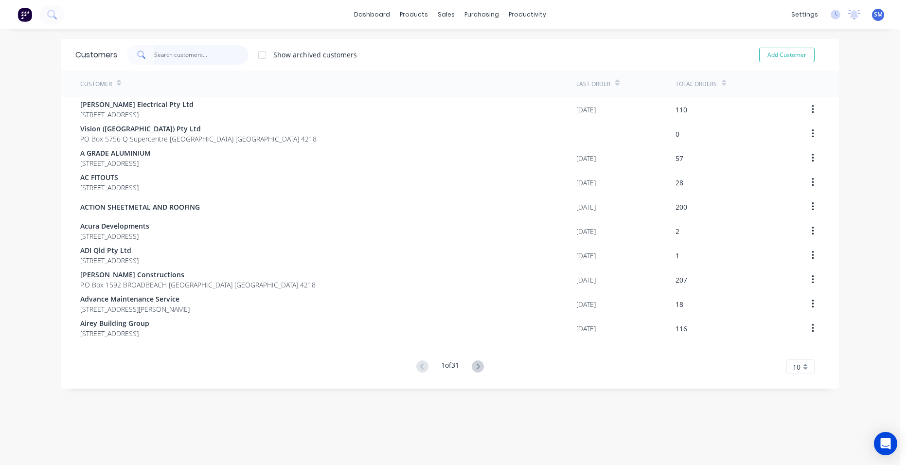
click at [184, 61] on input "text" at bounding box center [201, 54] width 95 height 19
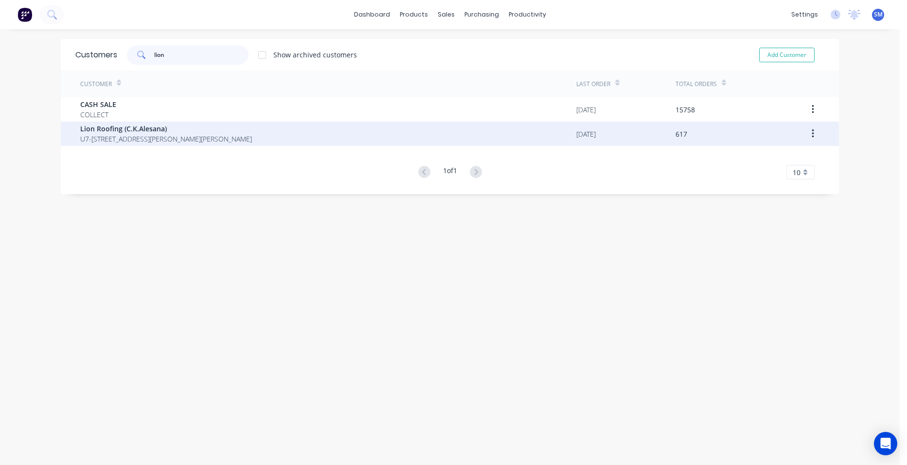
type input "lion"
click at [115, 132] on span "Lion Roofing (C.K.Alesana)" at bounding box center [166, 129] width 172 height 10
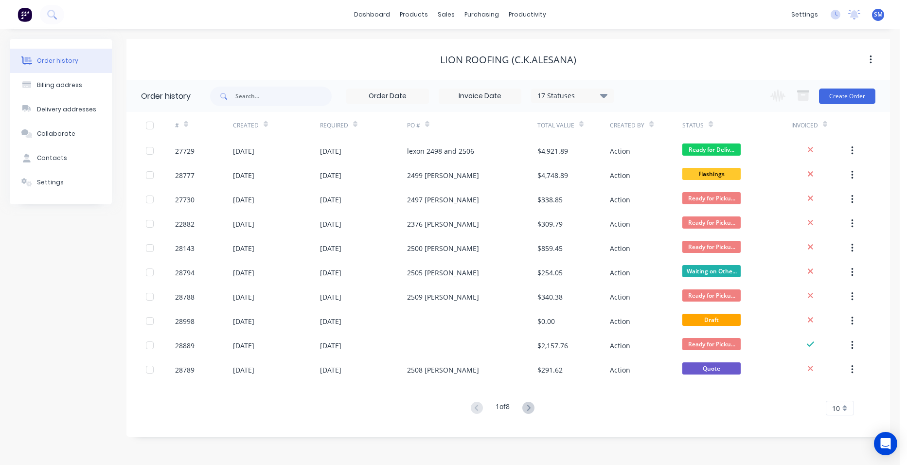
click at [586, 91] on div "17 Statuses" at bounding box center [572, 95] width 82 height 11
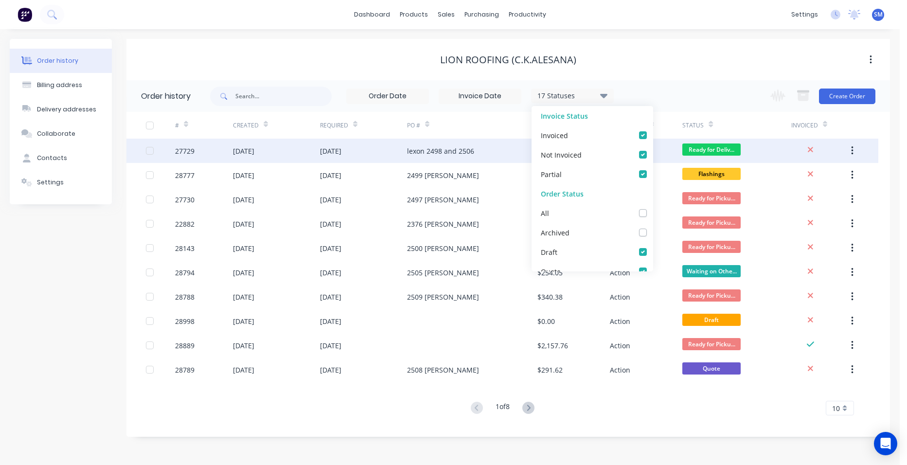
click at [488, 153] on div "lexon 2498 and 2506" at bounding box center [472, 151] width 130 height 24
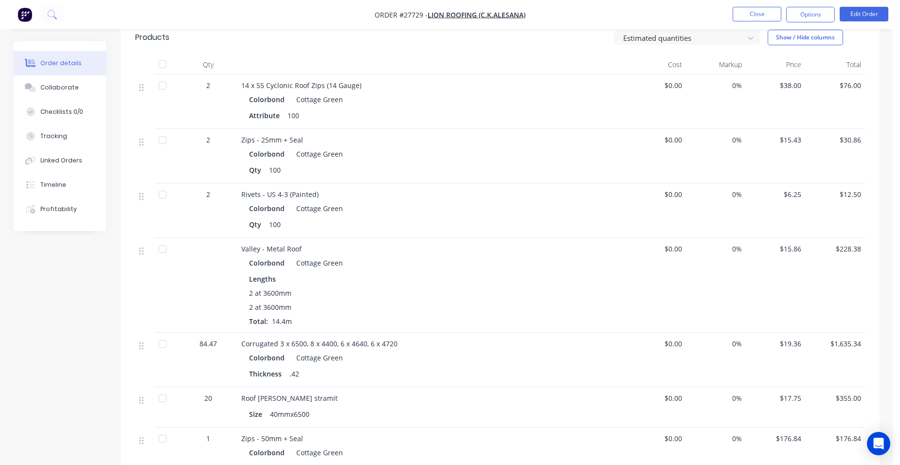
scroll to position [681, 0]
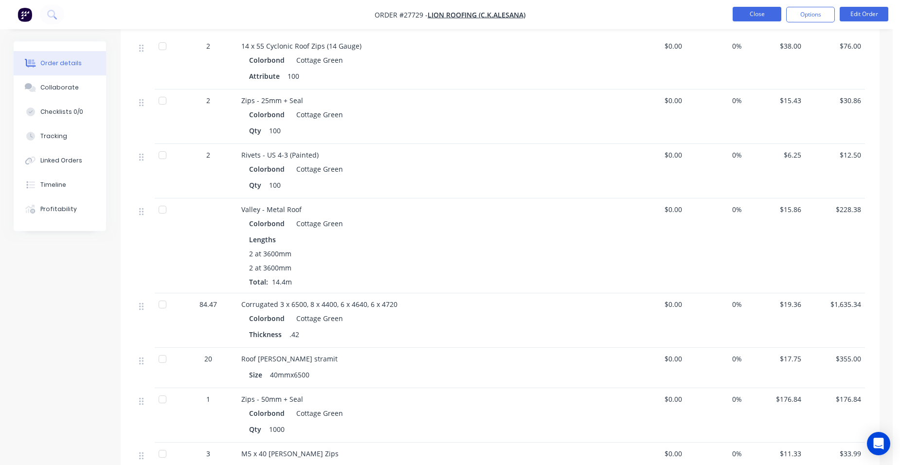
click at [744, 11] on button "Close" at bounding box center [756, 14] width 49 height 15
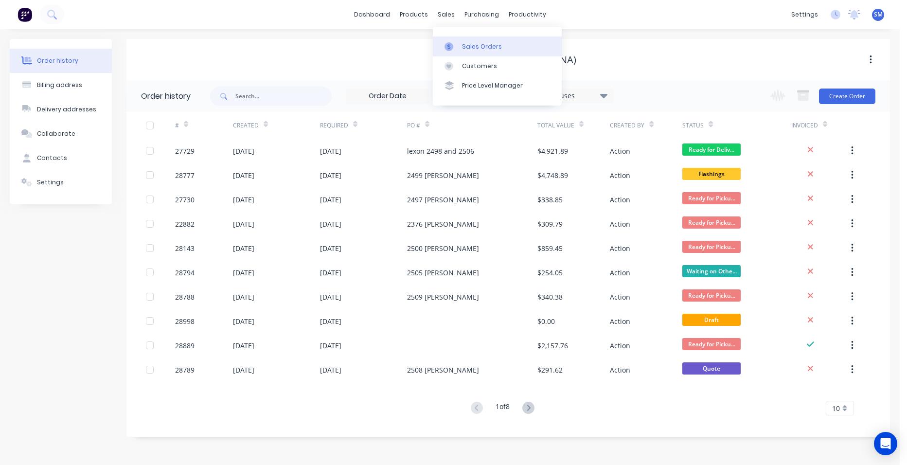
click at [460, 40] on link "Sales Orders" at bounding box center [497, 45] width 129 height 19
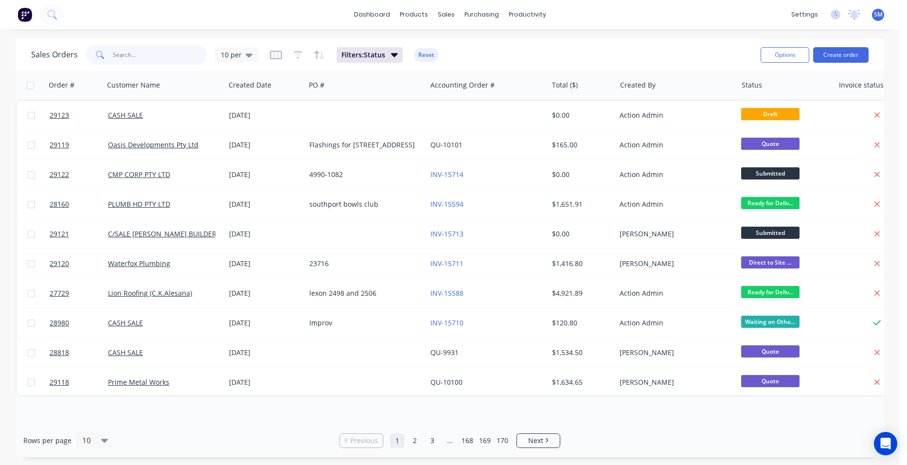
drag, startPoint x: 128, startPoint y: 58, endPoint x: 168, endPoint y: 36, distance: 45.5
click at [128, 58] on input "text" at bounding box center [160, 54] width 95 height 19
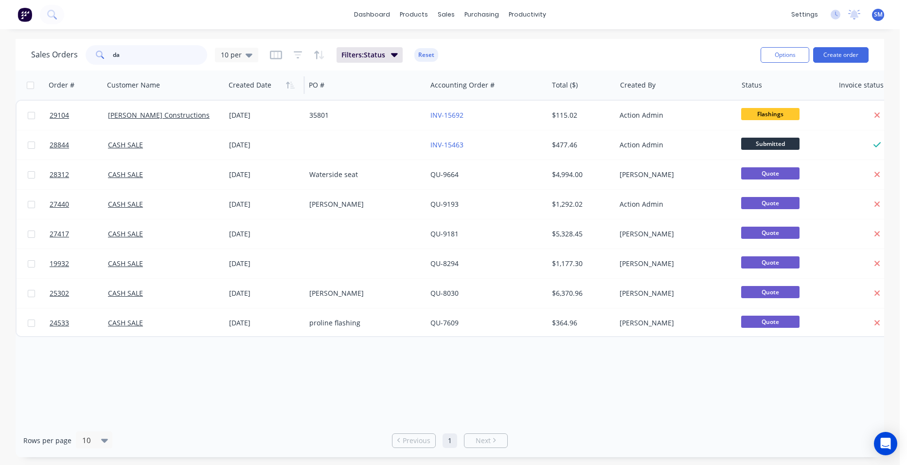
type input "d"
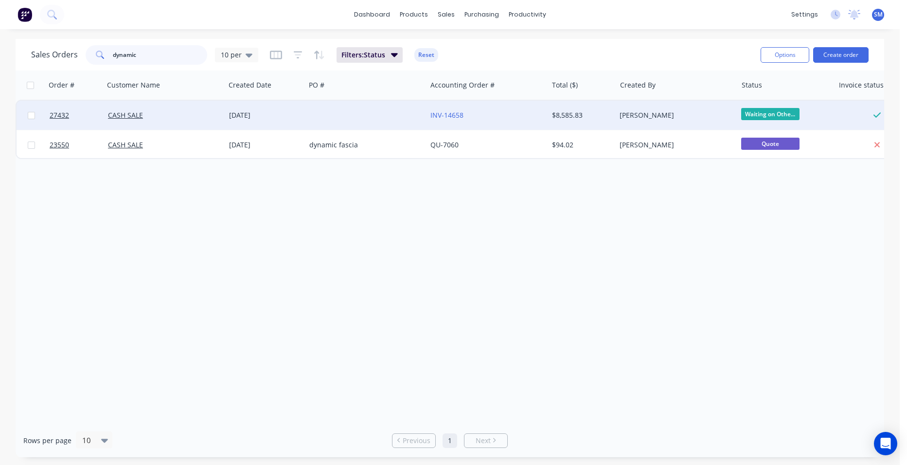
type input "dynamic"
click at [389, 115] on div at bounding box center [365, 115] width 121 height 29
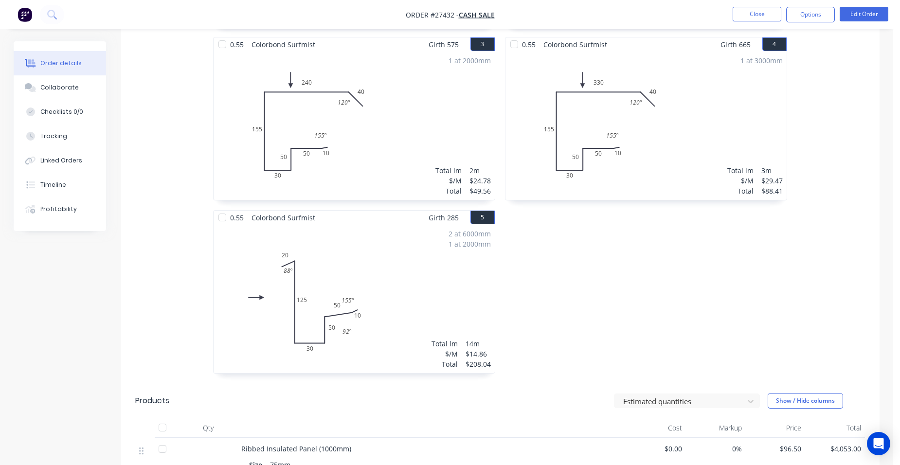
scroll to position [729, 0]
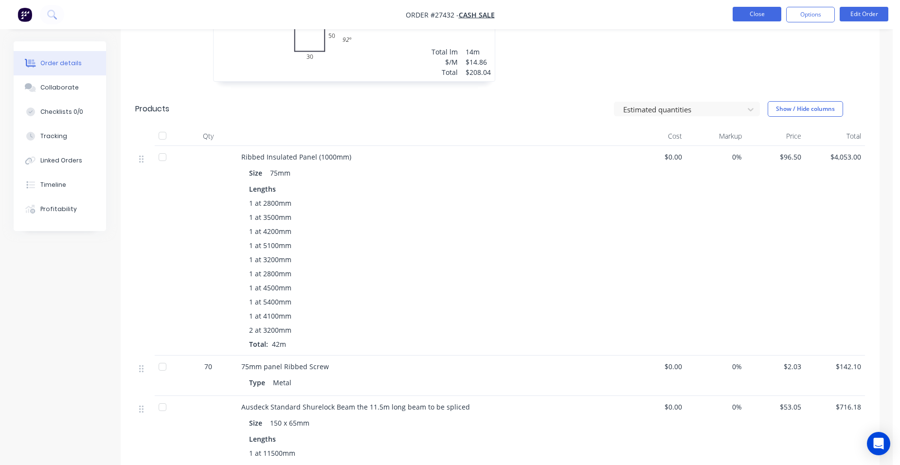
click at [749, 16] on button "Close" at bounding box center [756, 14] width 49 height 15
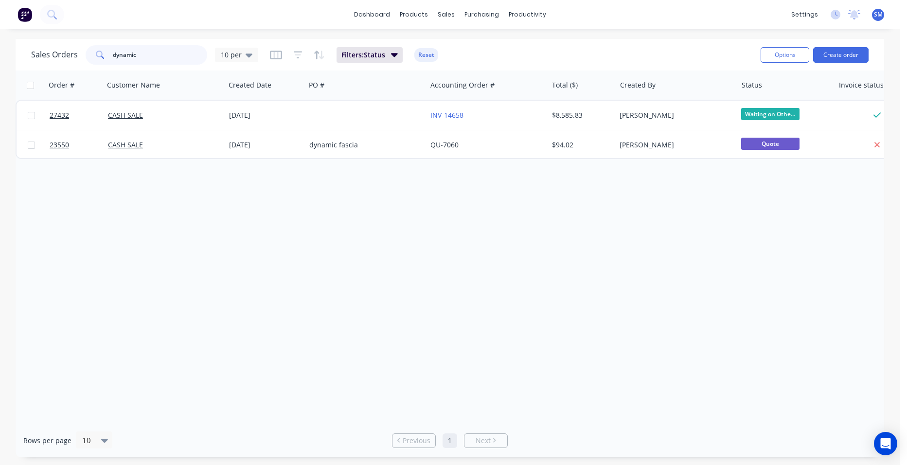
drag, startPoint x: 140, startPoint y: 53, endPoint x: 75, endPoint y: 53, distance: 64.7
click at [75, 53] on div "Sales Orders dynamic 10 per" at bounding box center [144, 54] width 227 height 19
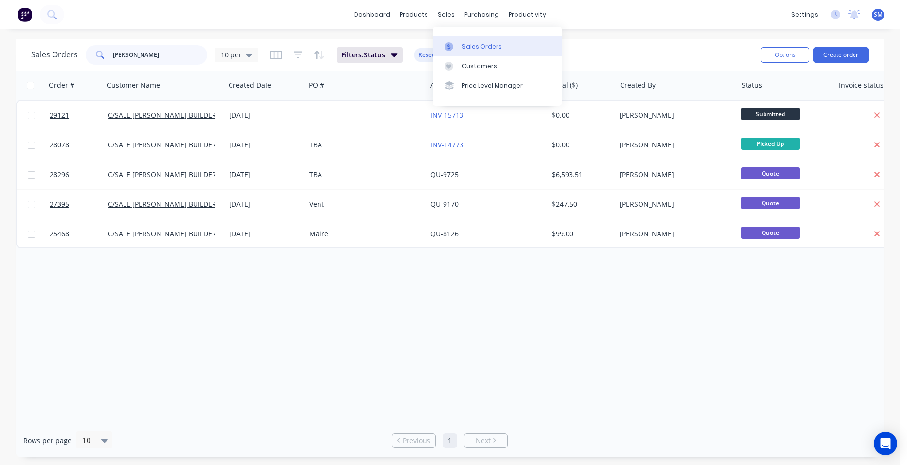
type input "hutchins"
click at [471, 44] on div "Sales Orders" at bounding box center [482, 46] width 40 height 9
drag, startPoint x: 113, startPoint y: 53, endPoint x: 76, endPoint y: 65, distance: 38.3
click at [93, 54] on div "hutchins" at bounding box center [147, 54] width 122 height 19
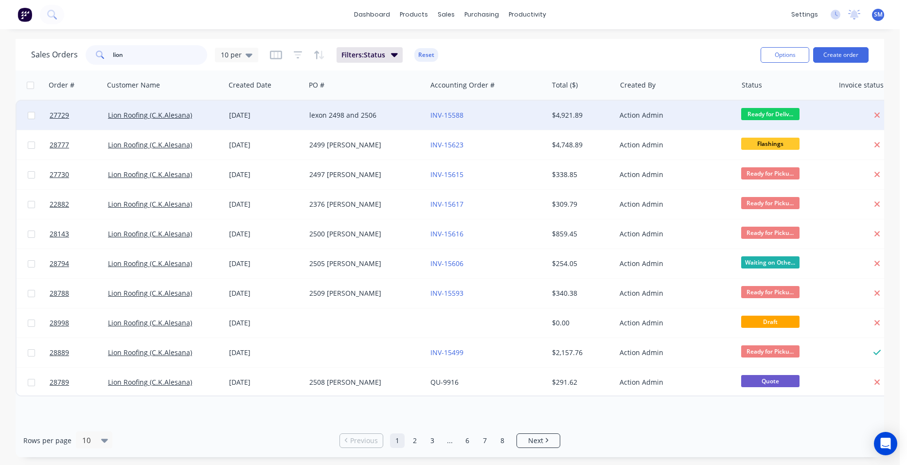
type input "lion"
click at [464, 115] on div "INV-15588" at bounding box center [484, 115] width 108 height 10
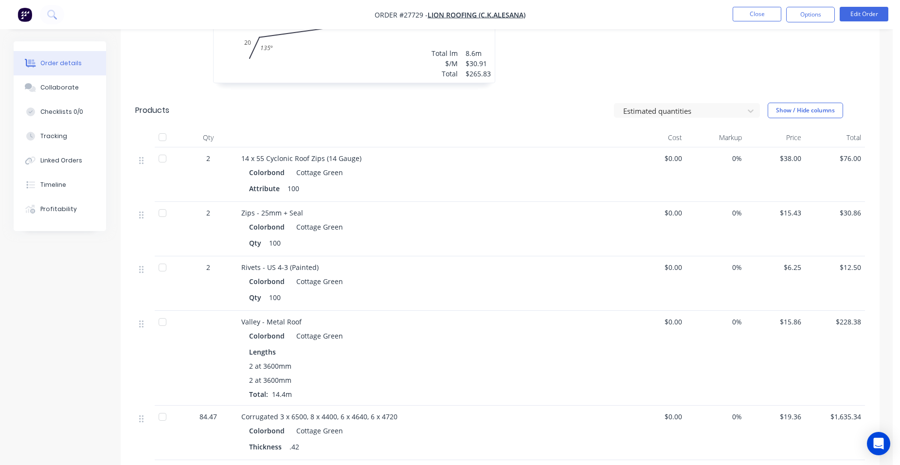
scroll to position [632, 0]
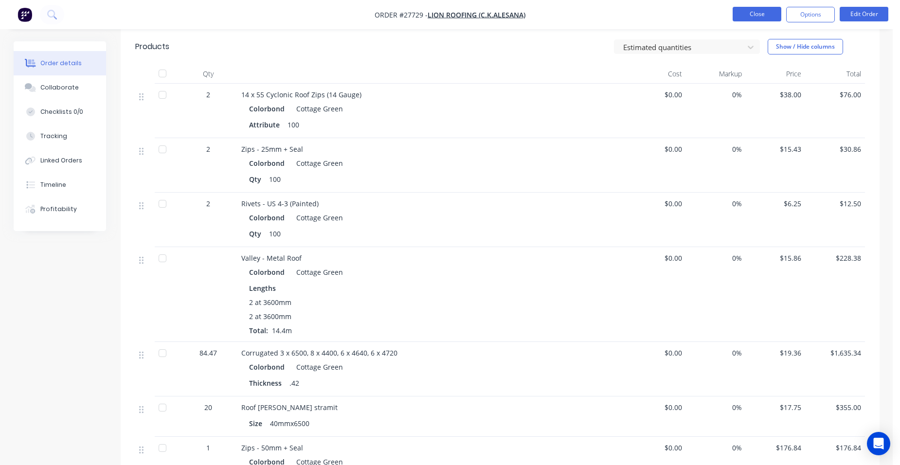
click at [754, 11] on button "Close" at bounding box center [756, 14] width 49 height 15
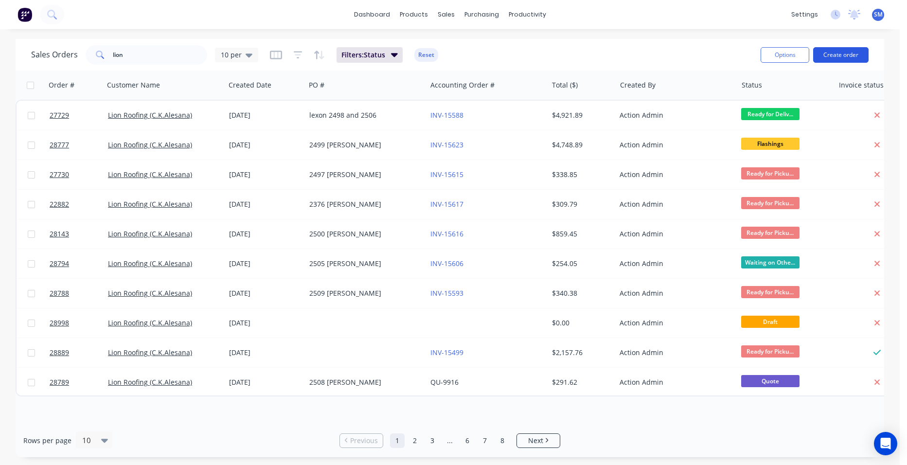
click at [834, 57] on button "Create order" at bounding box center [840, 55] width 55 height 16
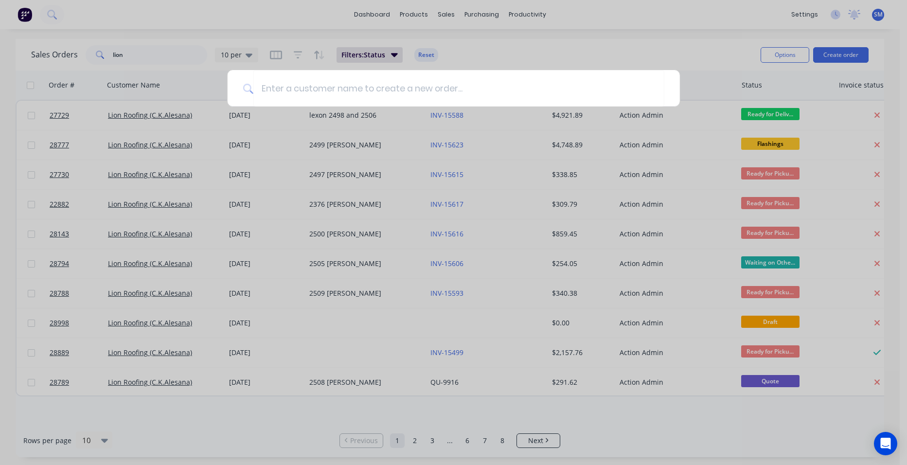
click at [466, 41] on div at bounding box center [453, 232] width 907 height 465
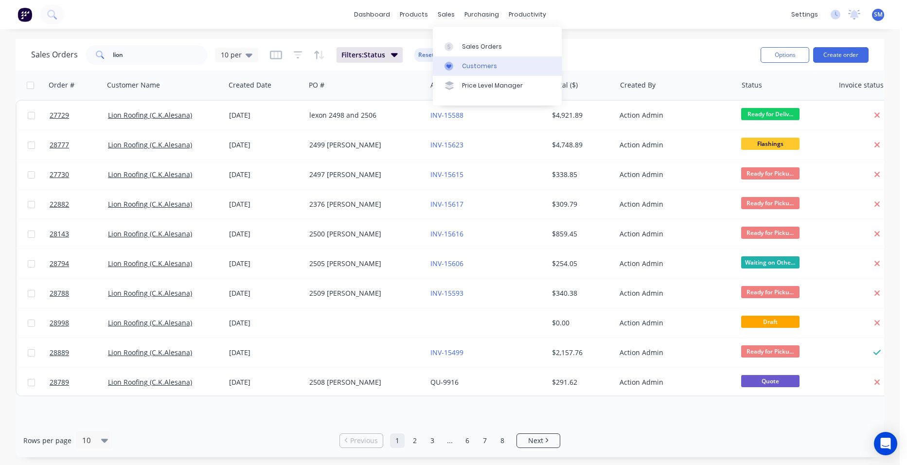
click at [467, 66] on div "Customers" at bounding box center [479, 66] width 35 height 9
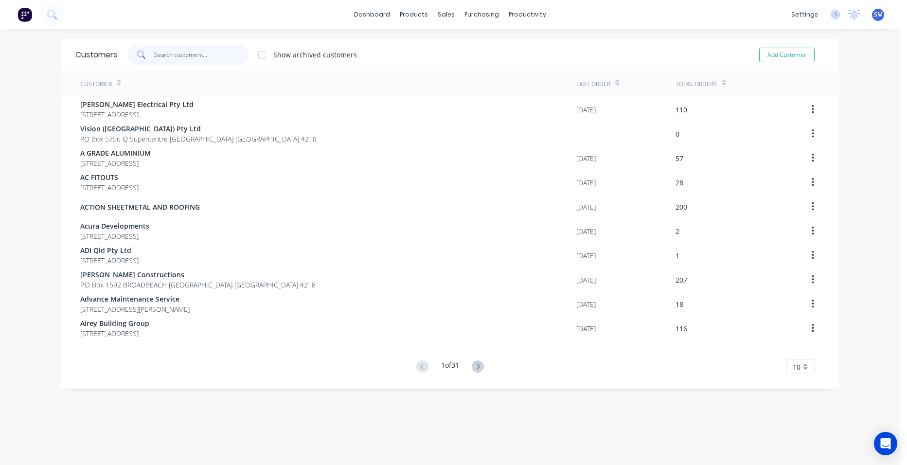
click at [159, 53] on input "text" at bounding box center [201, 54] width 95 height 19
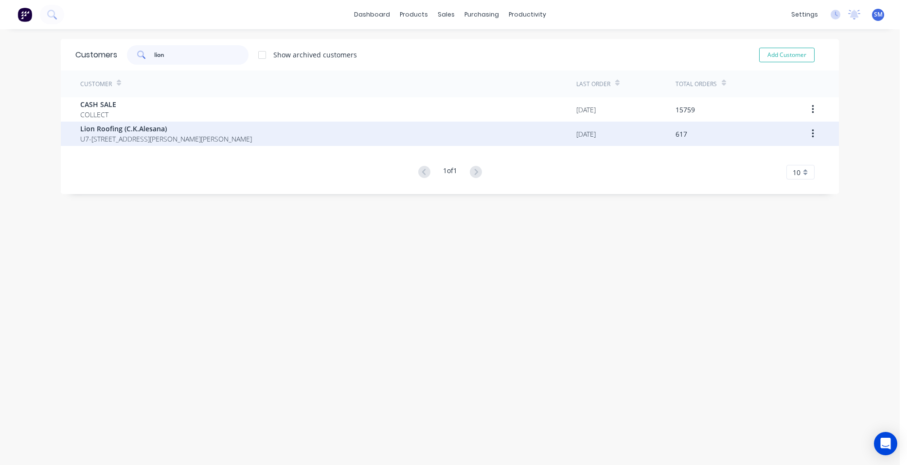
type input "lion"
click at [133, 131] on span "Lion Roofing (C.K.Alesana)" at bounding box center [166, 129] width 172 height 10
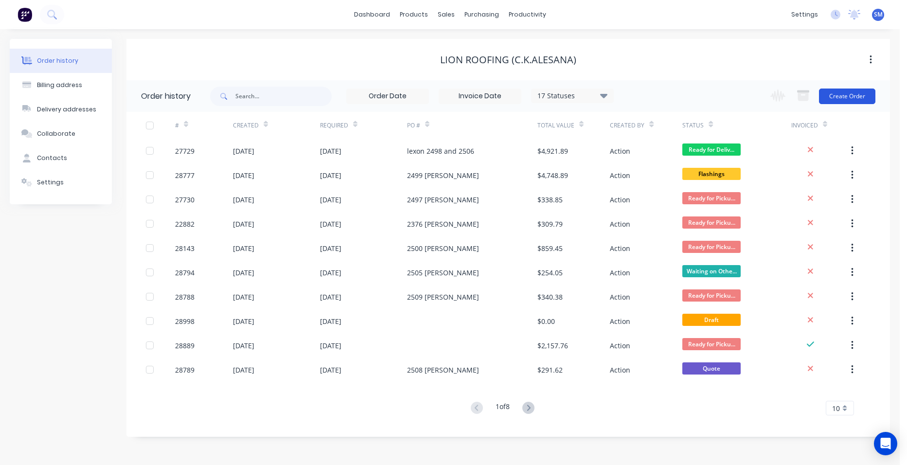
click at [844, 94] on button "Create Order" at bounding box center [847, 97] width 56 height 16
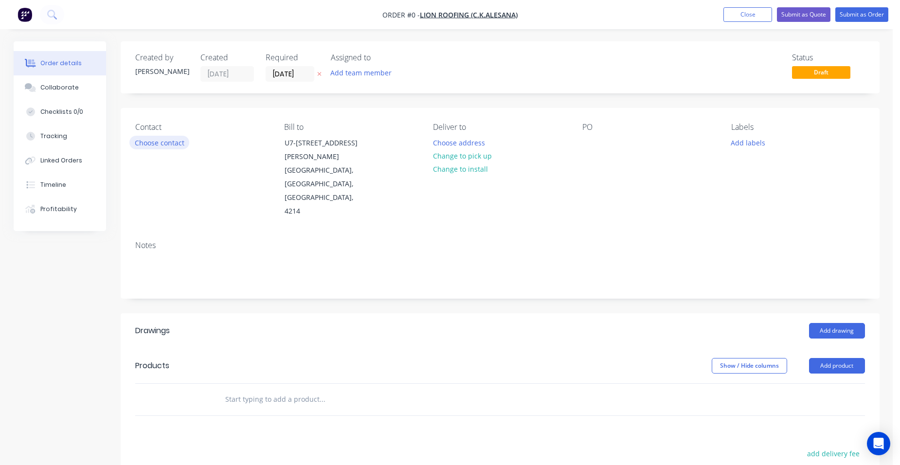
click at [148, 145] on button "Choose contact" at bounding box center [159, 142] width 60 height 13
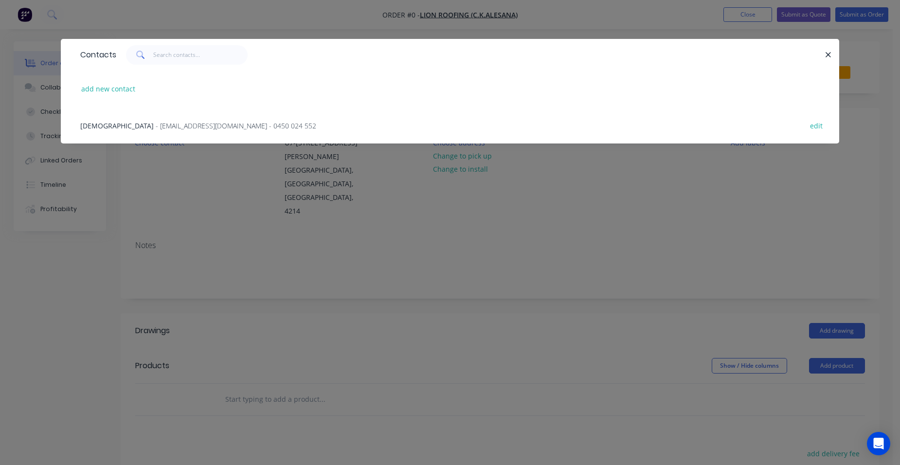
drag, startPoint x: 126, startPoint y: 122, endPoint x: 133, endPoint y: 125, distance: 7.4
click at [156, 124] on span "- lionroofing@mail.com - 0450 024 552" at bounding box center [236, 125] width 160 height 9
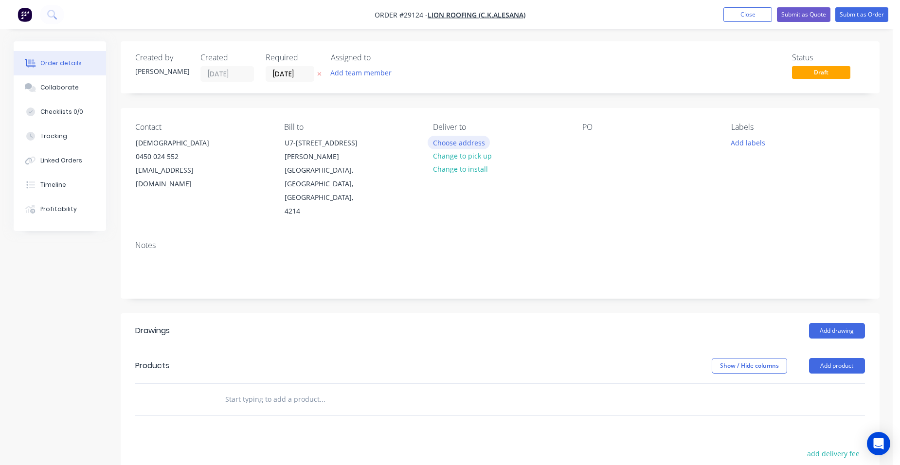
click at [480, 138] on button "Choose address" at bounding box center [458, 142] width 62 height 13
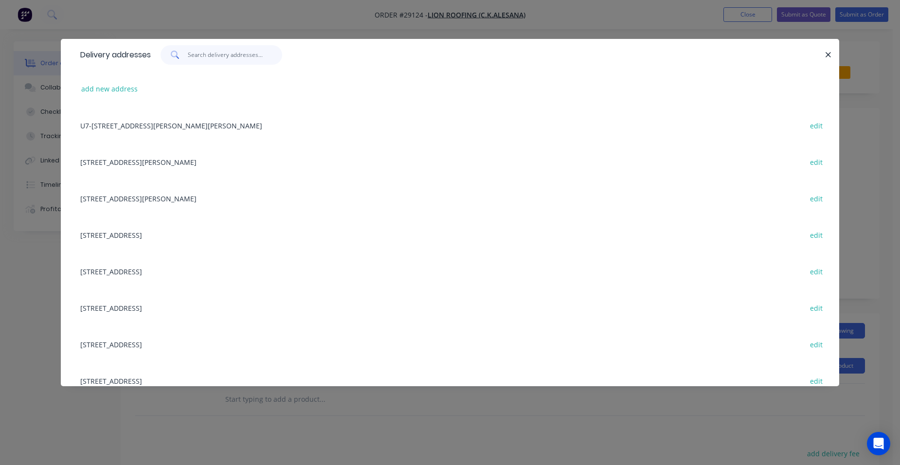
click at [235, 60] on input "text" at bounding box center [235, 54] width 95 height 19
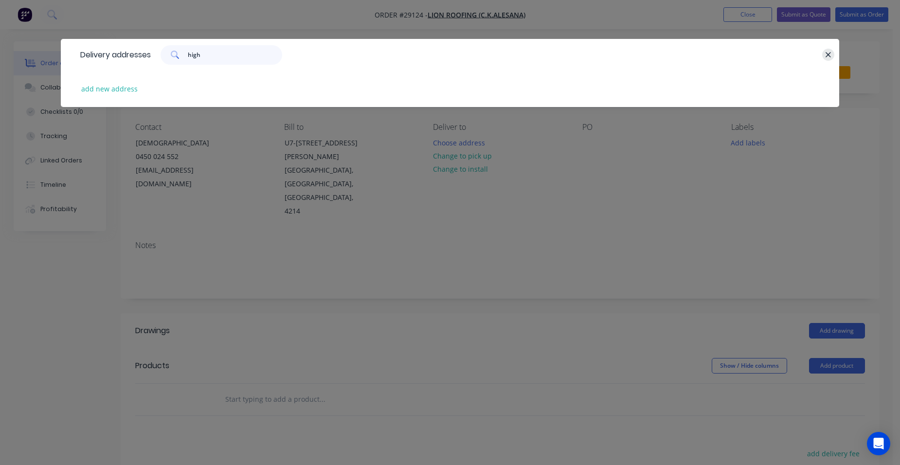
type input "high"
click at [831, 58] on icon "button" at bounding box center [828, 55] width 6 height 9
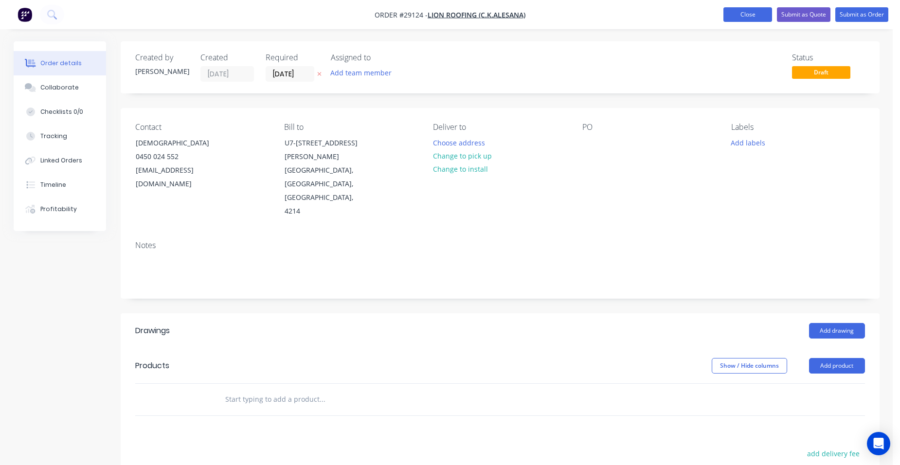
click at [758, 13] on button "Close" at bounding box center [747, 14] width 49 height 15
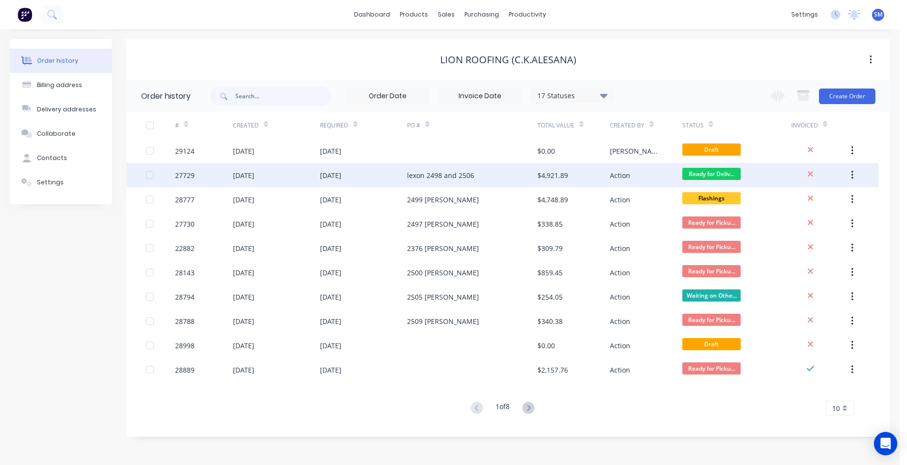
click at [483, 179] on div "lexon 2498 and 2506" at bounding box center [472, 175] width 130 height 24
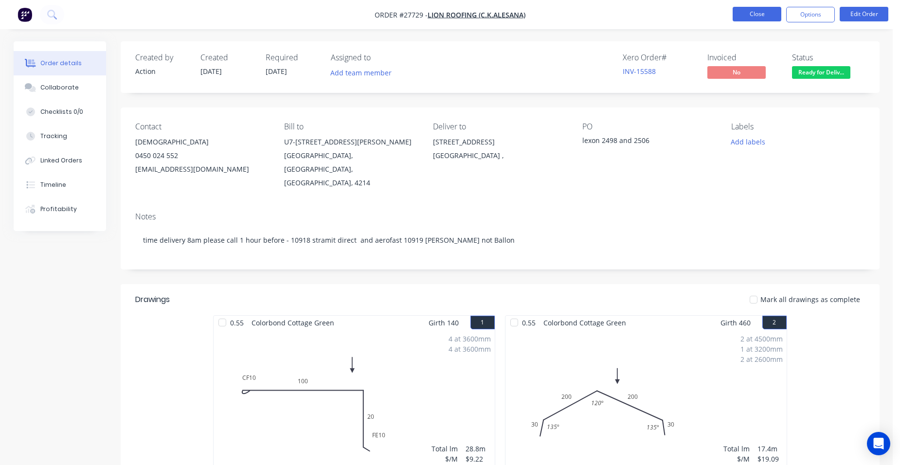
click at [753, 12] on button "Close" at bounding box center [756, 14] width 49 height 15
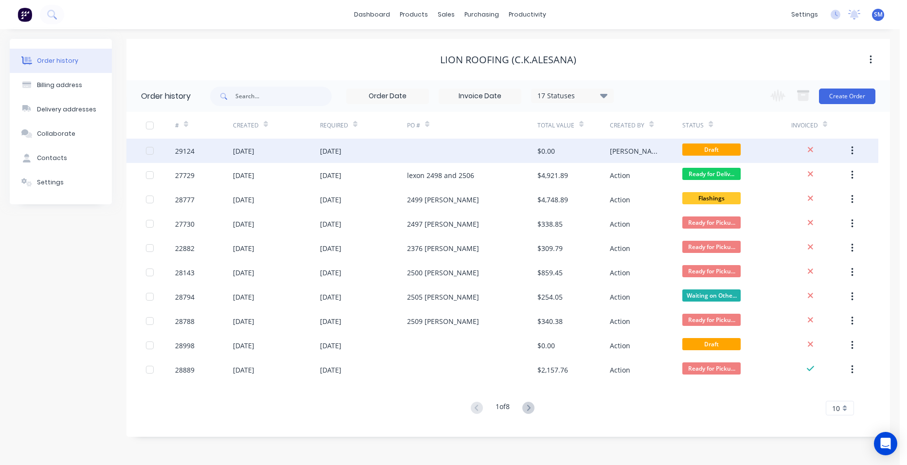
click at [437, 153] on div at bounding box center [472, 151] width 130 height 24
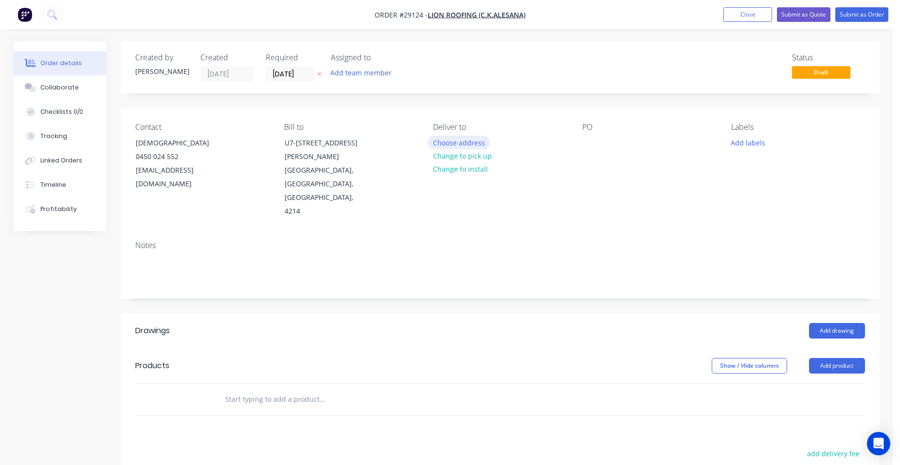
click at [437, 141] on button "Choose address" at bounding box center [458, 142] width 62 height 13
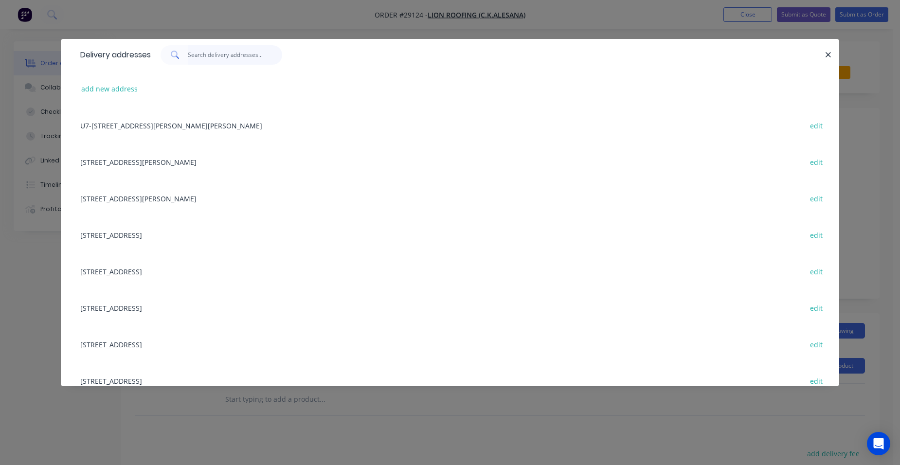
click at [230, 55] on input "text" at bounding box center [235, 54] width 95 height 19
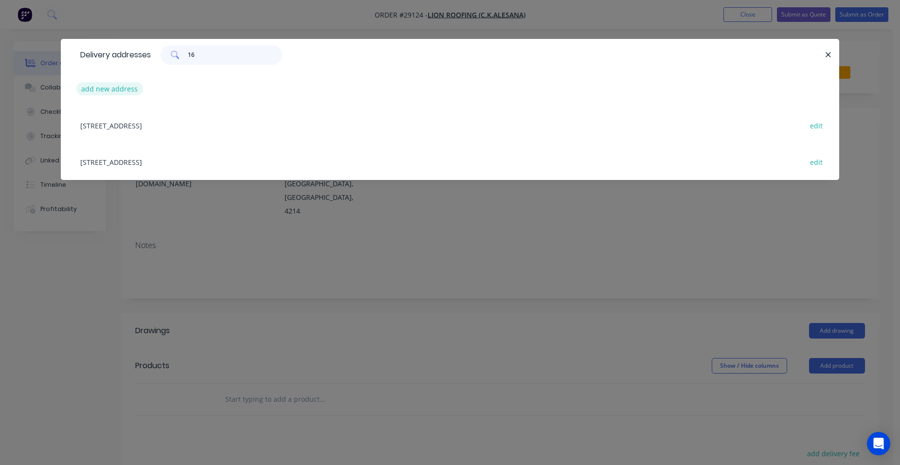
type input "16"
click at [104, 86] on button "add new address" at bounding box center [109, 88] width 67 height 13
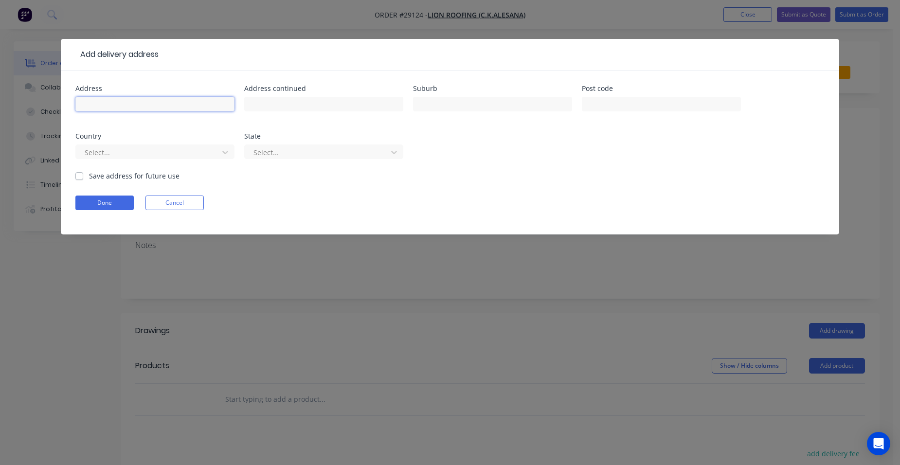
drag, startPoint x: 99, startPoint y: 106, endPoint x: 778, endPoint y: 255, distance: 694.9
click at [100, 106] on input "text" at bounding box center [154, 104] width 159 height 15
type input "16 Ballon crescent"
click at [442, 108] on input "text" at bounding box center [492, 104] width 159 height 15
type input "highland park"
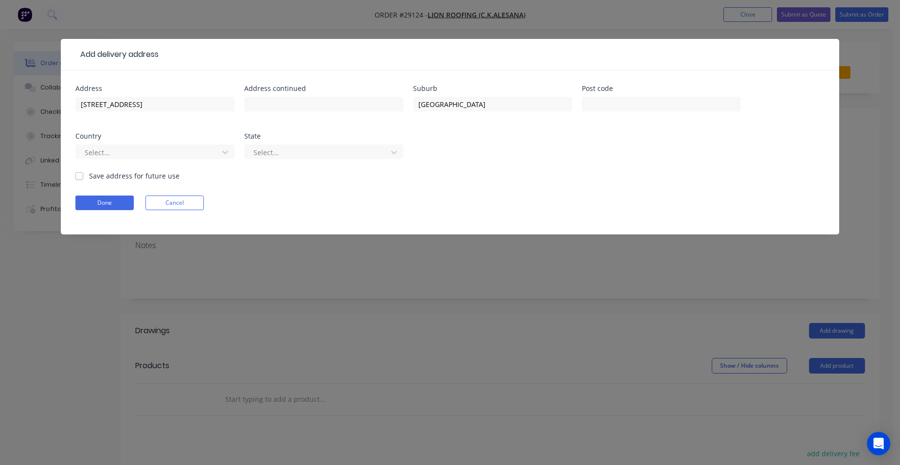
click at [713, 137] on div "Address 16 Ballon crescent Address continued Suburb highland park Post code Cou…" at bounding box center [449, 128] width 749 height 86
click at [102, 149] on div at bounding box center [149, 152] width 130 height 12
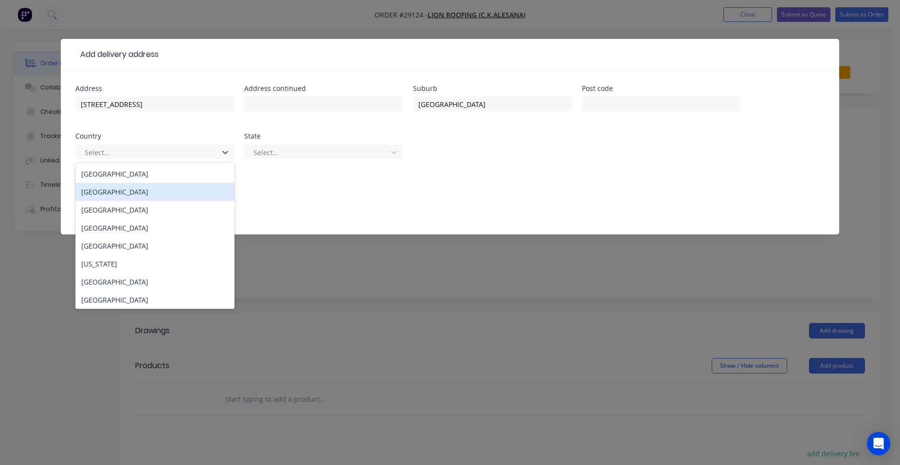
click at [103, 184] on div "Afghanistan" at bounding box center [154, 192] width 159 height 18
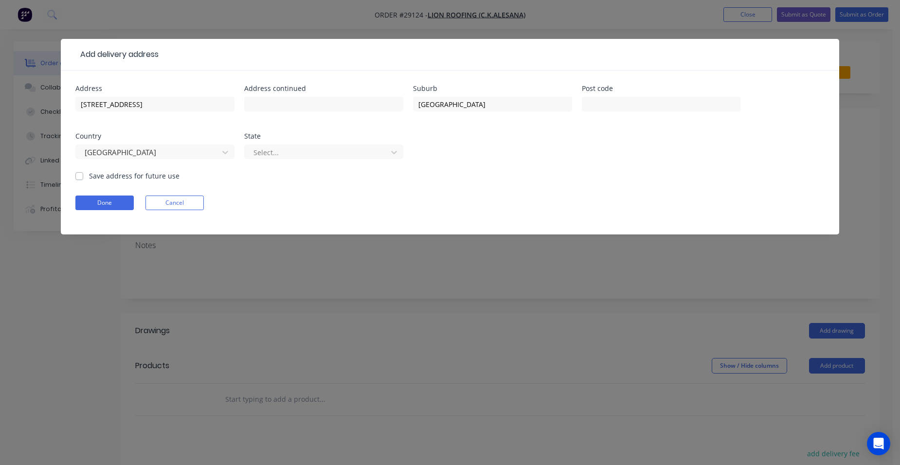
click at [139, 142] on div "Afghanistan" at bounding box center [154, 156] width 159 height 29
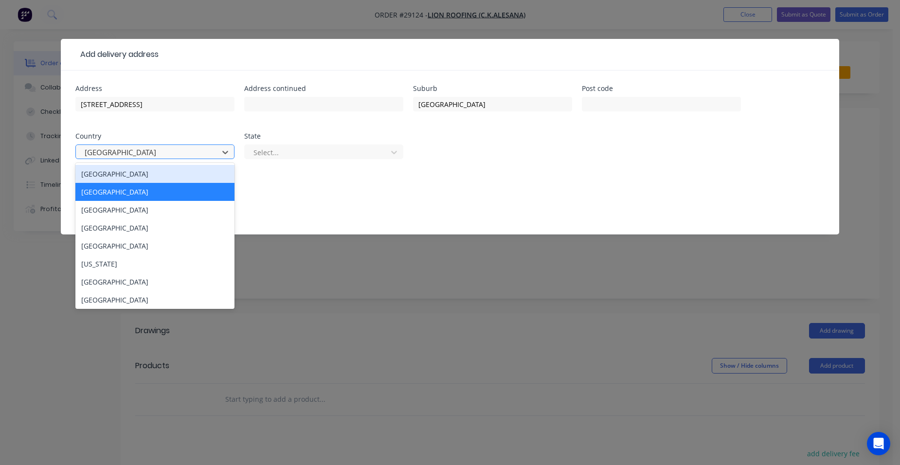
click at [130, 156] on div at bounding box center [149, 152] width 130 height 12
click at [125, 167] on div "Australia" at bounding box center [154, 174] width 159 height 18
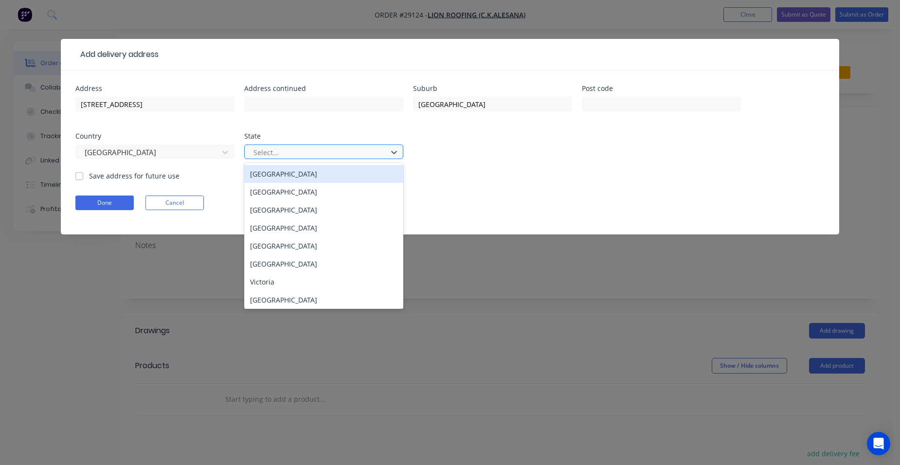
click at [295, 157] on div at bounding box center [317, 152] width 130 height 12
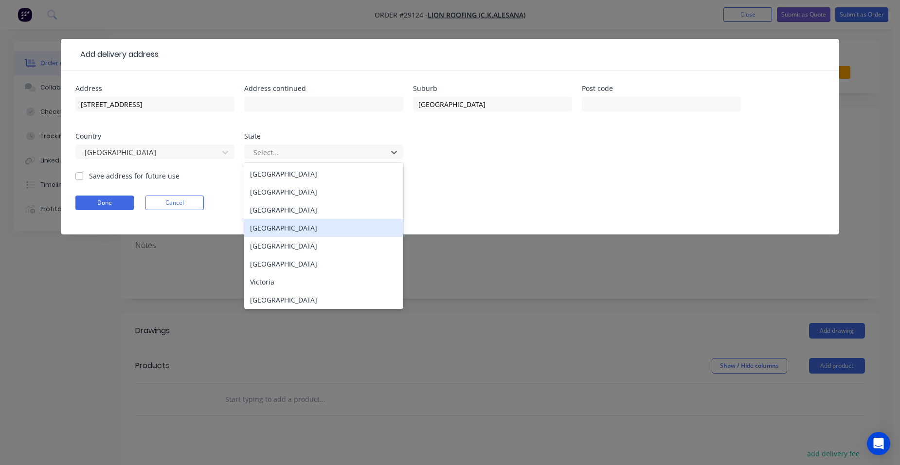
click at [282, 229] on div "Queensland" at bounding box center [323, 228] width 159 height 18
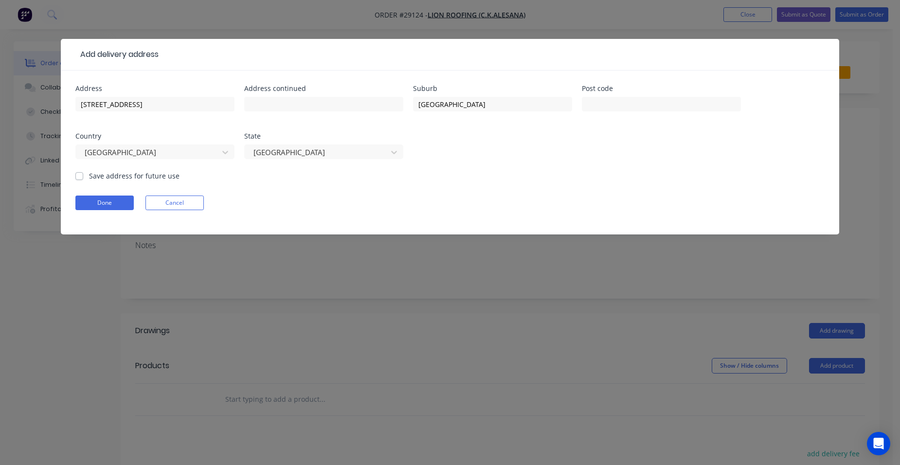
click at [89, 174] on label "Save address for future use" at bounding box center [134, 176] width 90 height 10
click at [77, 174] on input "Save address for future use" at bounding box center [79, 175] width 8 height 9
checkbox input "true"
click at [93, 202] on button "Done" at bounding box center [104, 202] width 58 height 15
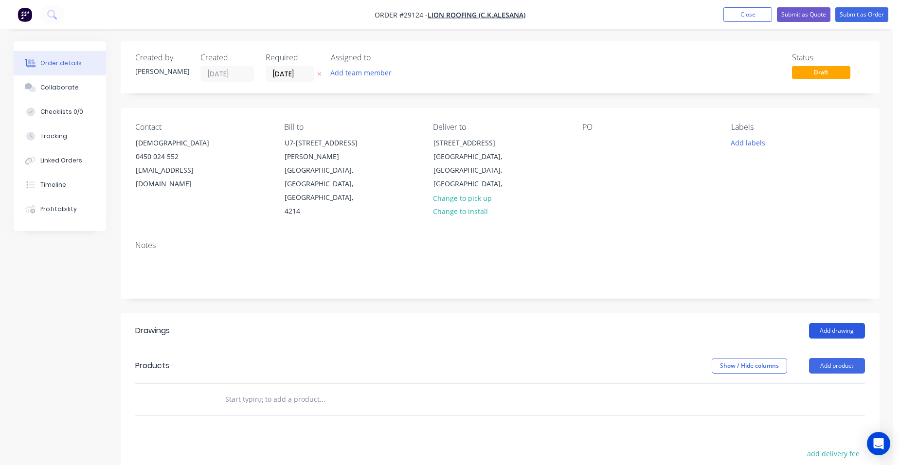
click at [820, 323] on button "Add drawing" at bounding box center [837, 331] width 56 height 16
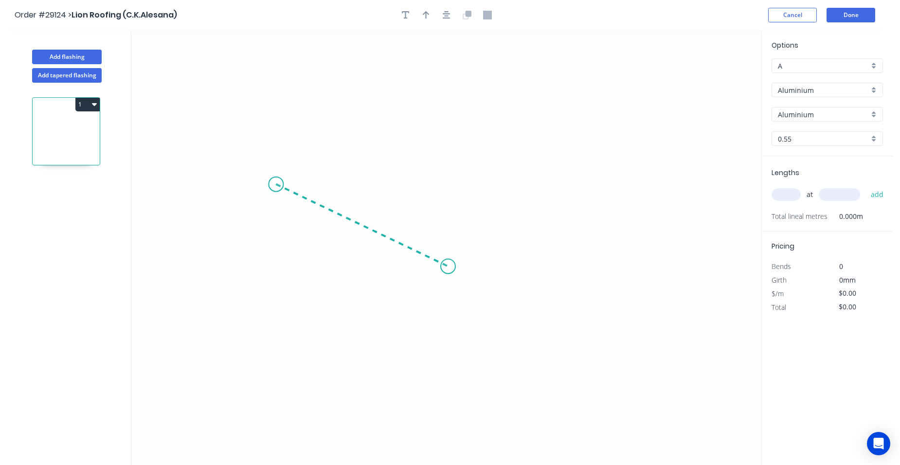
drag, startPoint x: 276, startPoint y: 184, endPoint x: 448, endPoint y: 266, distance: 190.8
click at [448, 266] on icon "0" at bounding box center [446, 247] width 630 height 435
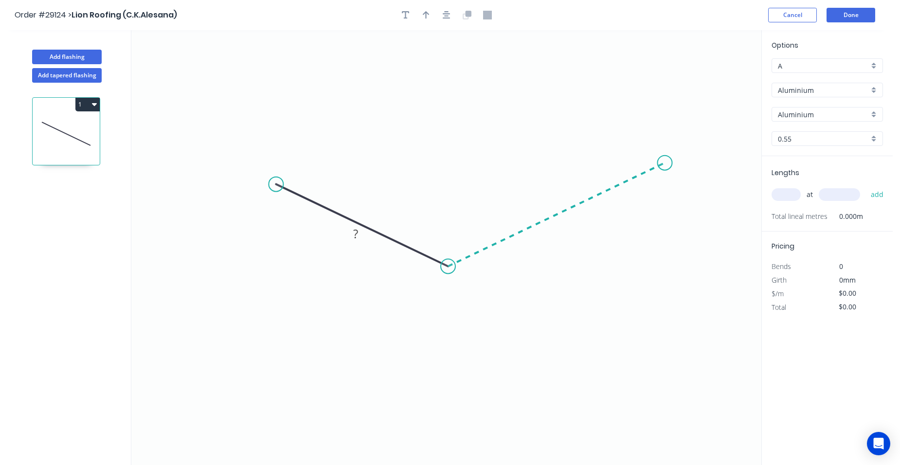
click at [665, 163] on icon "0 ?" at bounding box center [446, 247] width 630 height 435
click at [625, 145] on icon "0 ? ? ? º" at bounding box center [446, 247] width 630 height 435
click at [625, 145] on circle at bounding box center [625, 145] width 15 height 15
click at [279, 180] on circle at bounding box center [275, 184] width 15 height 15
click at [323, 158] on icon "0 ? ? ? ? º ? º" at bounding box center [446, 247] width 630 height 435
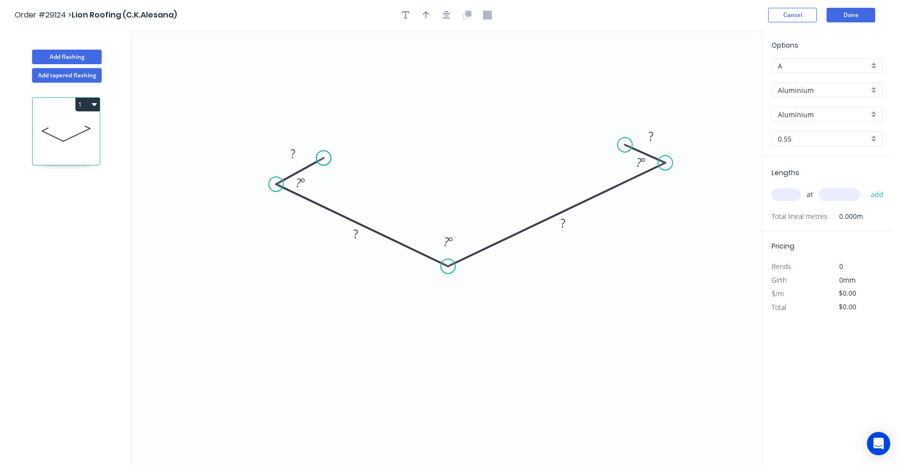
click at [323, 158] on circle at bounding box center [323, 158] width 15 height 15
click at [297, 155] on rect at bounding box center [292, 154] width 19 height 14
click at [355, 232] on tspan "?" at bounding box center [355, 234] width 5 height 16
click at [457, 244] on rect at bounding box center [447, 242] width 19 height 14
click at [573, 224] on rect at bounding box center [563, 223] width 32 height 20
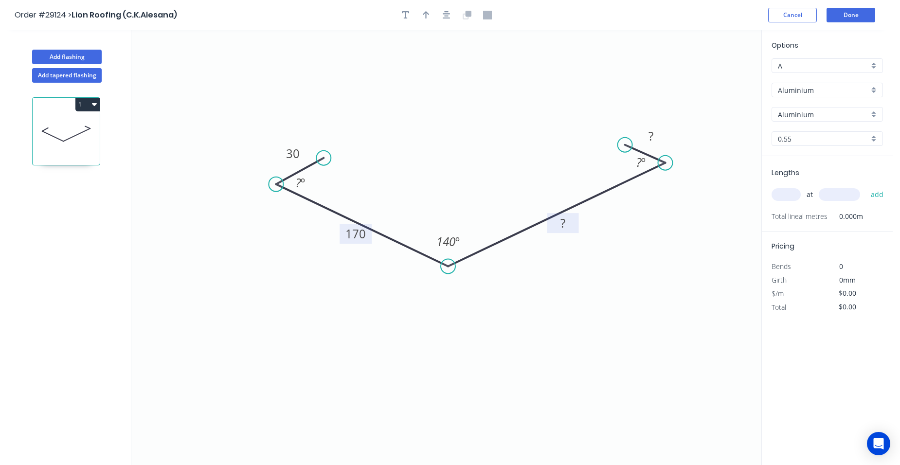
click at [568, 224] on rect at bounding box center [562, 224] width 19 height 14
click at [660, 134] on rect at bounding box center [650, 137] width 19 height 14
type input "$1.00"
click at [639, 166] on tspan "?" at bounding box center [638, 162] width 5 height 16
click at [301, 179] on tspan "º" at bounding box center [303, 183] width 4 height 16
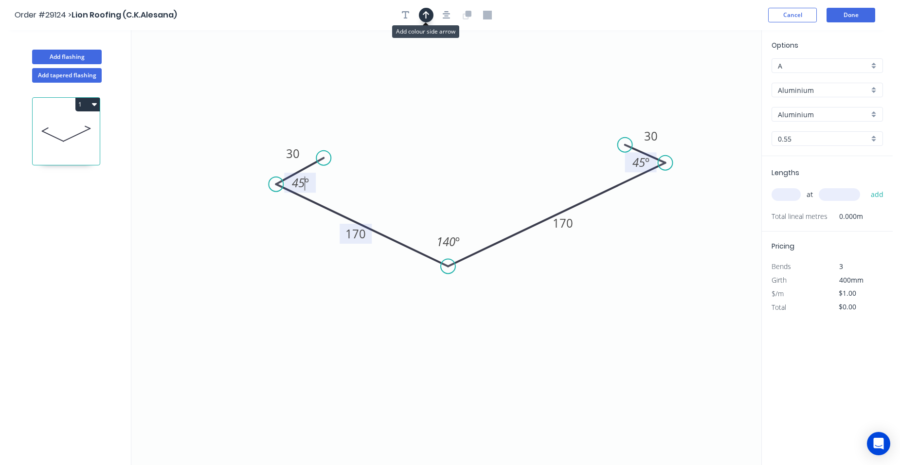
click at [428, 8] on button "button" at bounding box center [426, 15] width 15 height 15
drag, startPoint x: 713, startPoint y: 76, endPoint x: 477, endPoint y: 165, distance: 252.5
click at [477, 165] on icon at bounding box center [476, 154] width 9 height 31
drag, startPoint x: 872, startPoint y: 87, endPoint x: 869, endPoint y: 99, distance: 12.6
click at [872, 86] on div "Aluminium" at bounding box center [826, 90] width 111 height 15
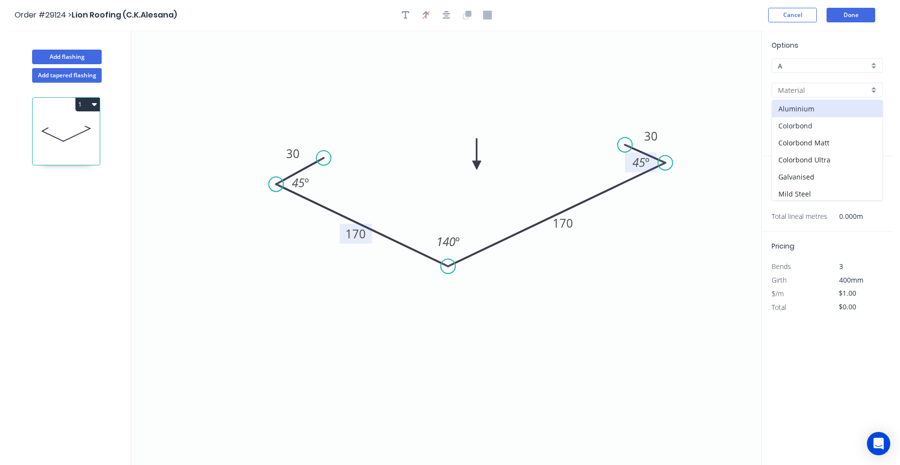
click at [820, 126] on div "Colorbond" at bounding box center [827, 125] width 110 height 17
type input "Colorbond"
type input "Basalt"
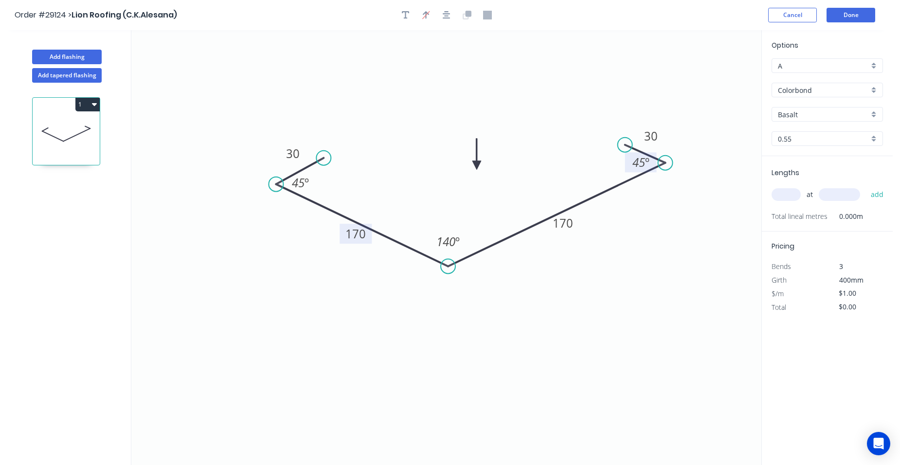
type input "$15.94"
click at [871, 115] on div "Basalt" at bounding box center [826, 114] width 111 height 15
click at [829, 191] on div "Cottage Green" at bounding box center [827, 184] width 110 height 17
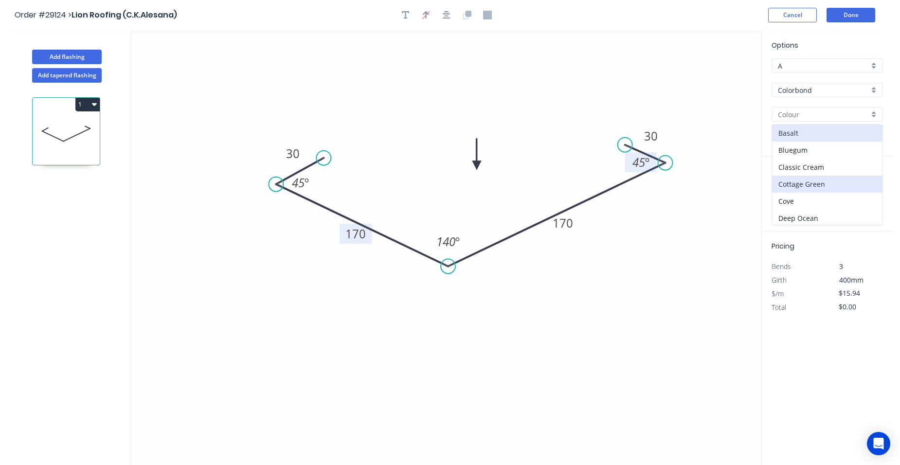
type input "Cottage Green"
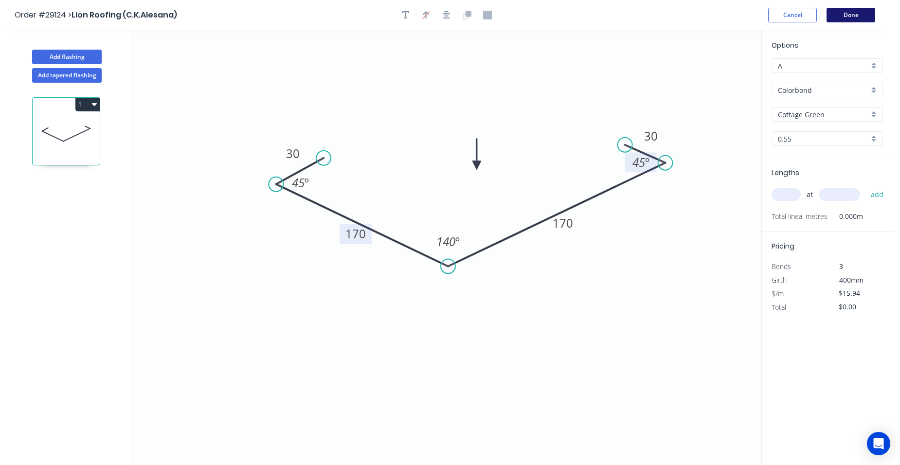
click at [854, 16] on button "Done" at bounding box center [850, 15] width 49 height 15
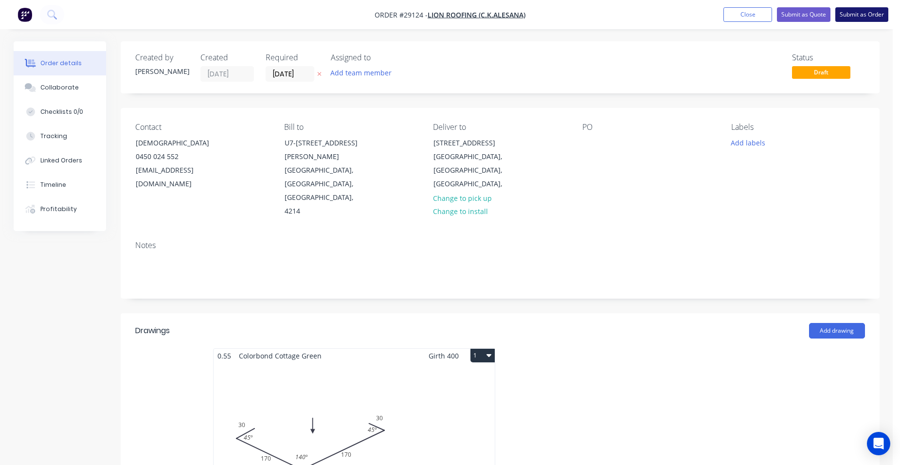
click at [863, 9] on button "Submit as Order" at bounding box center [861, 14] width 53 height 15
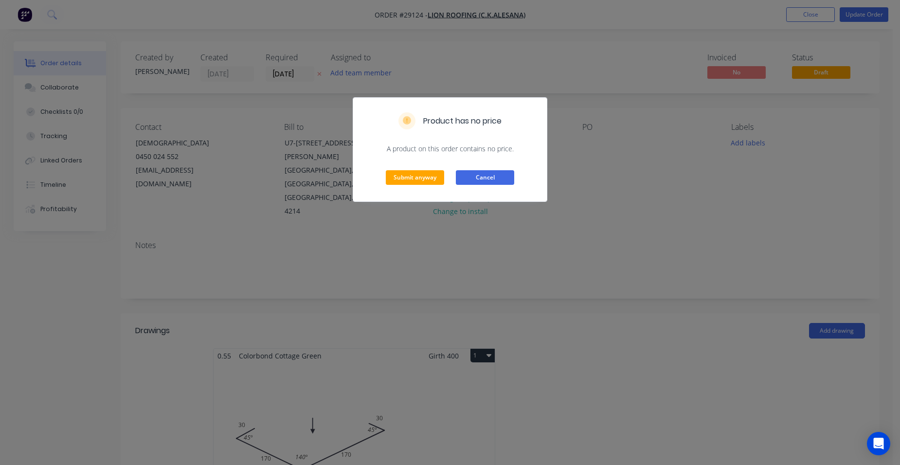
click at [471, 177] on button "Cancel" at bounding box center [485, 177] width 58 height 15
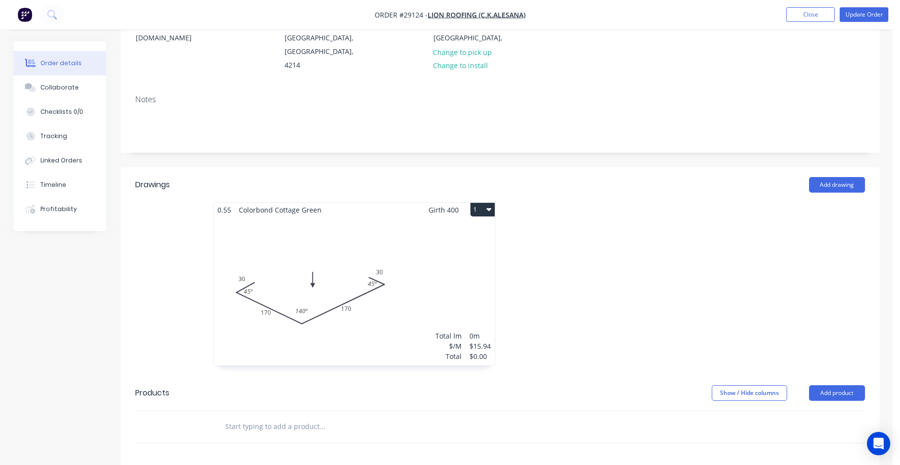
click at [430, 229] on div "Total lm $/M Total 0m $15.94 $0.00" at bounding box center [353, 291] width 281 height 148
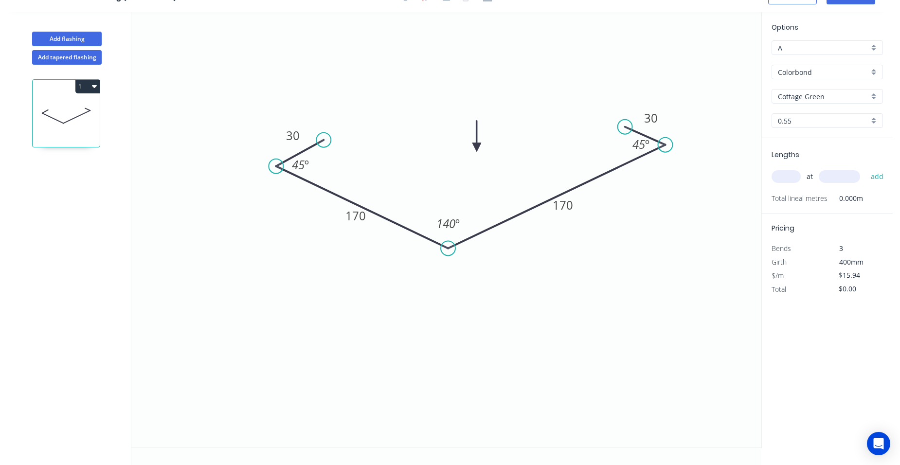
scroll to position [18, 0]
click at [800, 178] on div "at add" at bounding box center [827, 176] width 113 height 17
click at [800, 178] on input "text" at bounding box center [785, 176] width 29 height 13
type input "2"
type input "3600"
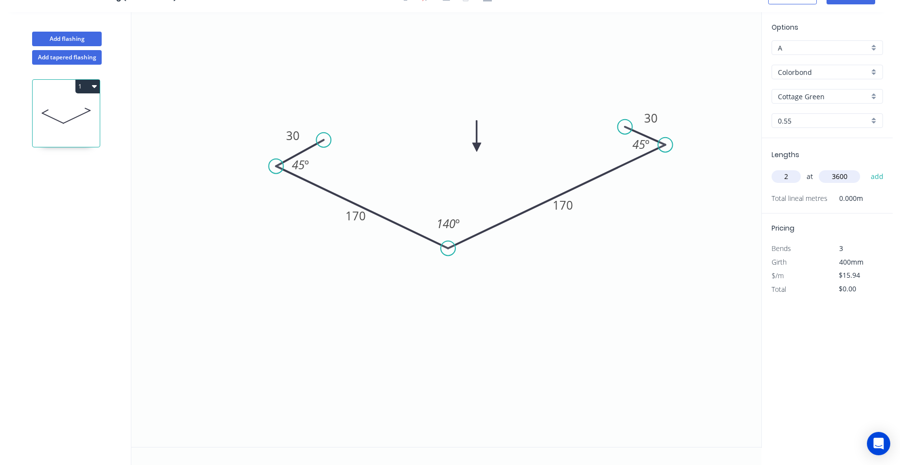
click at [866, 168] on button "add" at bounding box center [877, 176] width 23 height 17
type input "$114.77"
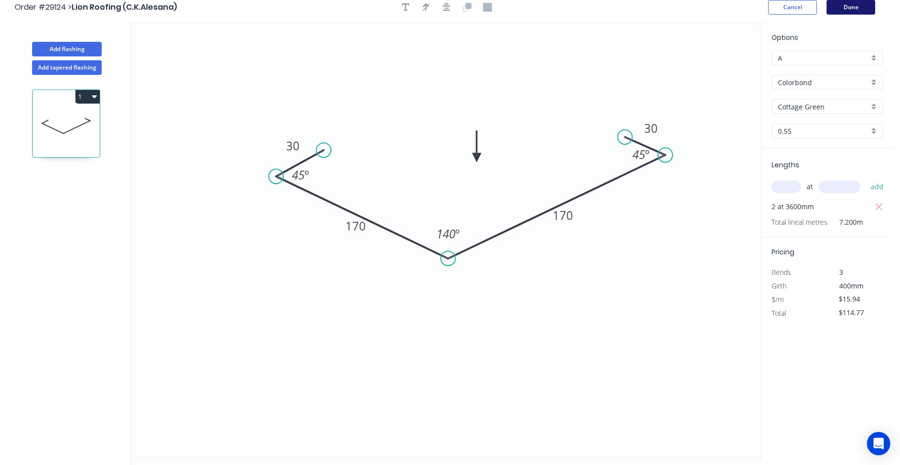
scroll to position [0, 0]
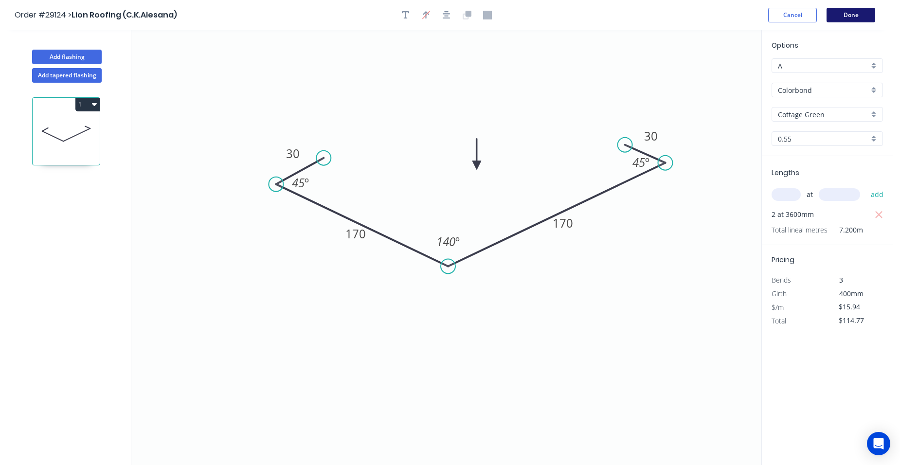
click at [853, 20] on button "Done" at bounding box center [850, 15] width 49 height 15
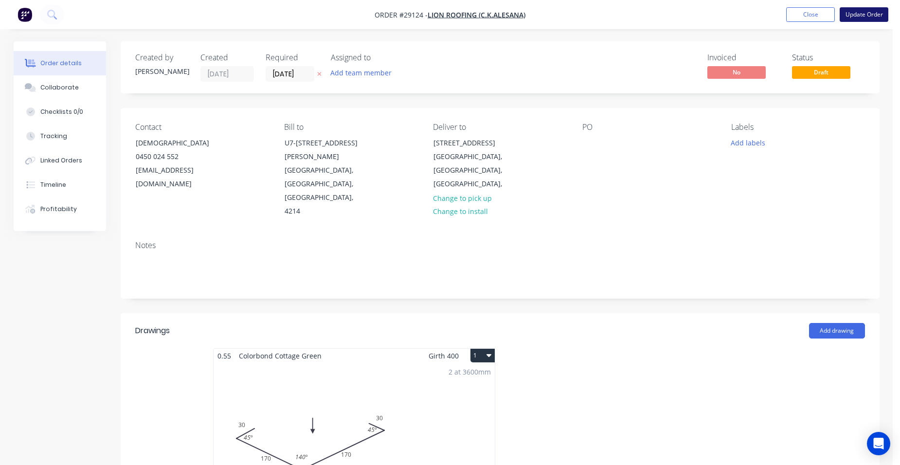
click at [856, 17] on button "Update Order" at bounding box center [863, 14] width 49 height 15
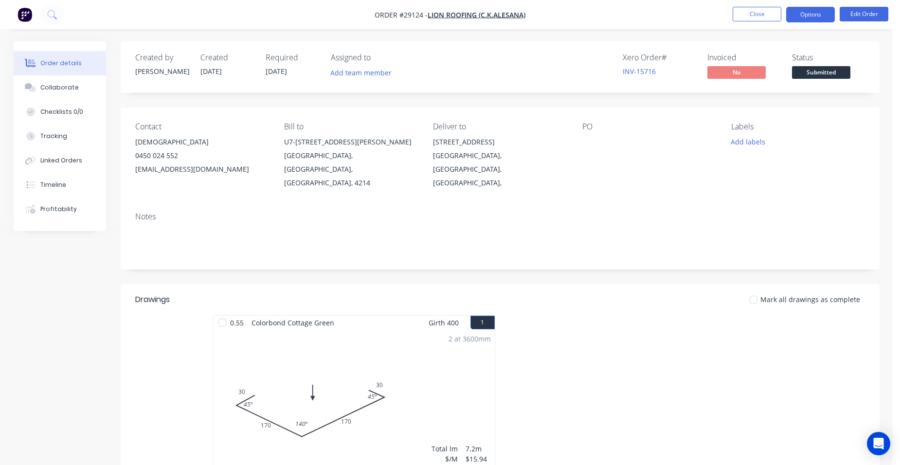
click at [825, 19] on button "Options" at bounding box center [810, 15] width 49 height 16
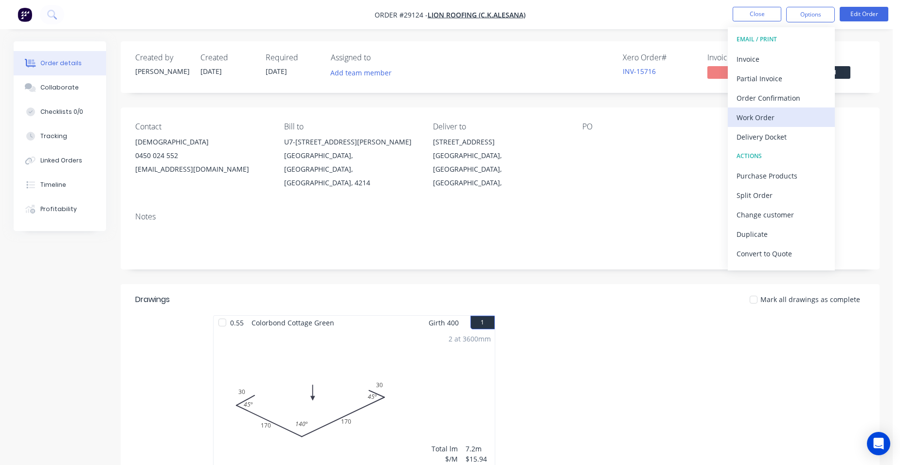
click at [771, 113] on div "Work Order" at bounding box center [780, 117] width 89 height 14
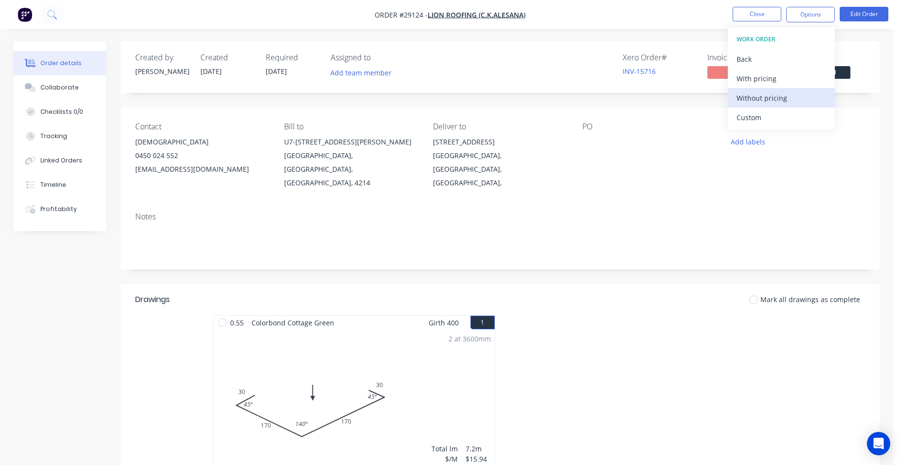
click at [776, 101] on div "Without pricing" at bounding box center [780, 98] width 89 height 14
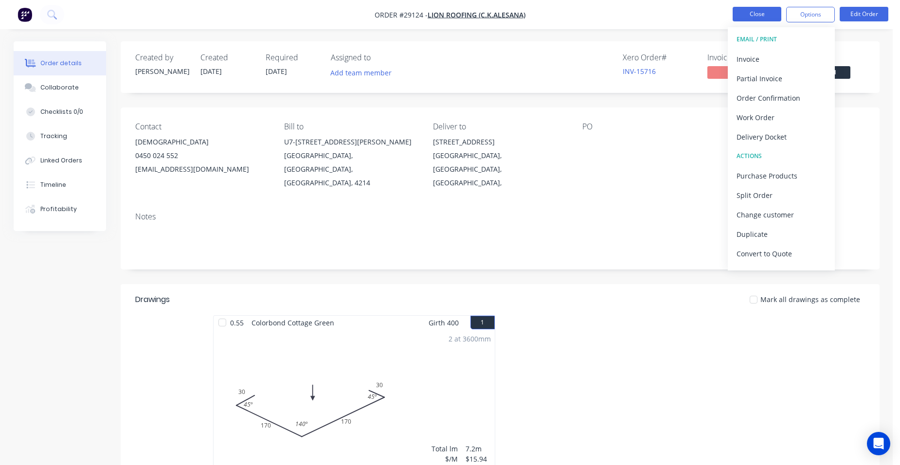
click at [740, 11] on button "Close" at bounding box center [756, 14] width 49 height 15
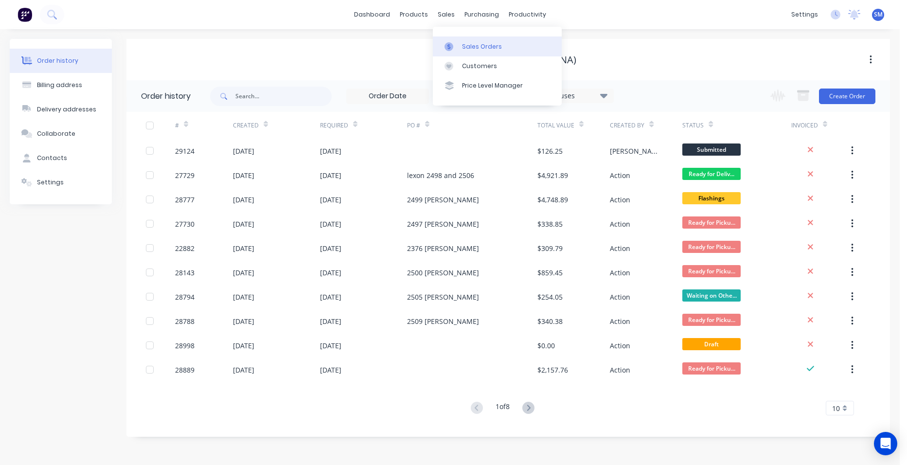
click at [464, 42] on div "Sales Orders" at bounding box center [482, 46] width 40 height 9
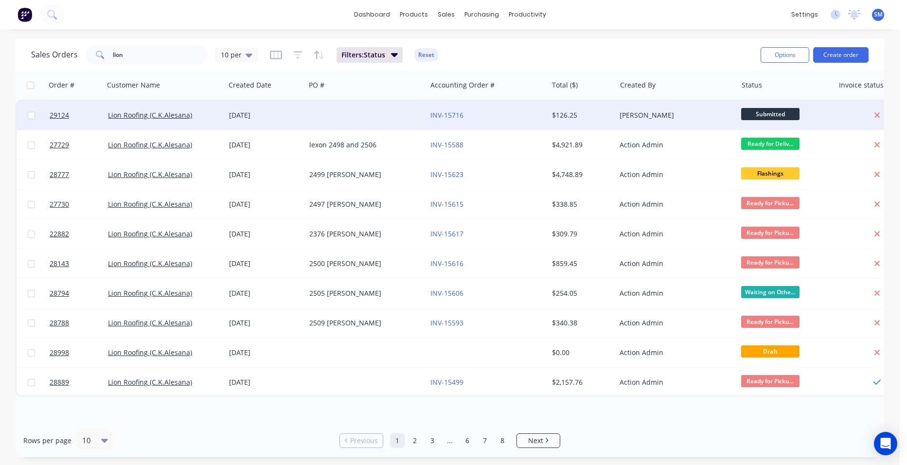
click at [339, 112] on div at bounding box center [365, 115] width 121 height 29
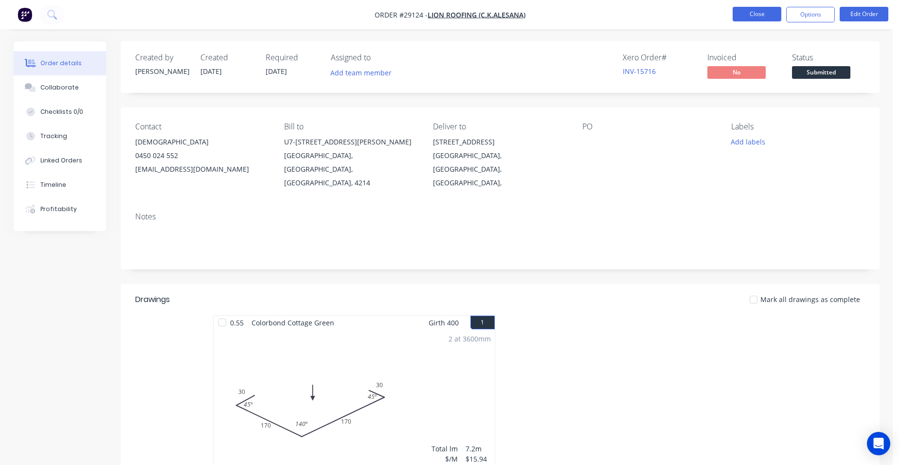
click at [736, 12] on button "Close" at bounding box center [756, 14] width 49 height 15
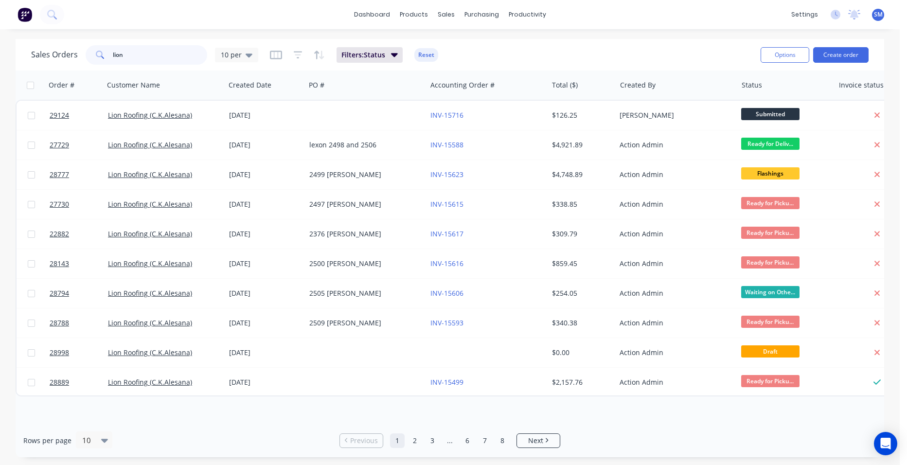
drag, startPoint x: 134, startPoint y: 56, endPoint x: 55, endPoint y: 44, distance: 79.2
click at [51, 52] on div "Sales Orders lion 10 per" at bounding box center [144, 54] width 227 height 19
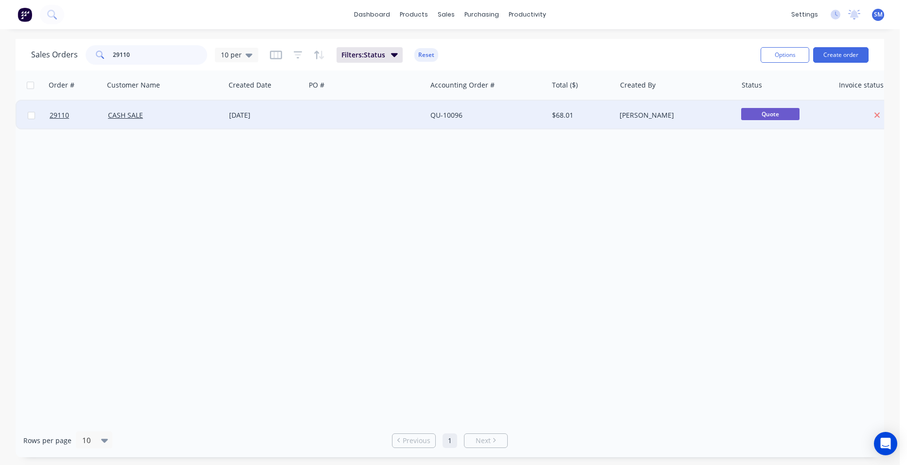
type input "29110"
click at [389, 115] on div at bounding box center [365, 115] width 121 height 29
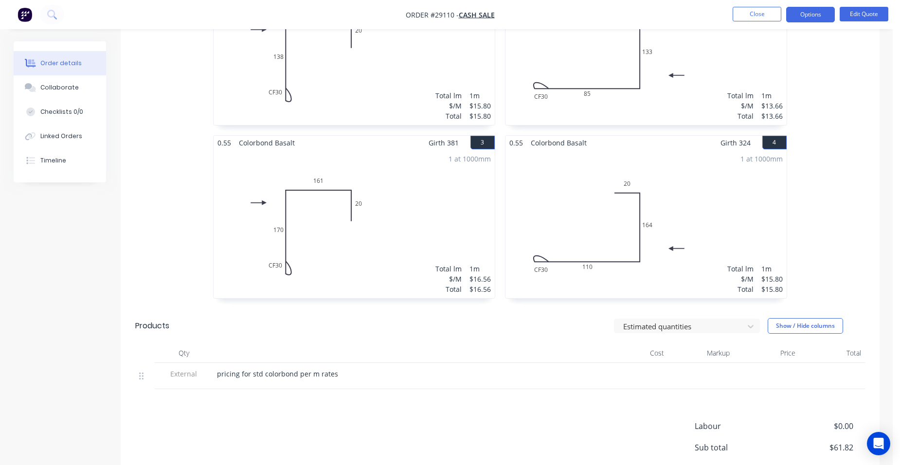
scroll to position [292, 0]
